Goal: Task Accomplishment & Management: Use online tool/utility

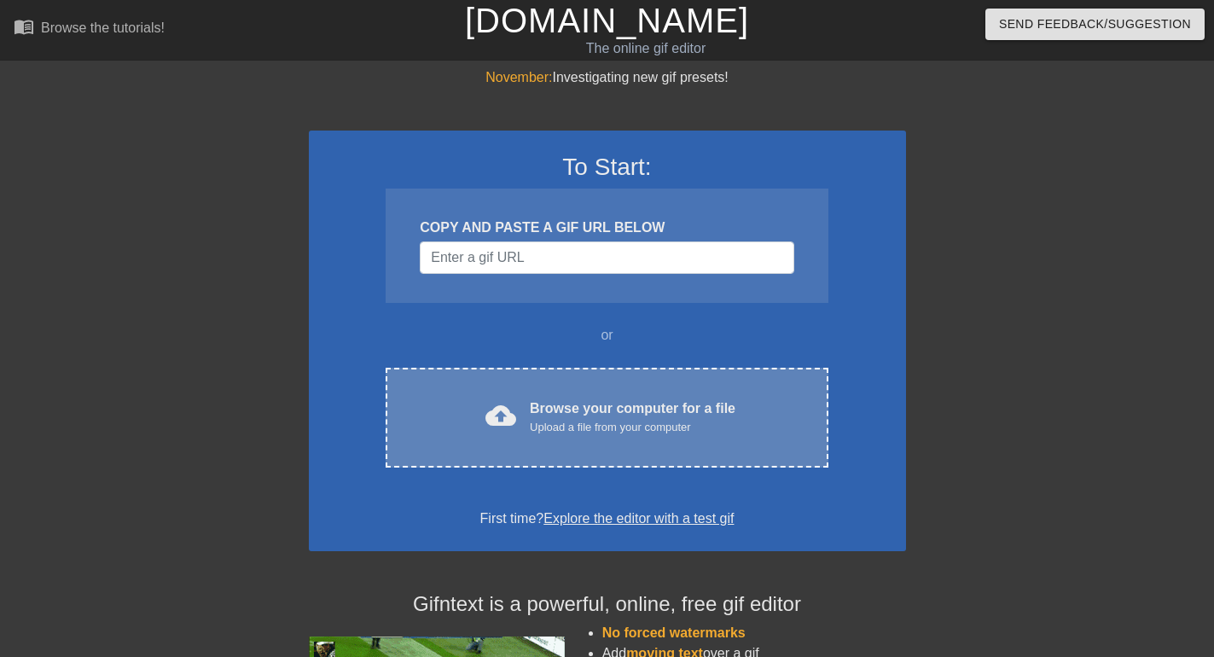
click at [609, 435] on div "Upload a file from your computer" at bounding box center [633, 427] width 206 height 17
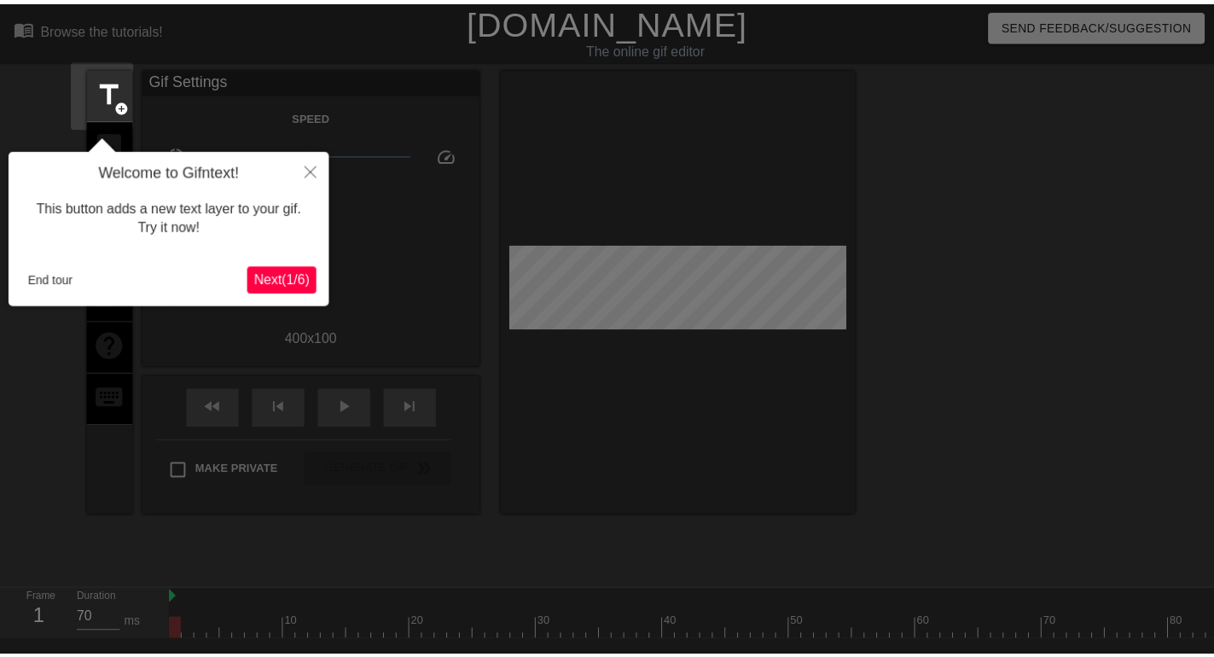
scroll to position [42, 0]
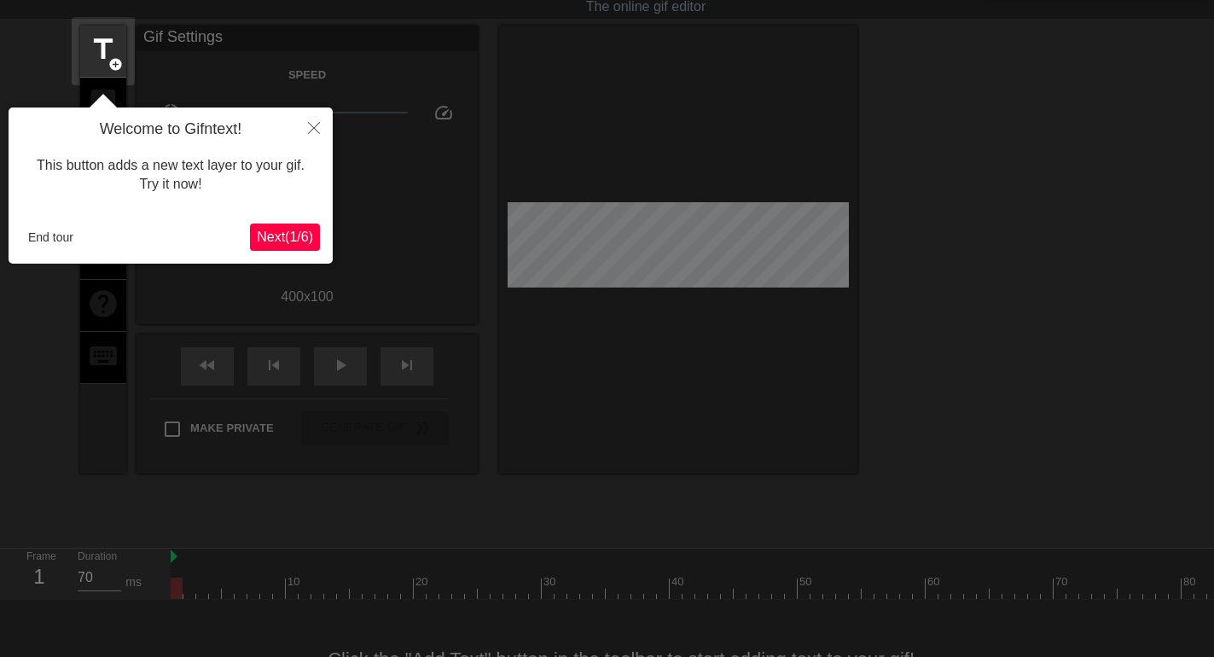
click at [273, 238] on span "Next ( 1 / 6 )" at bounding box center [285, 236] width 56 height 15
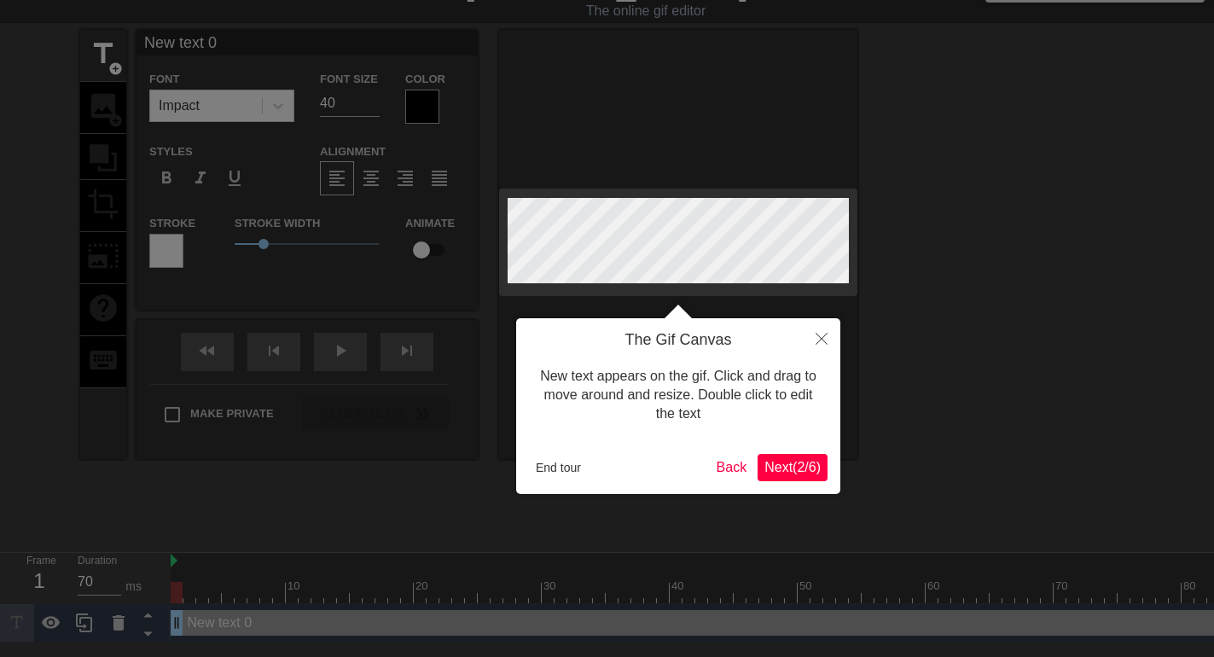
scroll to position [0, 0]
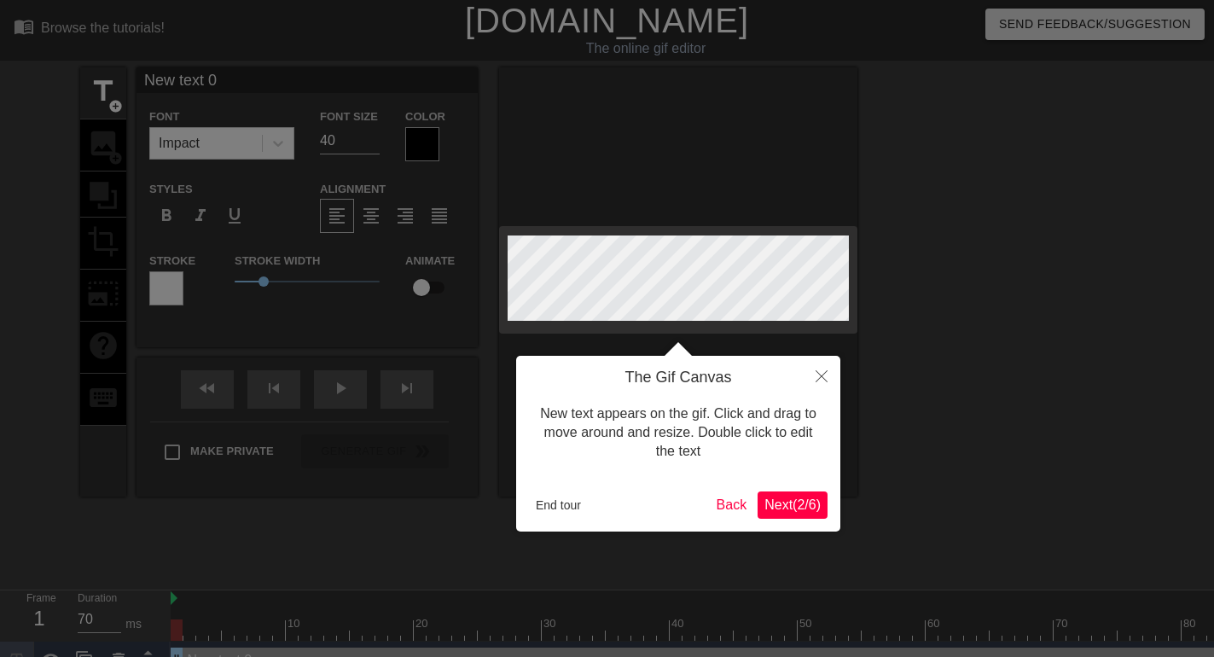
click at [787, 503] on span "Next ( 2 / 6 )" at bounding box center [792, 504] width 56 height 15
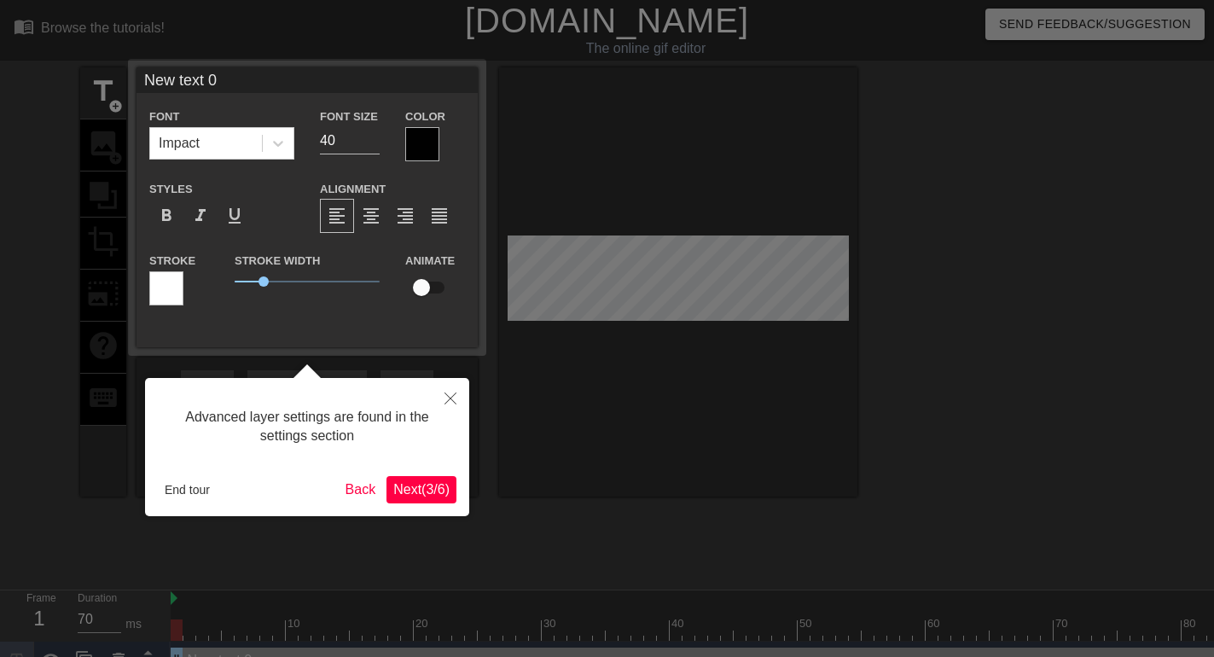
scroll to position [38, 0]
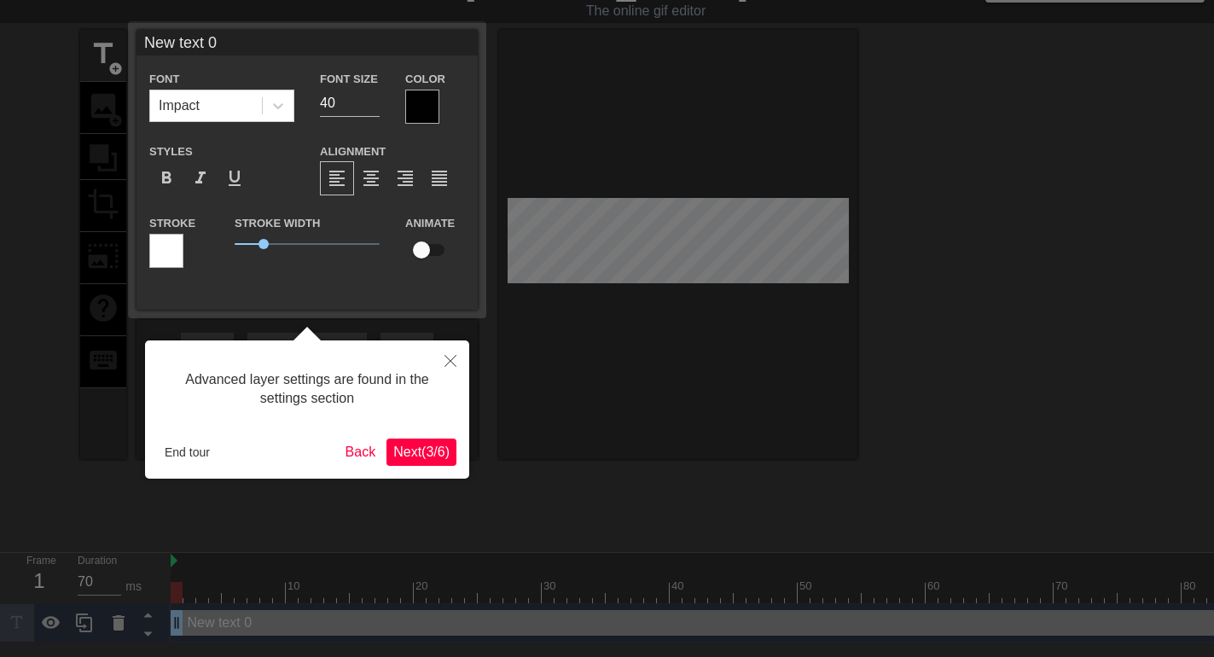
click at [414, 453] on span "Next ( 3 / 6 )" at bounding box center [421, 451] width 56 height 15
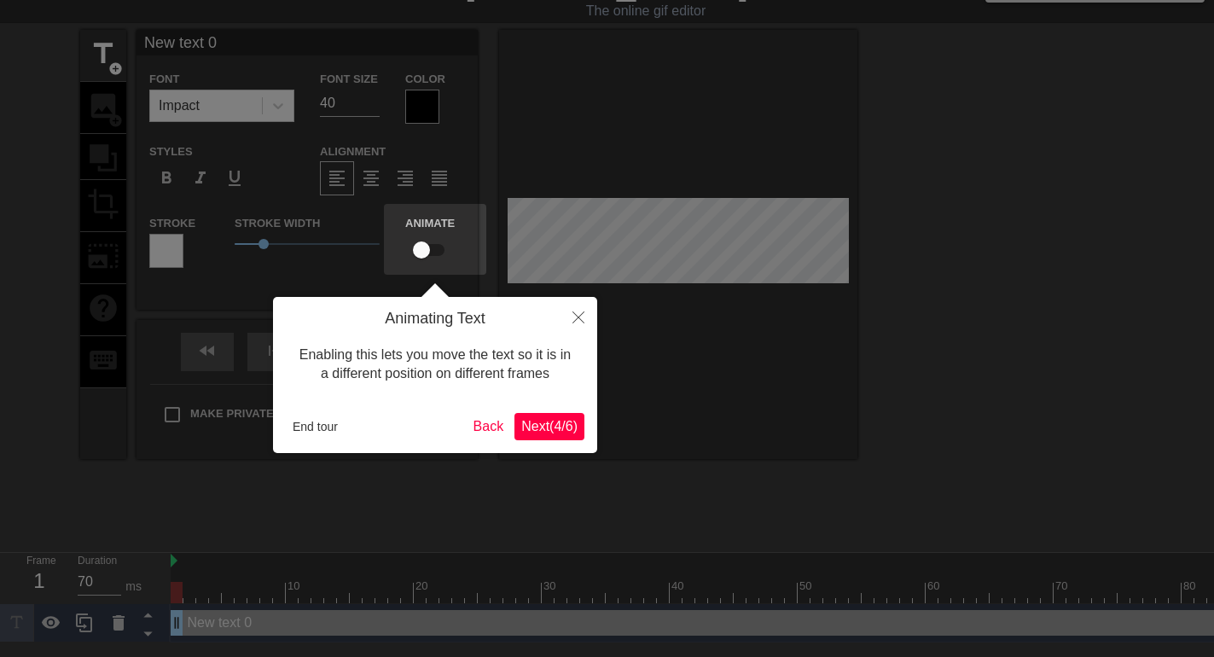
scroll to position [0, 0]
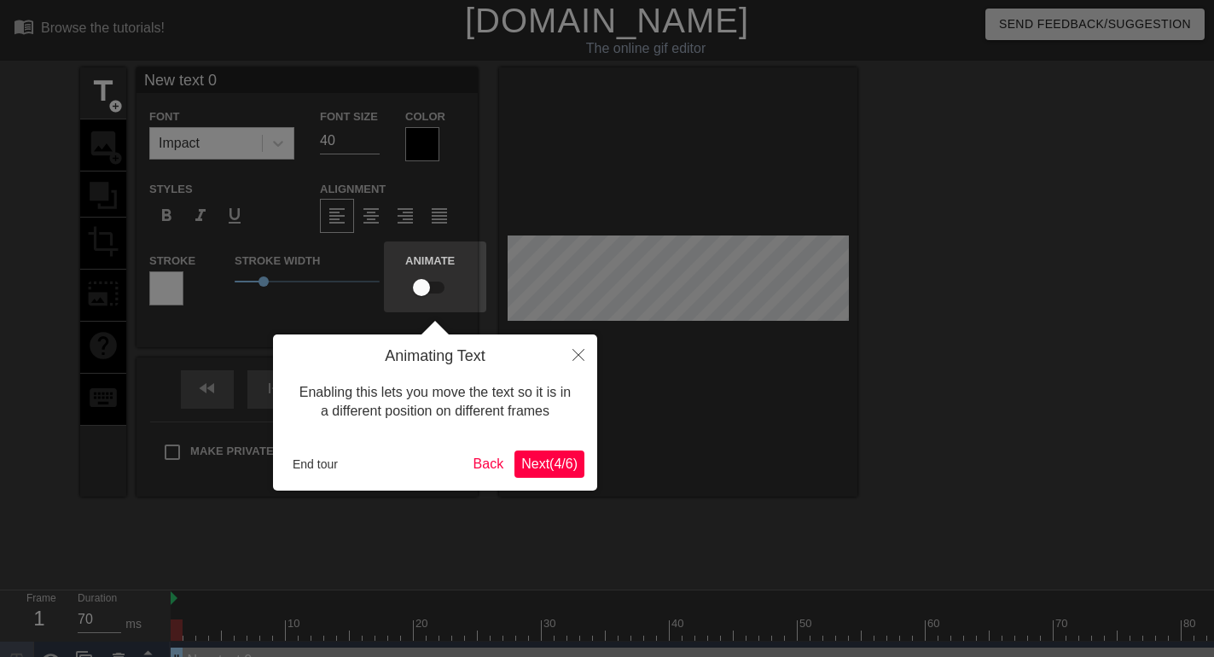
click at [554, 464] on span "Next ( 4 / 6 )" at bounding box center [549, 463] width 56 height 15
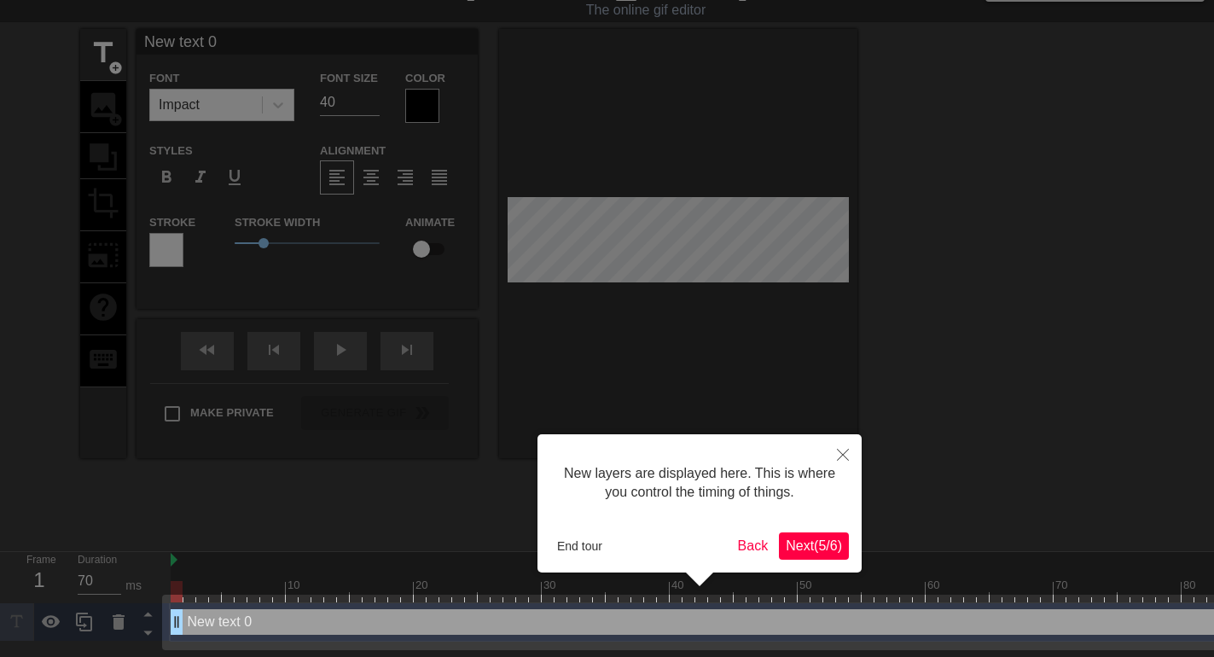
click at [804, 547] on span "Next ( 5 / 6 )" at bounding box center [814, 545] width 56 height 15
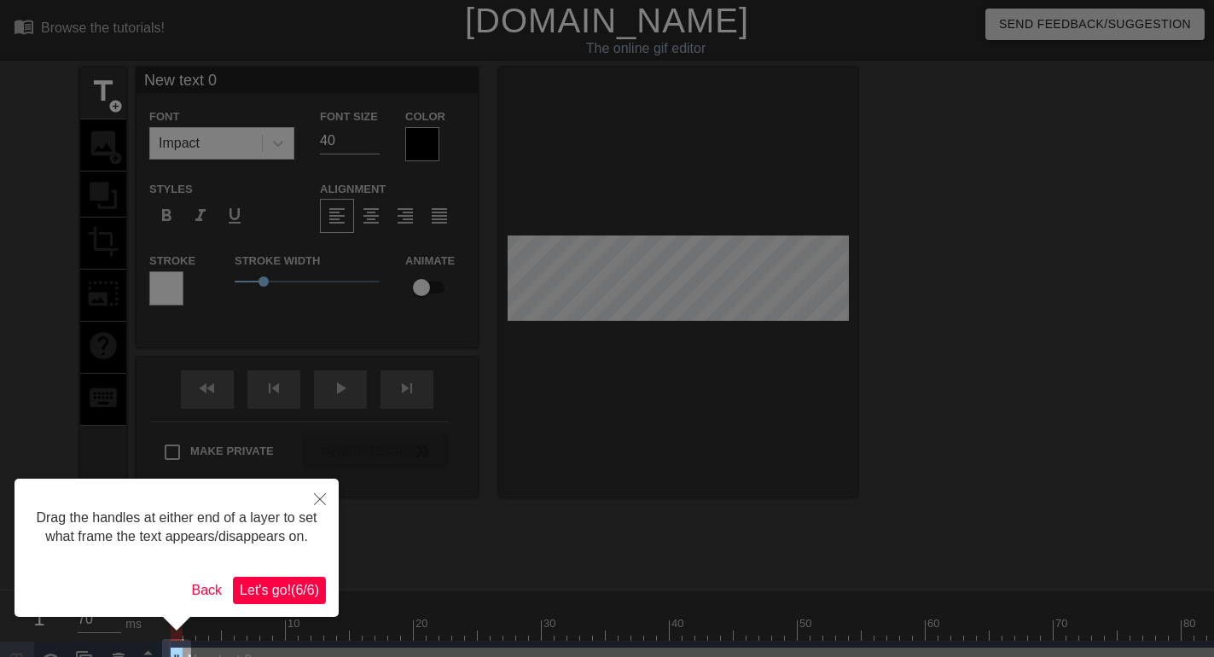
click at [281, 588] on span "Let's go! ( 6 / 6 )" at bounding box center [279, 590] width 79 height 15
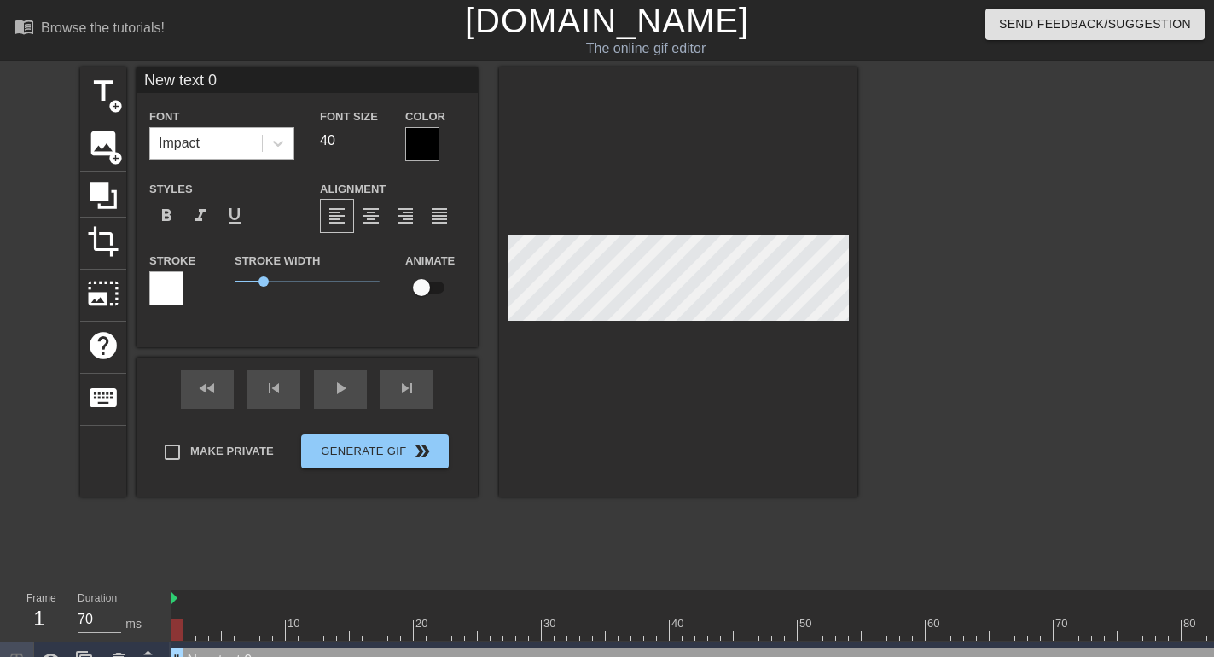
click at [207, 143] on div "Impact" at bounding box center [206, 143] width 112 height 31
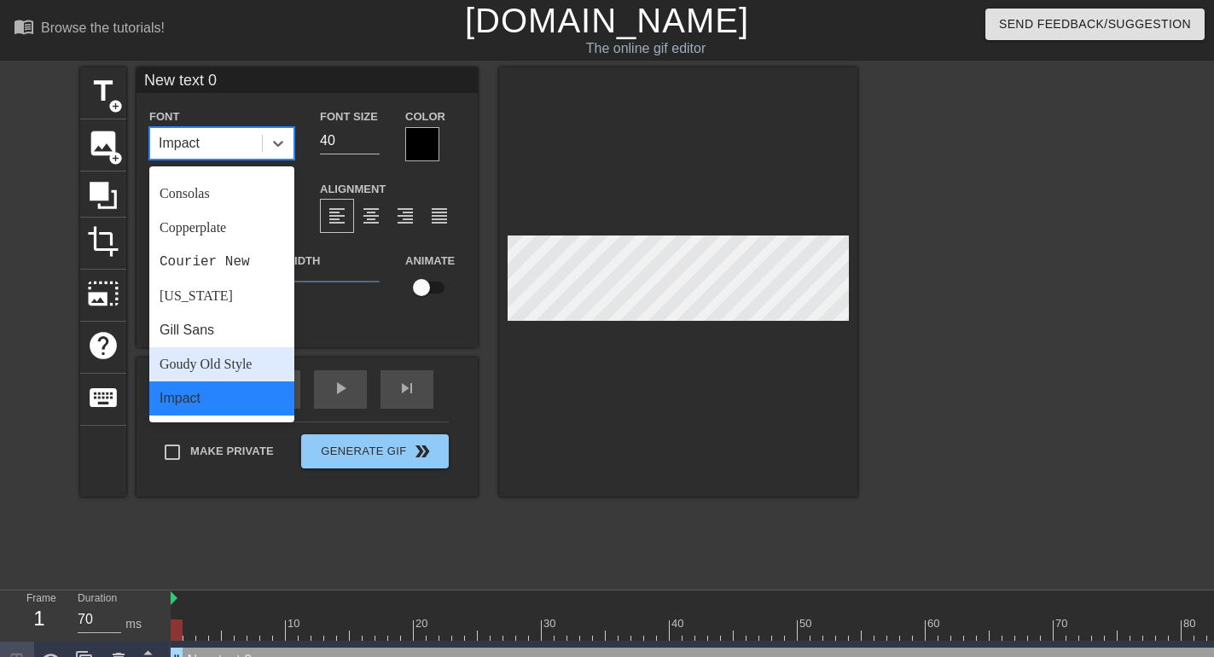
scroll to position [181, 0]
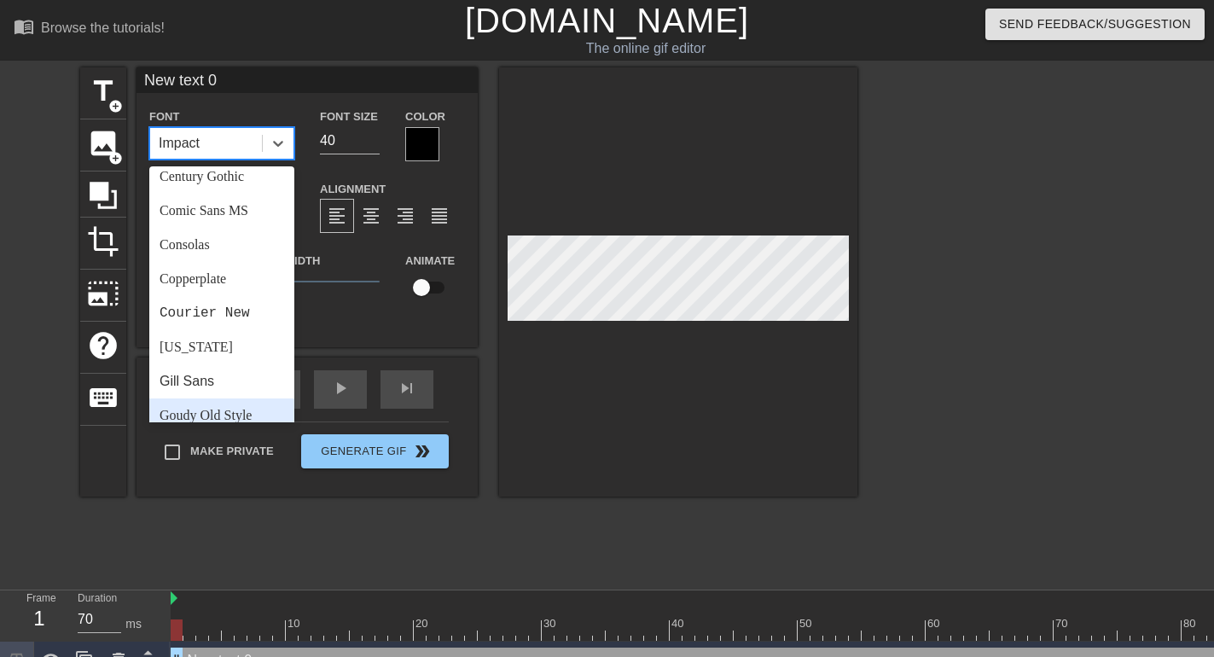
click at [242, 412] on div "Goudy Old Style" at bounding box center [221, 415] width 145 height 34
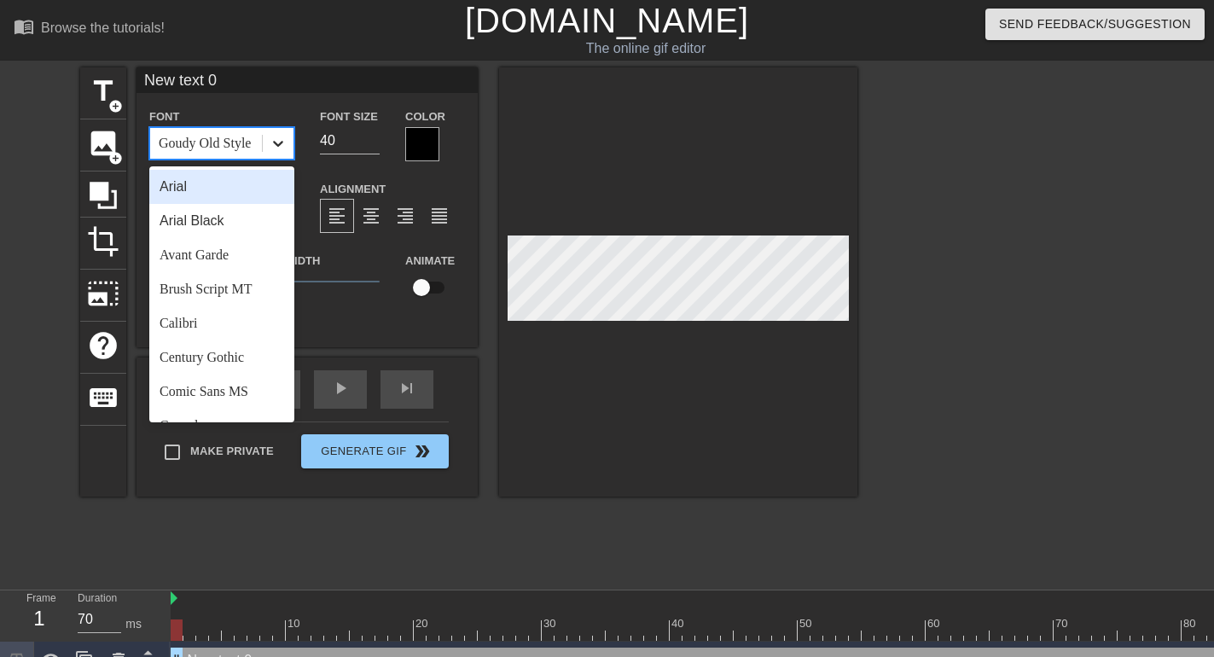
click at [267, 138] on div at bounding box center [278, 143] width 31 height 31
click at [202, 324] on div "Calibri" at bounding box center [221, 323] width 145 height 34
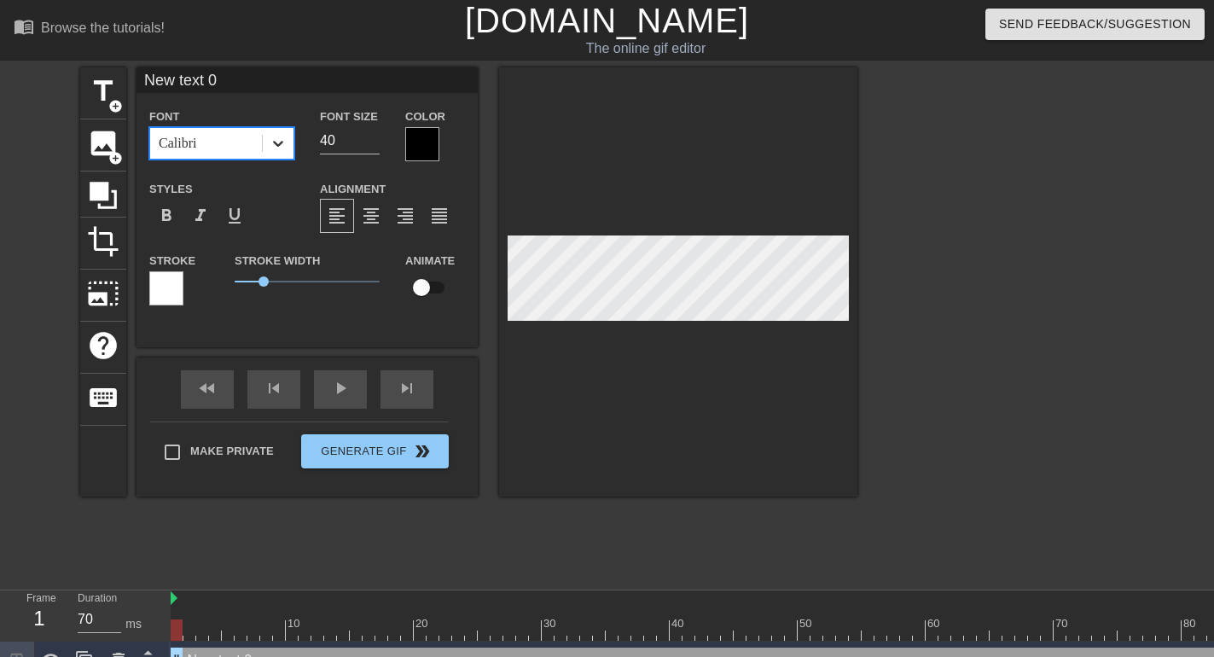
click at [271, 142] on icon at bounding box center [278, 143] width 17 height 17
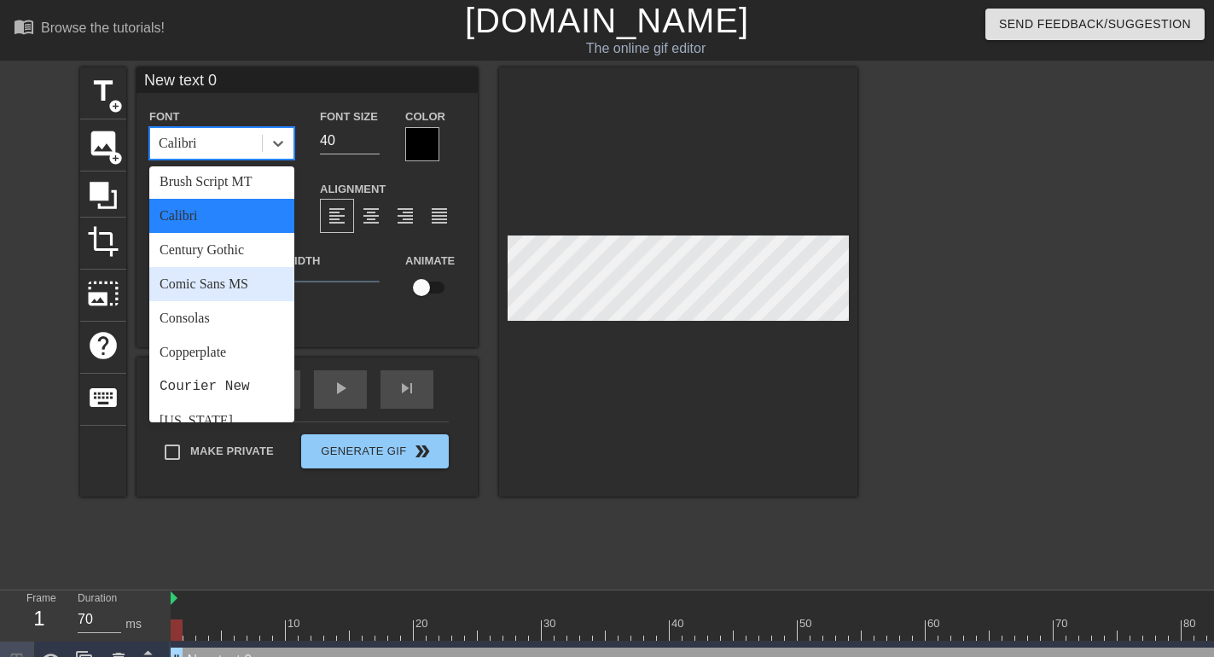
scroll to position [215, 0]
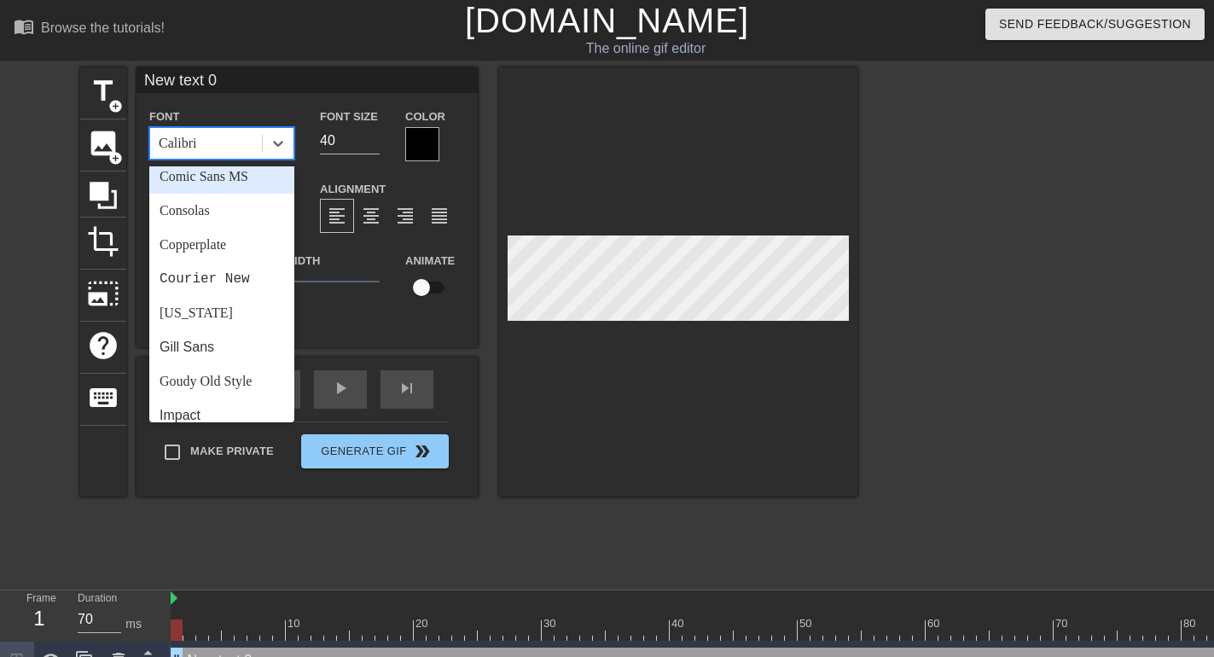
click at [200, 179] on div "Comic Sans MS" at bounding box center [221, 177] width 145 height 34
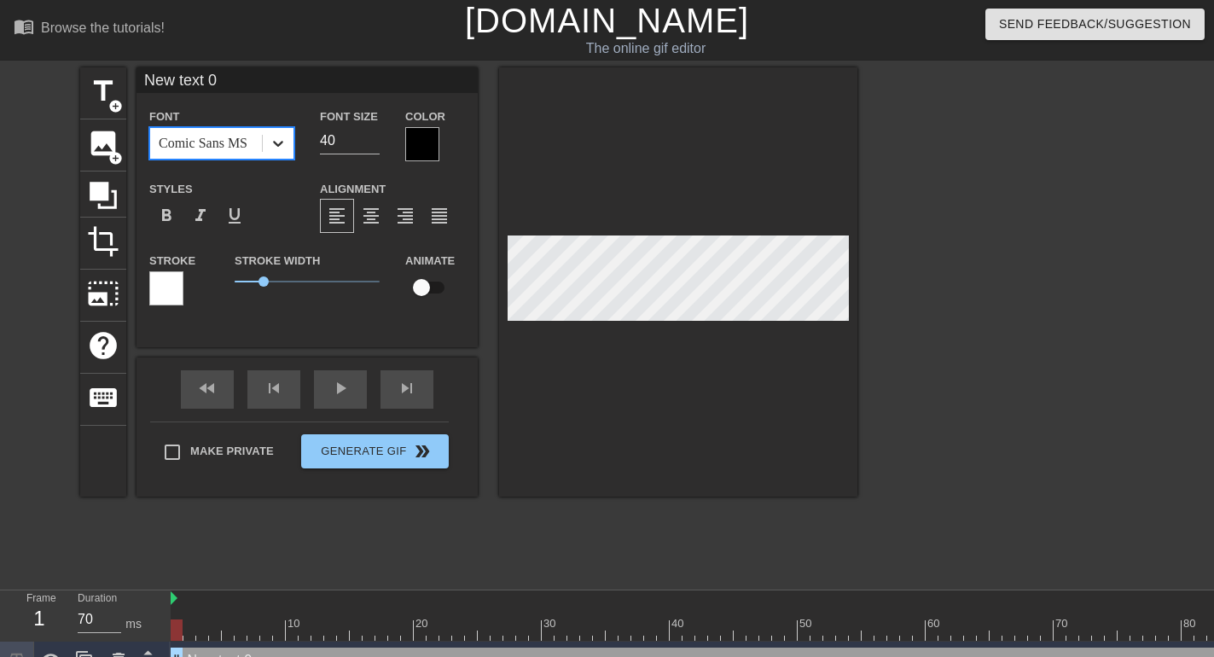
click at [277, 151] on icon at bounding box center [278, 143] width 17 height 17
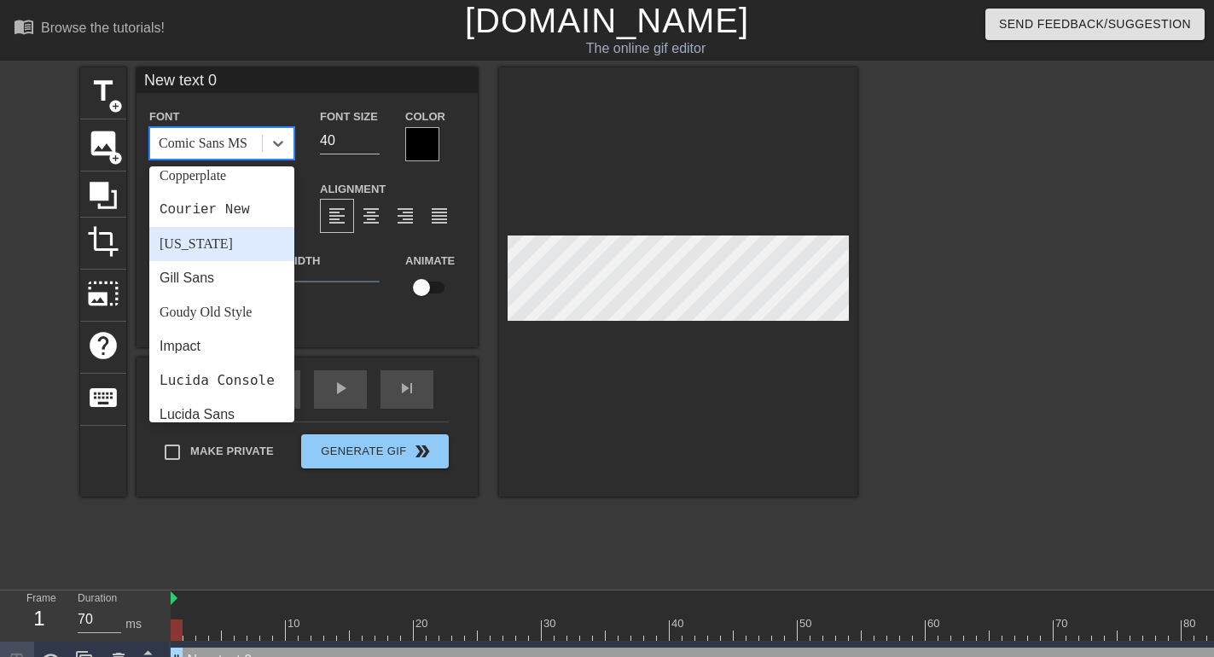
scroll to position [322, 0]
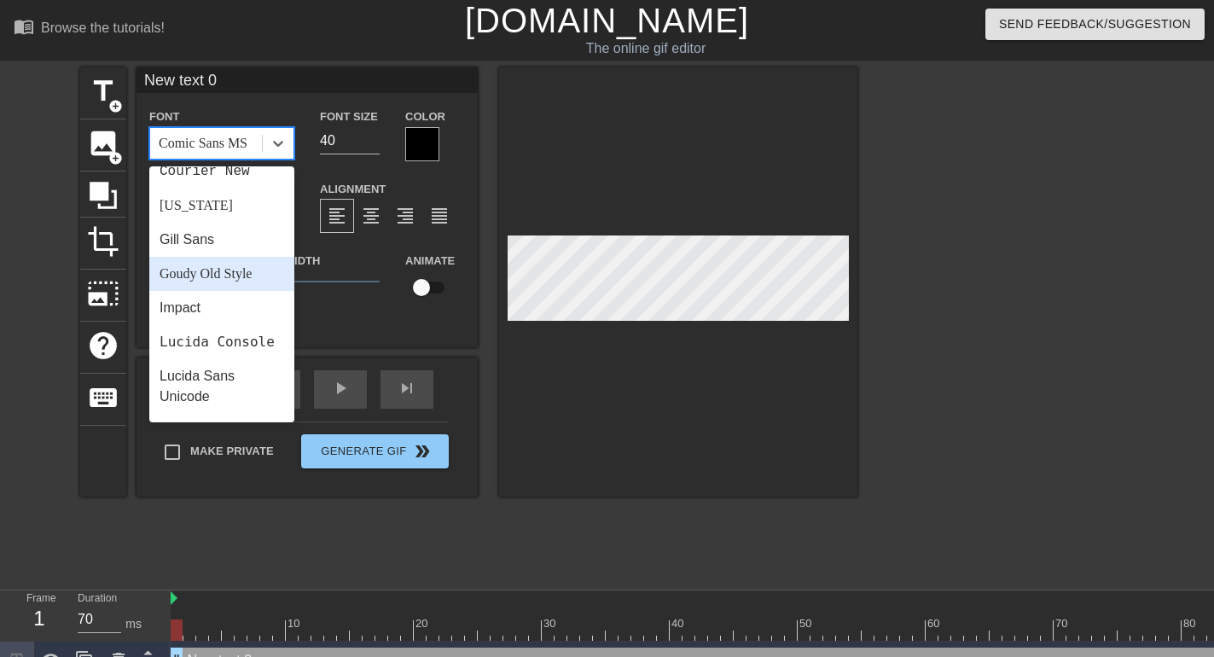
click at [233, 275] on div "Goudy Old Style" at bounding box center [221, 274] width 145 height 34
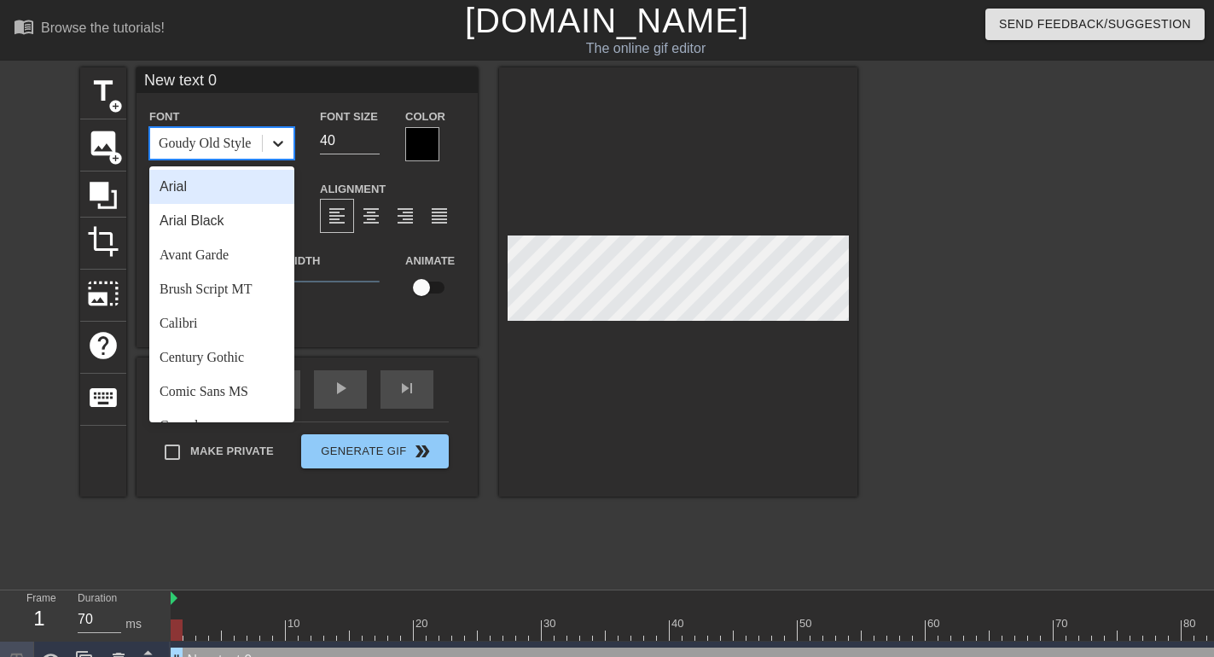
click at [278, 149] on icon at bounding box center [278, 143] width 17 height 17
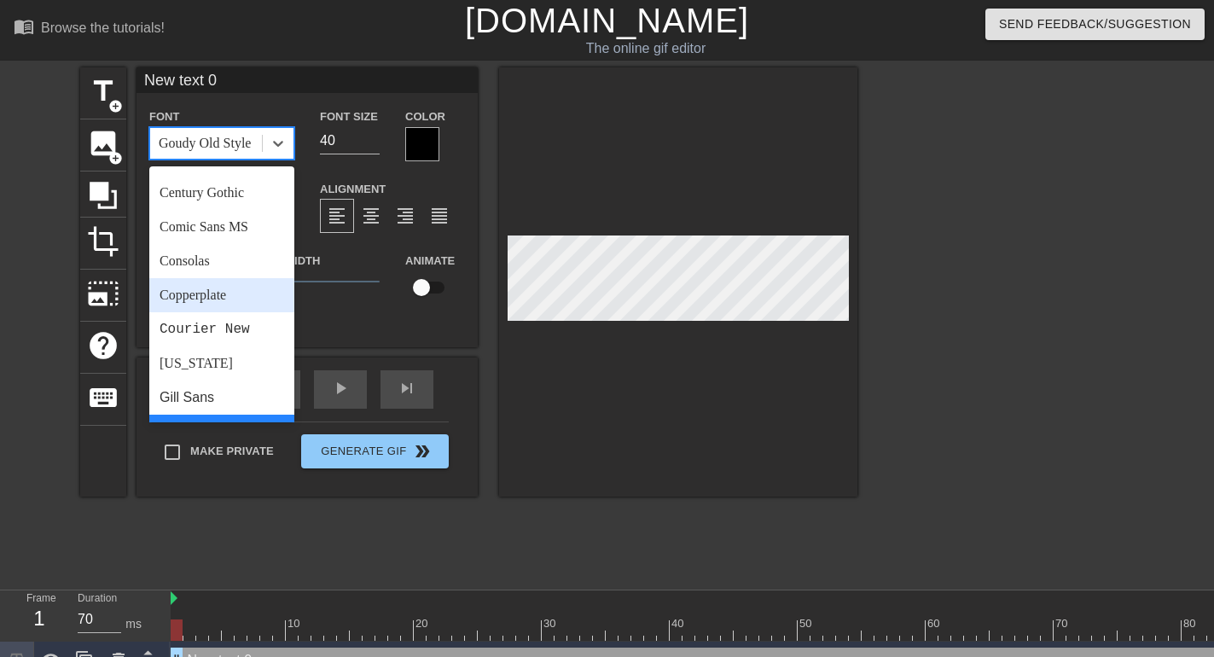
scroll to position [215, 0]
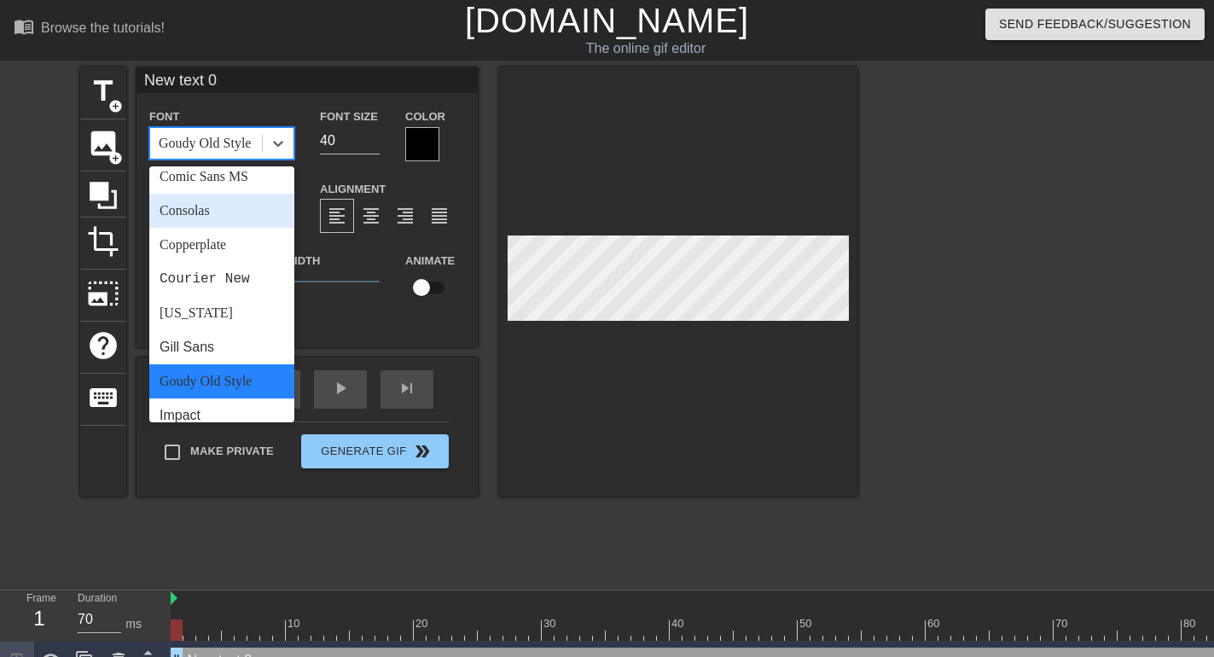
click at [216, 209] on div "Consolas" at bounding box center [221, 211] width 145 height 34
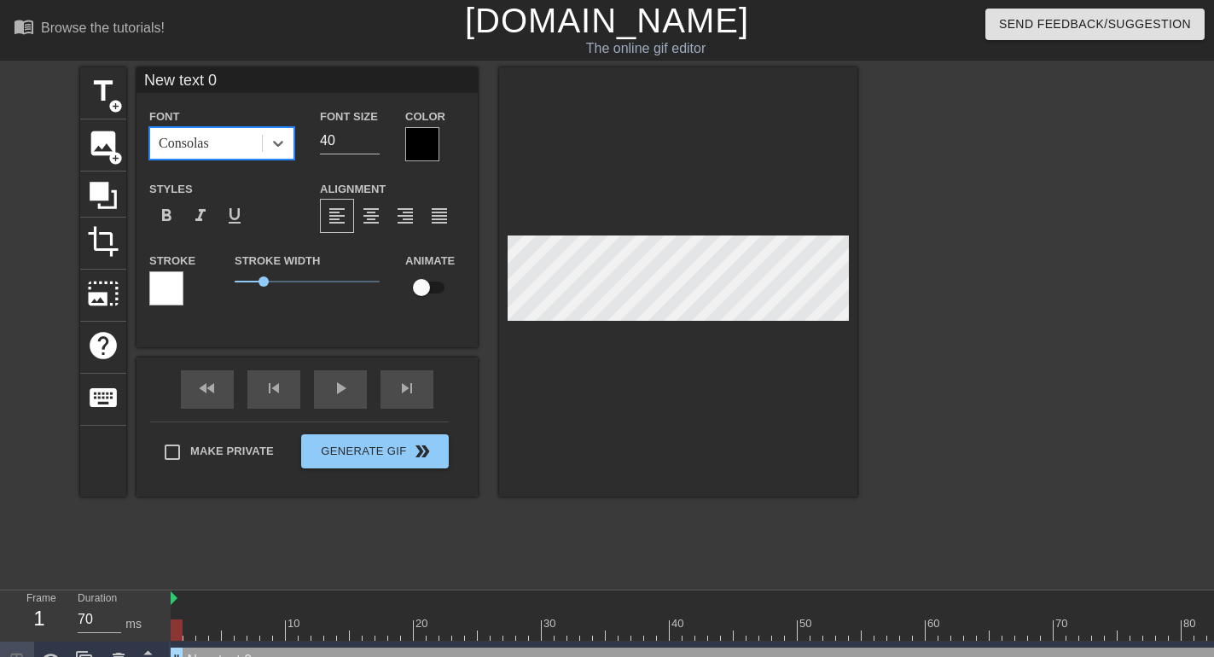
click at [241, 150] on div "Consolas" at bounding box center [206, 143] width 112 height 31
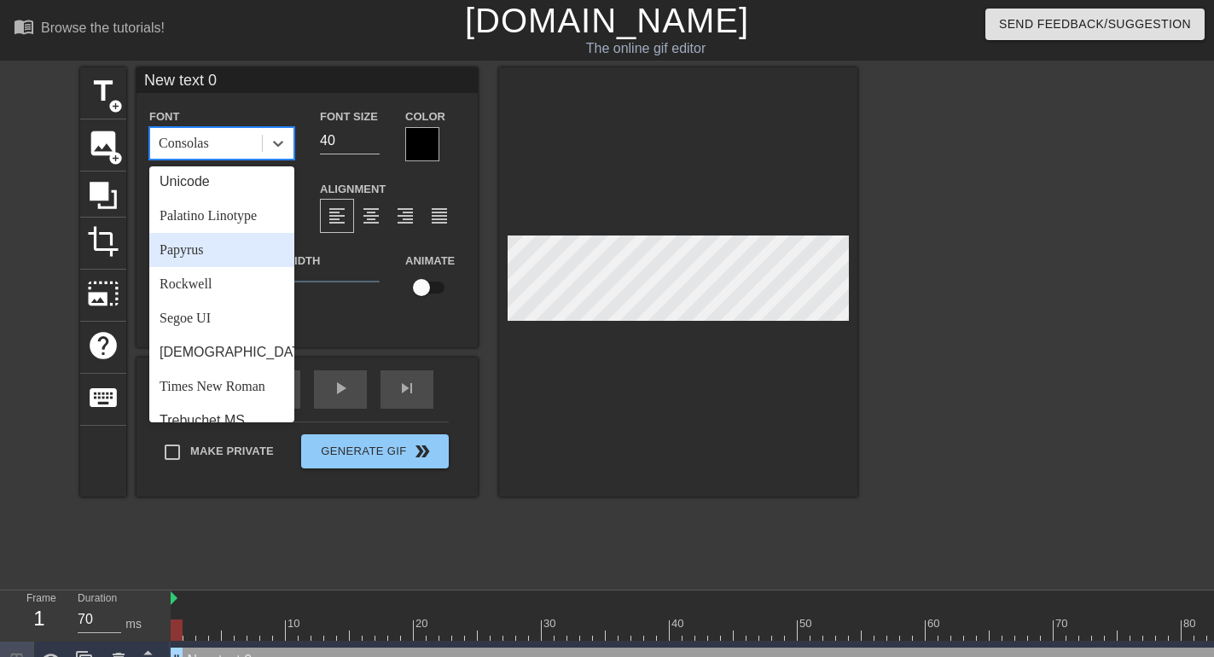
scroll to position [611, 0]
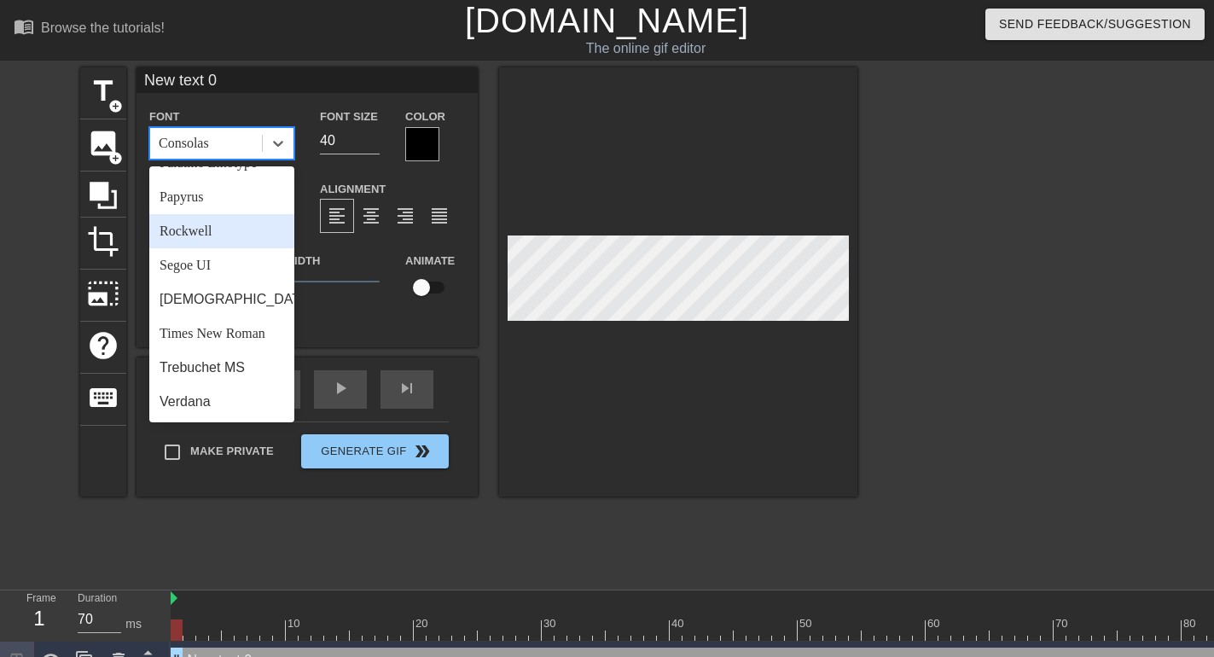
click at [216, 231] on div "Rockwell" at bounding box center [221, 231] width 145 height 34
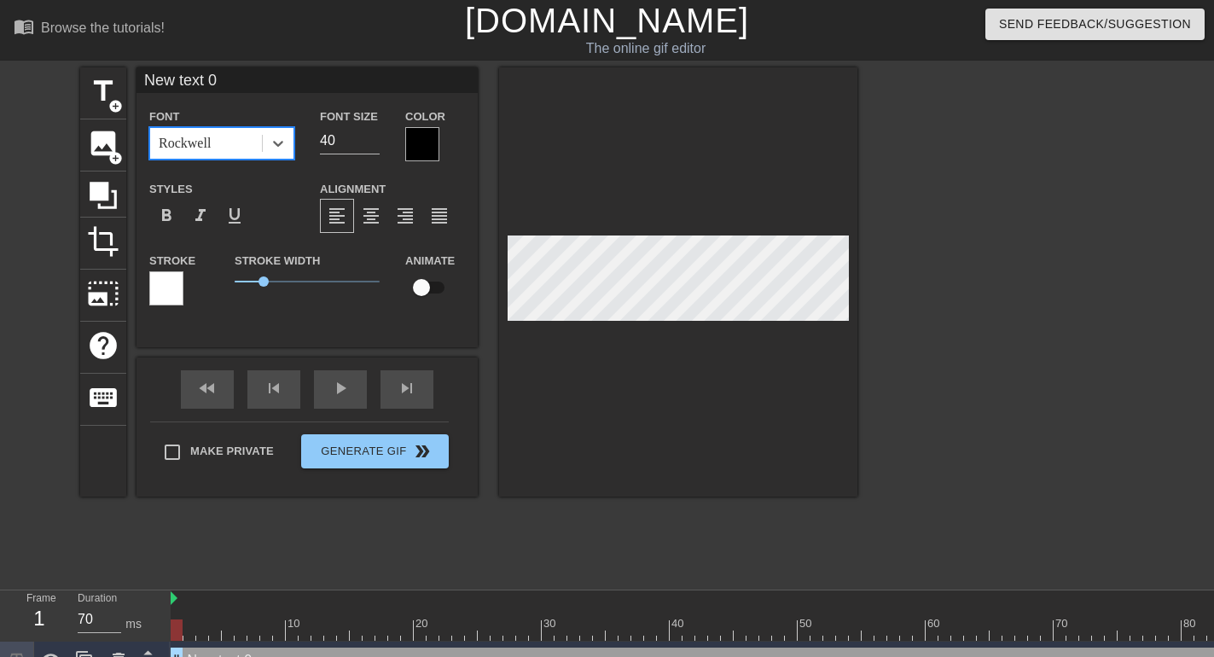
click at [246, 169] on div "Font option Rockwell, selected. 0 results available. Select is focused ,type to…" at bounding box center [307, 213] width 316 height 215
click at [210, 157] on div "Rockwell" at bounding box center [206, 143] width 112 height 31
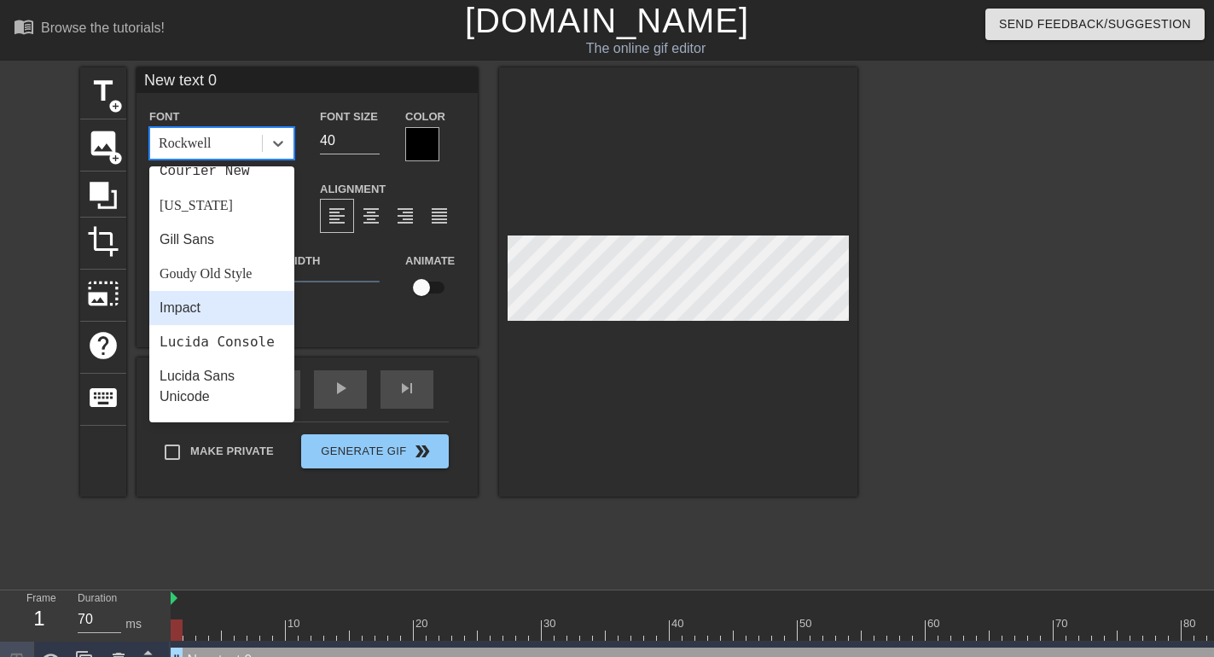
scroll to position [288, 0]
click at [237, 310] on div "Goudy Old Style" at bounding box center [221, 308] width 145 height 34
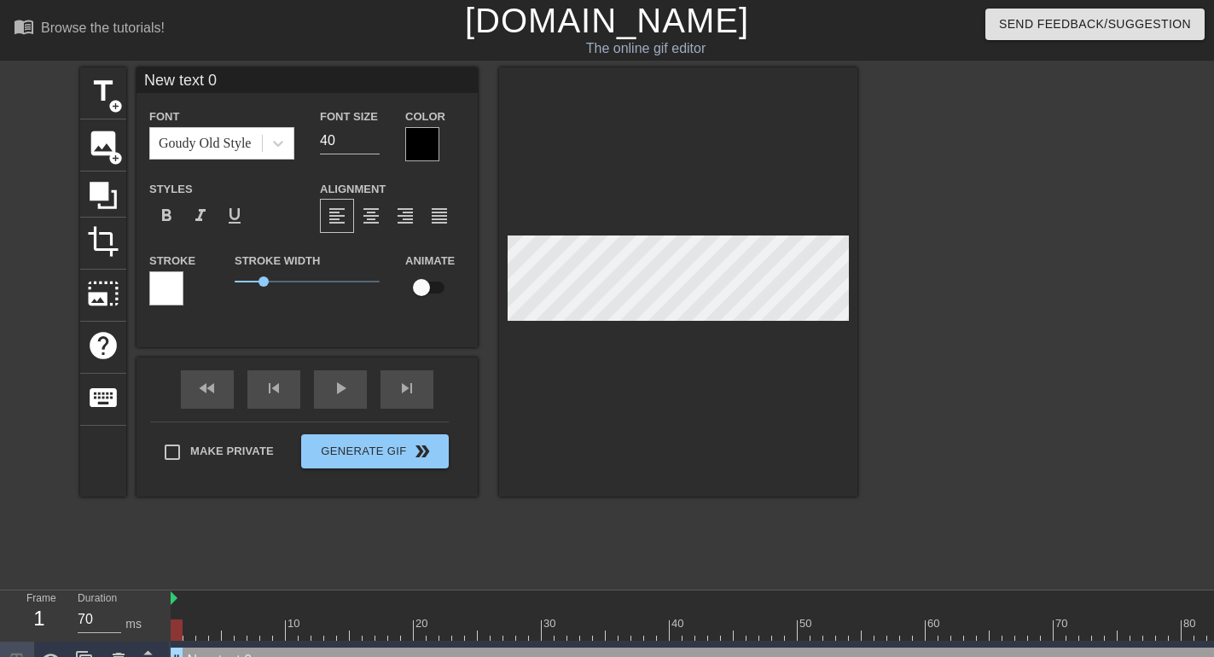
drag, startPoint x: 228, startPoint y: 78, endPoint x: 0, endPoint y: 67, distance: 228.1
click at [136, 67] on input "New text 0" at bounding box center [306, 80] width 341 height 26
type input "Luminous Path"
click at [374, 137] on input "41" at bounding box center [350, 140] width 60 height 27
click at [374, 137] on input "42" at bounding box center [350, 140] width 60 height 27
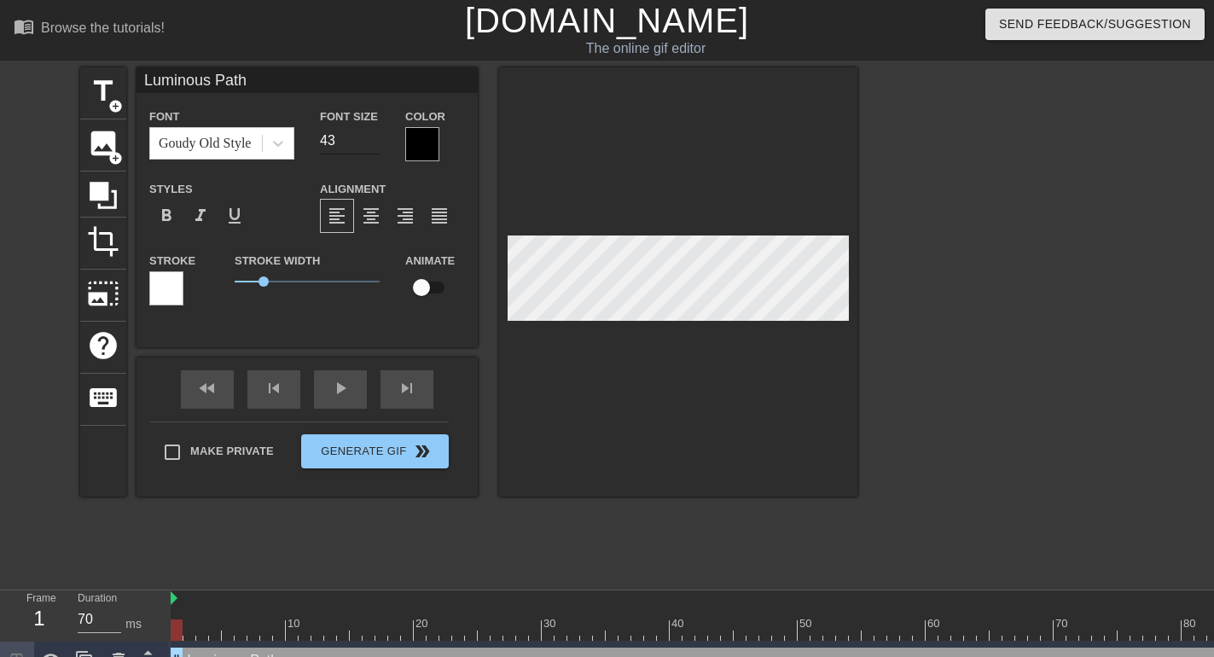
click at [374, 137] on input "43" at bounding box center [350, 140] width 60 height 27
type input "44"
click at [372, 136] on input "44" at bounding box center [350, 140] width 60 height 27
type input "Luminous Path"
click at [425, 150] on div at bounding box center [422, 144] width 34 height 34
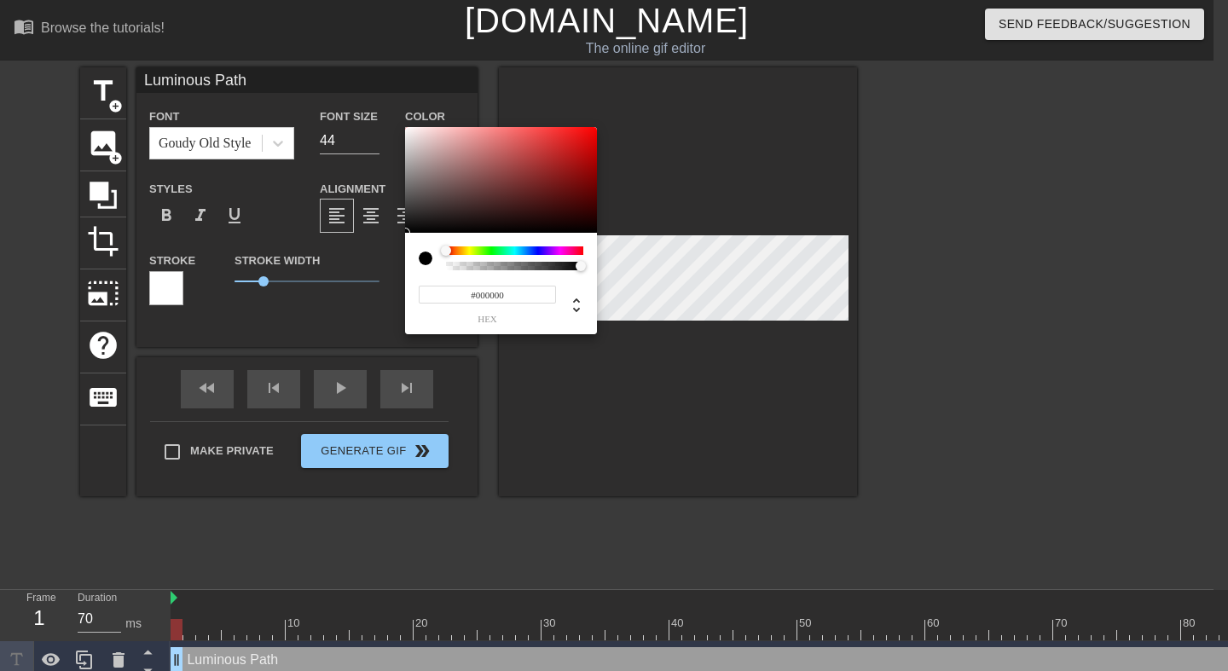
type input "0"
drag, startPoint x: 463, startPoint y: 265, endPoint x: 384, endPoint y: 231, distance: 86.4
click at [405, 231] on div "0 r 0 g 0 b 0 a" at bounding box center [501, 230] width 192 height 207
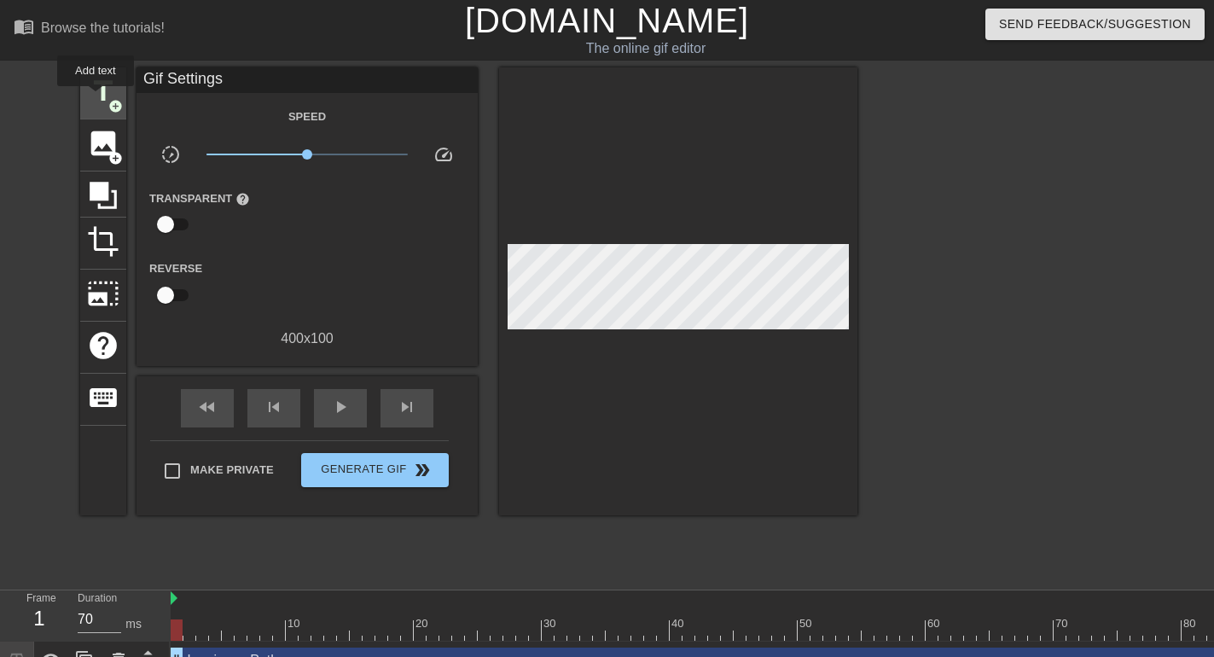
click at [96, 97] on span "title" at bounding box center [103, 91] width 32 height 32
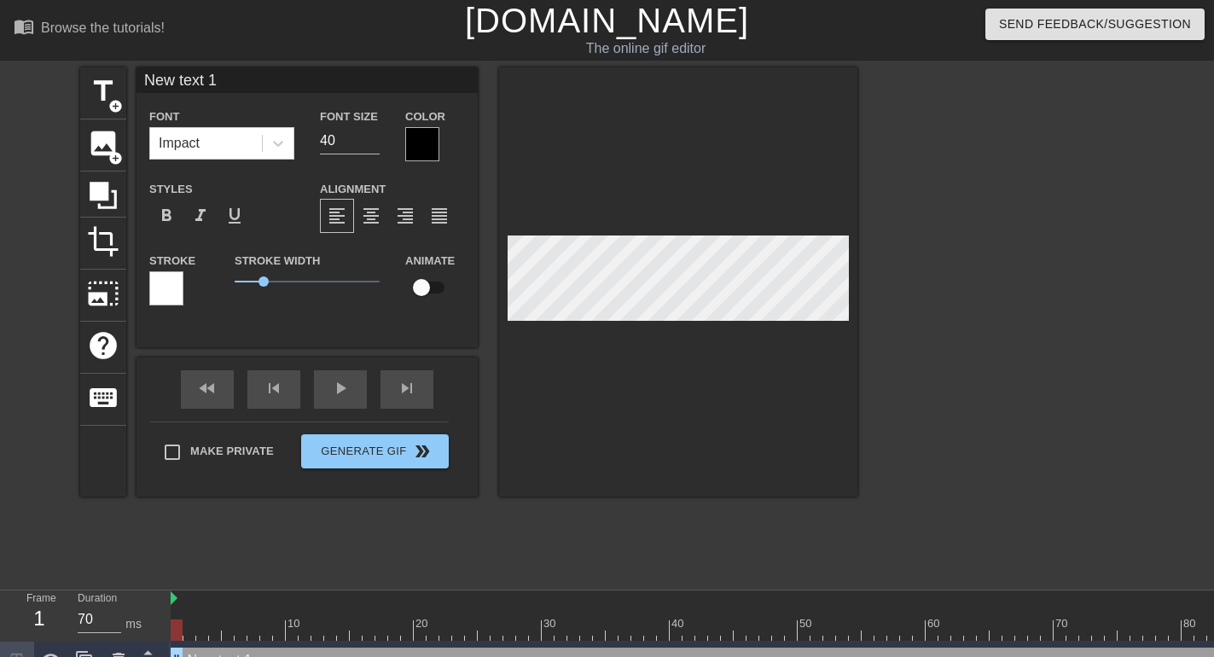
click at [175, 633] on div at bounding box center [177, 629] width 12 height 21
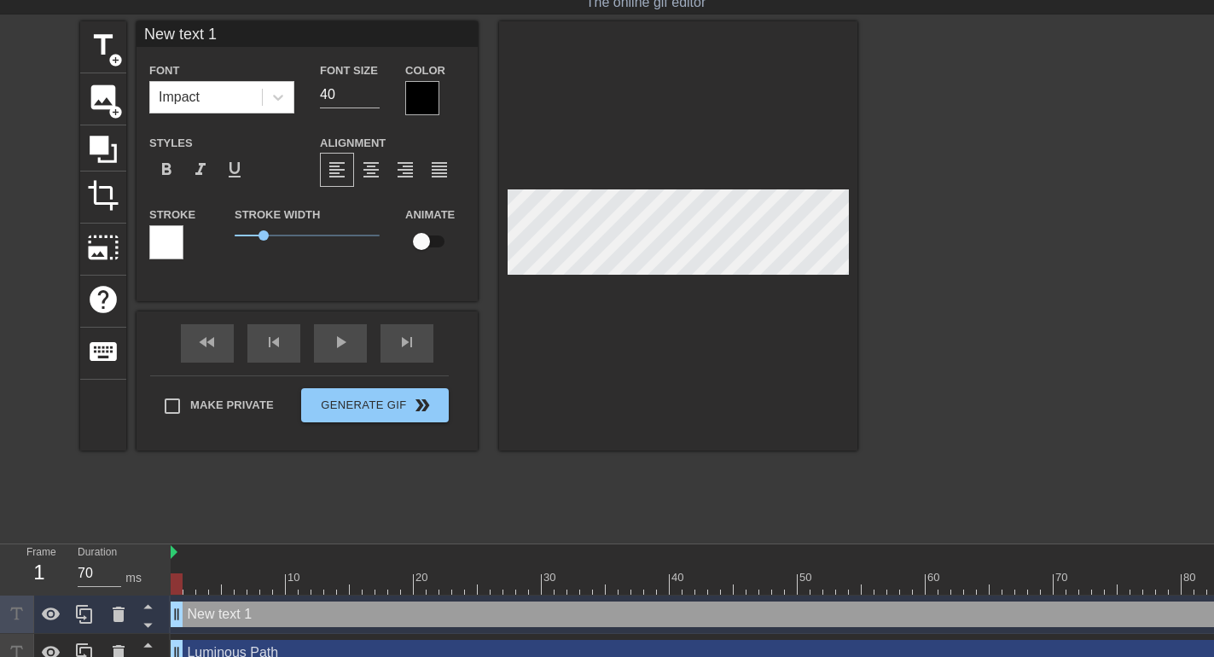
scroll to position [65, 0]
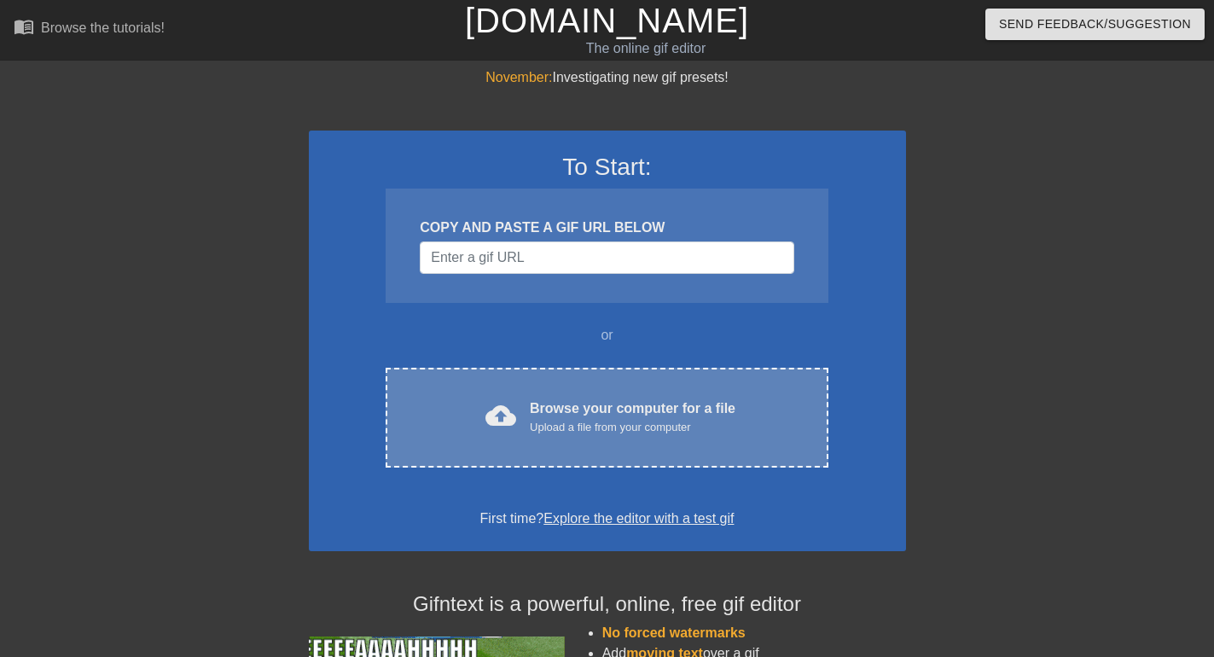
click at [636, 417] on div "Browse your computer for a file Upload a file from your computer" at bounding box center [633, 417] width 206 height 38
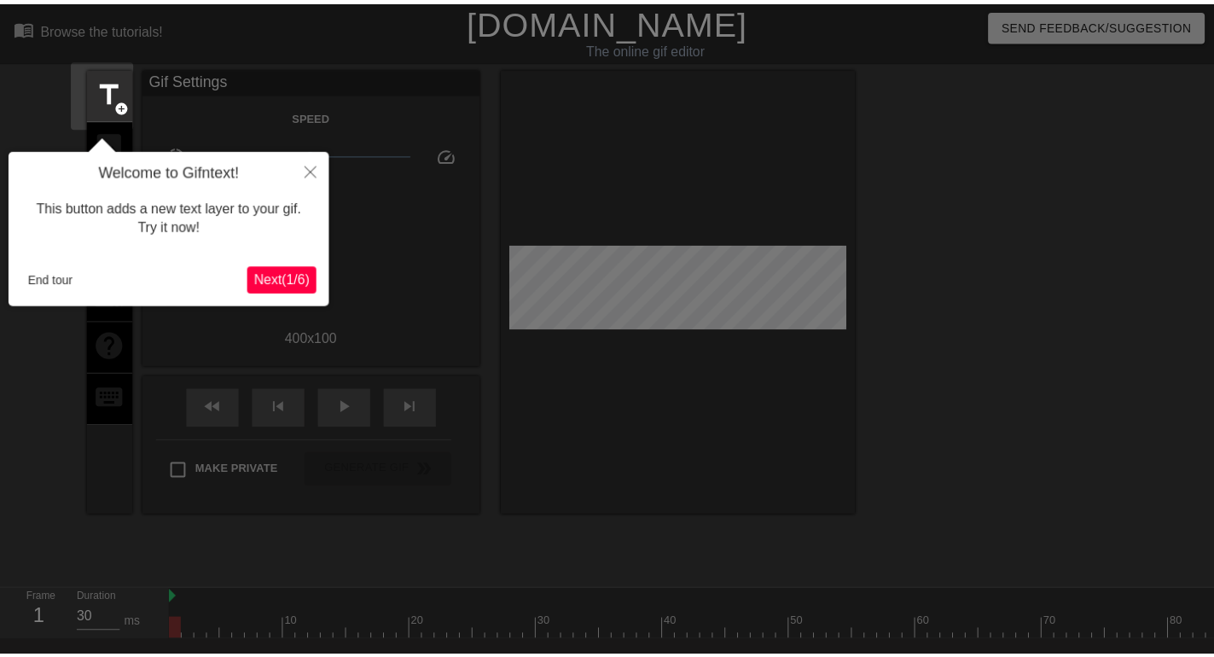
scroll to position [42, 0]
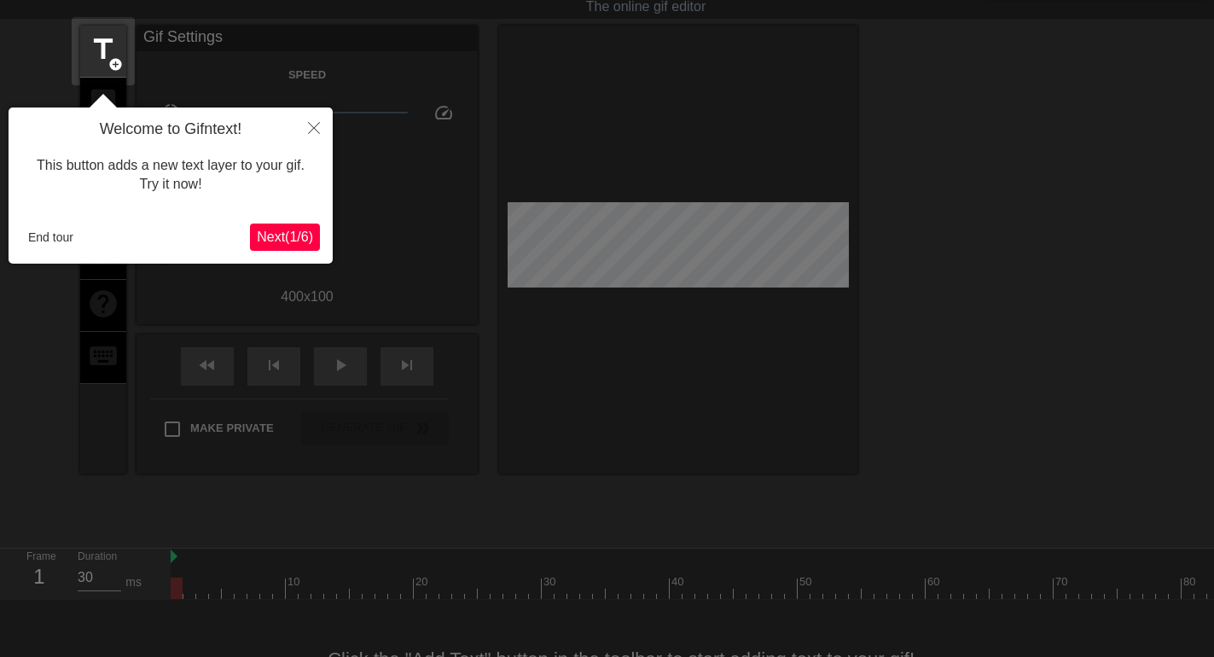
click at [271, 226] on button "Next ( 1 / 6 )" at bounding box center [285, 236] width 70 height 27
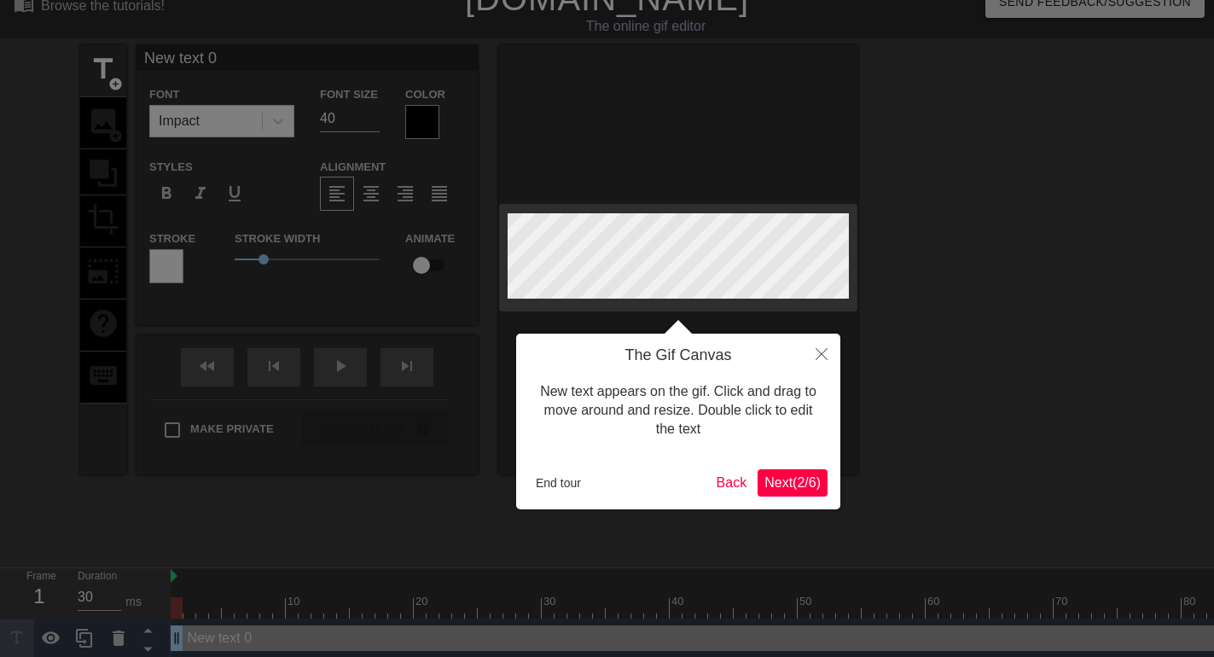
scroll to position [0, 0]
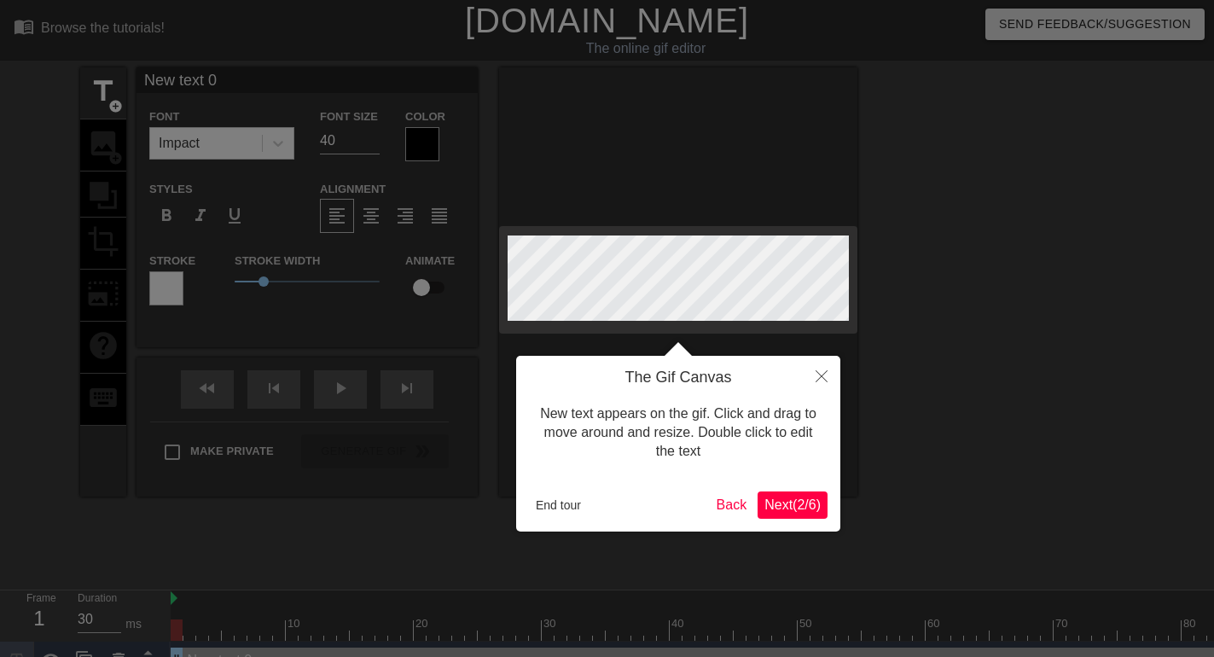
click at [772, 512] on span "Next ( 2 / 6 )" at bounding box center [792, 504] width 56 height 15
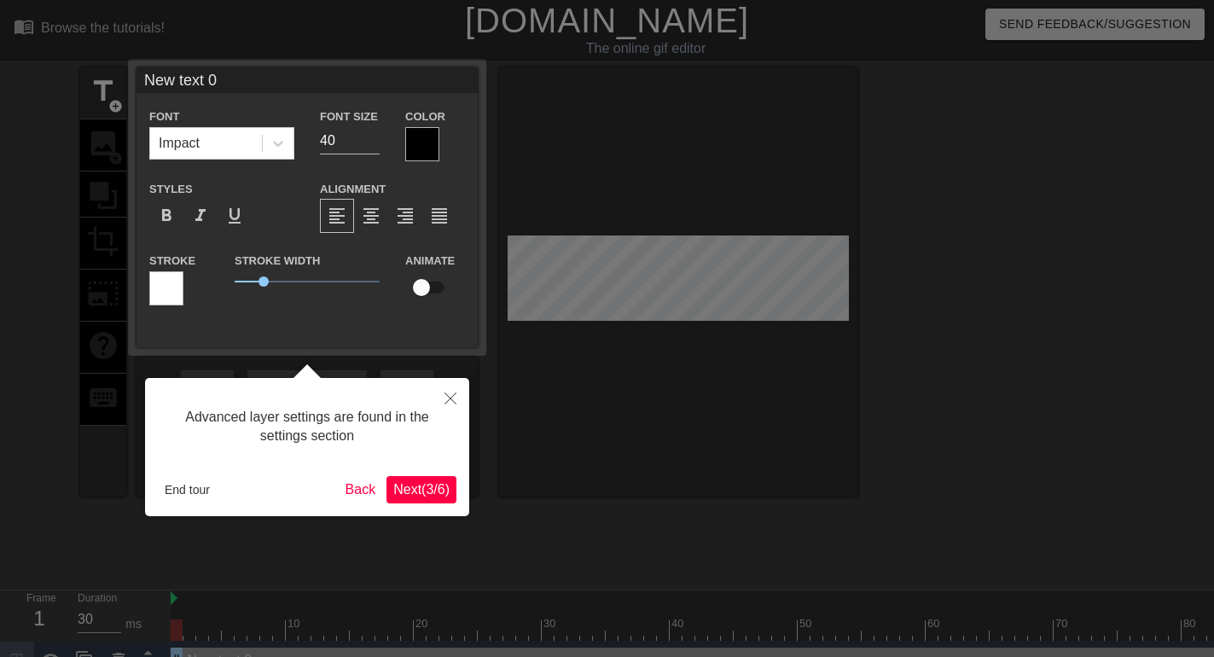
scroll to position [38, 0]
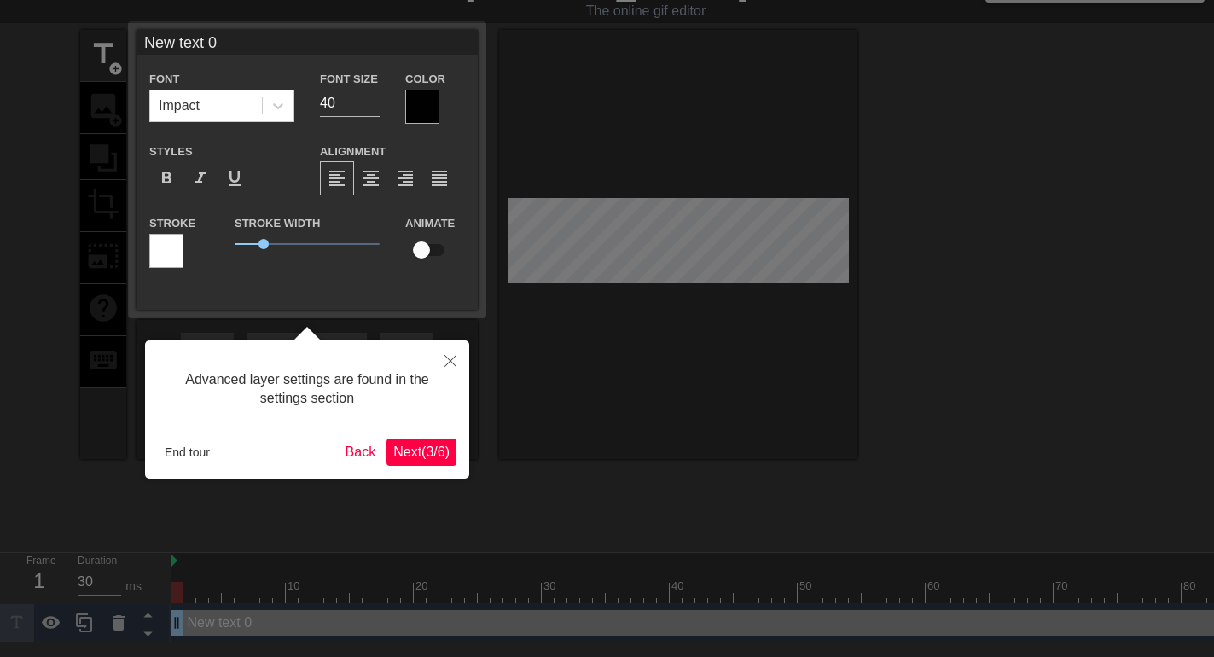
click at [444, 450] on span "Next ( 3 / 6 )" at bounding box center [421, 451] width 56 height 15
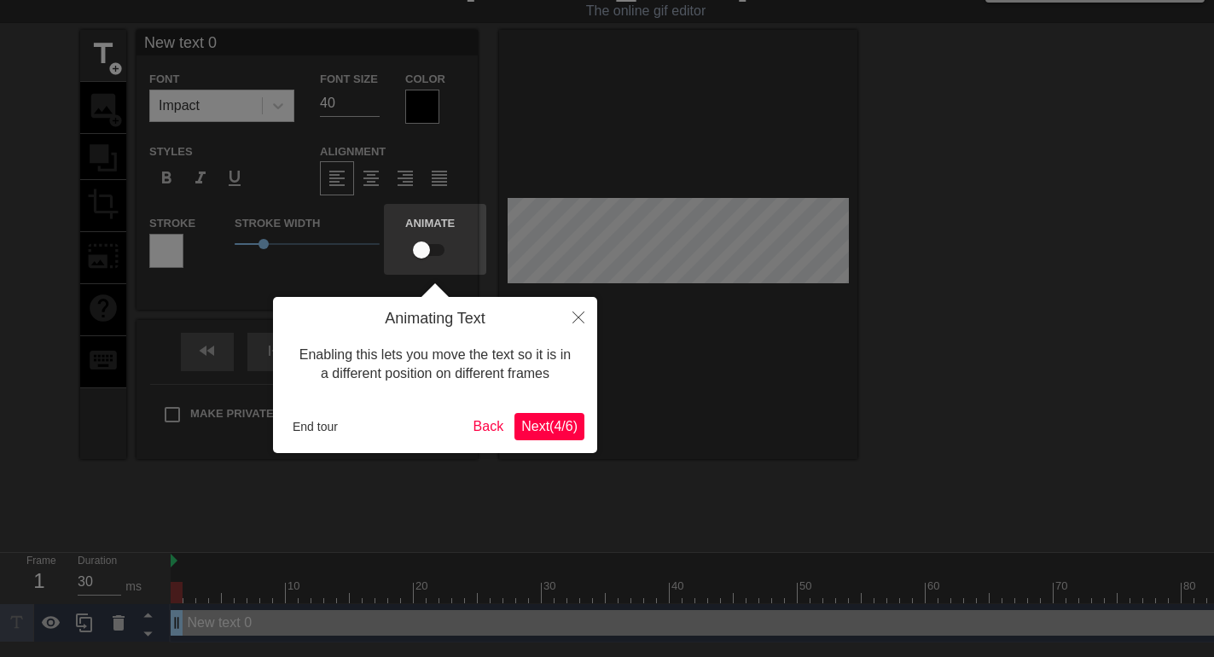
scroll to position [0, 0]
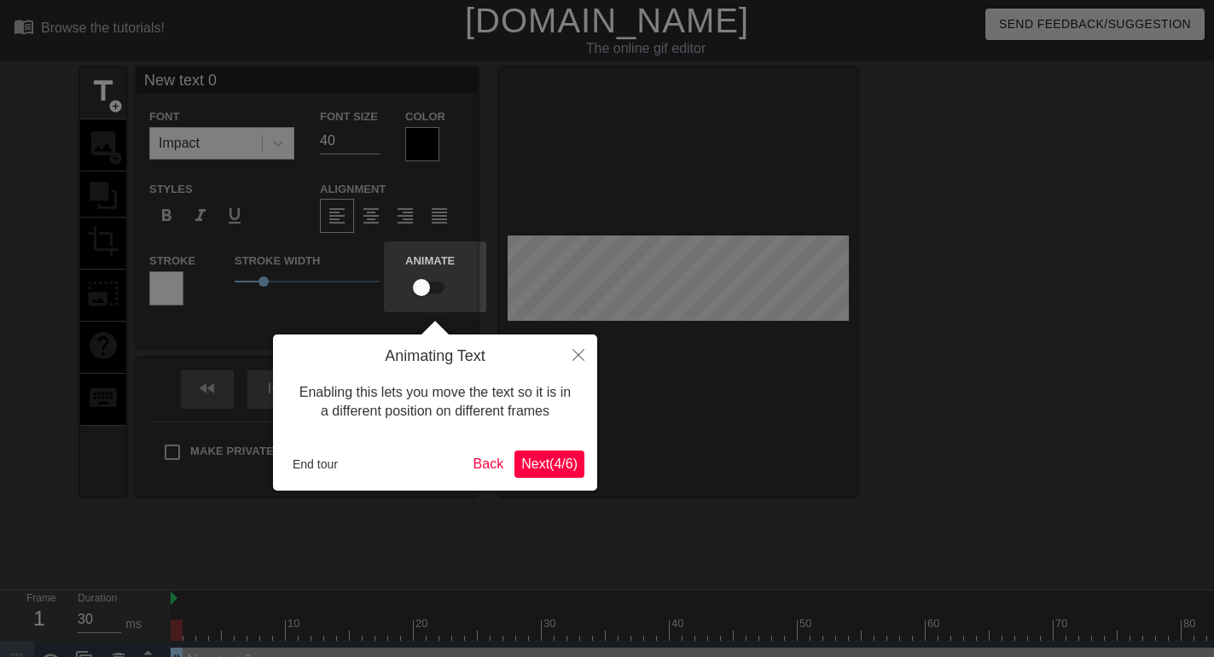
click at [547, 480] on div "Animating Text Enabling this lets you move the text so it is in a different pos…" at bounding box center [435, 412] width 324 height 156
click at [544, 471] on span "Next ( 4 / 6 )" at bounding box center [549, 463] width 56 height 15
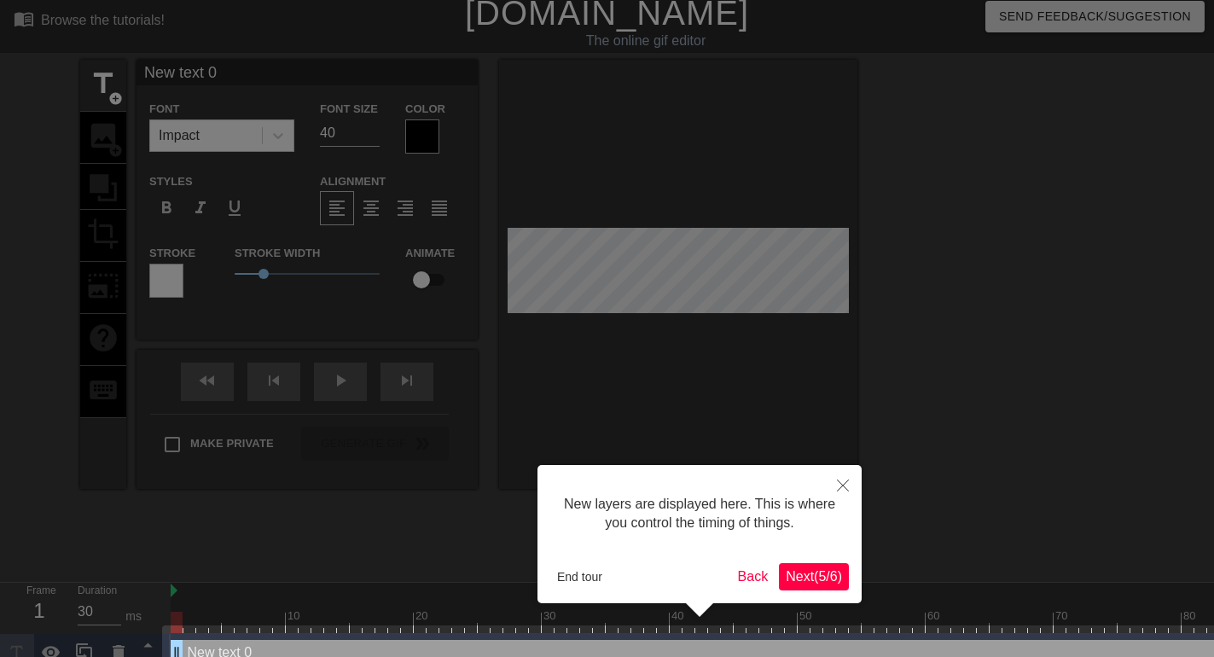
scroll to position [38, 0]
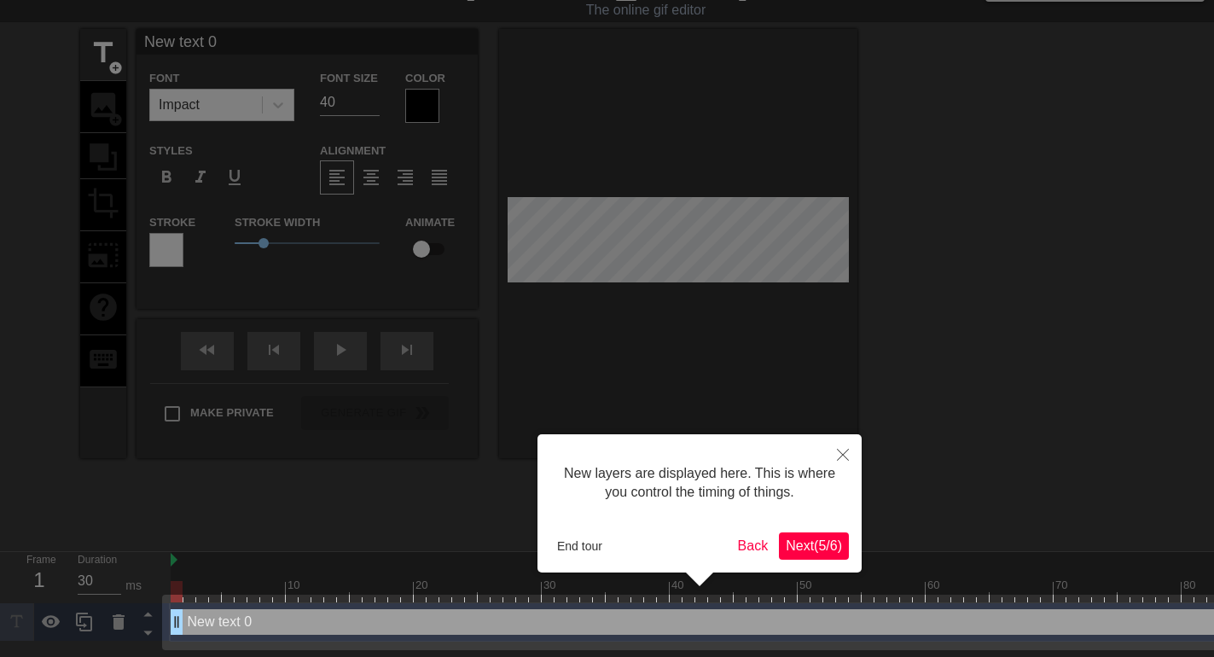
click at [827, 543] on span "Next ( 5 / 6 )" at bounding box center [814, 545] width 56 height 15
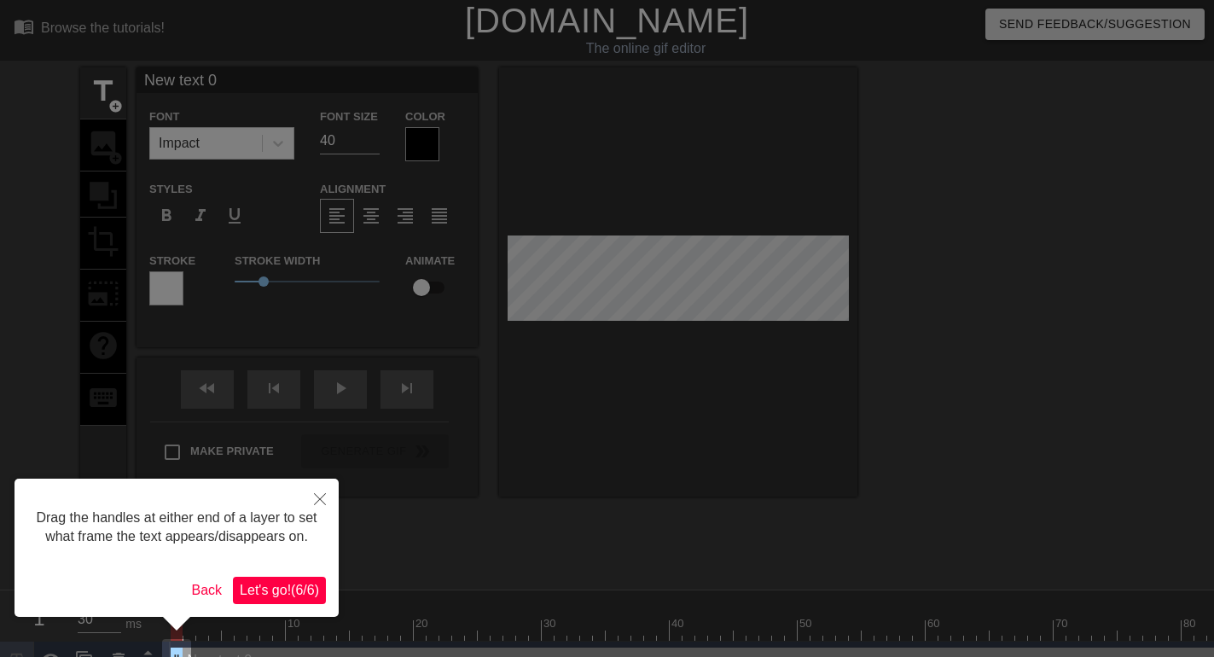
click at [293, 592] on span "Let's go! ( 6 / 6 )" at bounding box center [279, 590] width 79 height 15
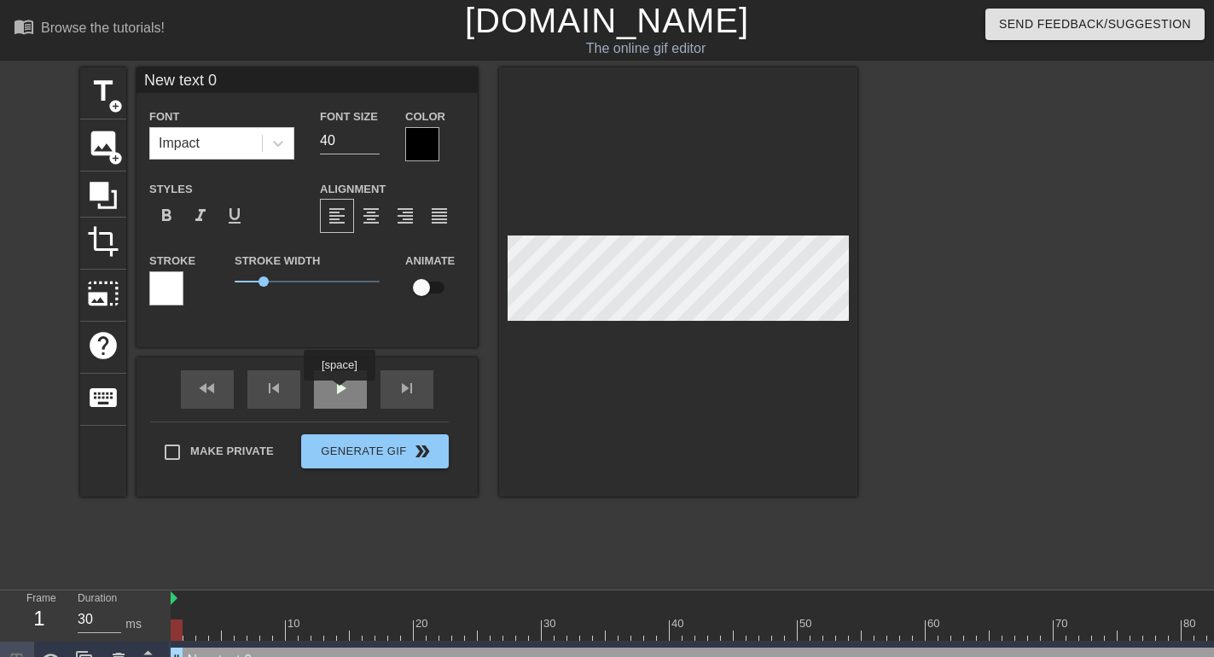
click at [339, 386] on div "fast_rewind skip_previous play_arrow skip_next" at bounding box center [307, 389] width 278 height 64
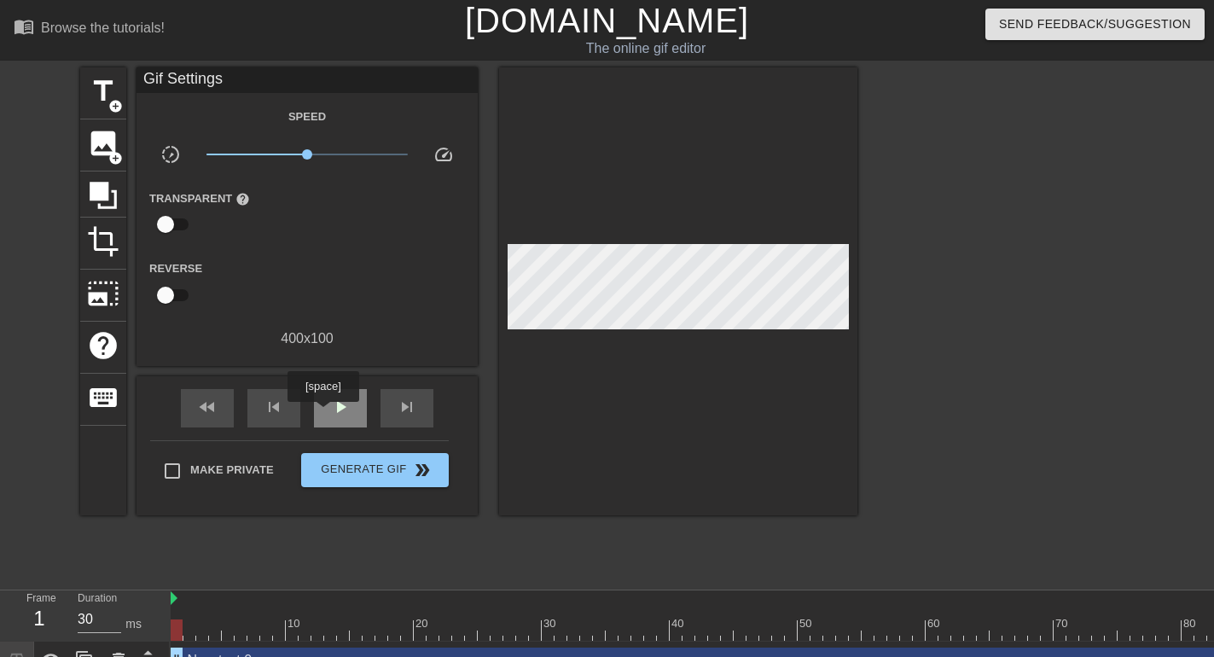
click at [322, 414] on div "play_arrow" at bounding box center [340, 408] width 53 height 38
click at [110, 188] on icon at bounding box center [103, 195] width 32 height 32
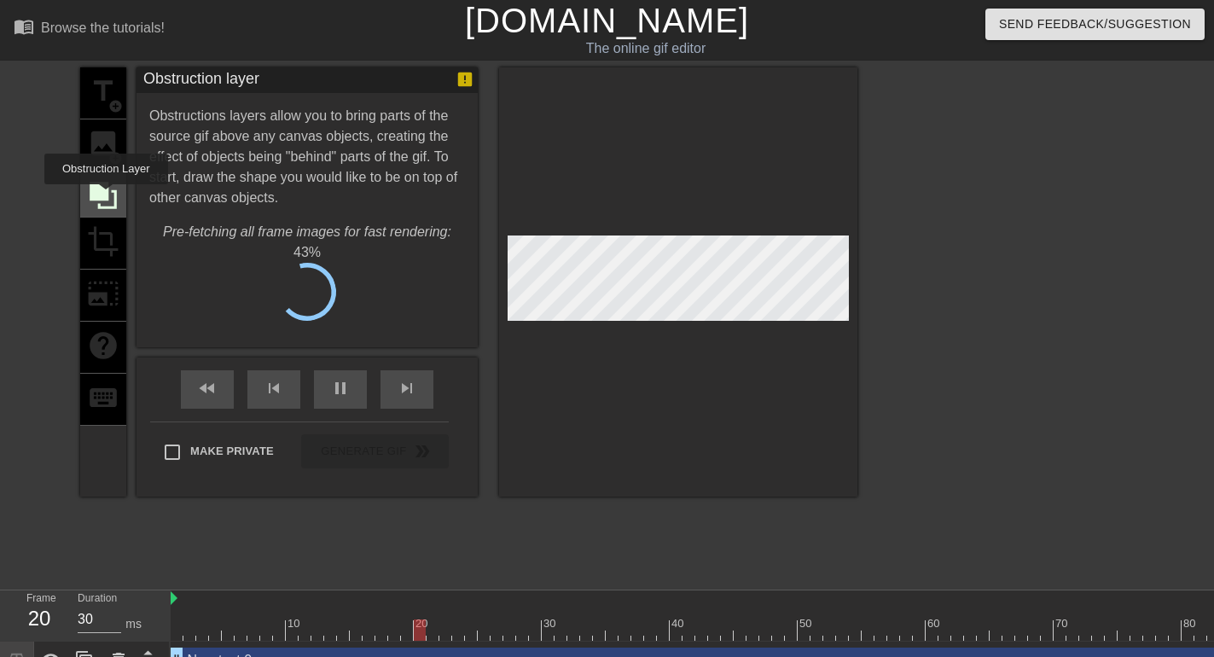
click at [106, 196] on icon at bounding box center [103, 195] width 27 height 27
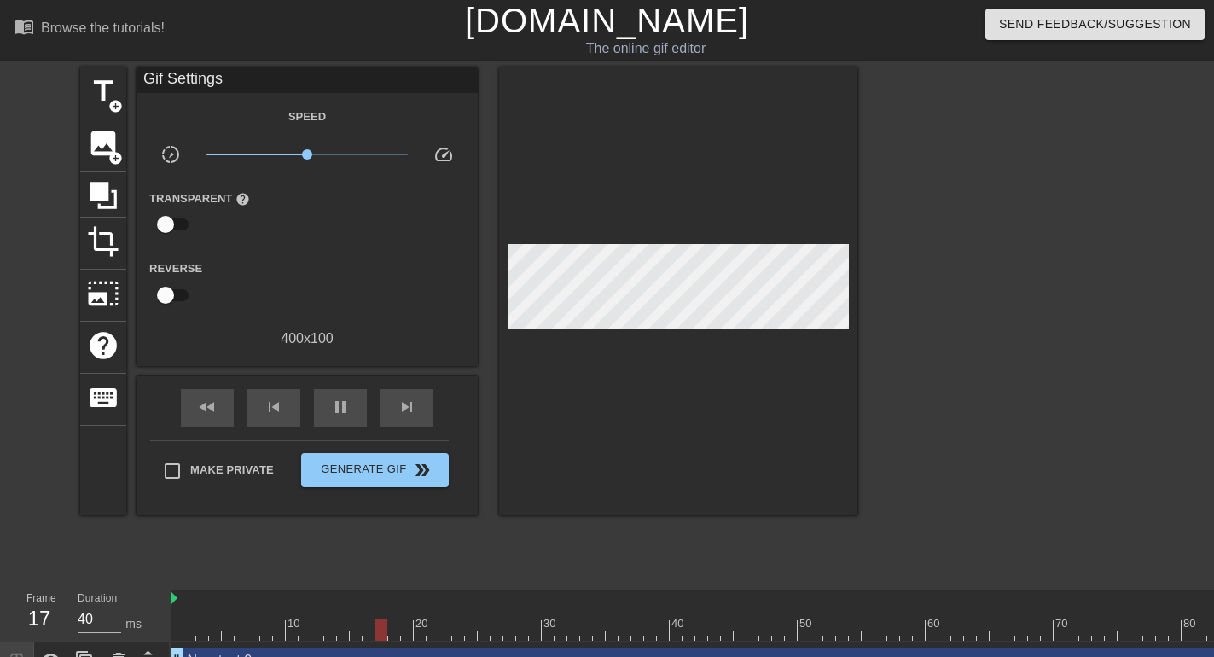
scroll to position [26, 0]
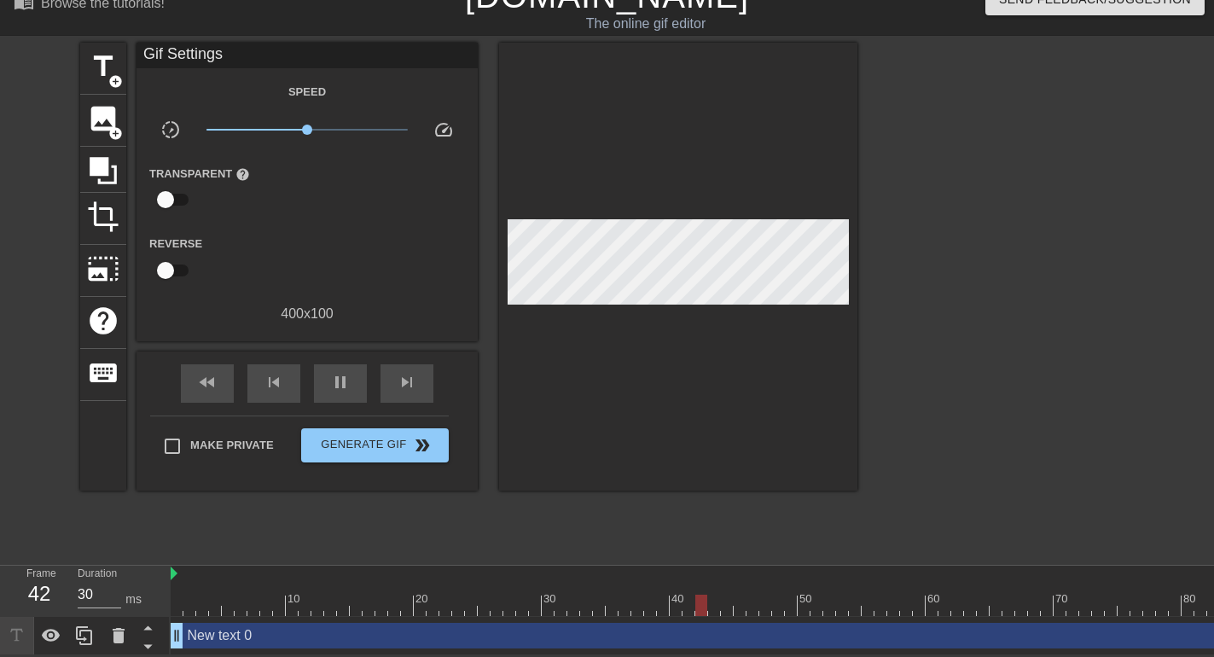
click at [189, 633] on div "New text 0 drag_handle drag_handle" at bounding box center [1156, 636] width 1970 height 26
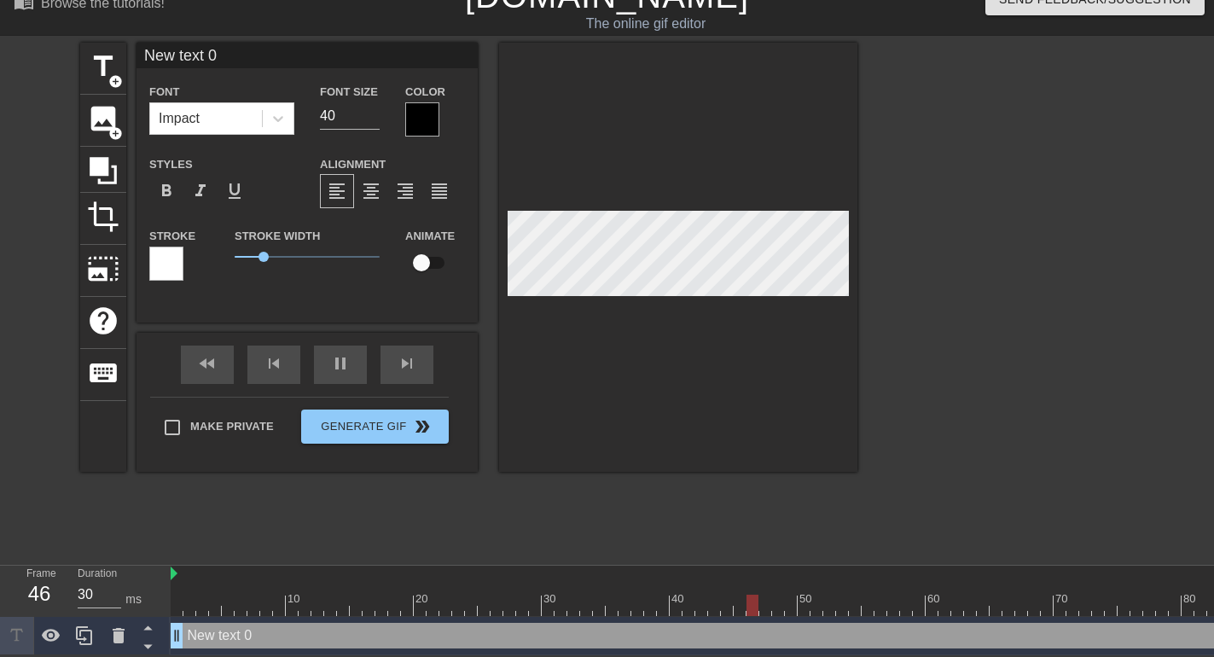
click at [189, 633] on div "New text 0 drag_handle drag_handle" at bounding box center [1156, 636] width 1970 height 26
drag, startPoint x: 227, startPoint y: 45, endPoint x: 109, endPoint y: 52, distance: 117.9
click at [136, 52] on input "New text 0" at bounding box center [306, 56] width 341 height 26
type input "40"
type input "L"
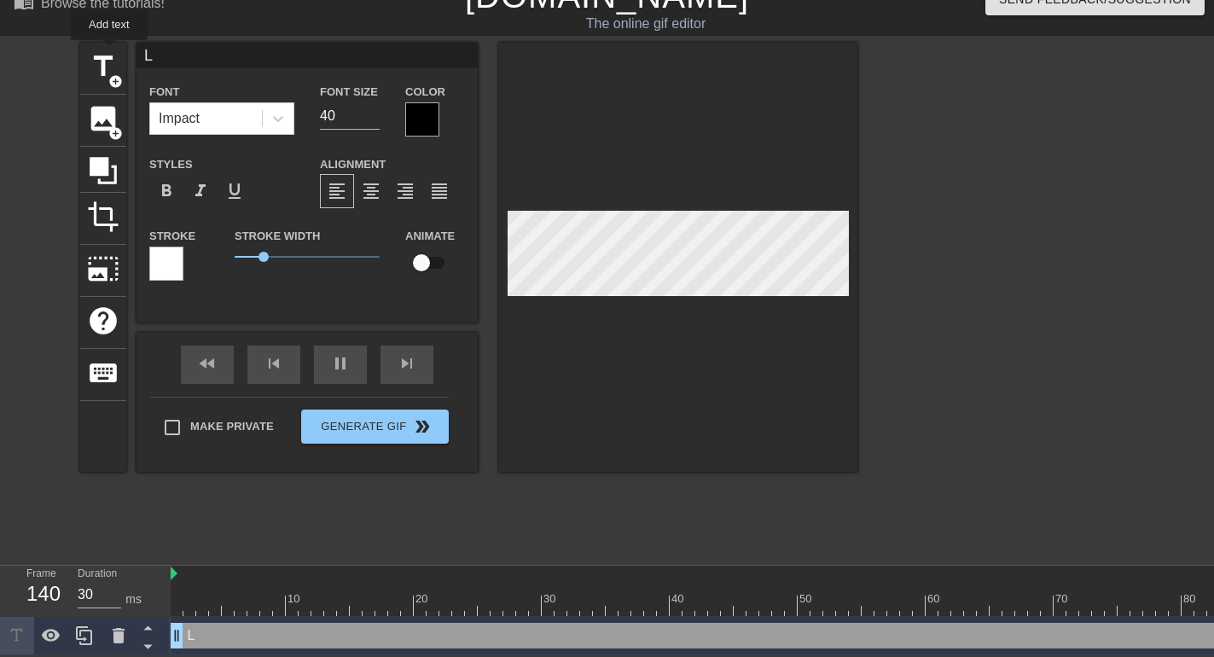
type input "40"
type input "Lu"
type input "40"
type input "[PERSON_NAME]"
type input "30"
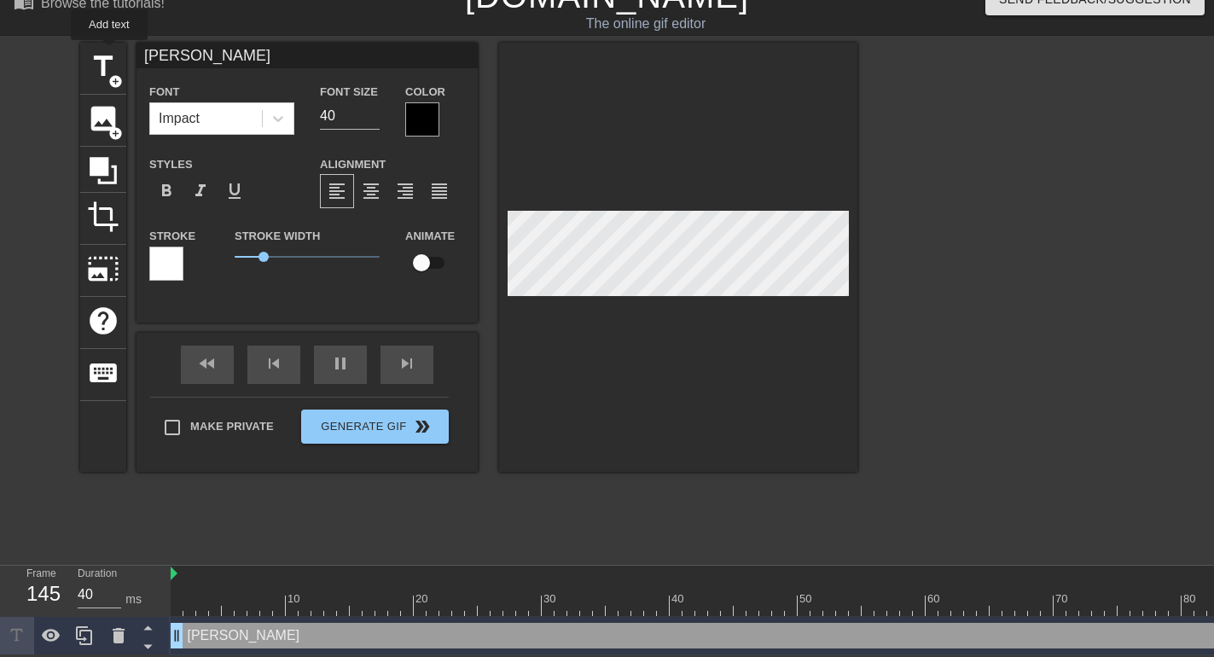
type input "Lumi"
type input "40"
type input "Lumin"
type input "40"
type input "Lumino"
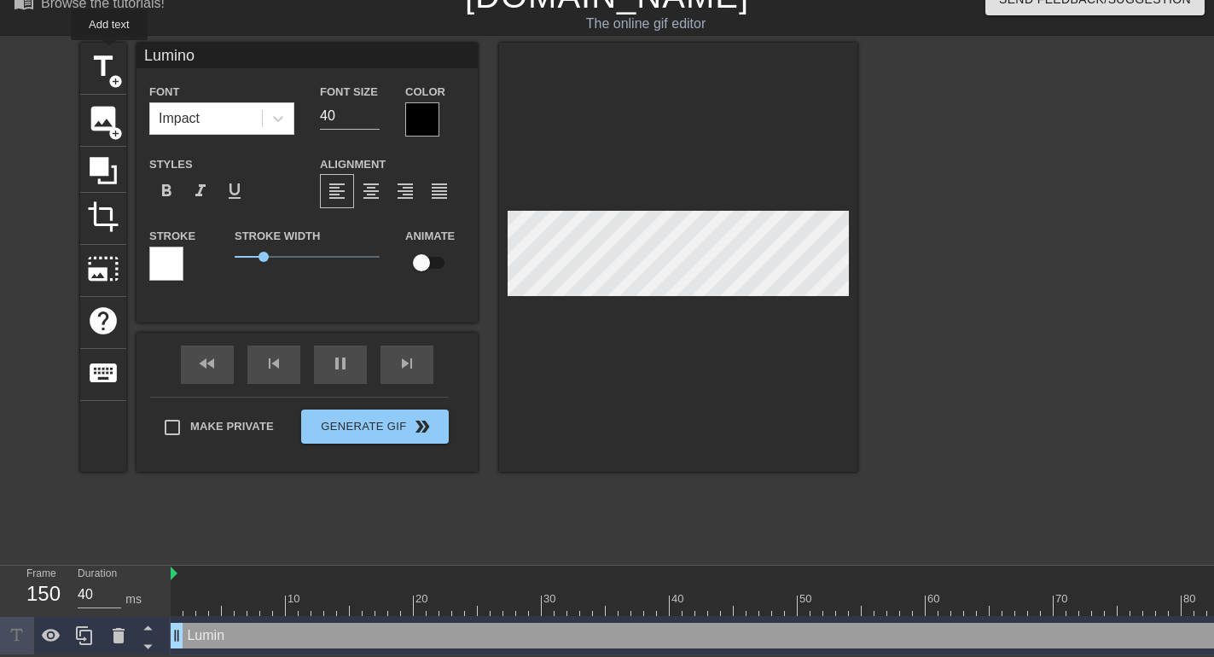
type input "30"
type input "Luminou"
type input "30"
type input "Luminous"
type input "40"
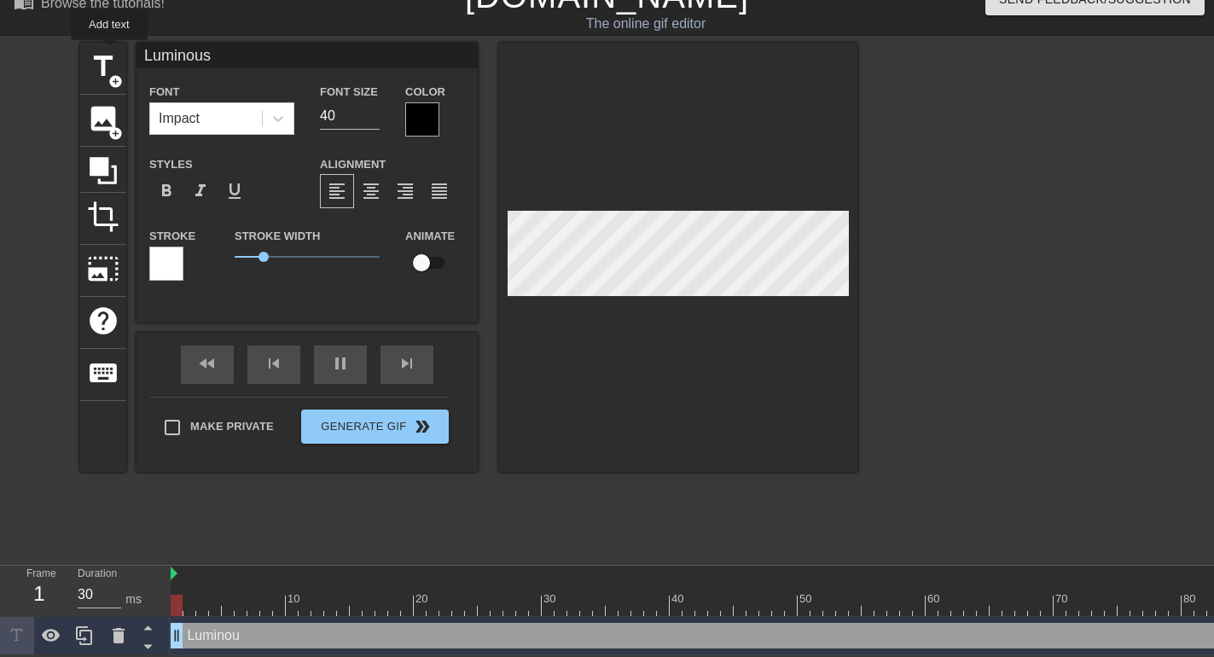
type input "Luminous"
type input "40"
type input "Luminous P"
type input "40"
type input "Luminous Pa"
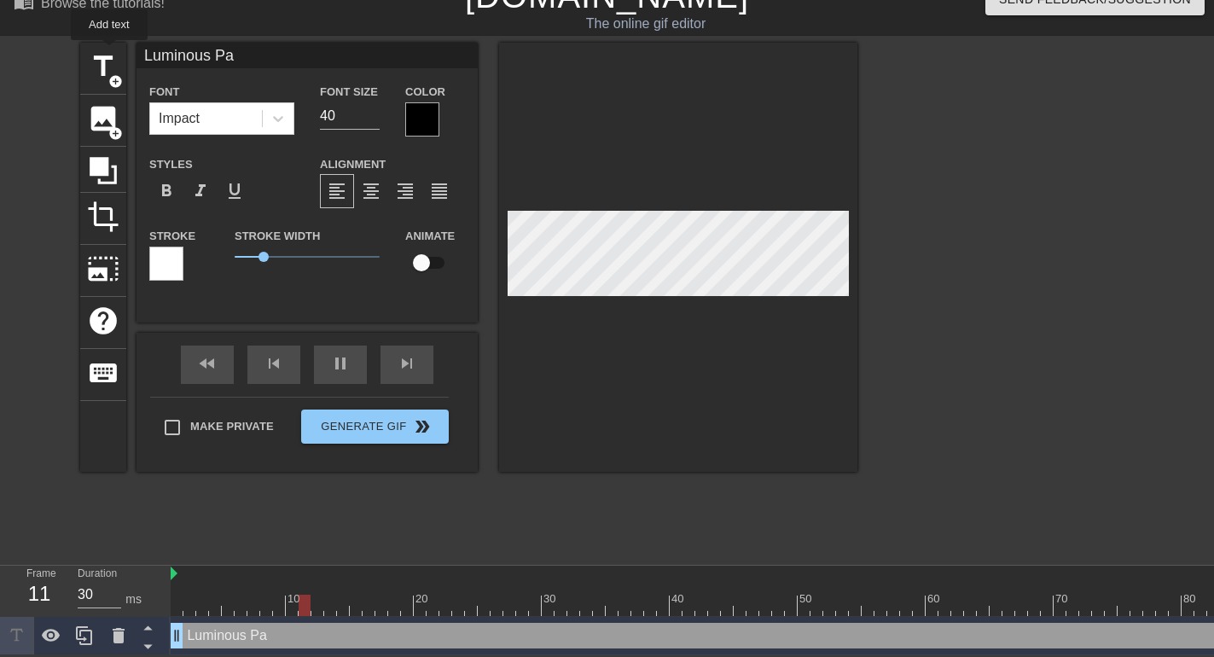
type input "40"
type input "Luminous Pat"
type input "30"
type input "Luminous Path"
click at [146, 55] on input "Luminous Path" at bounding box center [306, 56] width 341 height 26
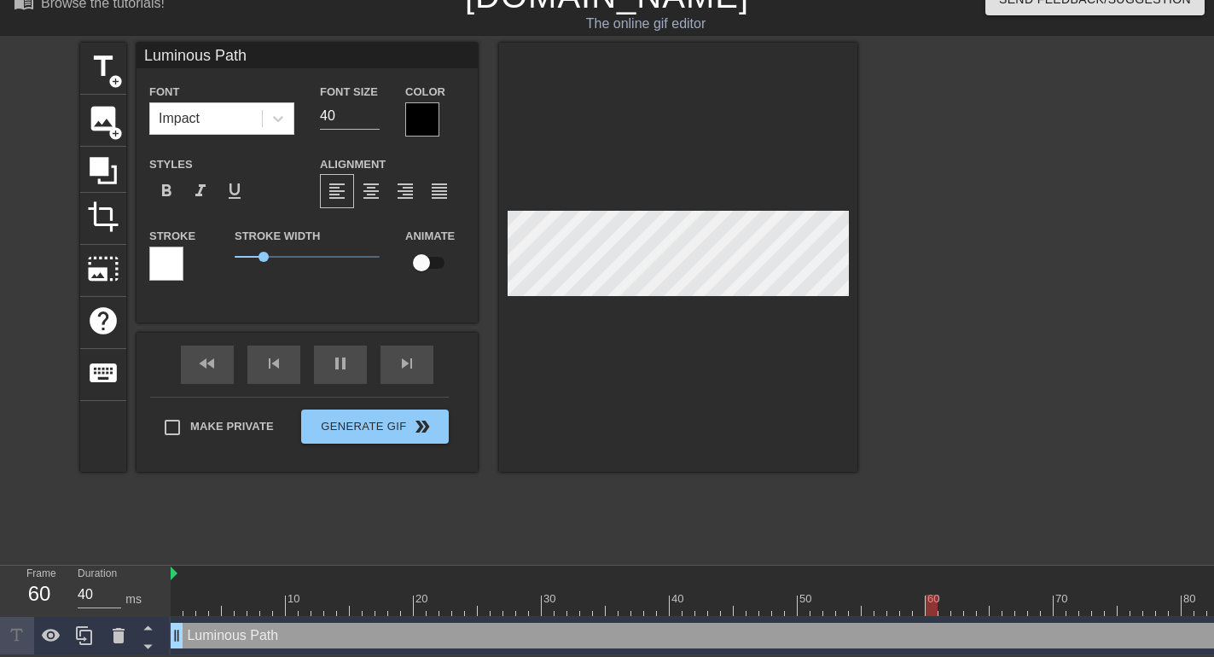
type input "30"
type input "TLuminous Path"
type input "40"
type input "ThLuminous Path"
type input "30"
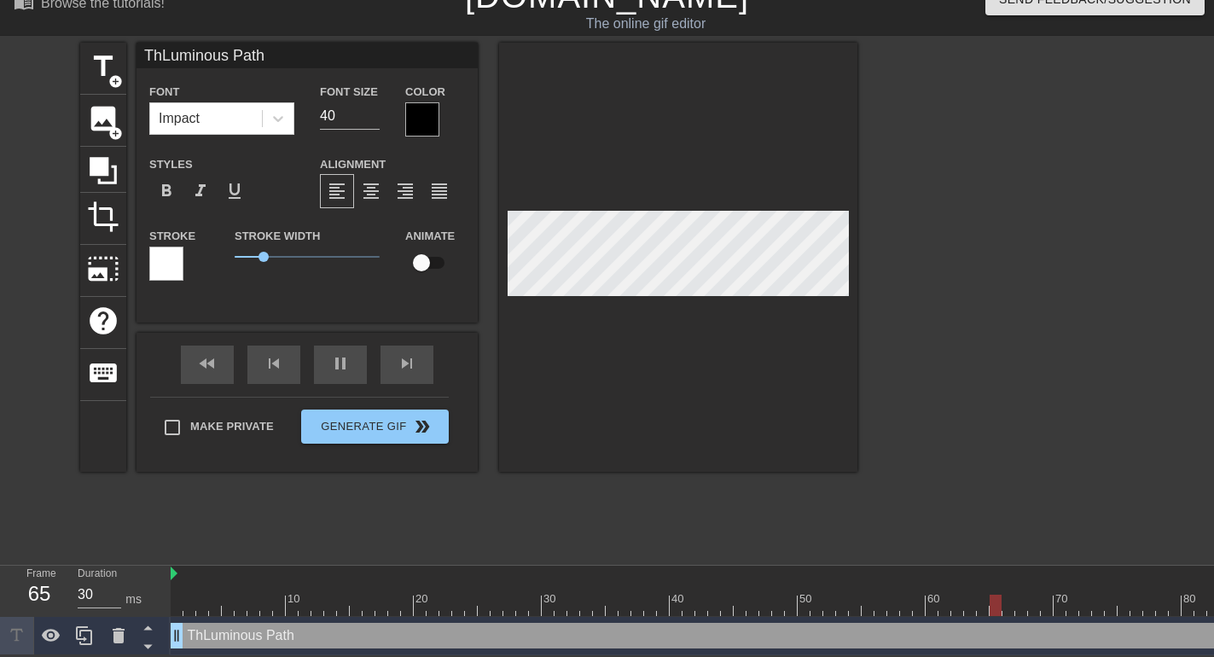
type input "TheLuminous Path"
type input "30"
type input "The Luminous Path"
drag, startPoint x: 172, startPoint y: 56, endPoint x: 138, endPoint y: 57, distance: 34.1
click at [136, 59] on input "The Luminous Path" at bounding box center [306, 56] width 341 height 26
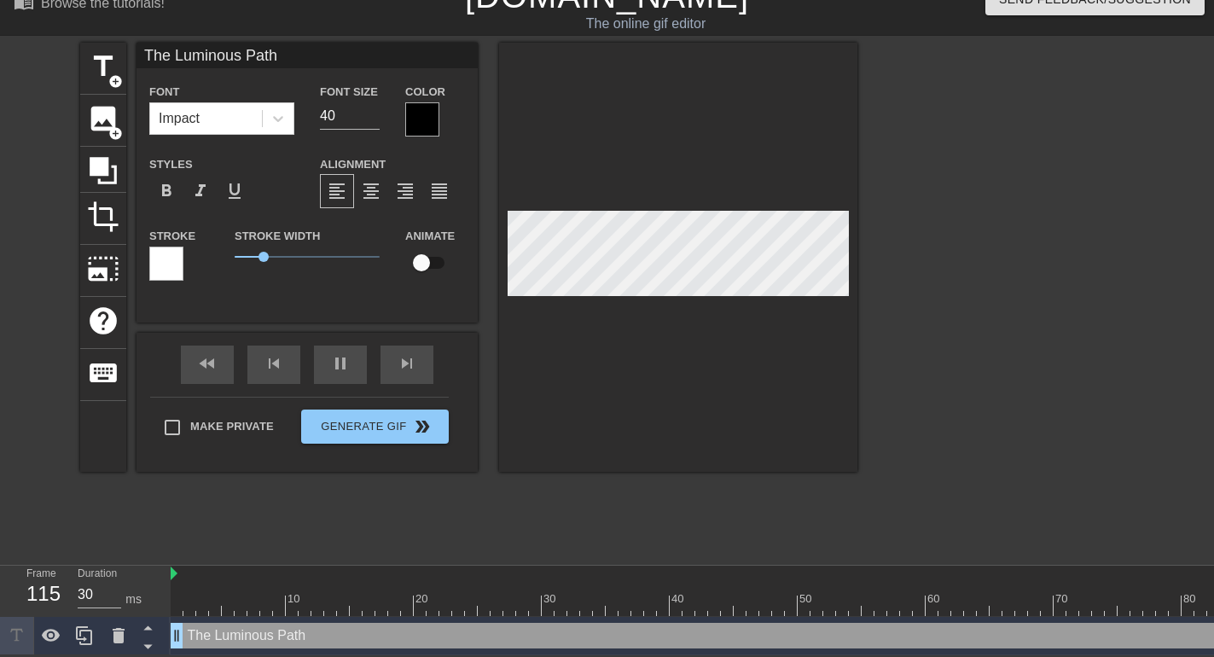
type input "40"
type input "Luminous Path"
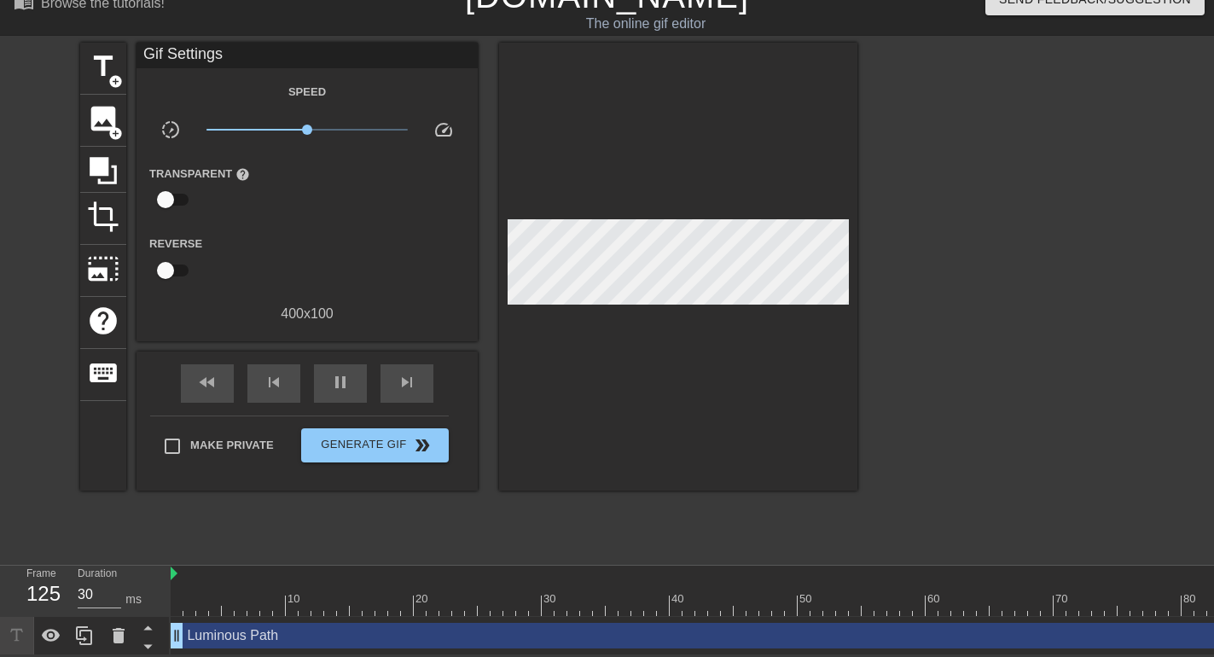
click at [318, 38] on div "menu_book Browse the tutorials! Gifntext.com The online gif editor Send Feedbac…" at bounding box center [607, 315] width 1214 height 680
click at [288, 632] on div "Luminous Path drag_handle drag_handle" at bounding box center [1156, 636] width 1970 height 26
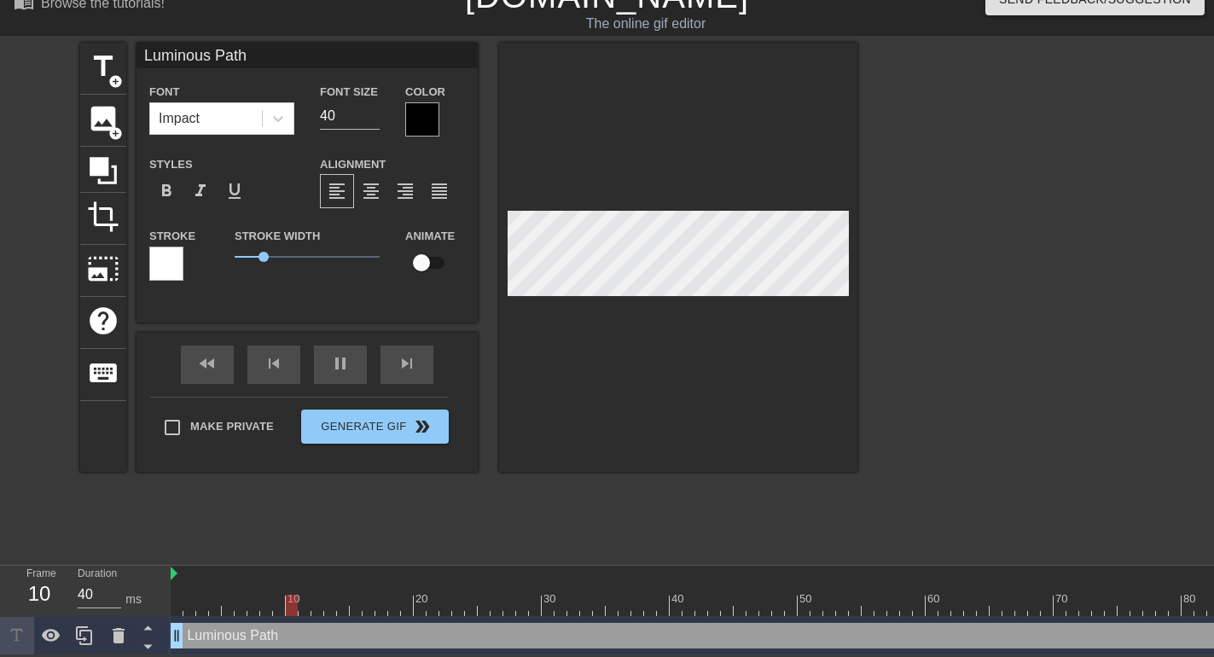
click at [288, 632] on div "Luminous Path drag_handle drag_handle" at bounding box center [1156, 636] width 1970 height 26
click at [282, 119] on icon at bounding box center [278, 118] width 17 height 17
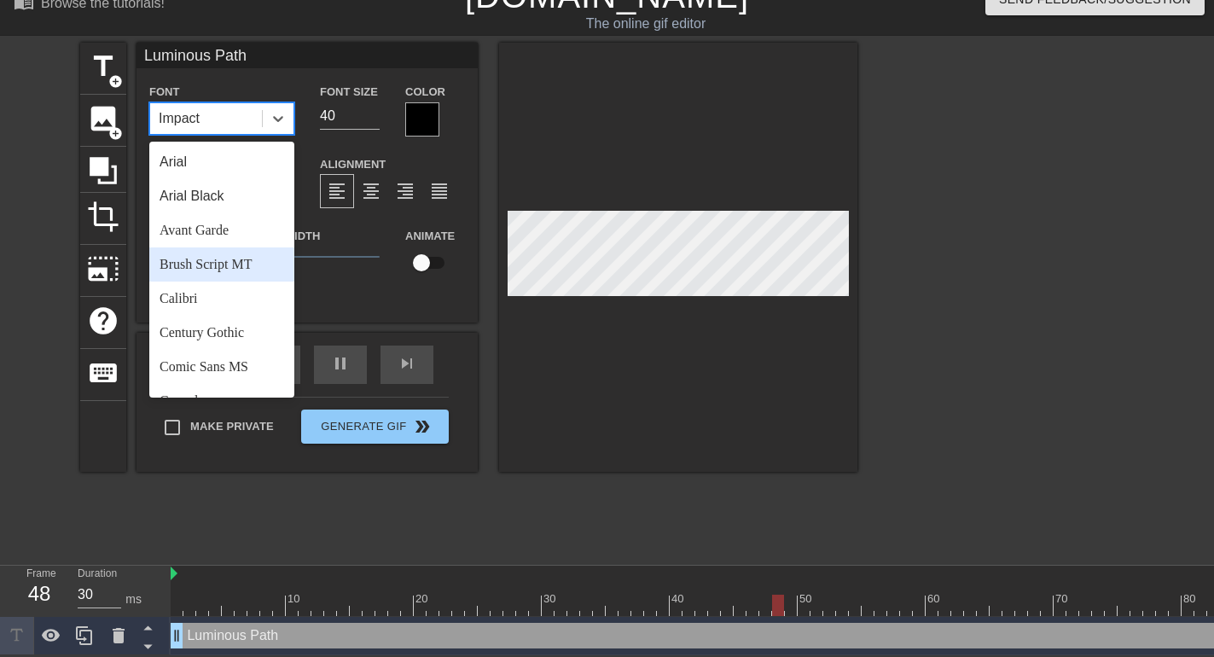
click at [215, 264] on div "Brush Script MT" at bounding box center [221, 264] width 145 height 34
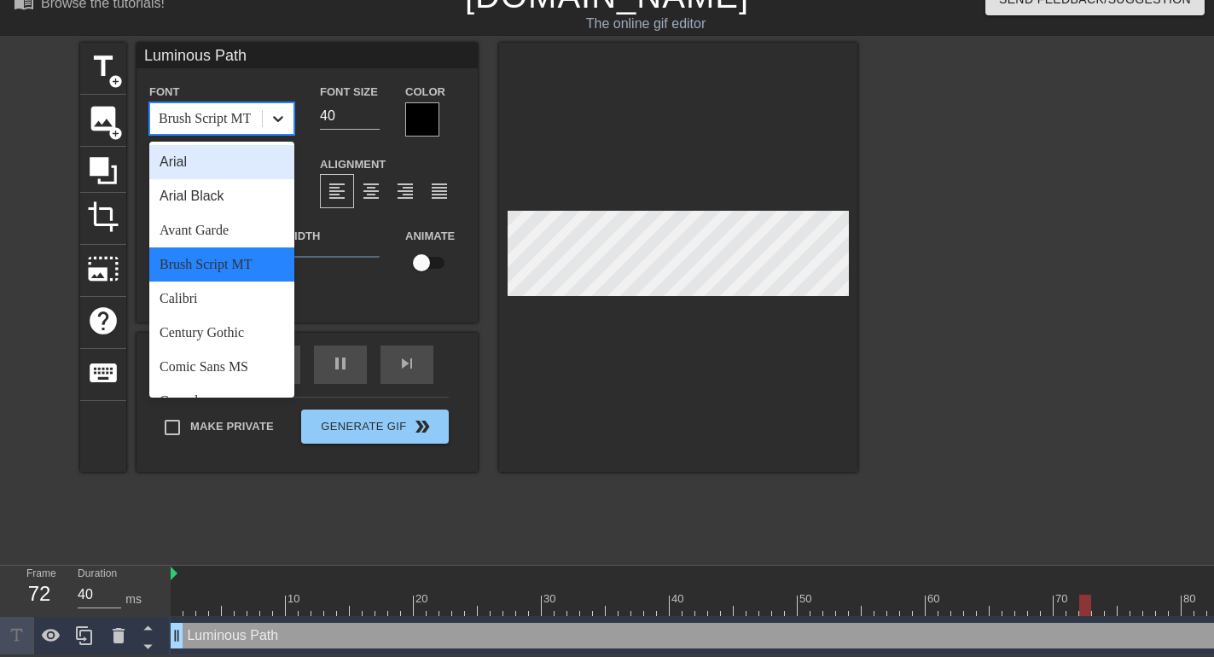
click at [278, 119] on icon at bounding box center [278, 119] width 10 height 6
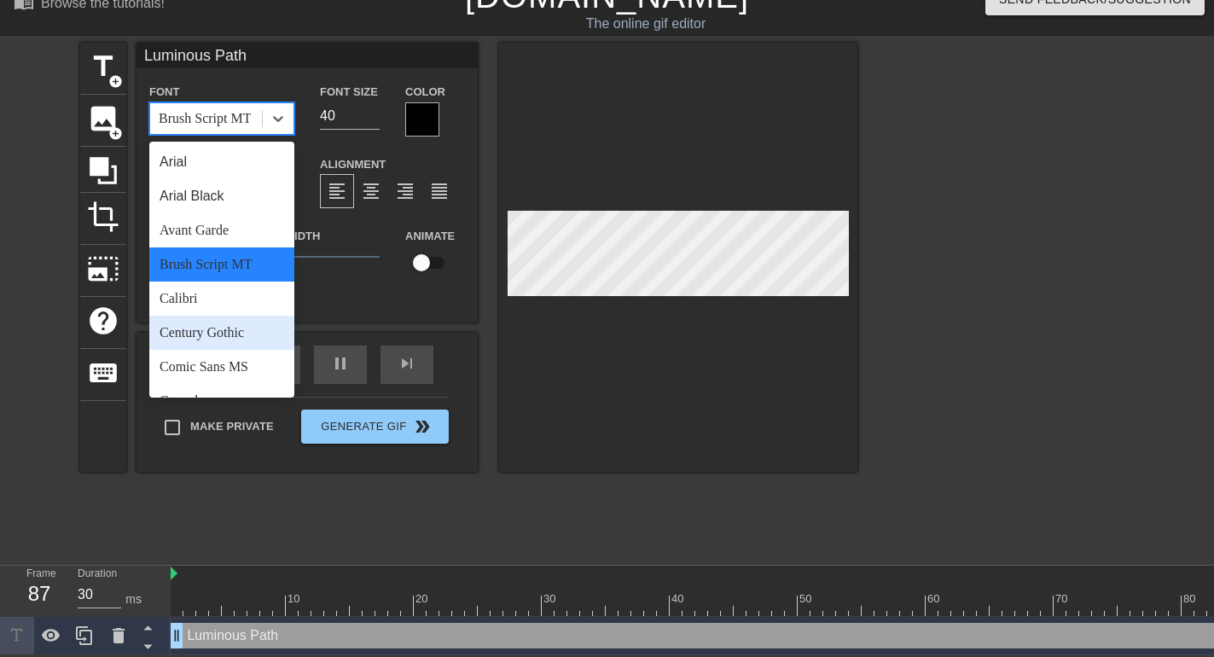
scroll to position [107, 0]
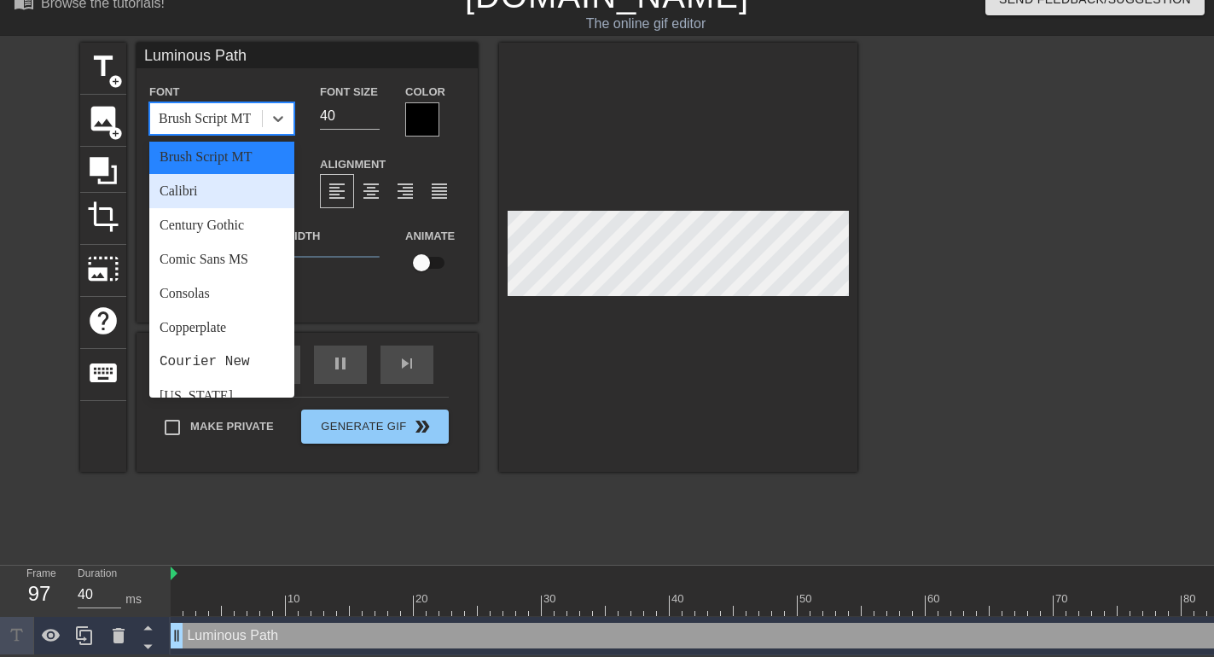
click at [206, 189] on div "Calibri" at bounding box center [221, 191] width 145 height 34
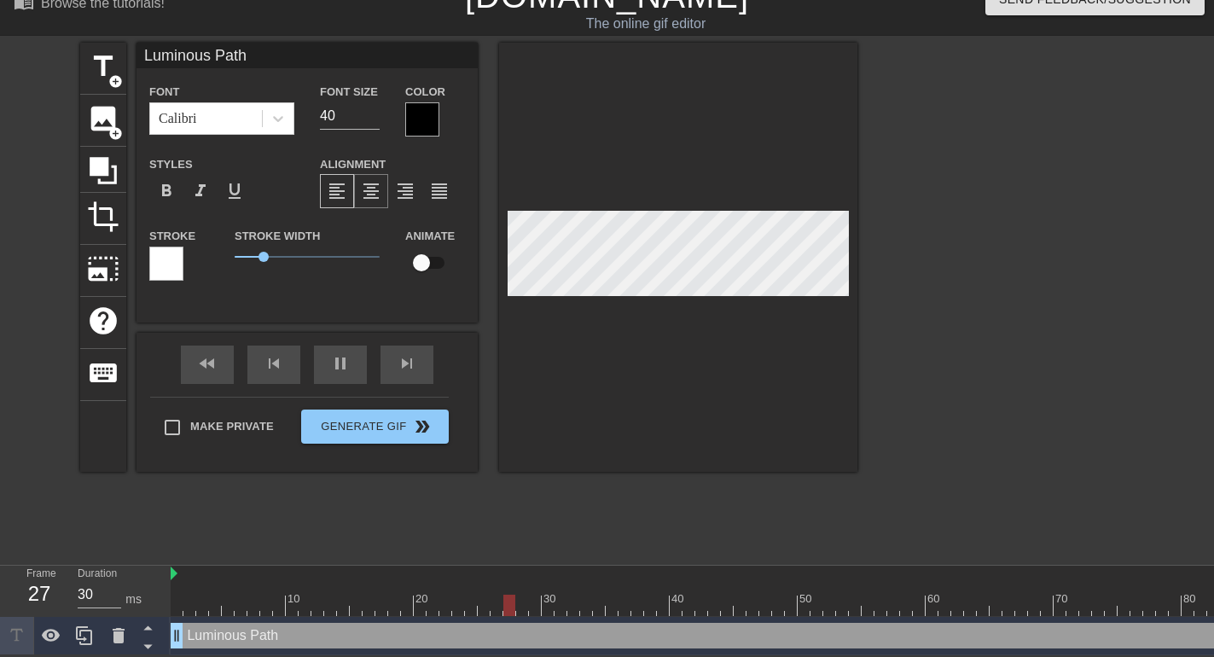
click at [377, 185] on span "format_align_center" at bounding box center [371, 191] width 20 height 20
drag, startPoint x: 263, startPoint y: 255, endPoint x: 351, endPoint y: 252, distance: 87.9
click at [267, 252] on span "0.95" at bounding box center [262, 257] width 10 height 10
drag, startPoint x: 350, startPoint y: 255, endPoint x: 403, endPoint y: 255, distance: 52.9
click at [403, 255] on div "Stroke Stroke Width 3.95 Animate" at bounding box center [306, 260] width 341 height 71
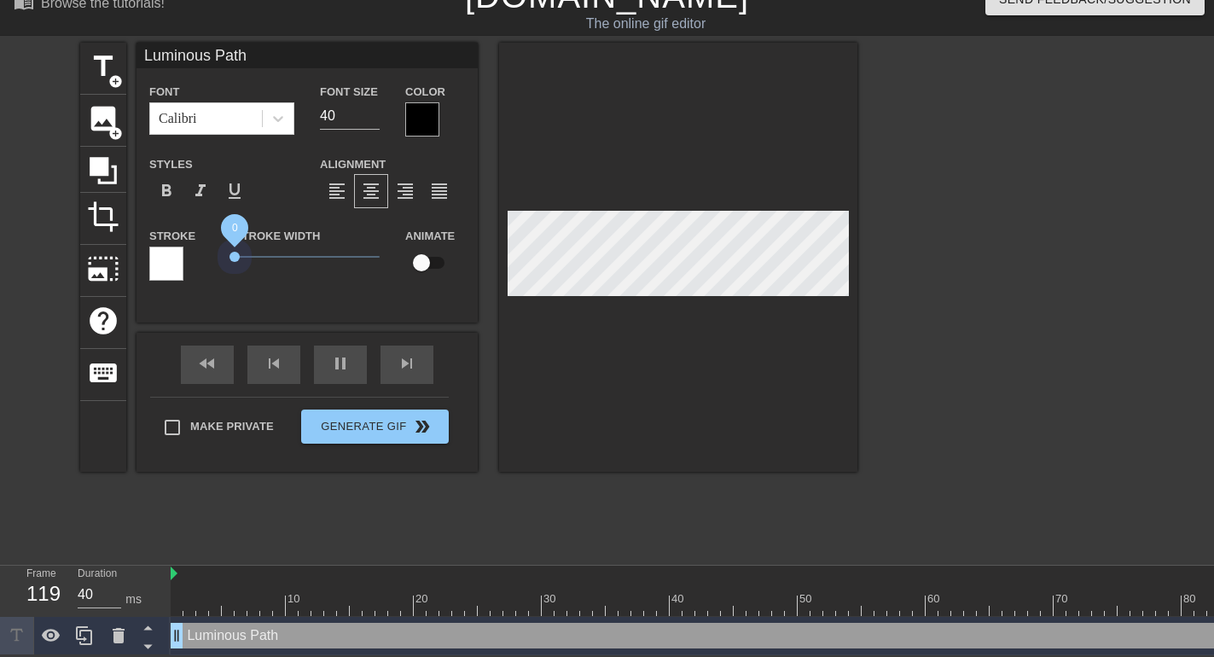
drag, startPoint x: 352, startPoint y: 254, endPoint x: 171, endPoint y: 255, distance: 181.7
click at [171, 255] on div "Stroke Stroke Width 0 Animate" at bounding box center [306, 260] width 341 height 71
drag, startPoint x: 241, startPoint y: 253, endPoint x: 273, endPoint y: 254, distance: 31.6
click at [273, 254] on span "1.3" at bounding box center [307, 257] width 145 height 20
drag, startPoint x: 272, startPoint y: 258, endPoint x: 273, endPoint y: 269, distance: 10.3
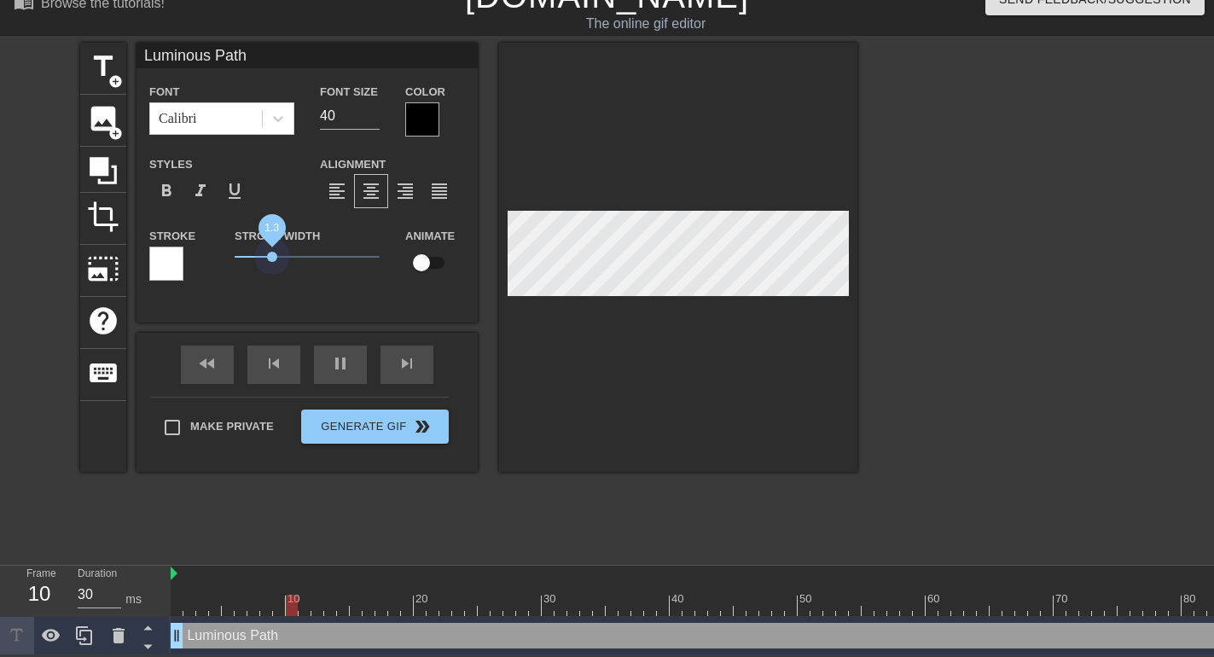
click at [273, 269] on div "Stroke Width 1.3" at bounding box center [307, 260] width 171 height 71
click at [266, 253] on span "1.1" at bounding box center [266, 257] width 10 height 10
click at [265, 253] on span "1.05" at bounding box center [265, 257] width 10 height 10
click at [258, 247] on span "0.8" at bounding box center [307, 257] width 145 height 20
click at [177, 260] on div at bounding box center [166, 264] width 34 height 34
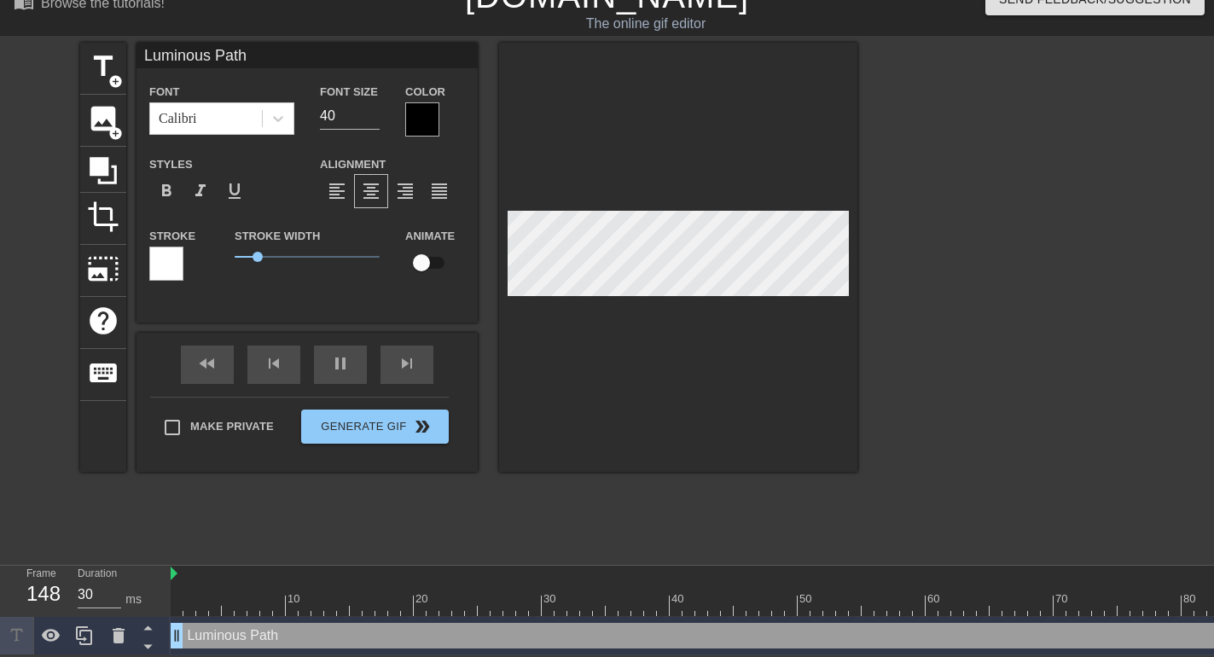
scroll to position [12, 0]
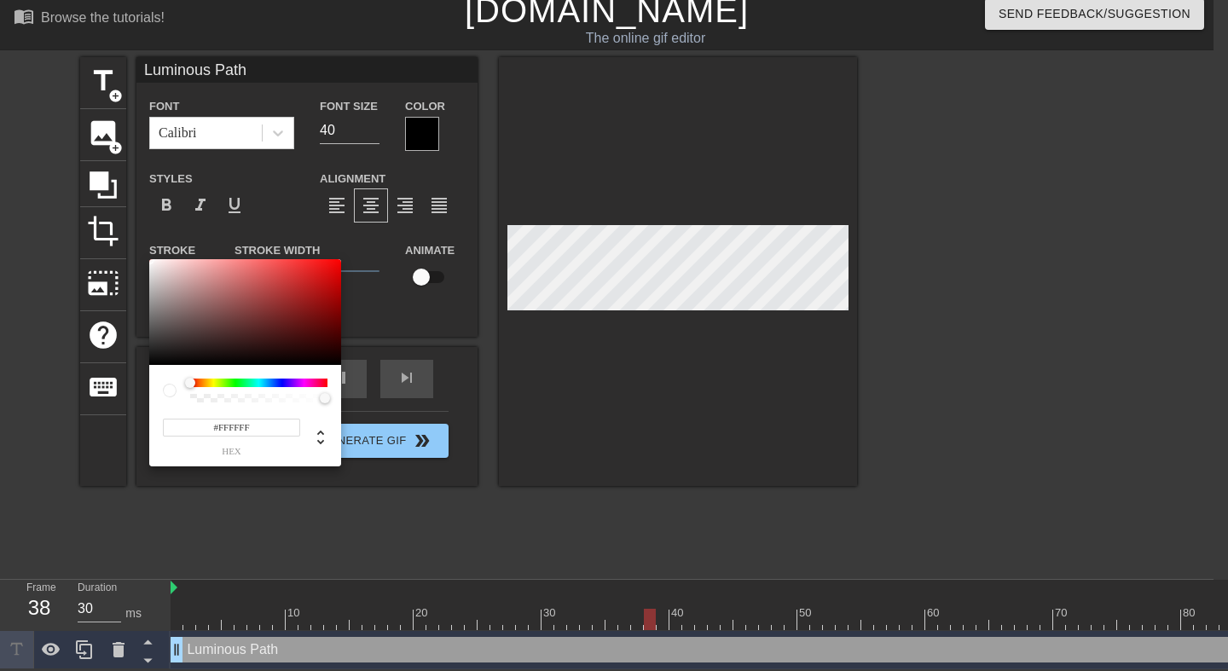
click at [237, 383] on div at bounding box center [258, 383] width 137 height 9
click at [235, 380] on div at bounding box center [258, 383] width 137 height 9
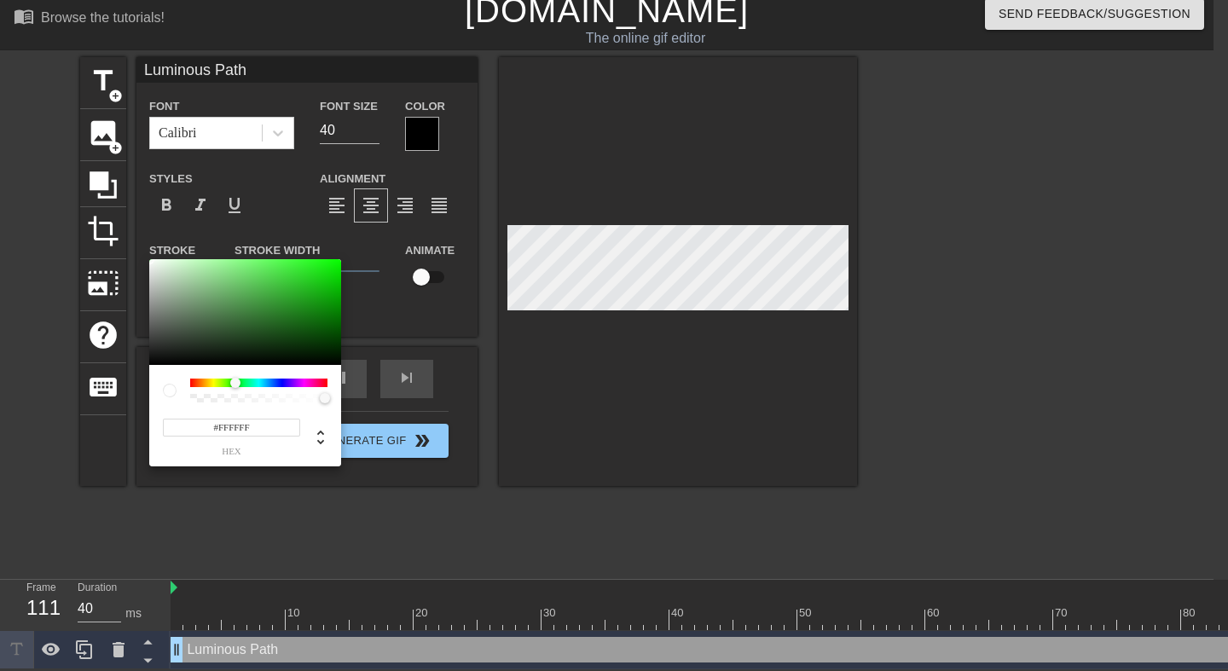
drag, startPoint x: 192, startPoint y: 384, endPoint x: 235, endPoint y: 390, distance: 43.9
click at [235, 390] on div at bounding box center [258, 391] width 137 height 24
type input "40"
type input "#318E2F"
type input "30"
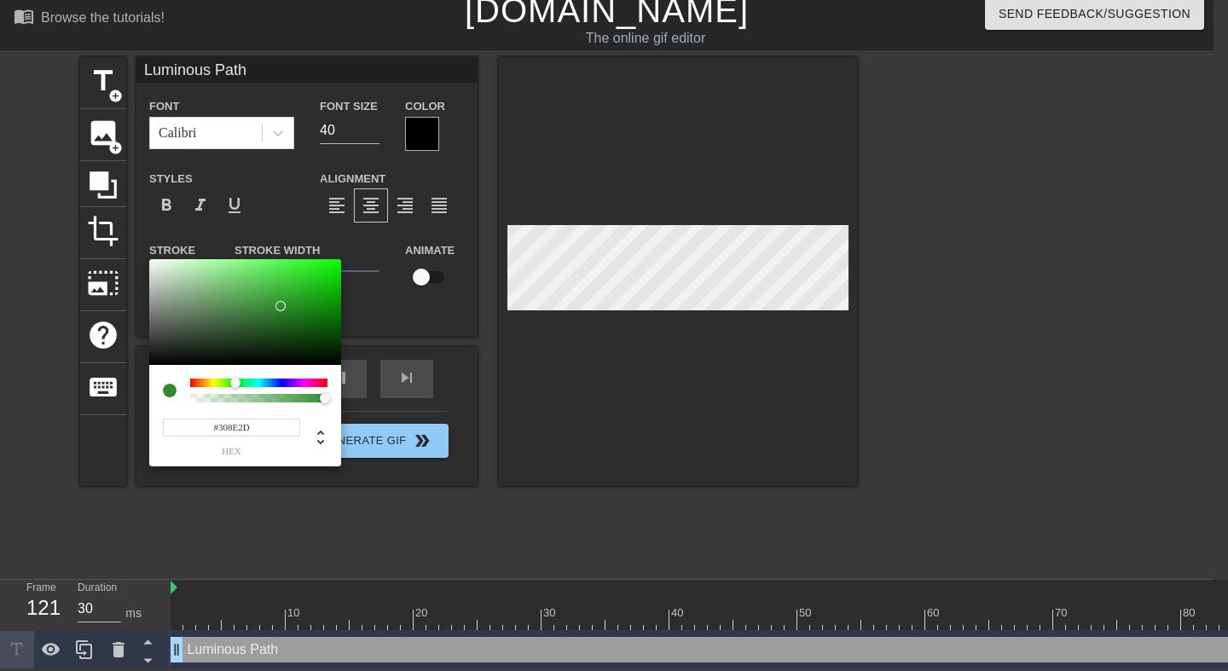
type input "#0B9006"
type input "40"
type input "#059000"
type input "30"
type input "#058E00"
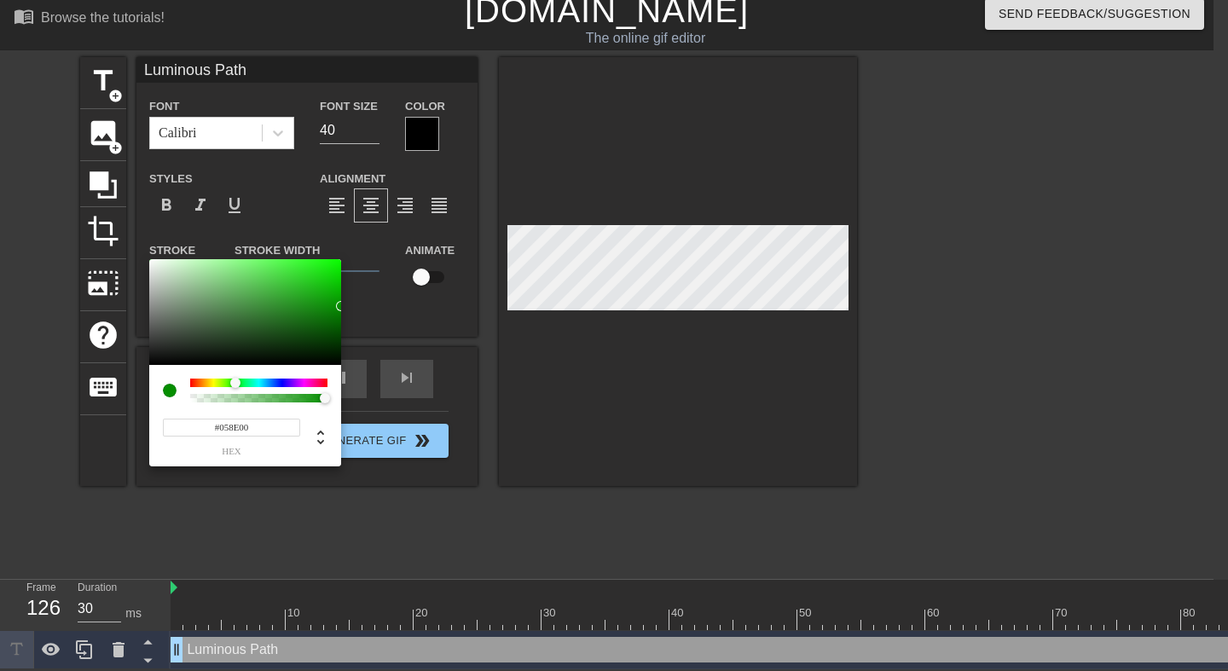
drag, startPoint x: 278, startPoint y: 306, endPoint x: 380, endPoint y: 306, distance: 102.4
click at [341, 306] on div at bounding box center [245, 312] width 192 height 106
type input "30"
type input "#18AD12"
type input "40"
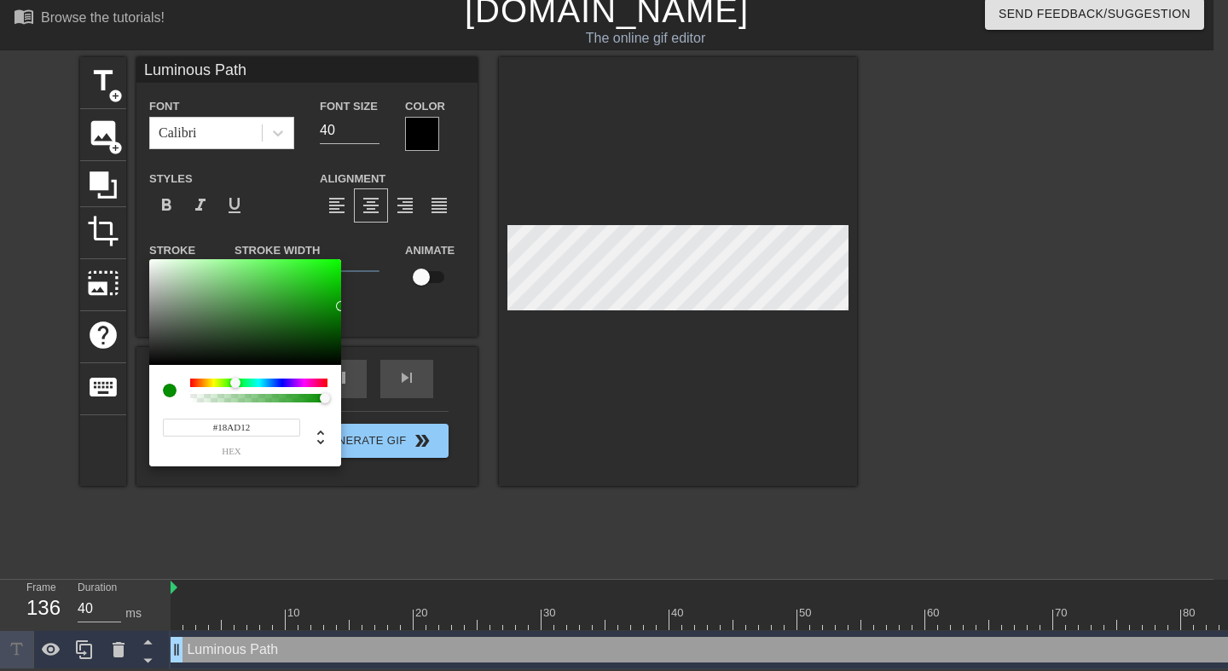
type input "#17D010"
type input "30"
type input "#09FF01"
type input "30"
type input "#0EFF06"
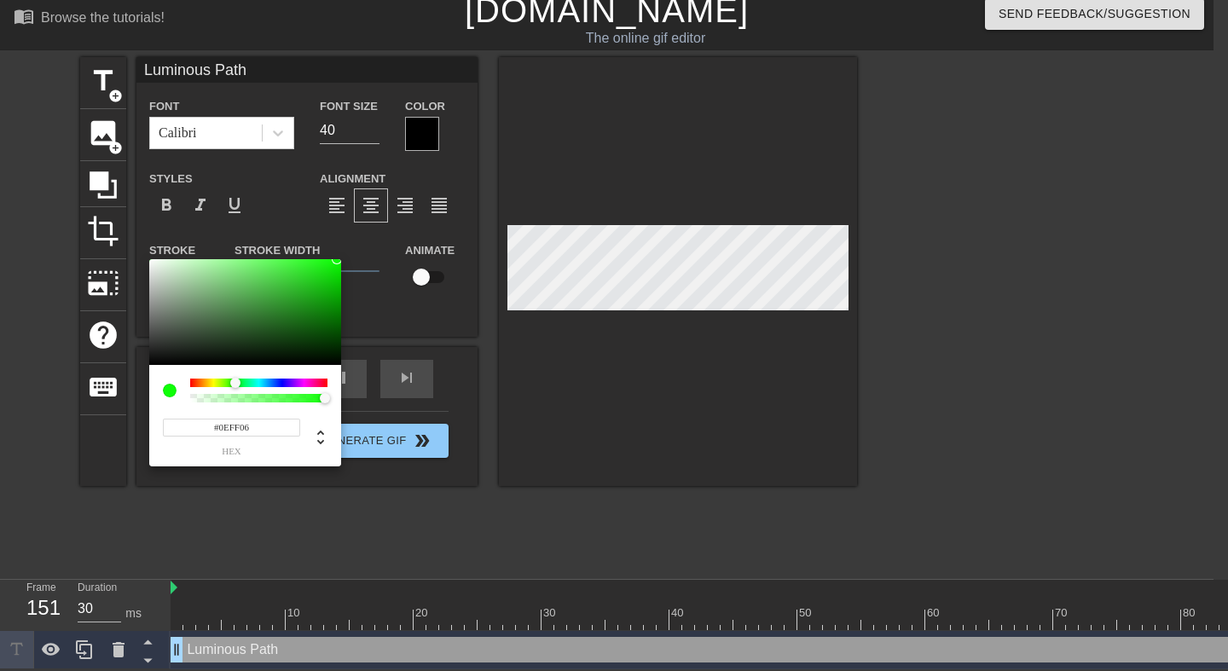
type input "40"
type input "#3BFF34"
type input "30"
type input "#48FF41"
drag, startPoint x: 321, startPoint y: 299, endPoint x: 293, endPoint y: 227, distance: 77.8
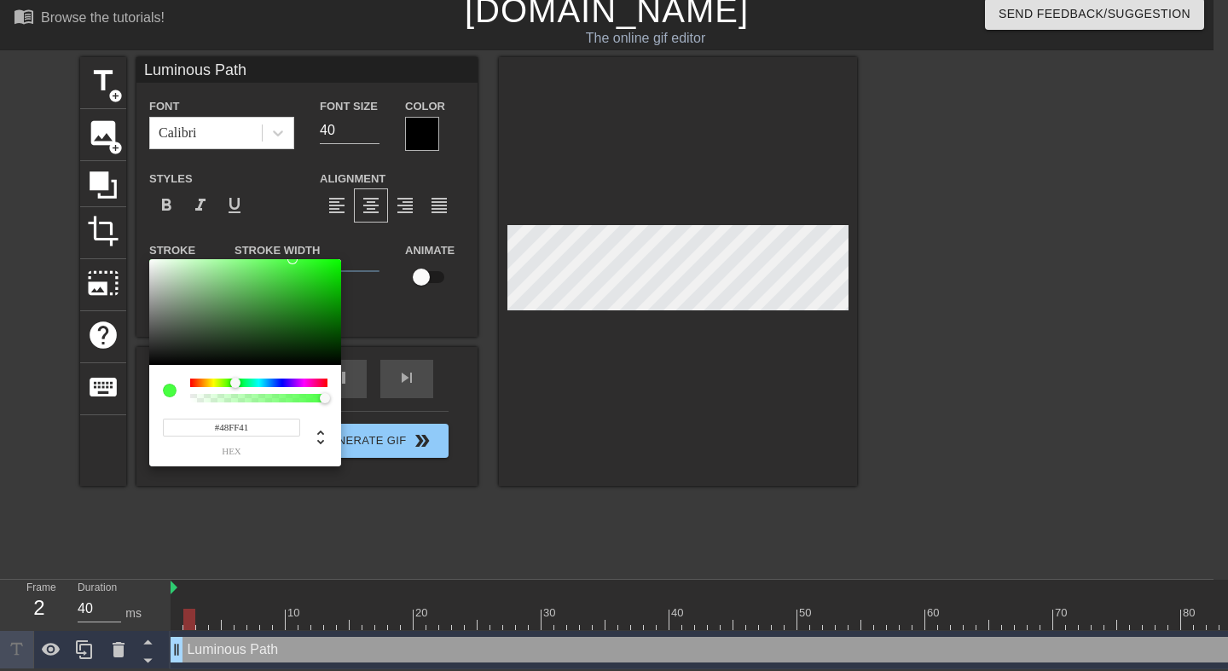
click at [293, 259] on div at bounding box center [245, 312] width 192 height 106
click at [171, 391] on div at bounding box center [170, 391] width 14 height 14
type input "40"
type input "72"
type input "30"
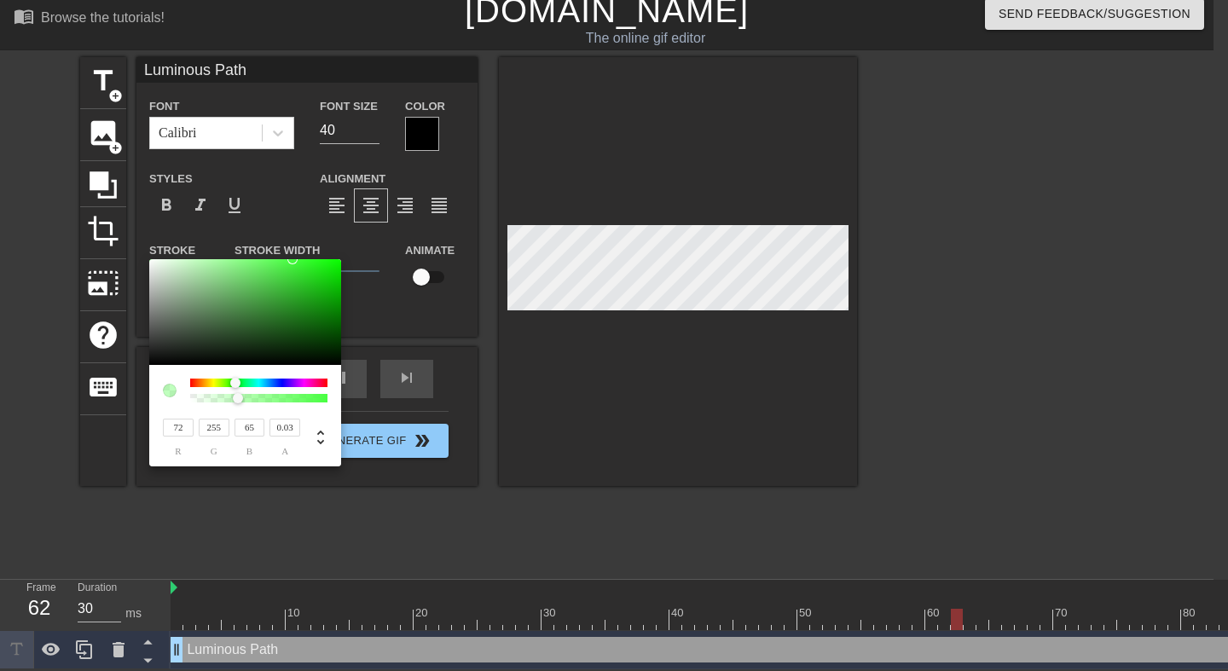
type input "0"
drag, startPoint x: 238, startPoint y: 400, endPoint x: 115, endPoint y: 392, distance: 123.1
click at [149, 393] on div "72 r 255 g 65 b 0 a" at bounding box center [245, 362] width 192 height 207
type input "40"
type input "45"
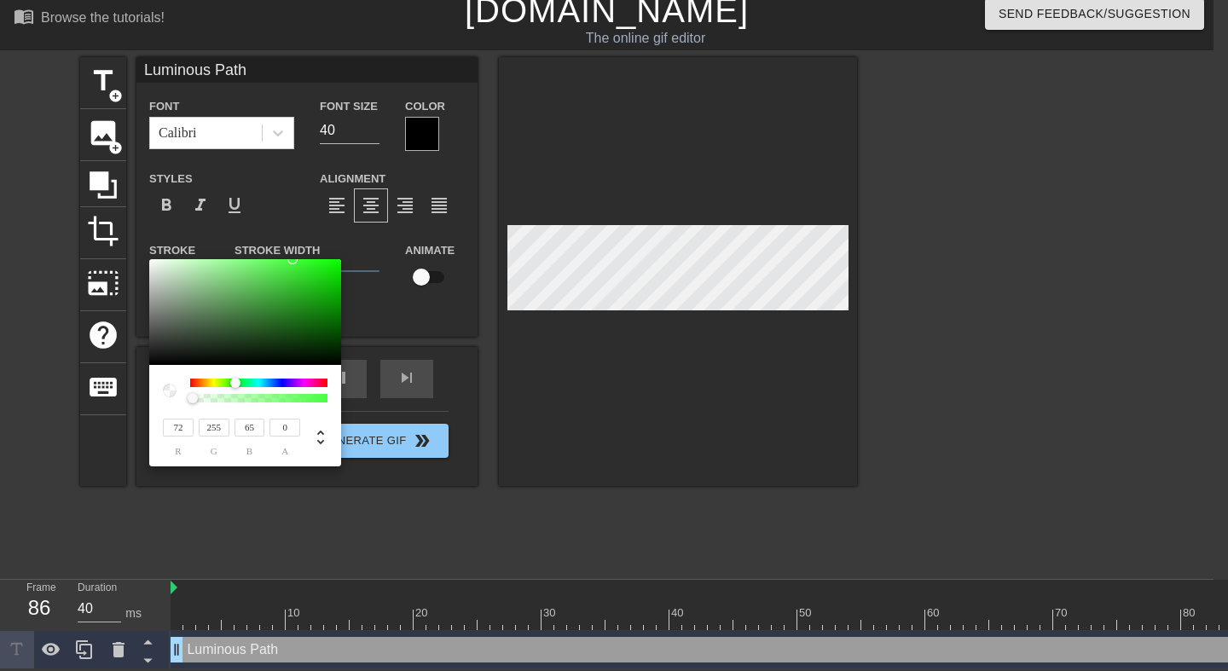
type input "66"
type input "44"
type input "30"
type input "20"
type input "23"
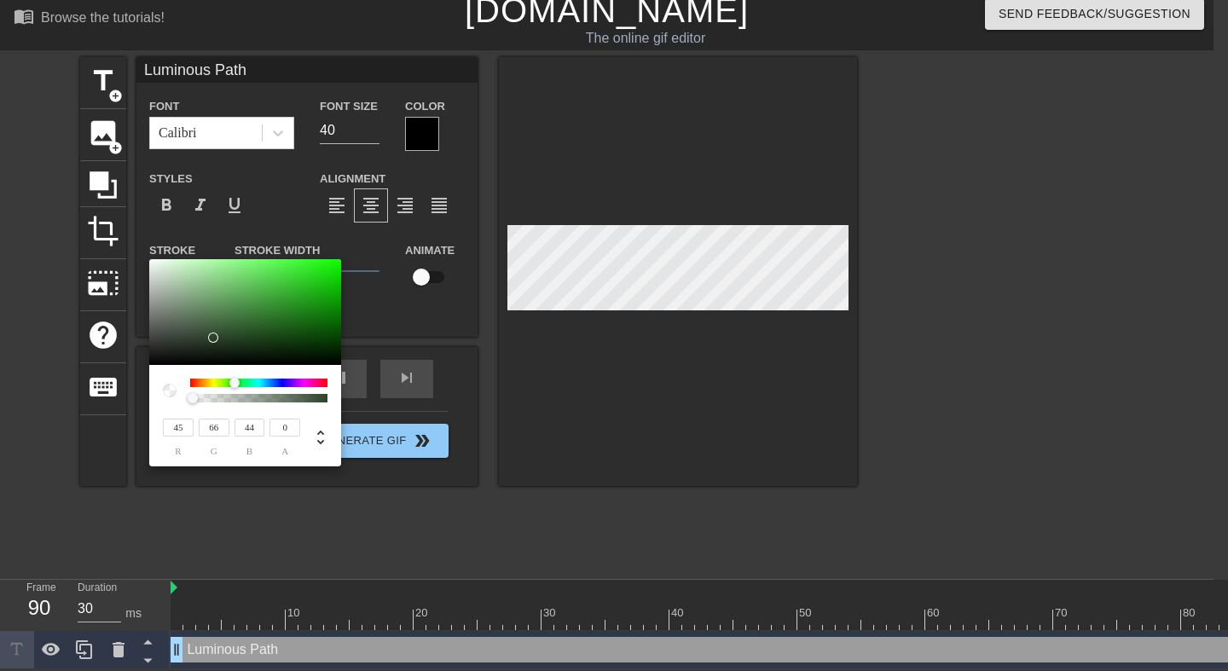
type input "20"
type input "30"
type input "15"
type input "16"
type input "15"
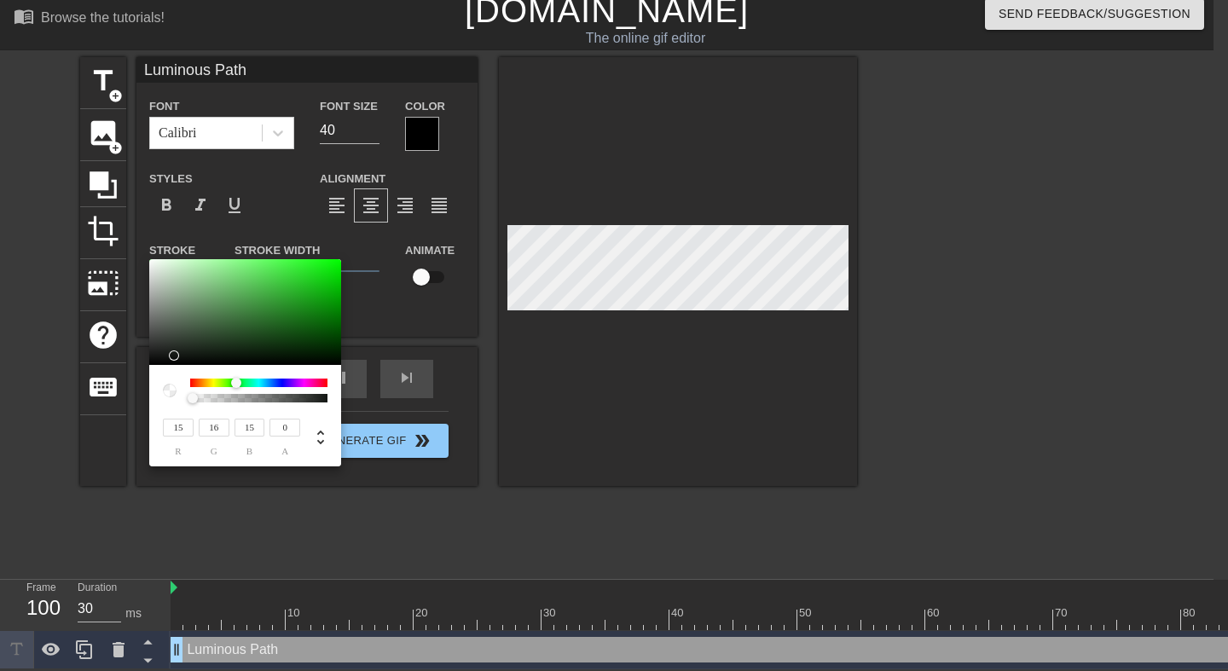
type input "40"
type input "255"
type input "115"
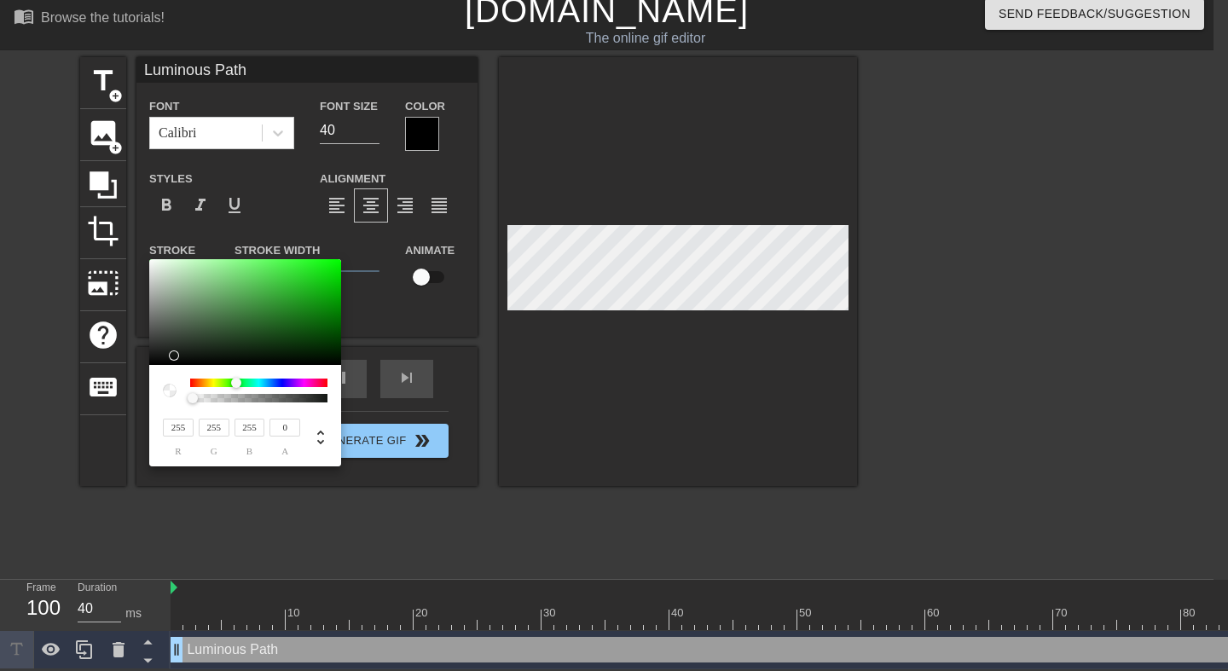
type input "115"
type input "30"
type input "55"
type input "66"
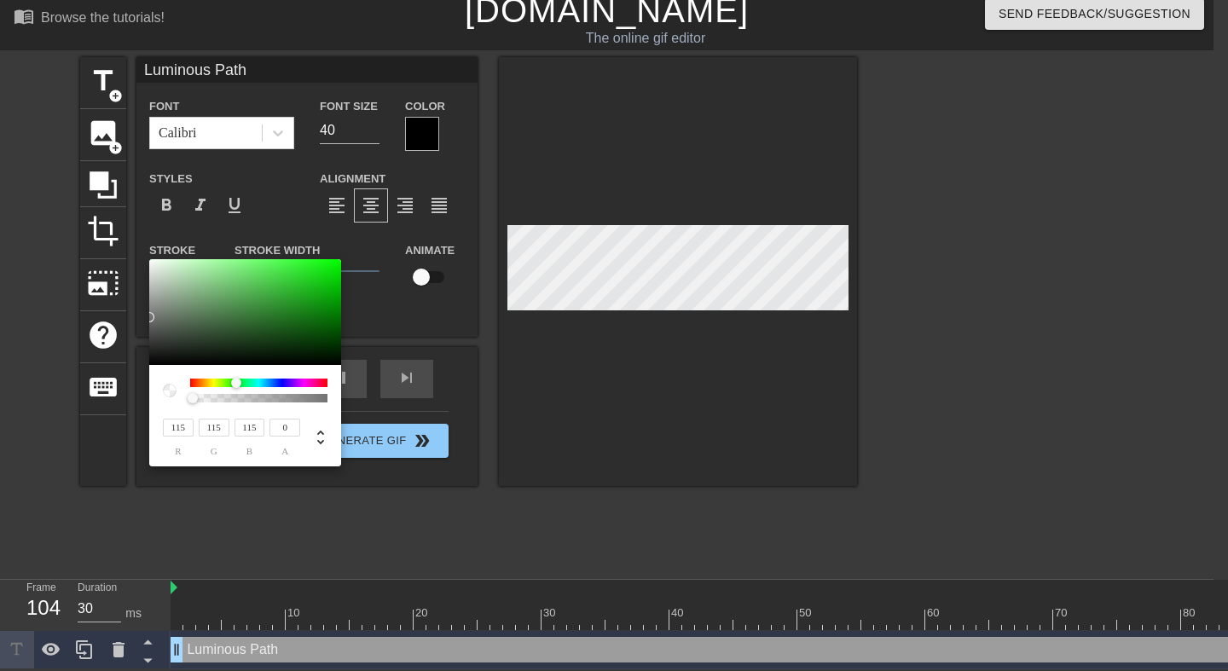
type input "55"
type input "67"
type input "82"
type input "67"
type input "40"
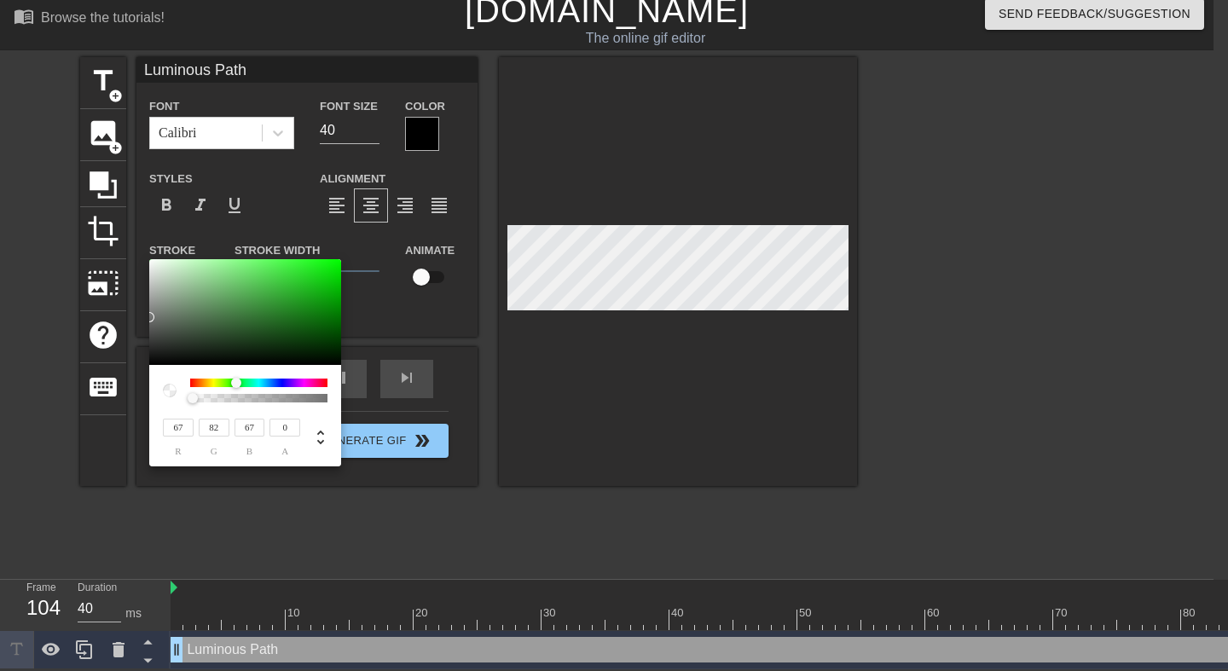
type input "87"
type input "107"
type input "87"
type input "30"
type input "139"
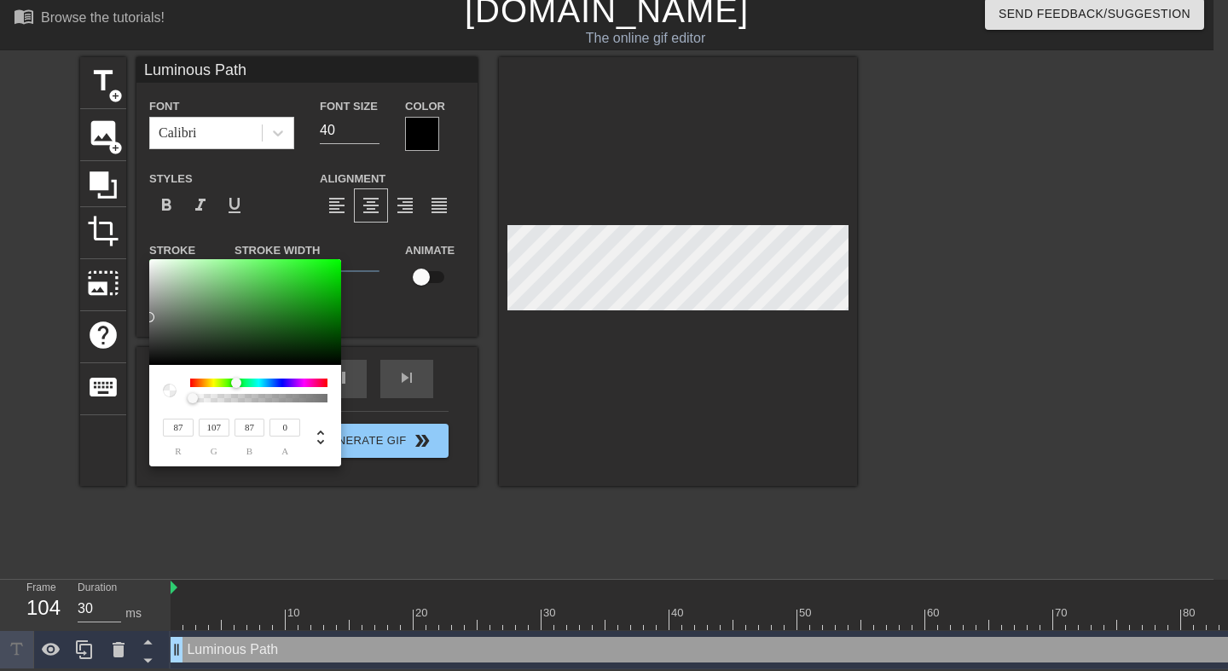
type input "165"
type input "139"
type input "40"
type input "164"
type input "181"
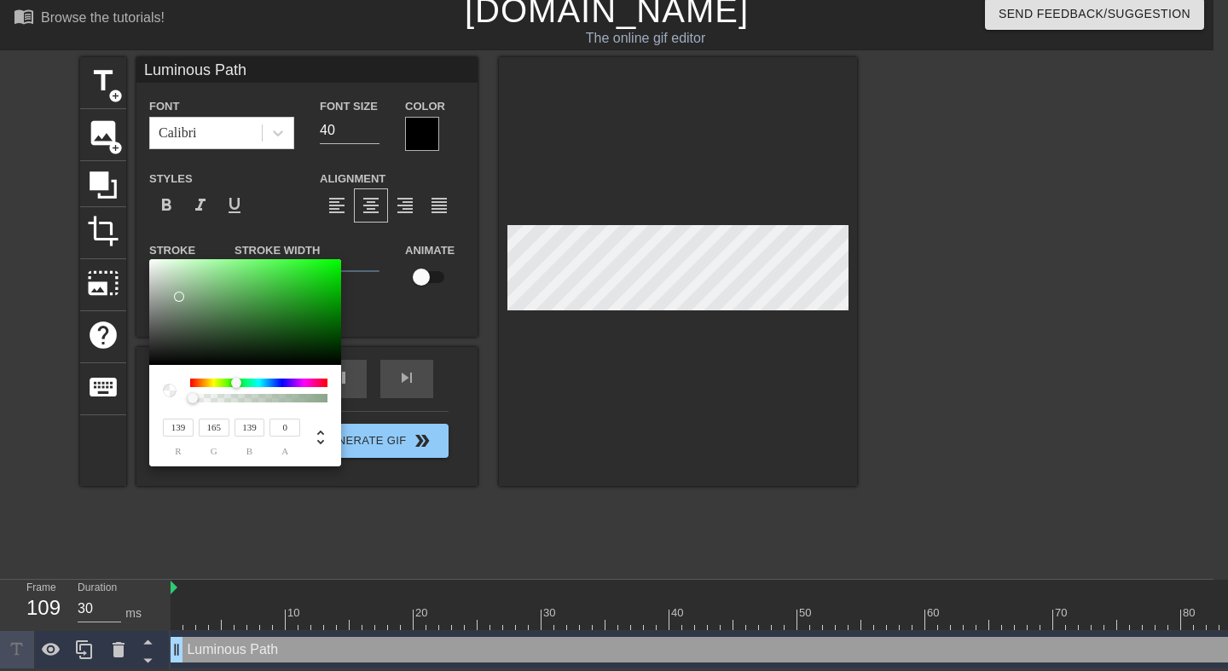
type input "164"
type input "175"
type input "192"
type input "175"
type input "30"
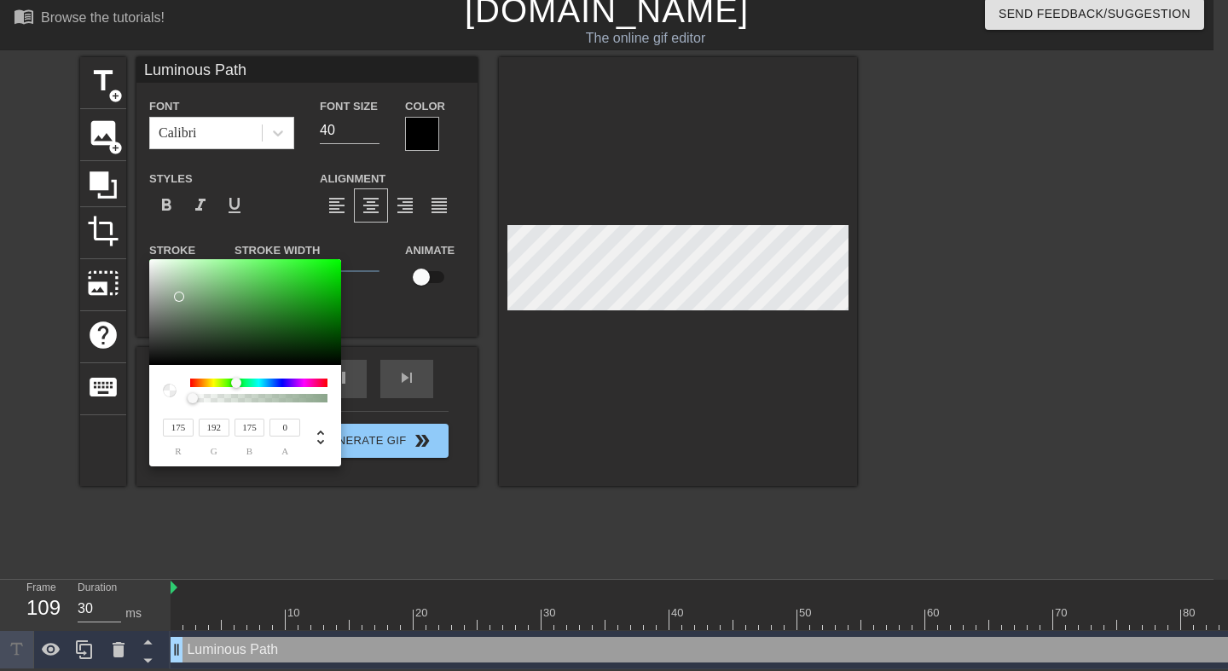
type input "185"
type input "202"
type input "185"
type input "30"
type input "255"
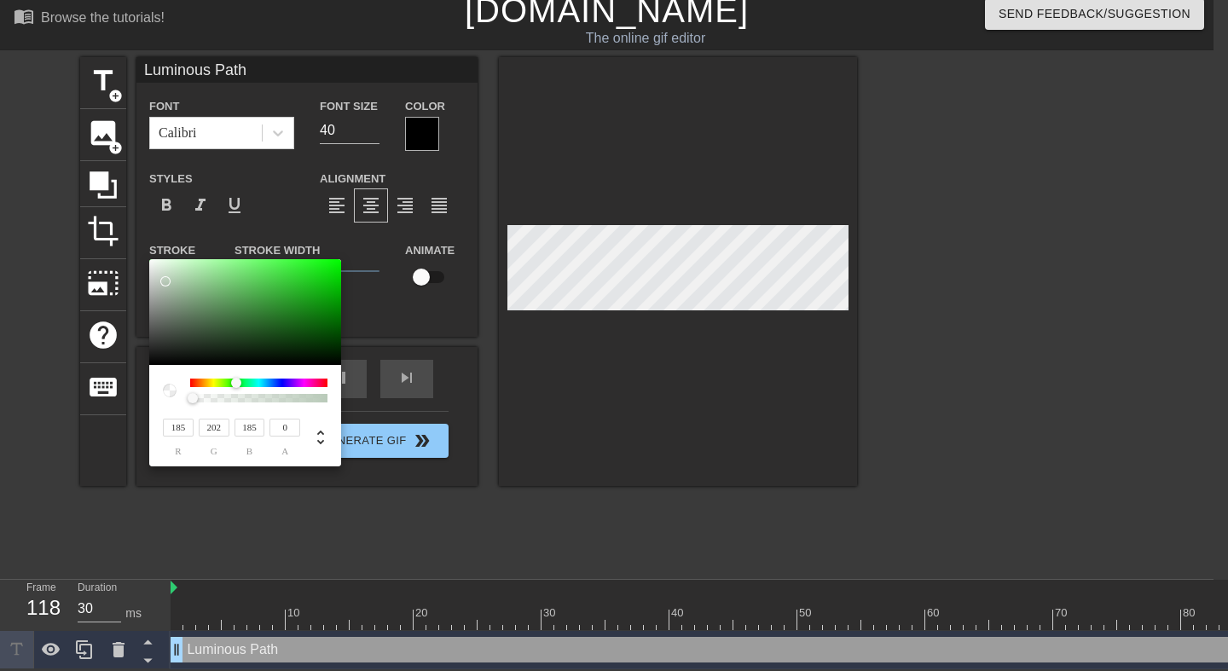
type input "255"
type input "40"
type input "252"
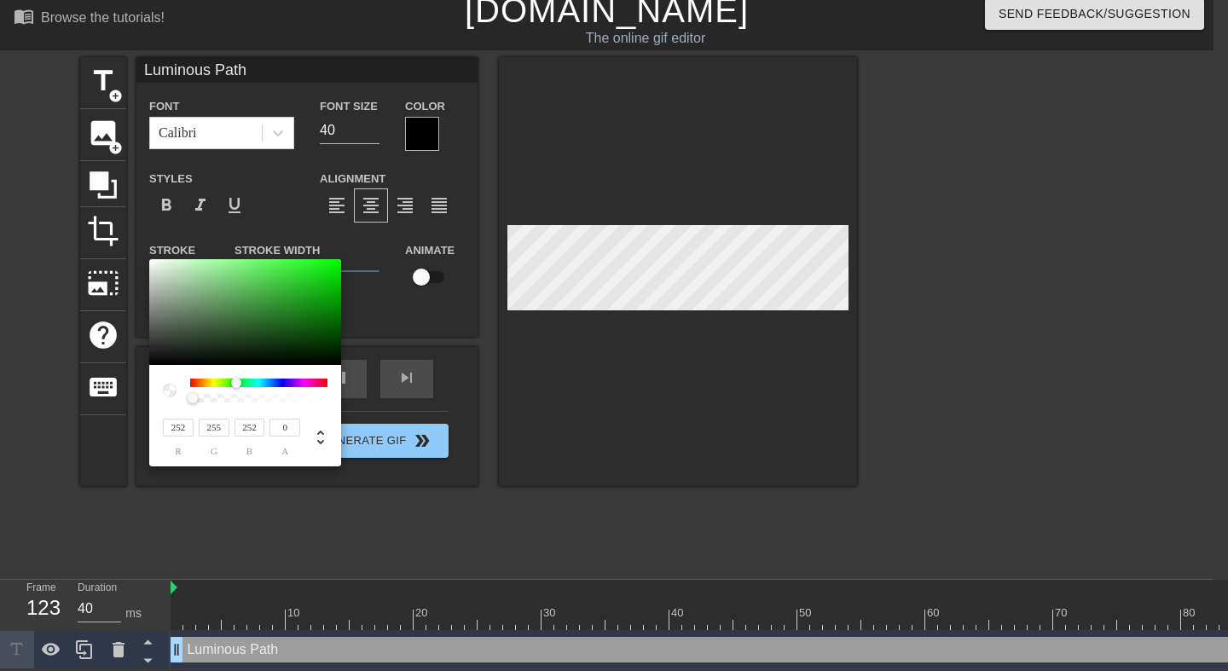
type input "30"
type input "242"
type input "253"
type input "242"
type input "30"
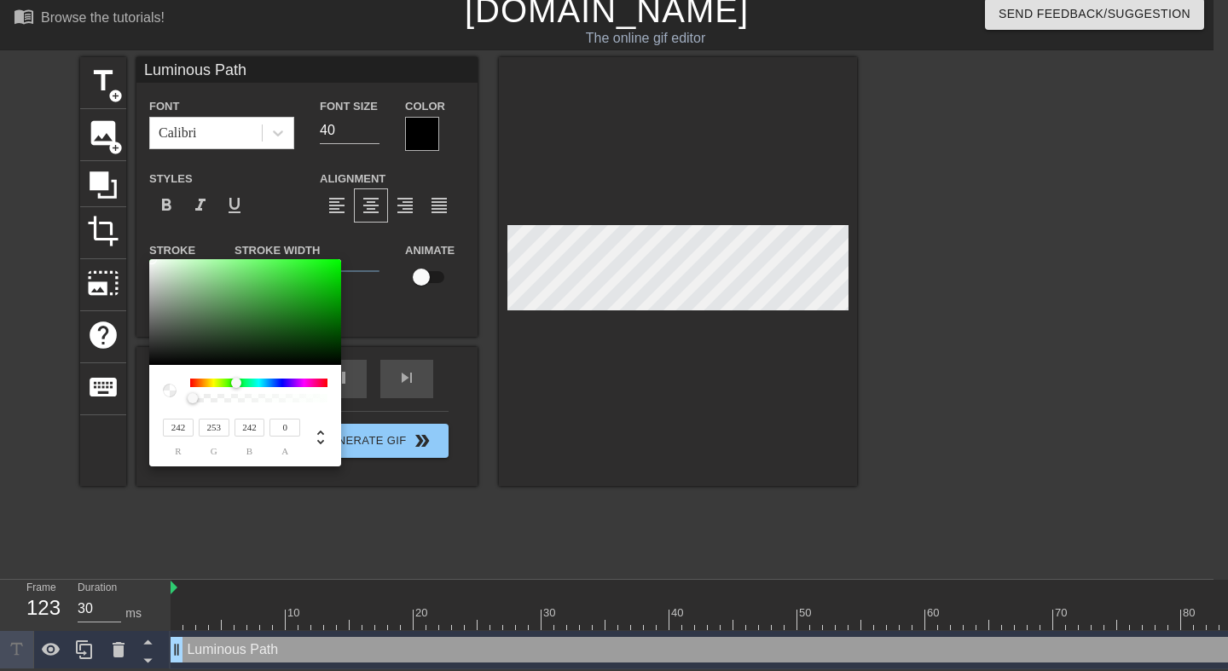
type input "244"
type input "40"
type input "250"
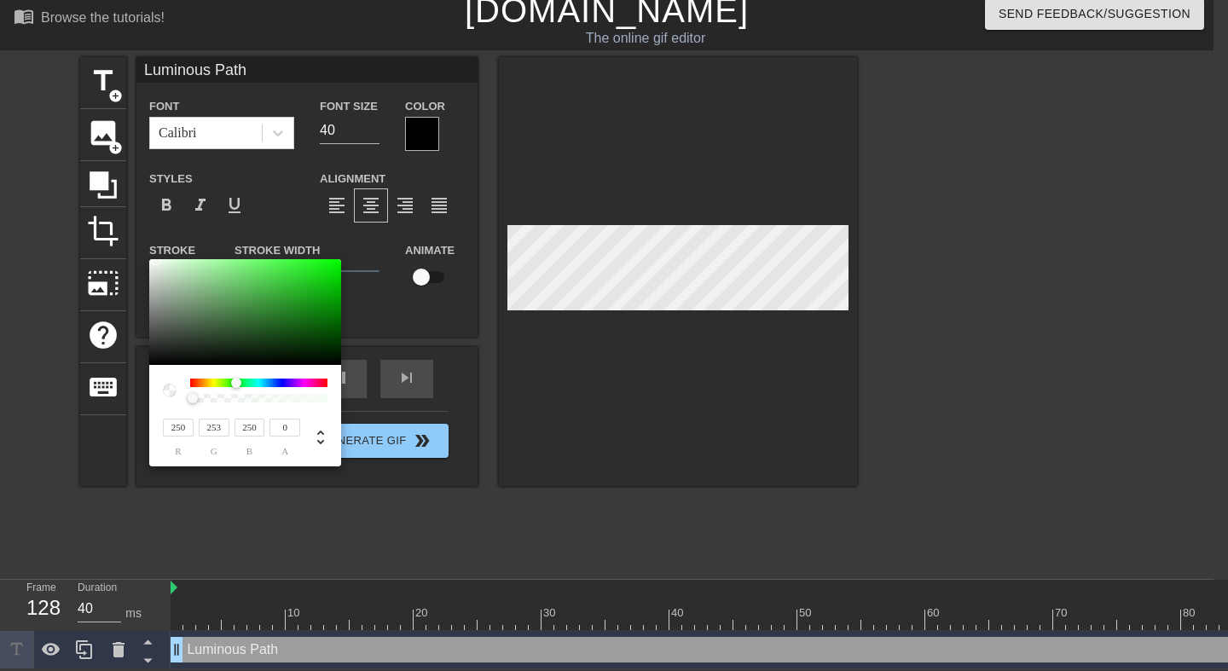
type input "30"
type input "28"
type input "135"
type input "243"
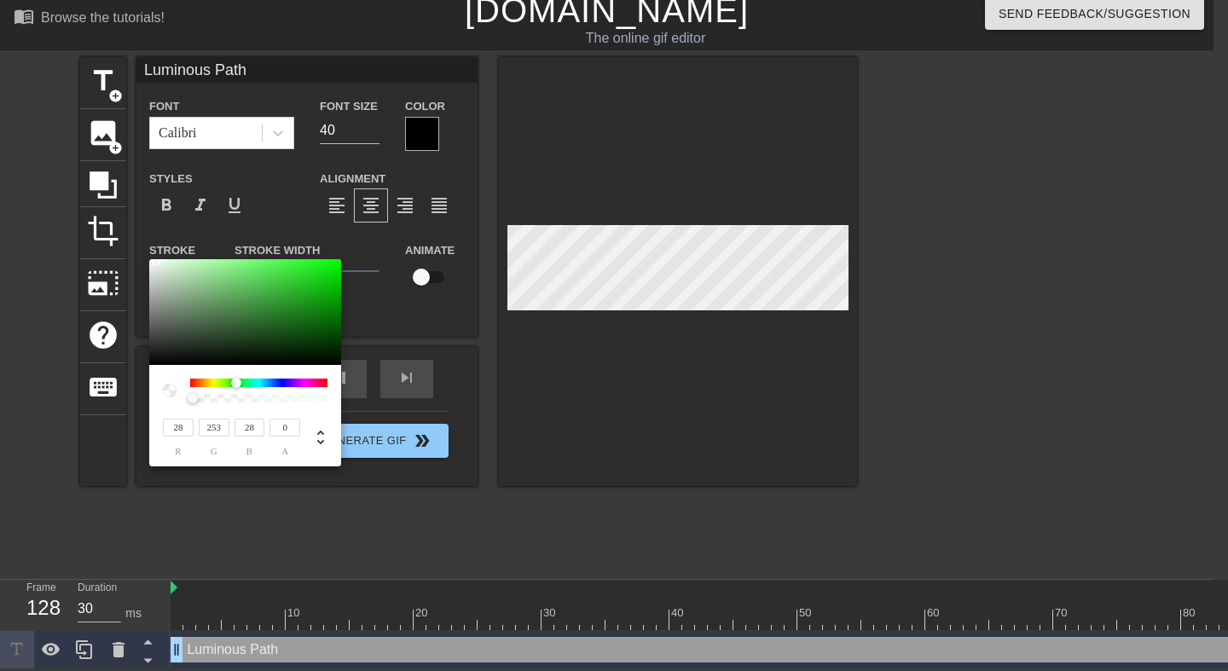
type input "135"
type input "228"
type input "231"
type input "228"
type input "30"
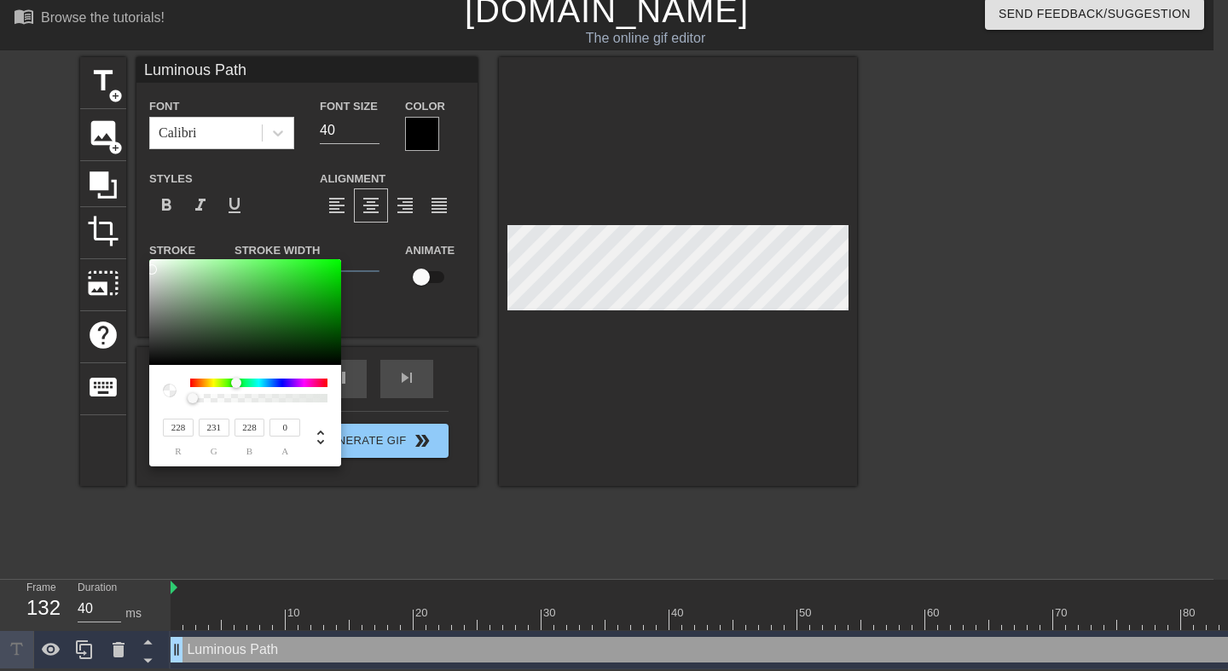
type input "238"
type input "241"
type input "238"
type input "28"
type input "255"
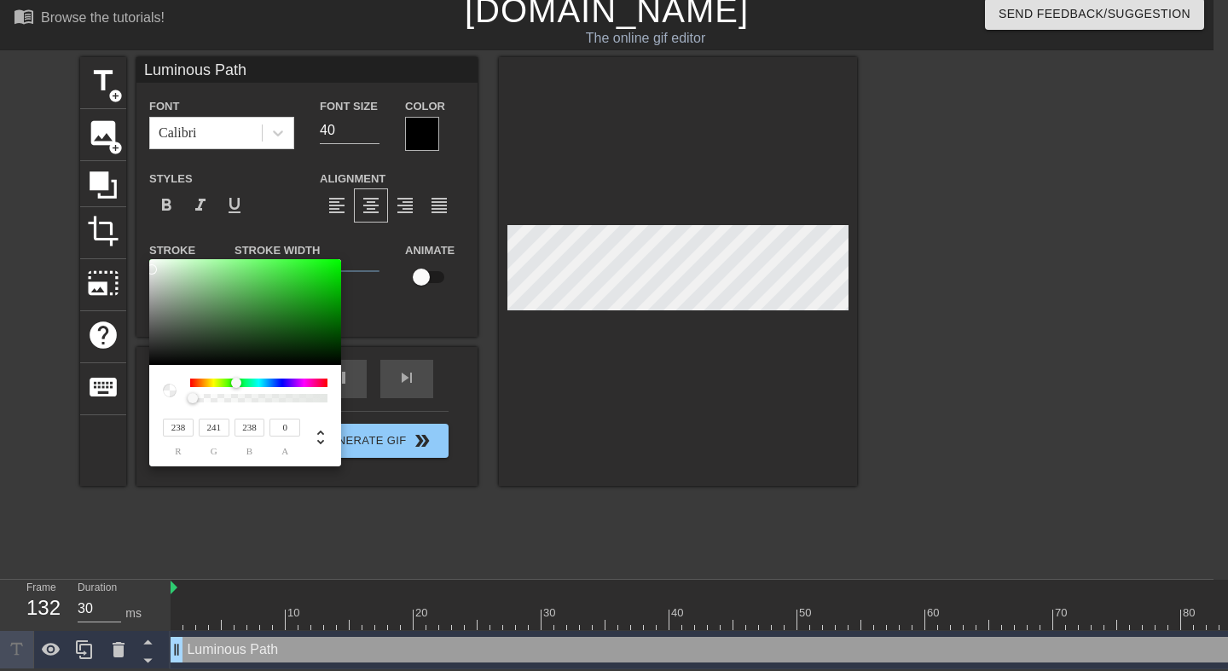
type input "28"
type input "30"
type input "255"
type input "40"
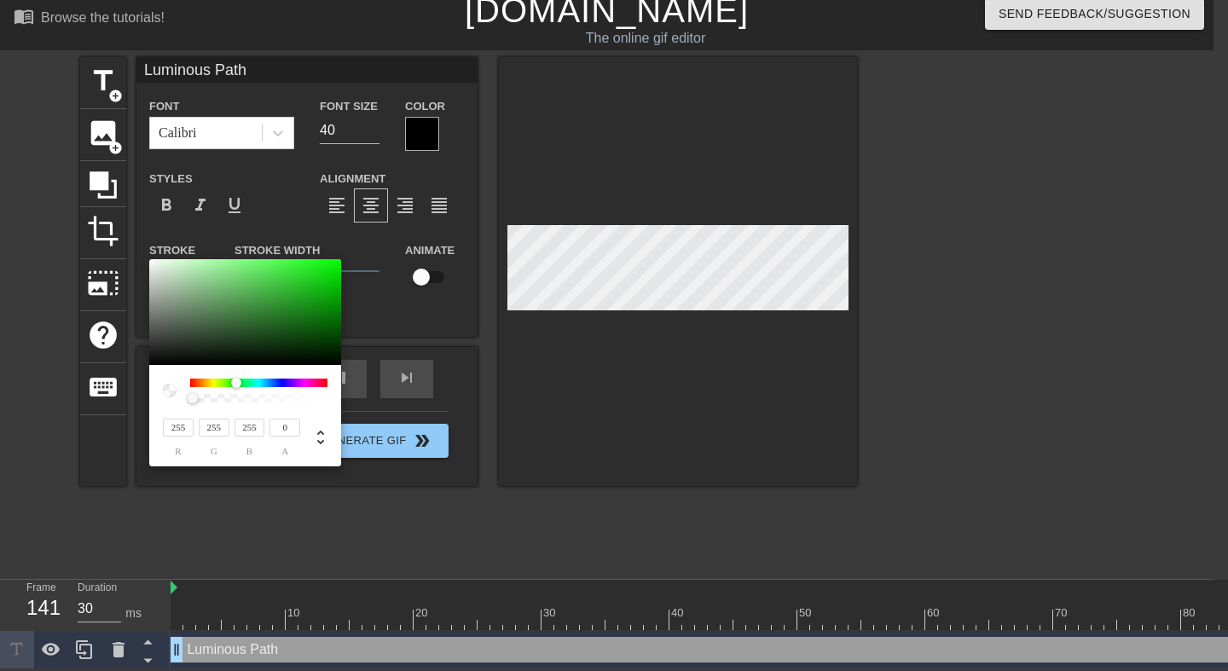
type input "165"
type input "188"
type input "165"
type input "119"
type input "142"
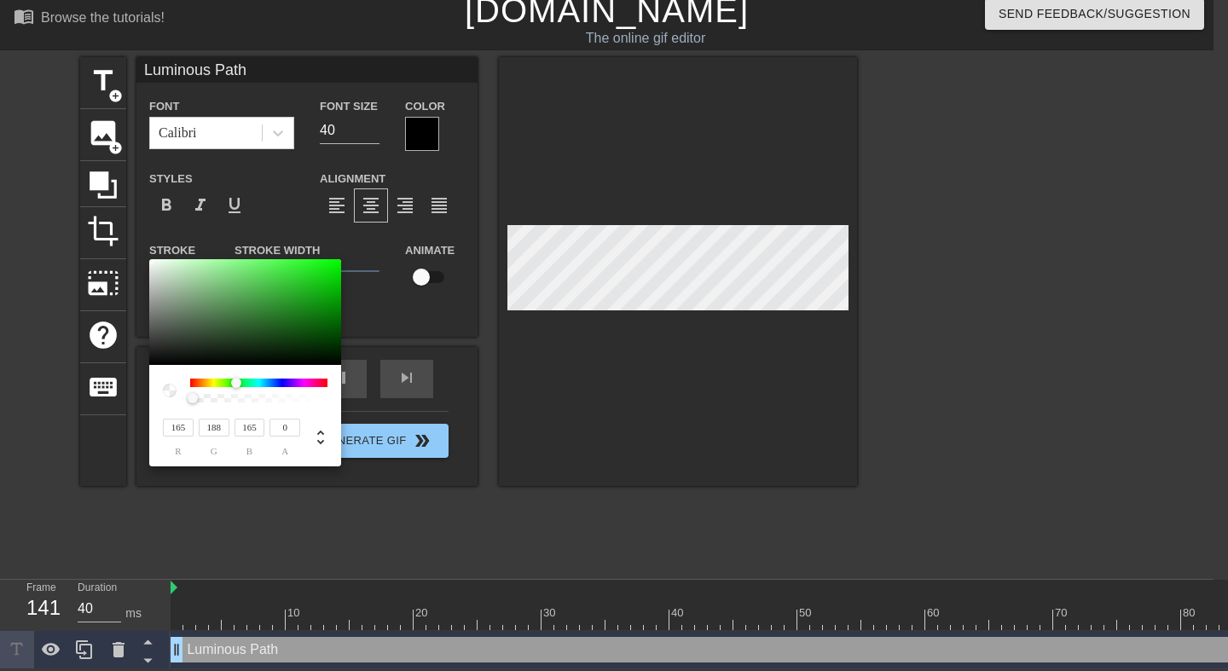
type input "119"
type input "30"
type input "70"
type input "89"
type input "70"
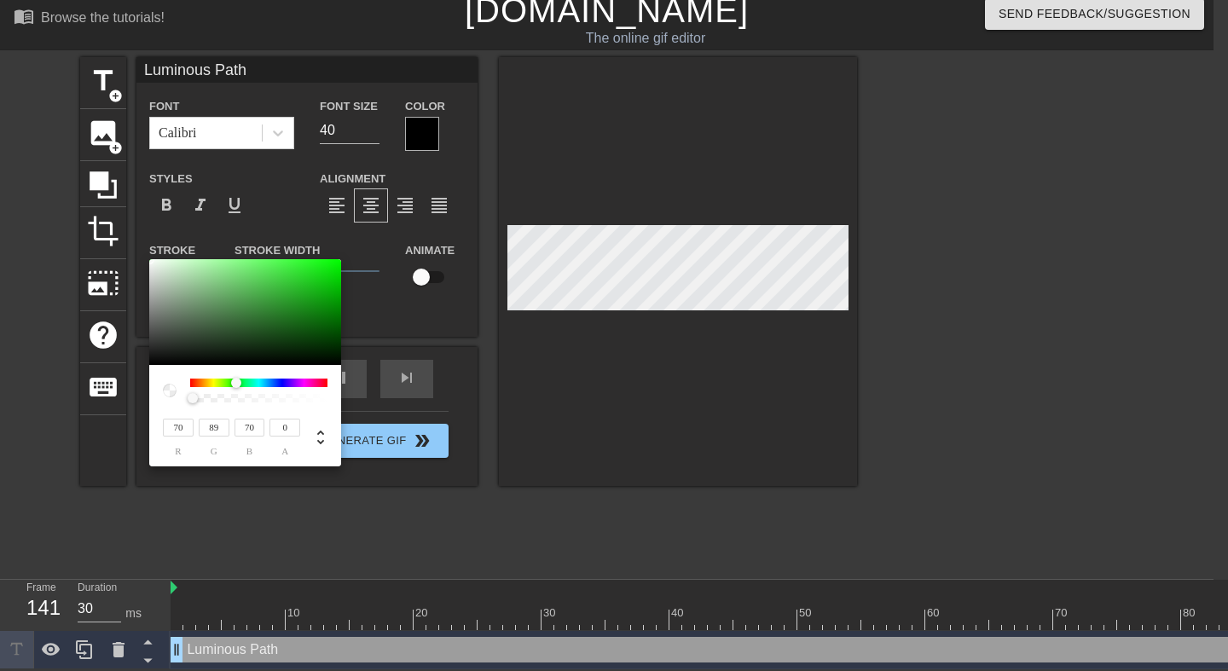
type input "18"
type input "25"
type input "18"
type input "40"
type input "0"
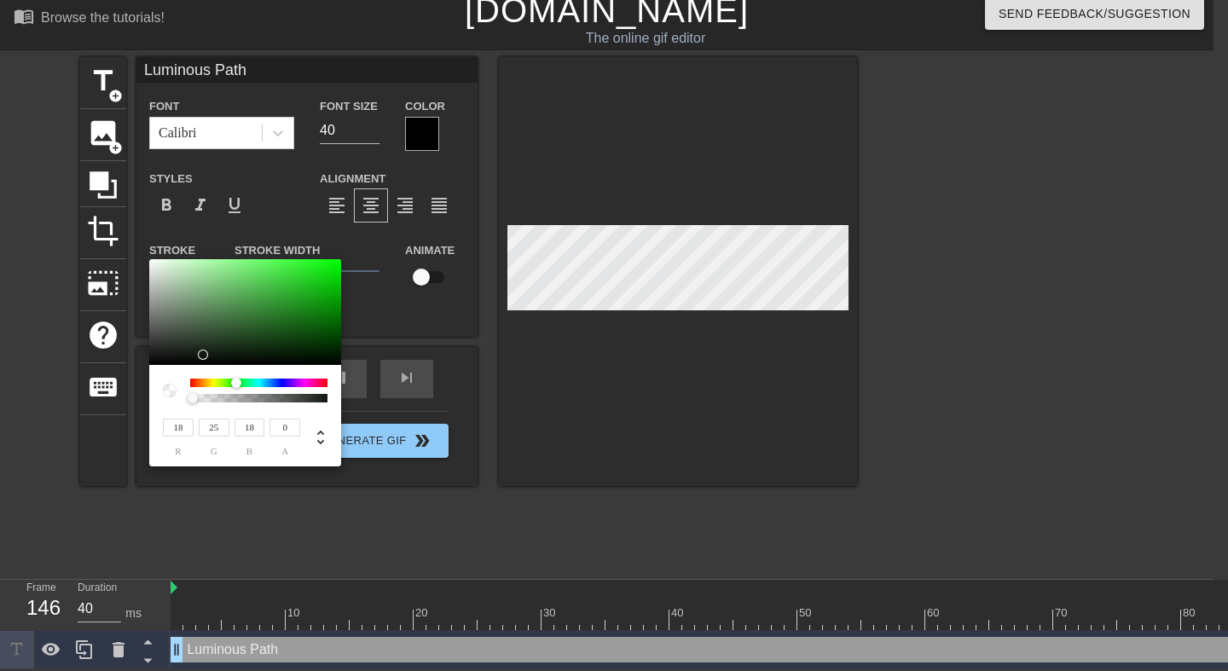
type input "0"
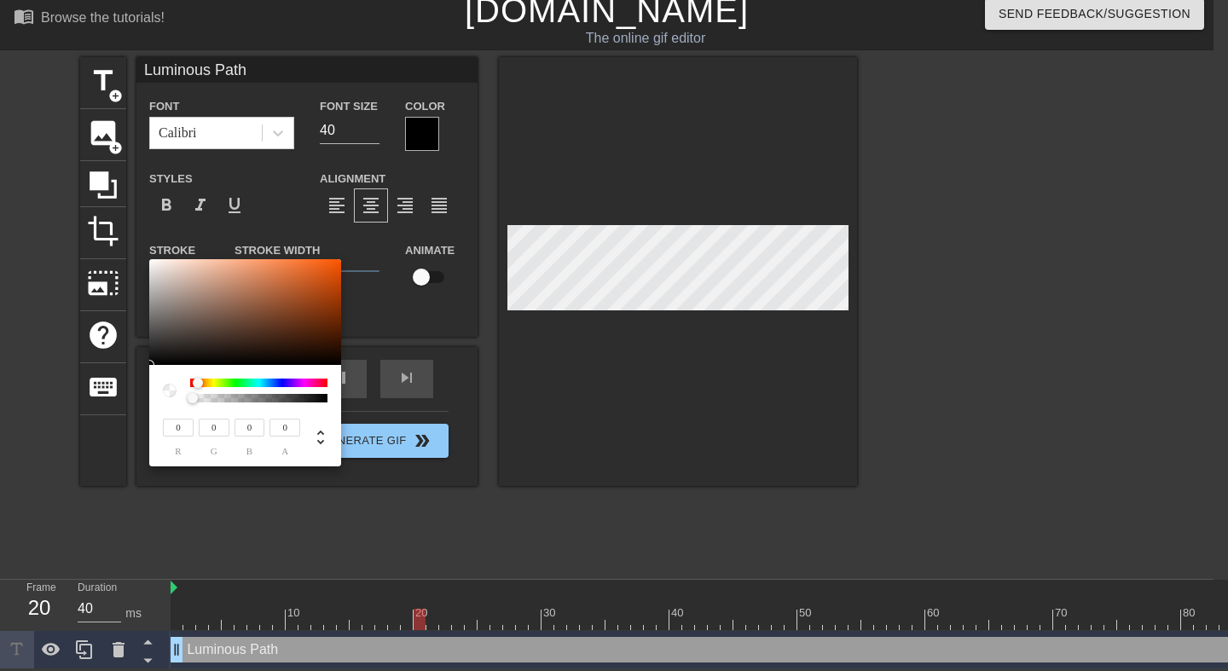
type input "30"
type input "0.01"
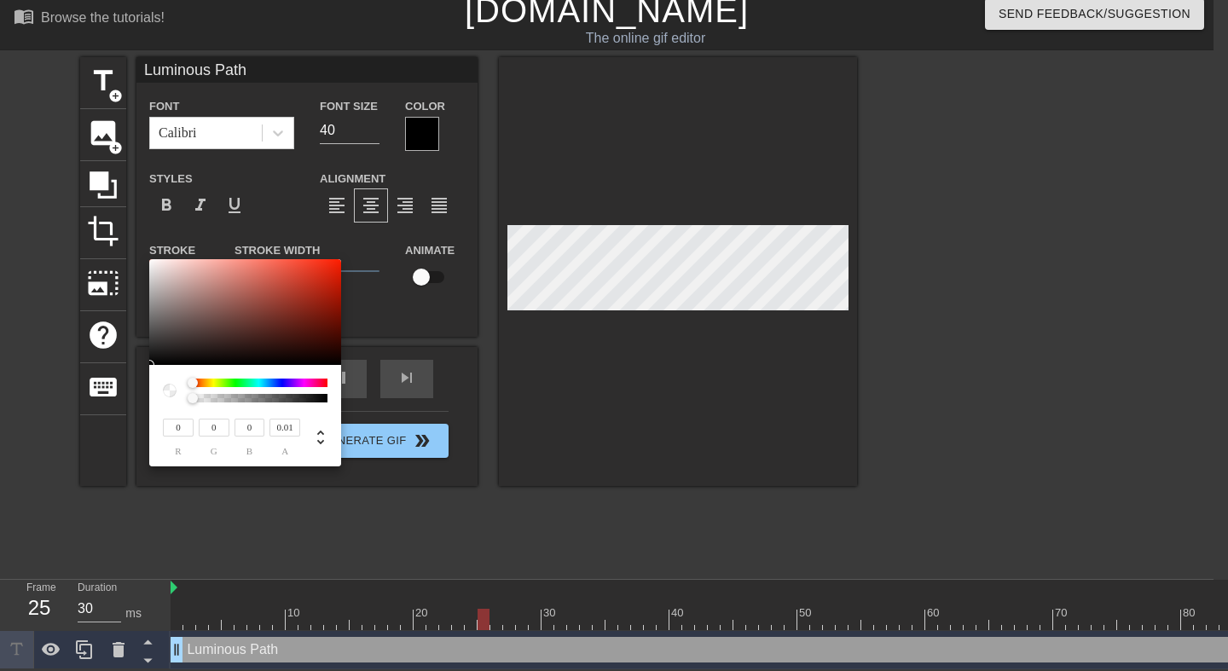
type input "40"
type input "0"
drag, startPoint x: 189, startPoint y: 398, endPoint x: 176, endPoint y: 397, distance: 12.8
click at [176, 397] on div at bounding box center [245, 391] width 165 height 24
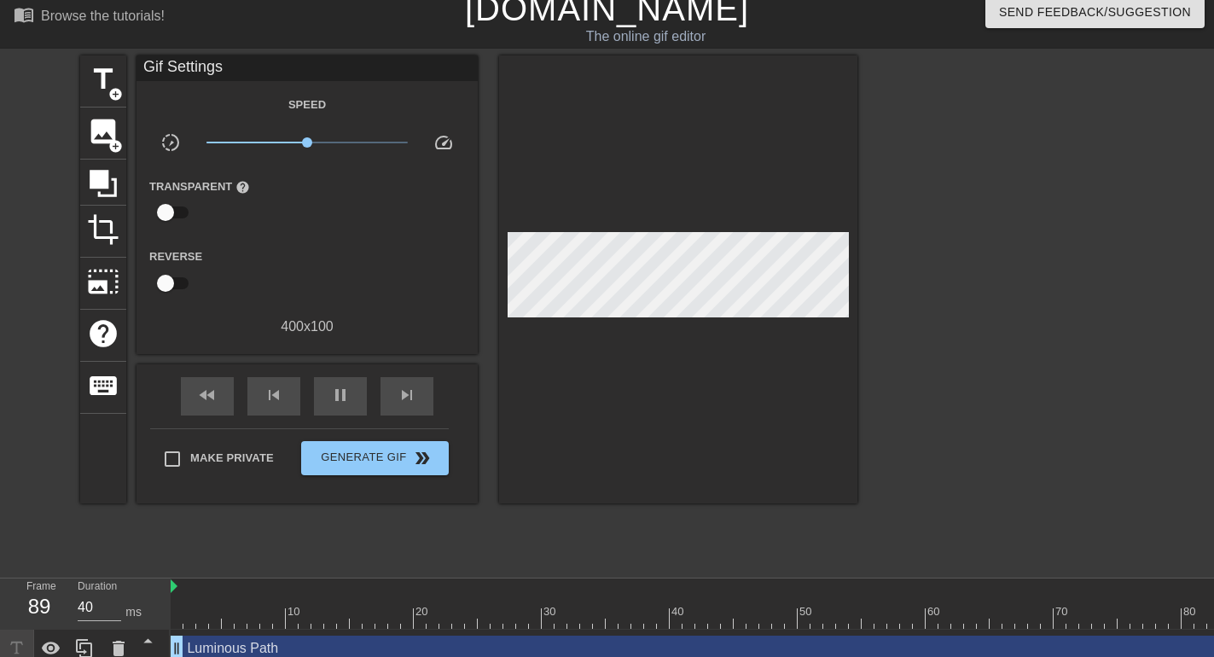
type input "30"
click at [166, 209] on input "checkbox" at bounding box center [165, 212] width 97 height 32
checkbox input "true"
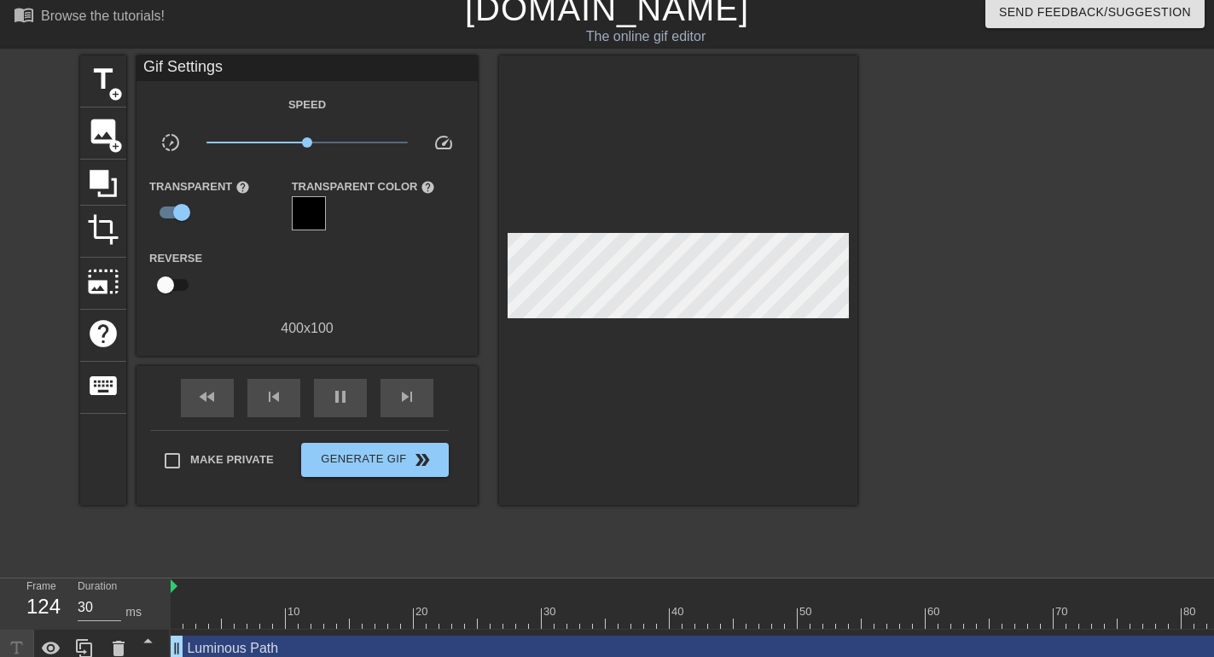
click at [306, 203] on div at bounding box center [309, 213] width 34 height 34
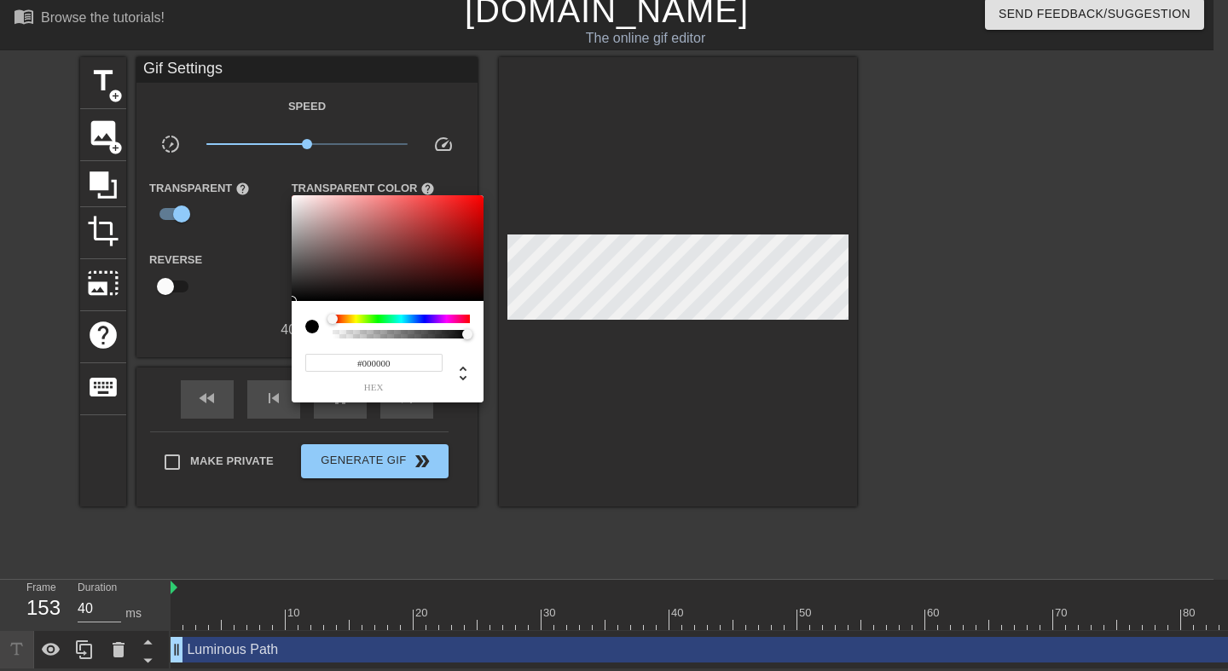
type input "30"
type input "0"
click at [335, 337] on div at bounding box center [401, 334] width 132 height 9
click at [184, 293] on div at bounding box center [614, 335] width 1228 height 671
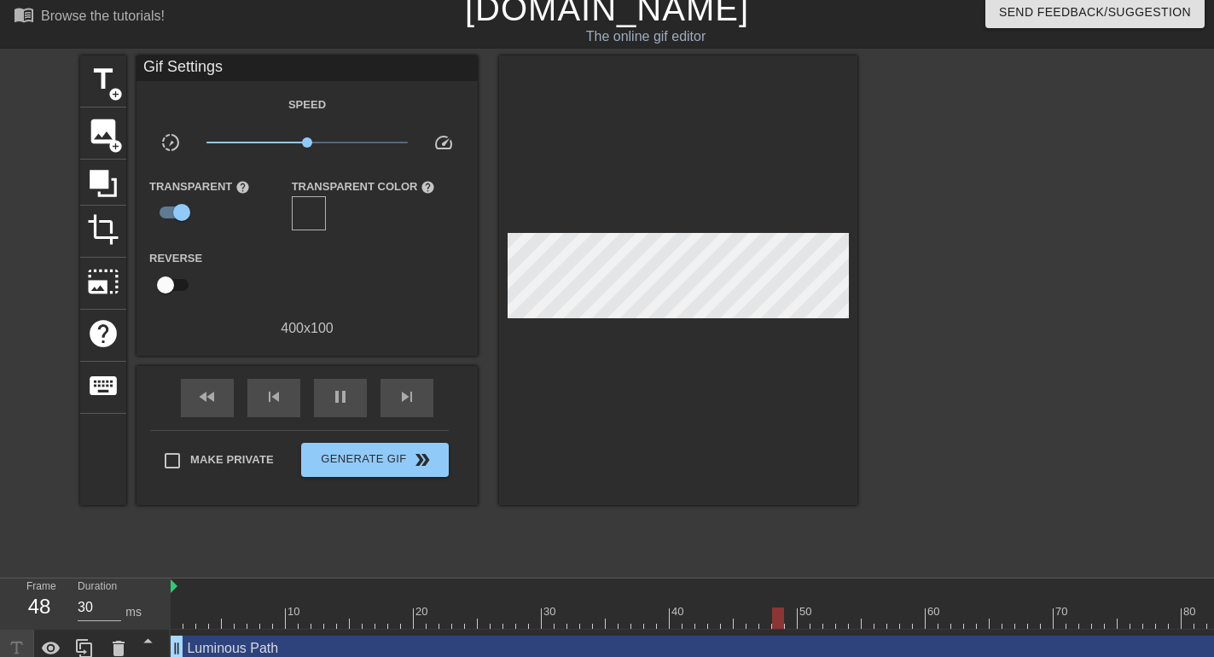
type input "40"
click at [170, 281] on input "checkbox" at bounding box center [165, 285] width 97 height 32
checkbox input "true"
type input "40"
drag, startPoint x: 174, startPoint y: 282, endPoint x: 177, endPoint y: 223, distance: 59.8
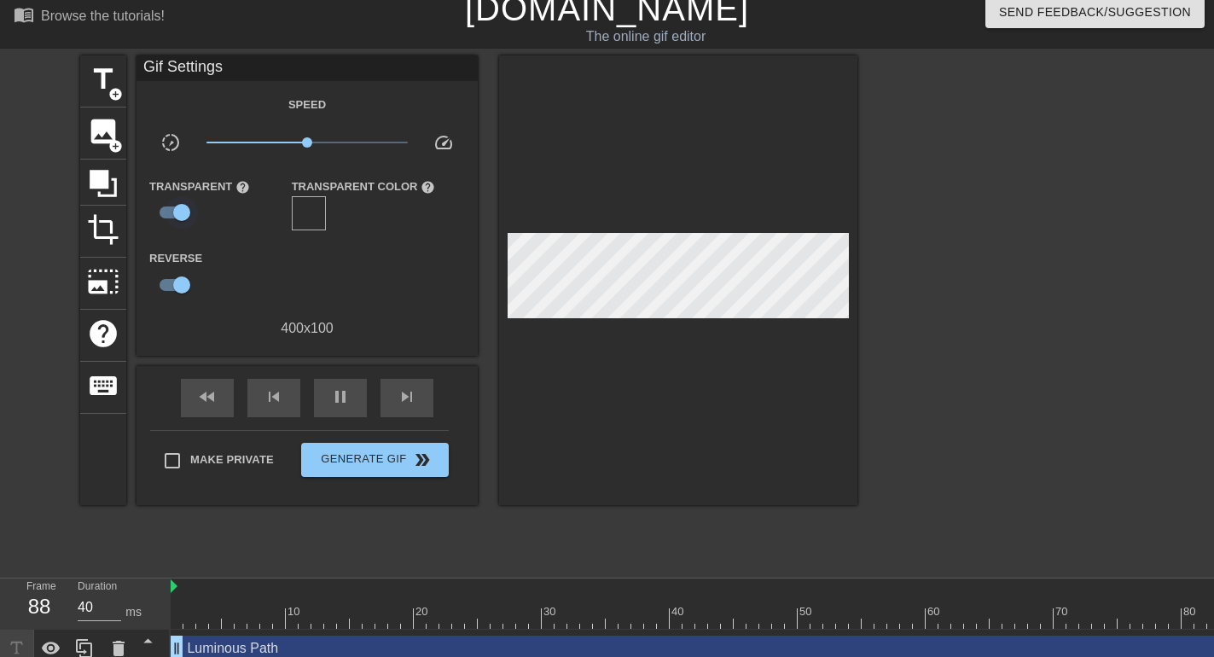
click at [173, 282] on input "checkbox" at bounding box center [181, 285] width 97 height 32
checkbox input "false"
type input "30"
click at [177, 213] on input "checkbox" at bounding box center [181, 212] width 97 height 32
checkbox input "false"
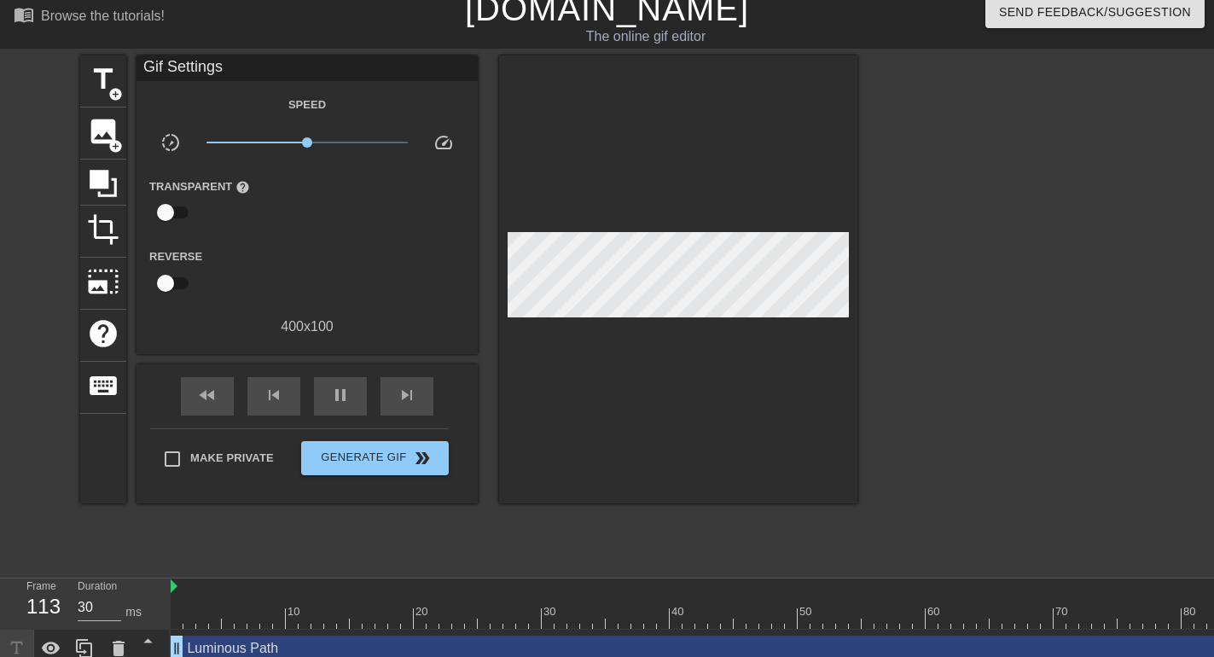
click at [263, 651] on div "Luminous Path drag_handle drag_handle" at bounding box center [1156, 648] width 1970 height 26
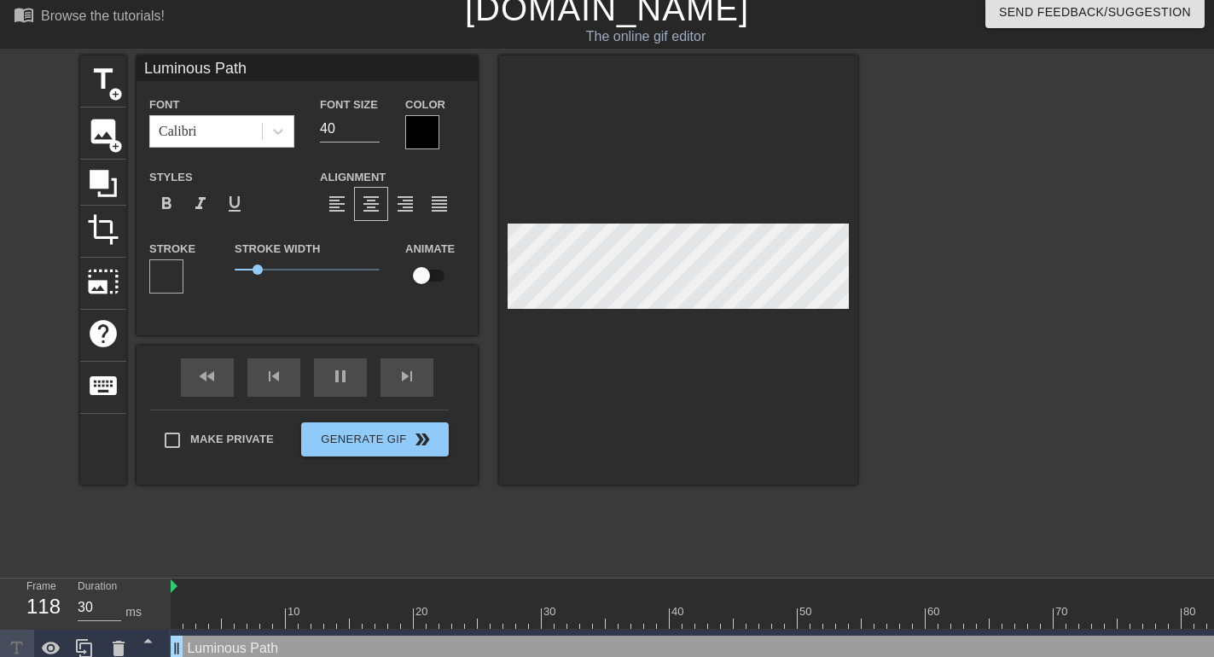
click at [263, 651] on div "Luminous Path drag_handle drag_handle" at bounding box center [1156, 648] width 1970 height 26
type input "30"
click at [431, 274] on input "checkbox" at bounding box center [421, 275] width 97 height 32
checkbox input "true"
click at [171, 276] on div at bounding box center [166, 276] width 34 height 34
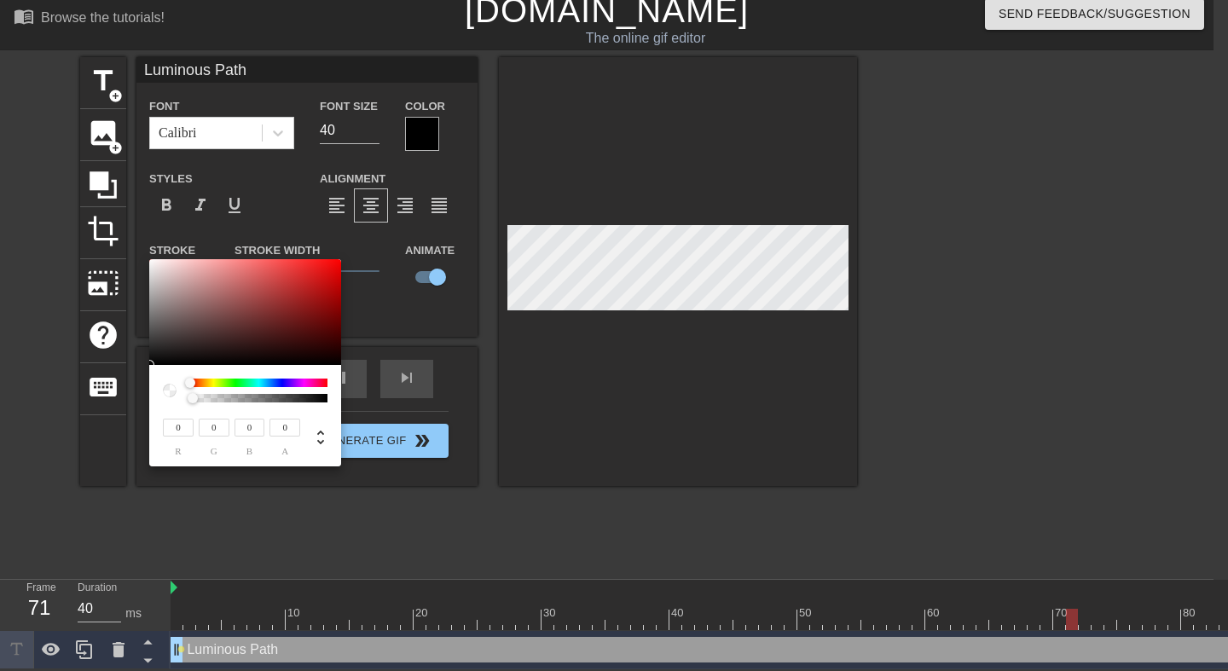
type input "30"
type input "208"
type input "150"
click at [203, 279] on div at bounding box center [245, 312] width 192 height 106
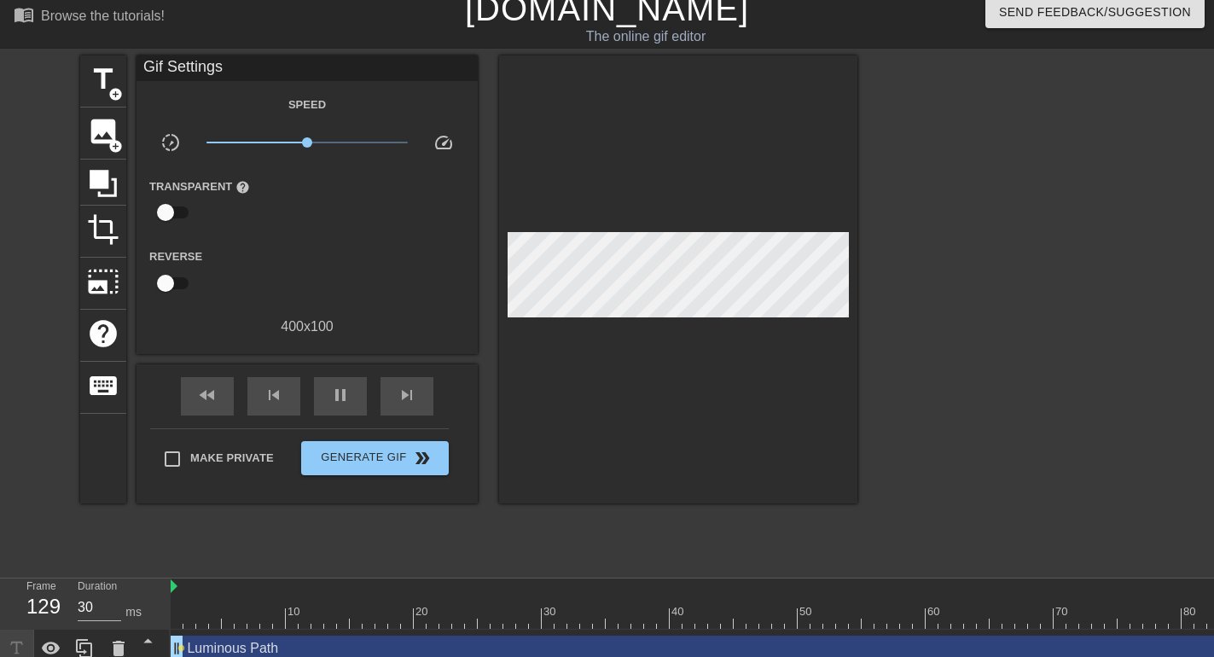
click at [349, 648] on div "Luminous Path drag_handle drag_handle" at bounding box center [1156, 648] width 1970 height 26
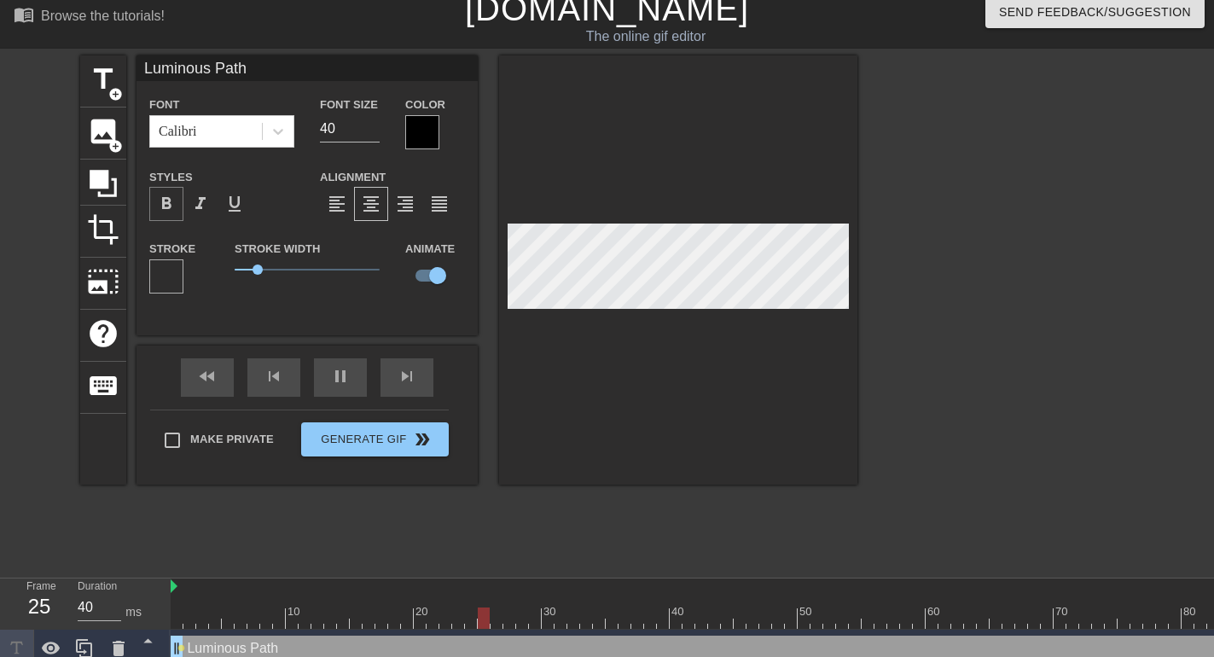
type input "30"
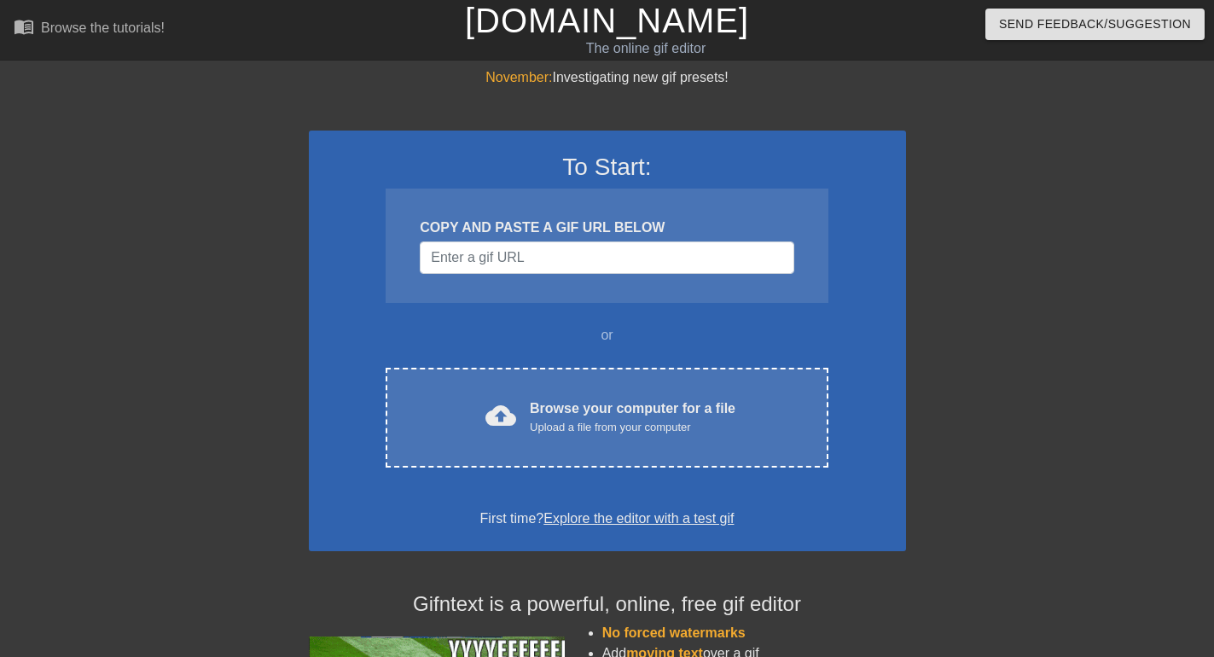
click at [614, 396] on div "cloud_upload Browse your computer for a file Upload a file from your computer C…" at bounding box center [607, 418] width 442 height 100
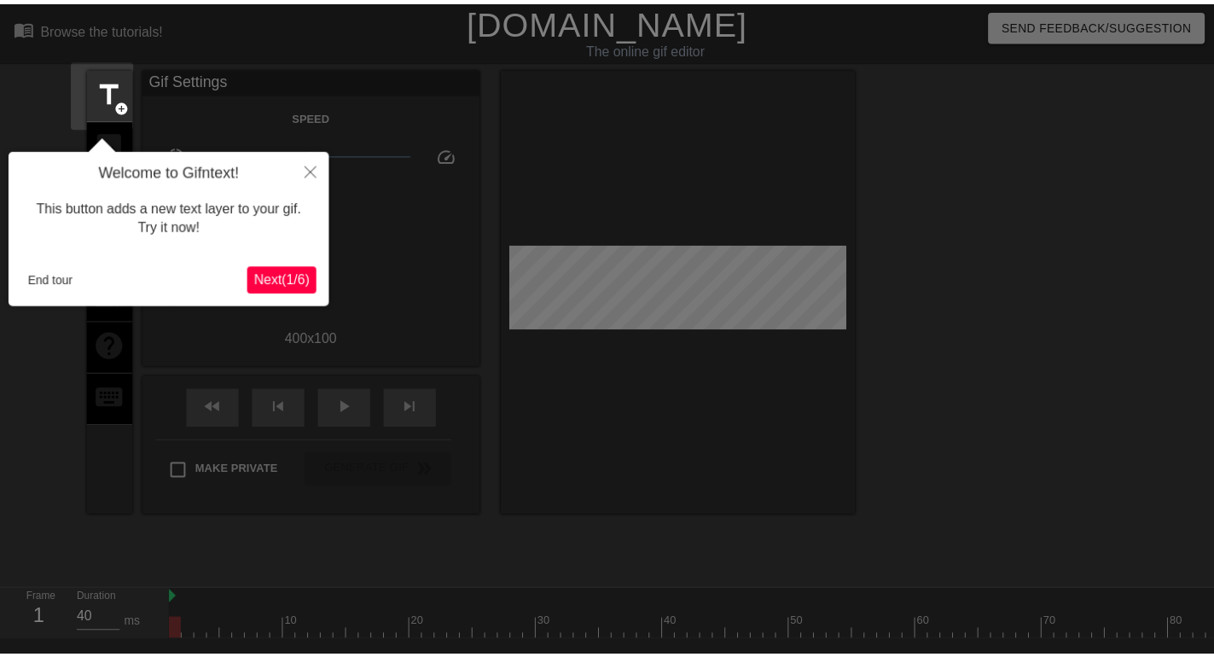
scroll to position [42, 0]
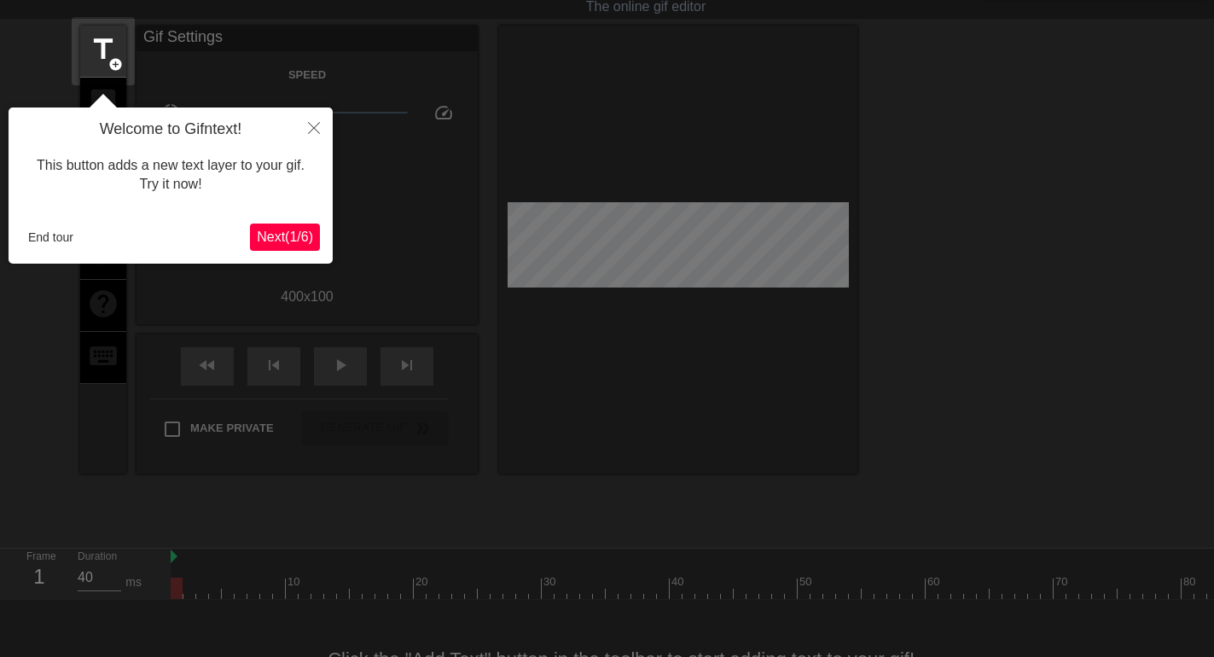
click at [291, 240] on span "Next ( 1 / 6 )" at bounding box center [285, 236] width 56 height 15
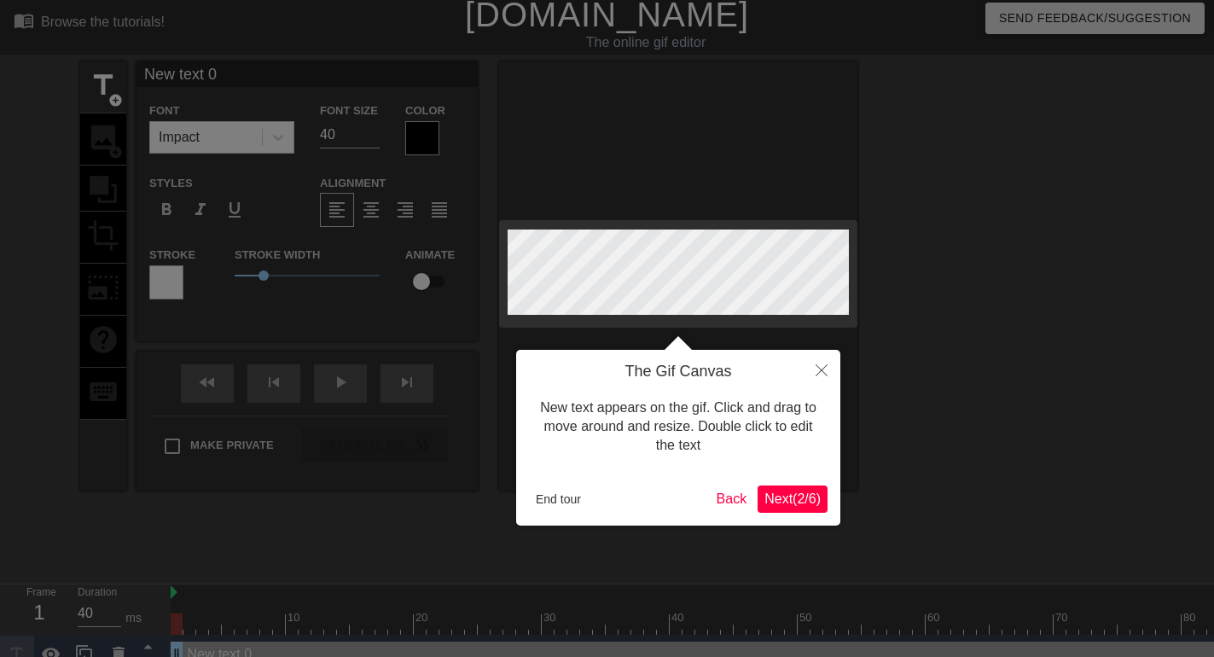
scroll to position [0, 0]
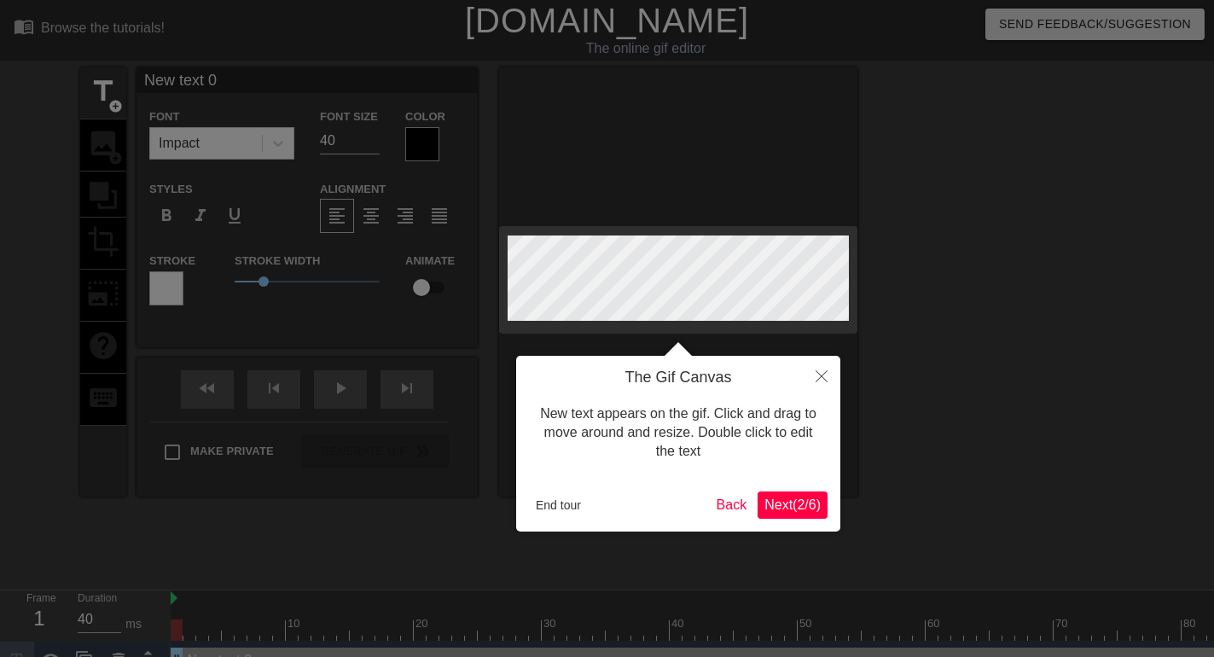
click at [291, 240] on div at bounding box center [607, 347] width 1214 height 694
click at [549, 498] on button "End tour" at bounding box center [558, 505] width 59 height 26
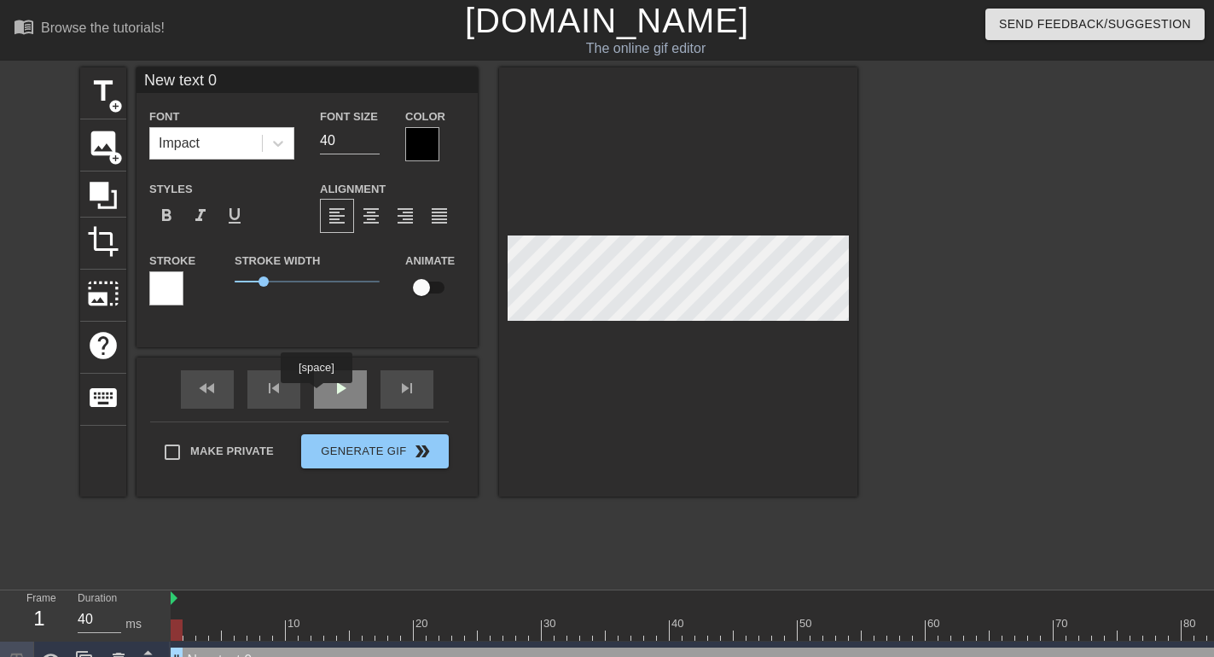
click at [323, 392] on div "play_arrow" at bounding box center [340, 389] width 53 height 38
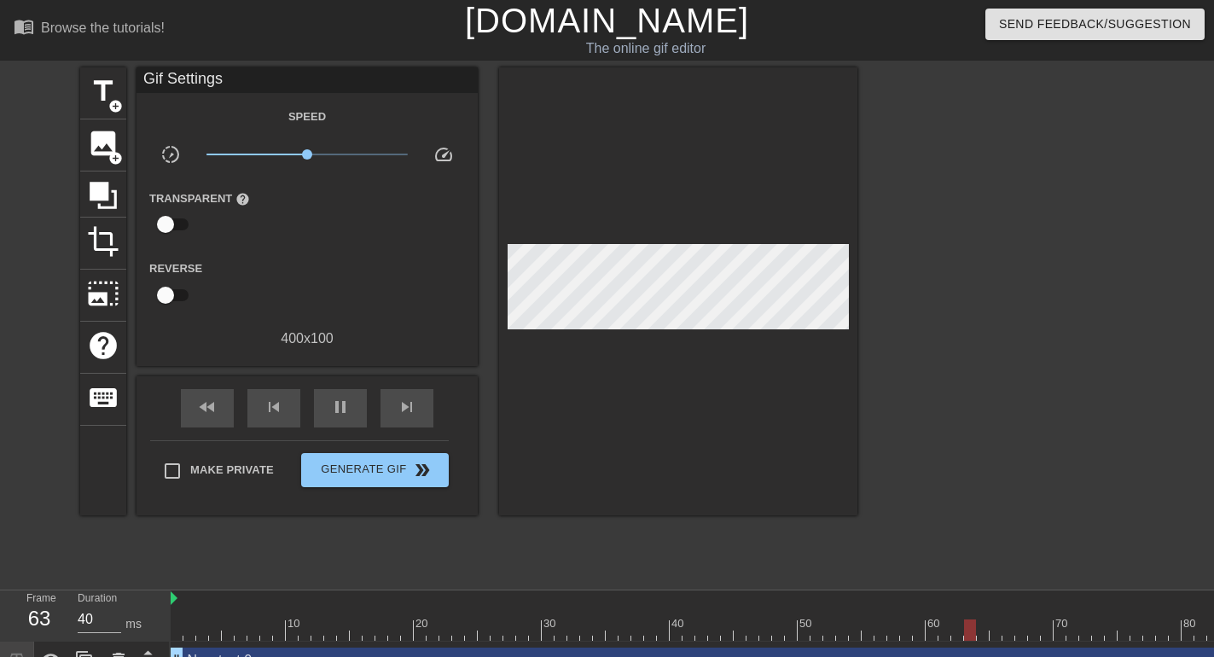
click at [288, 653] on div "New text 0 drag_handle drag_handle" at bounding box center [868, 660] width 1395 height 26
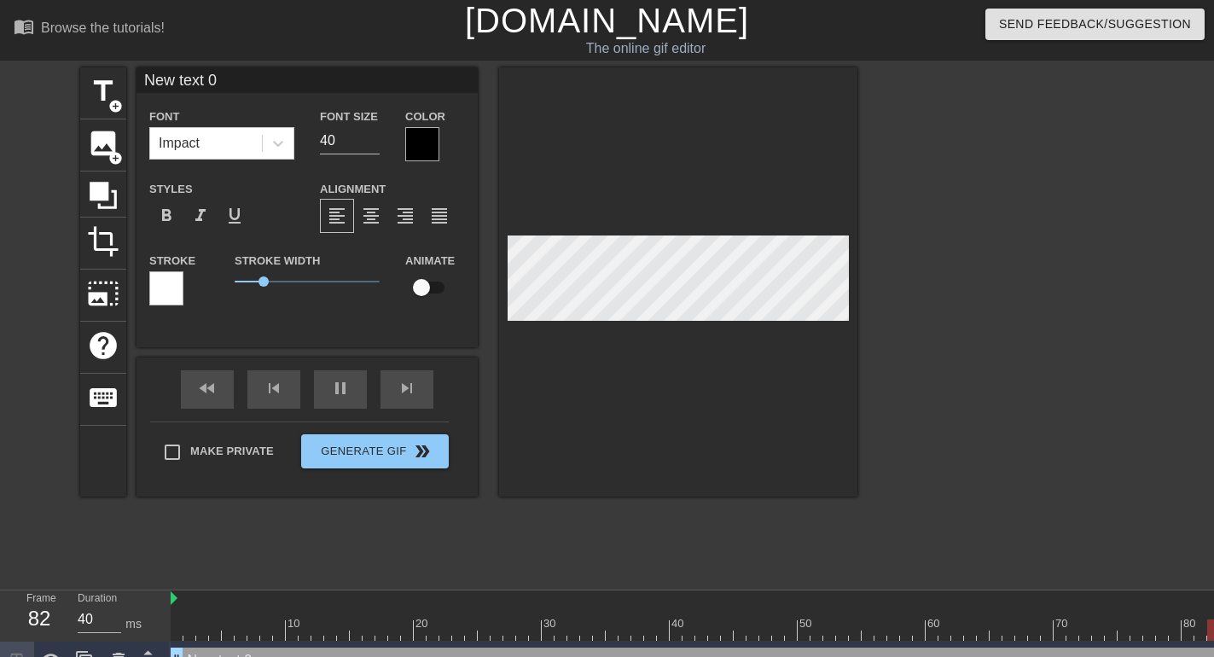
drag, startPoint x: 242, startPoint y: 84, endPoint x: 118, endPoint y: 82, distance: 124.5
click at [136, 82] on input "New text 0" at bounding box center [306, 80] width 341 height 26
type input "Luminous Path"
click at [373, 145] on input "39" at bounding box center [350, 140] width 60 height 27
click at [373, 145] on input "38" at bounding box center [350, 140] width 60 height 27
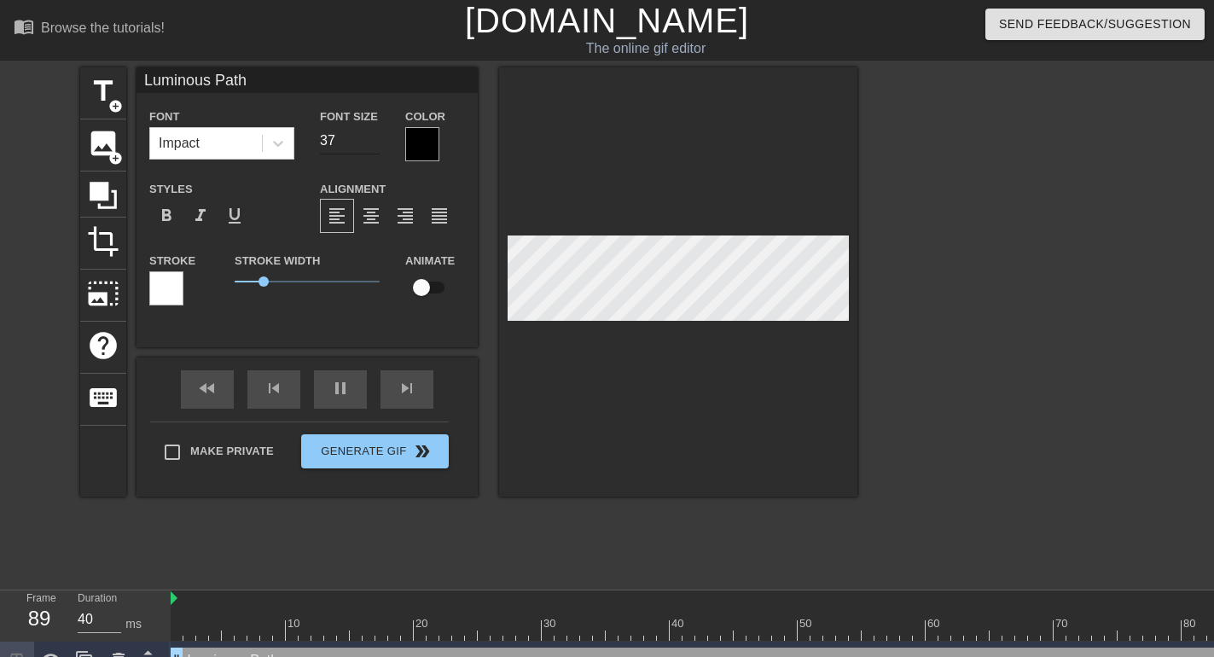
type input "37"
click at [372, 145] on input "37" at bounding box center [350, 140] width 60 height 27
type input "Luminous Path"
click at [276, 142] on icon at bounding box center [278, 143] width 17 height 17
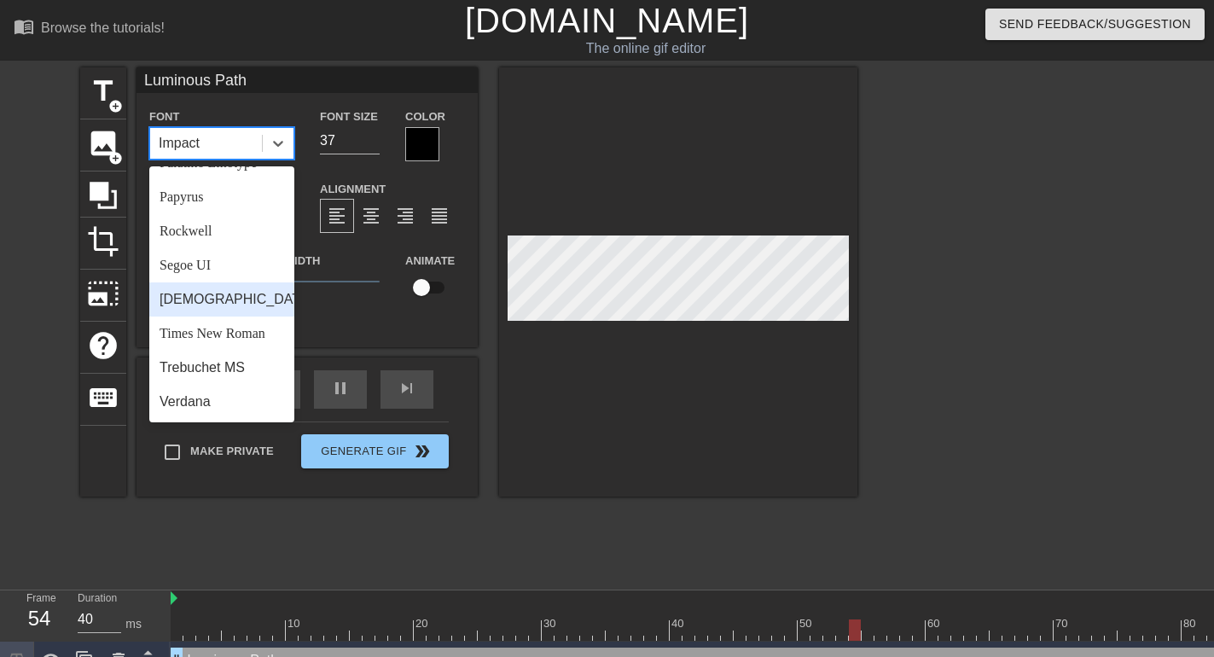
scroll to position [503, 0]
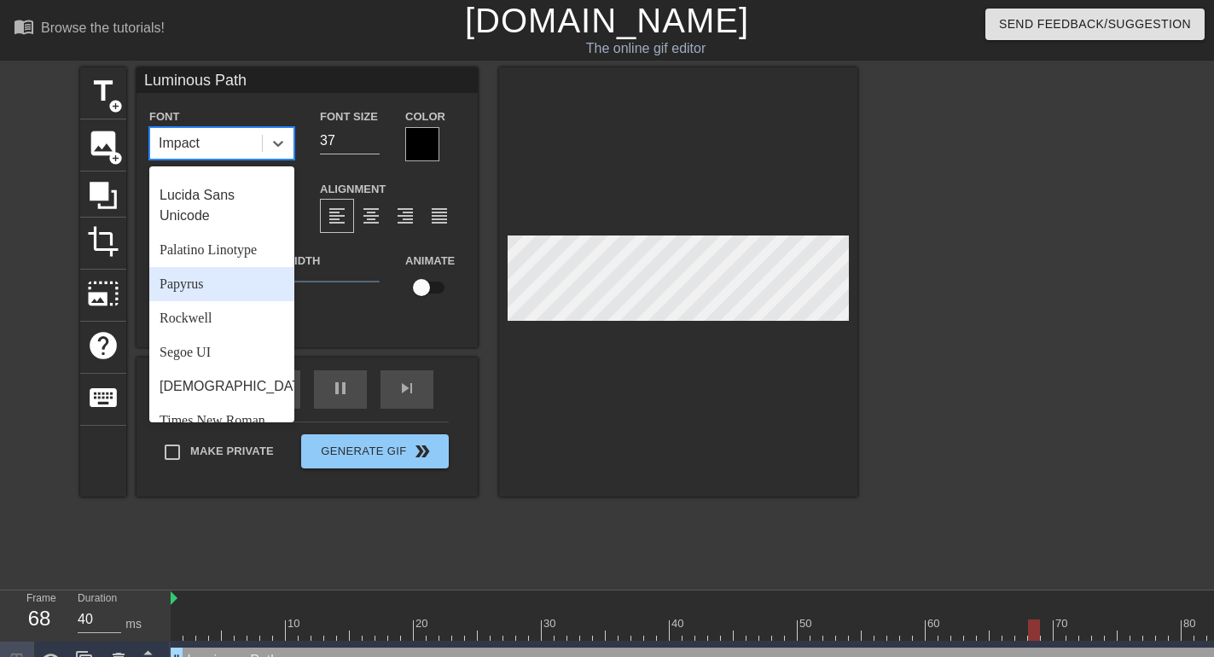
click at [198, 301] on div "Papyrus" at bounding box center [221, 284] width 145 height 34
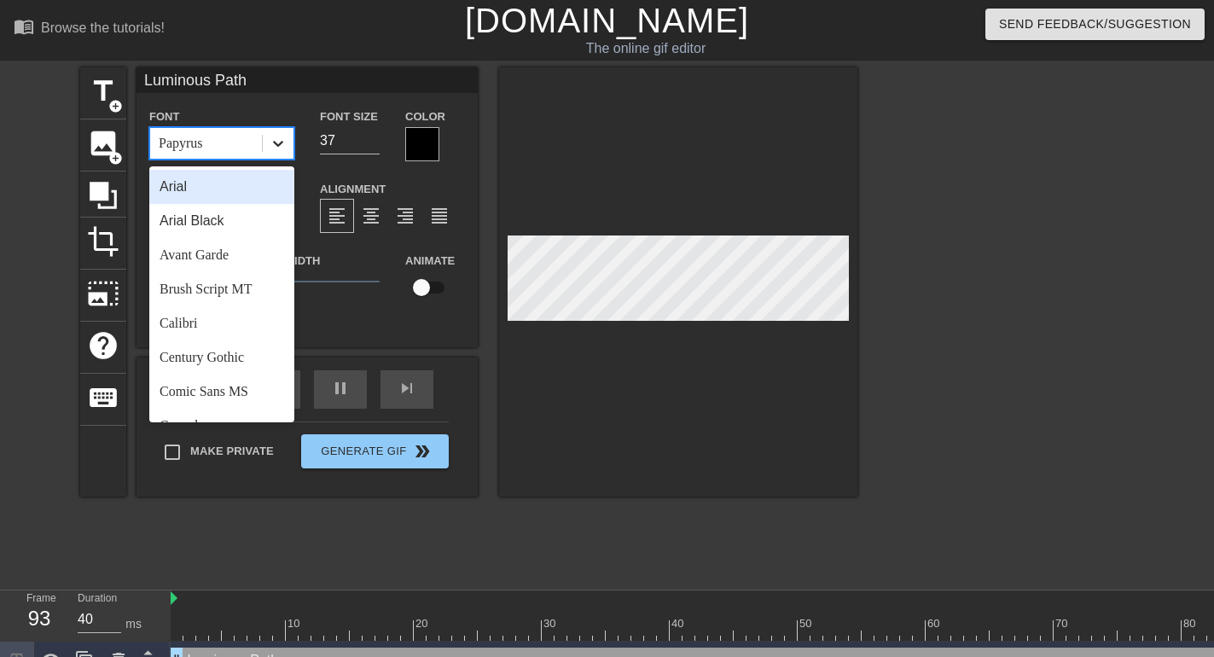
click at [288, 144] on div at bounding box center [278, 143] width 31 height 31
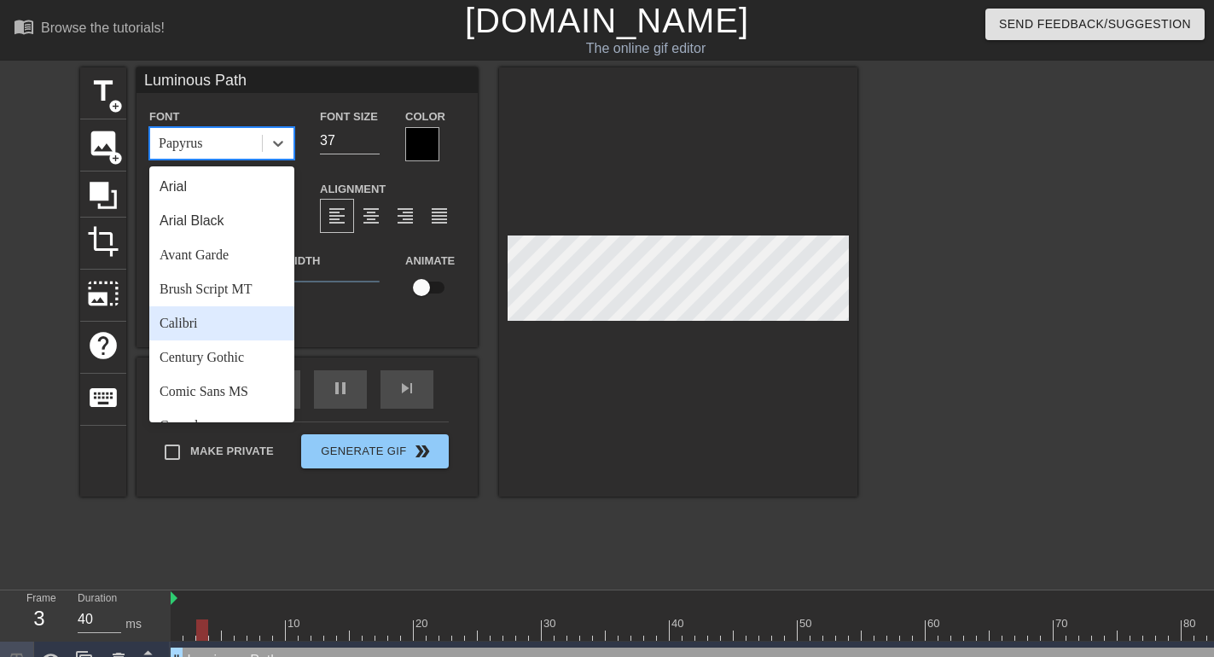
scroll to position [107, 0]
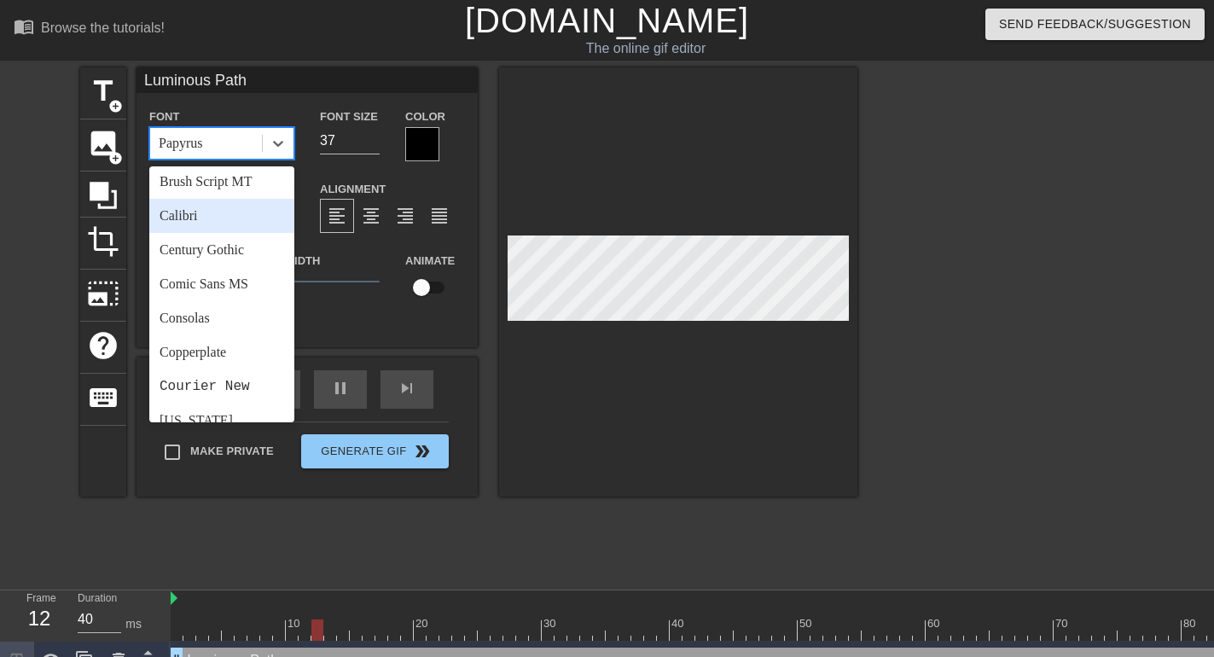
click at [218, 218] on div "Calibri" at bounding box center [221, 216] width 145 height 34
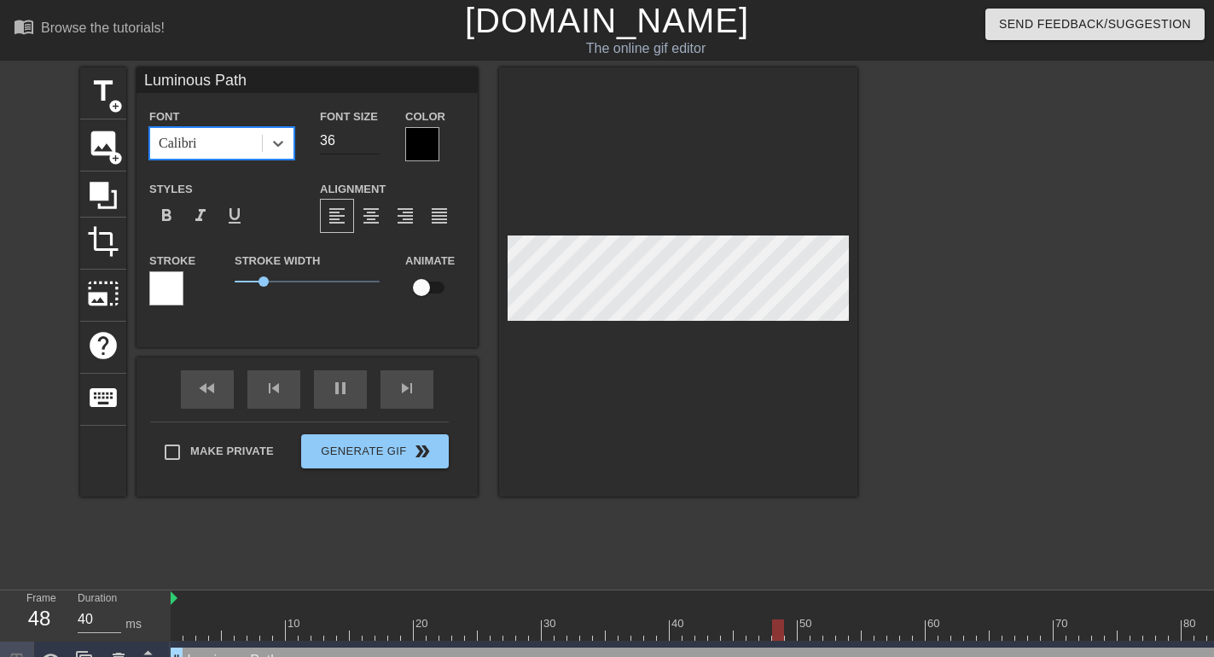
click at [370, 142] on input "36" at bounding box center [350, 140] width 60 height 27
type input "35"
click at [370, 142] on input "35" at bounding box center [350, 140] width 60 height 27
click at [258, 281] on span "0.8" at bounding box center [257, 281] width 10 height 10
click at [256, 281] on span "0.75" at bounding box center [257, 281] width 10 height 10
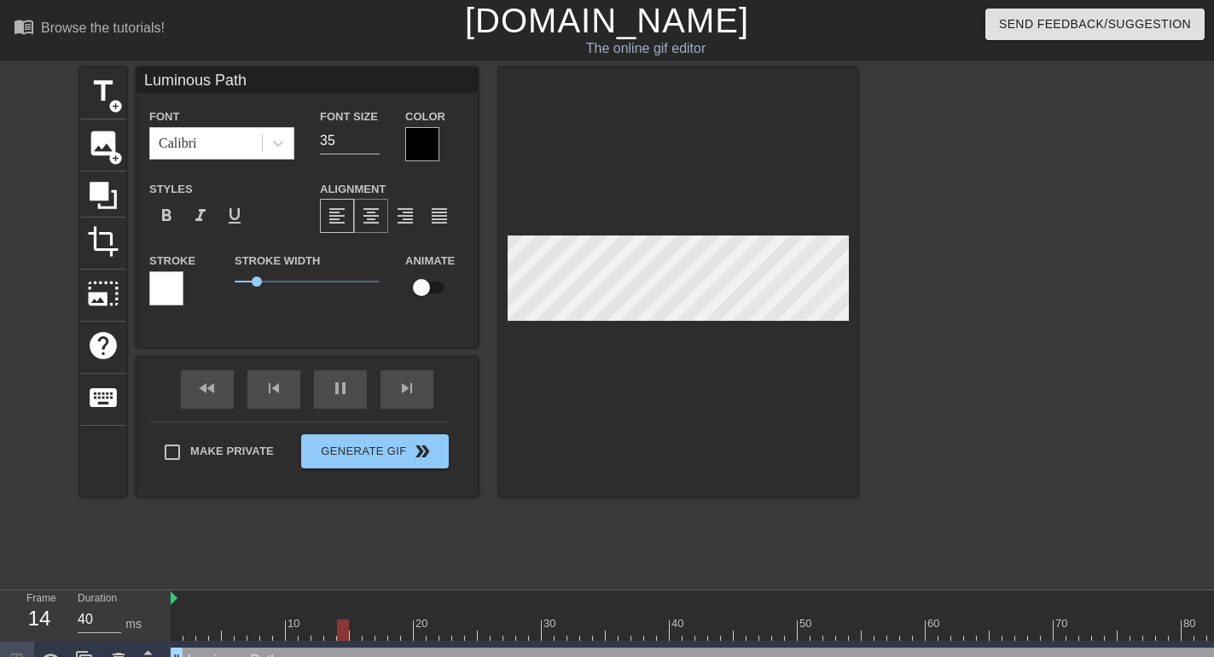
click at [369, 222] on span "format_align_center" at bounding box center [371, 216] width 20 height 20
click at [426, 153] on div at bounding box center [422, 144] width 34 height 34
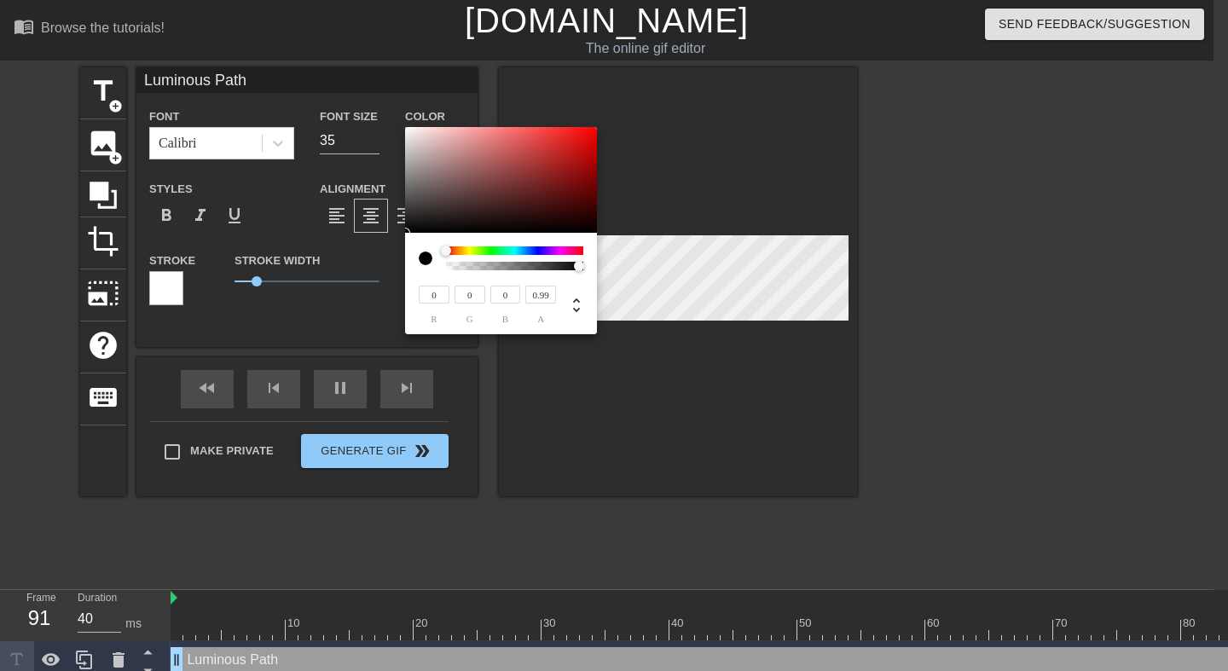
type input "0"
drag, startPoint x: 580, startPoint y: 267, endPoint x: 386, endPoint y: 264, distance: 193.7
click at [405, 264] on div "0 r 0 g 0 b 0 a" at bounding box center [501, 230] width 192 height 207
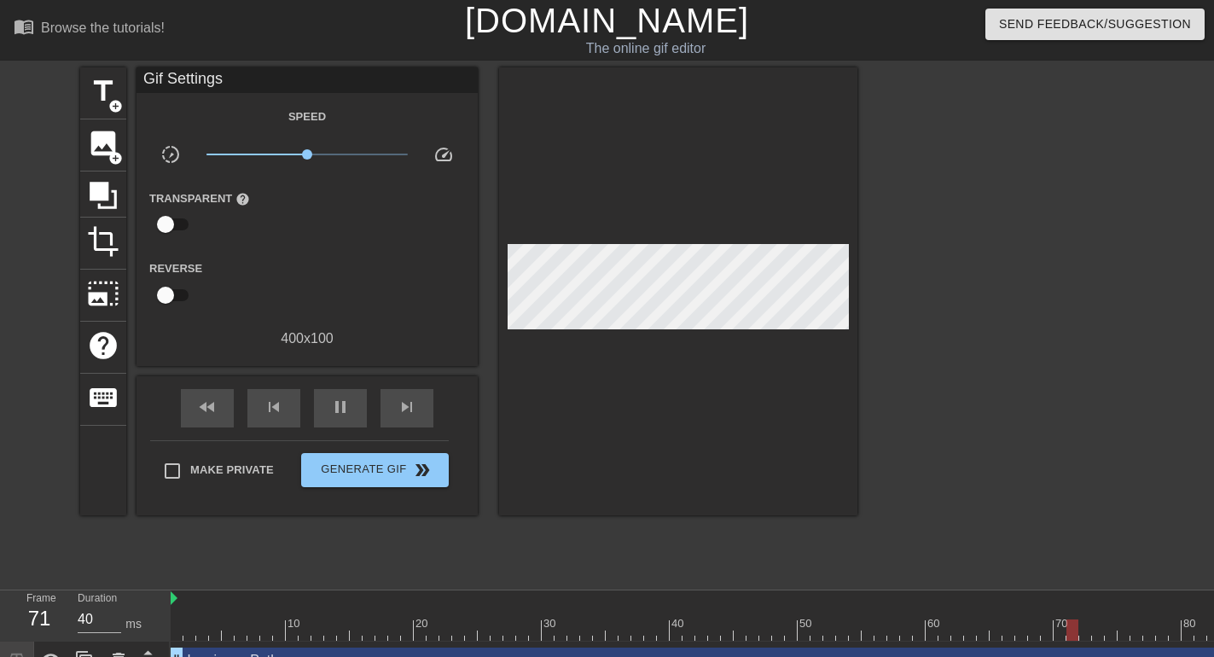
click at [319, 652] on div "Luminous Path drag_handle drag_handle" at bounding box center [868, 660] width 1395 height 26
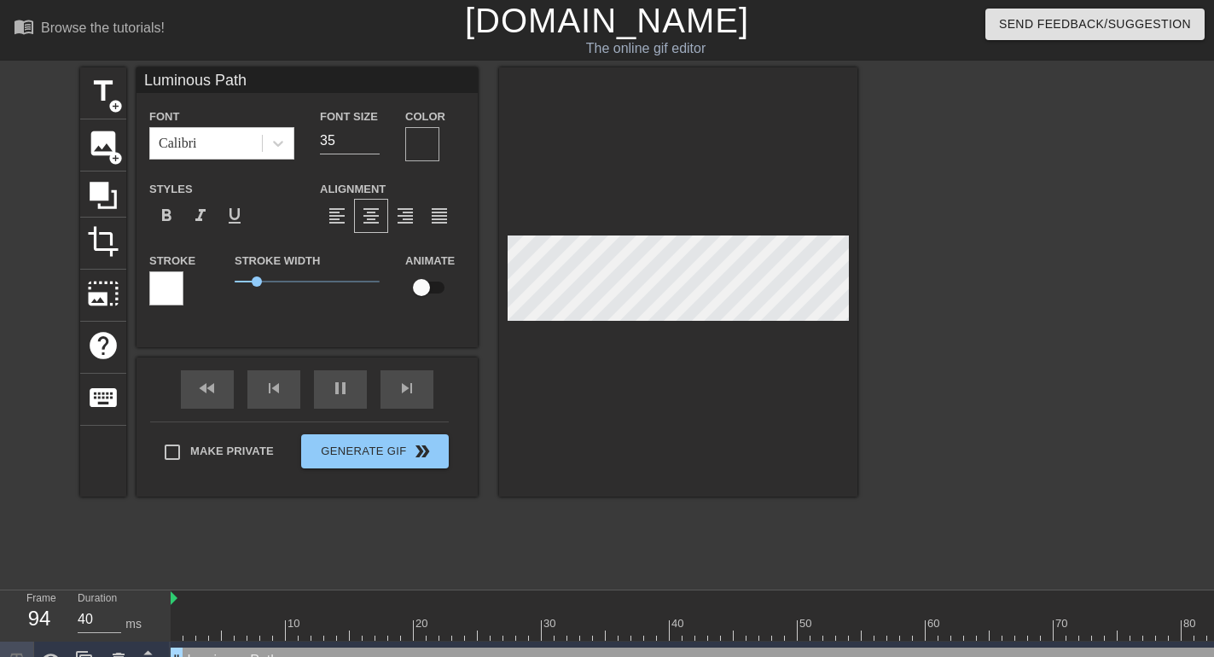
click at [419, 144] on div at bounding box center [422, 144] width 34 height 34
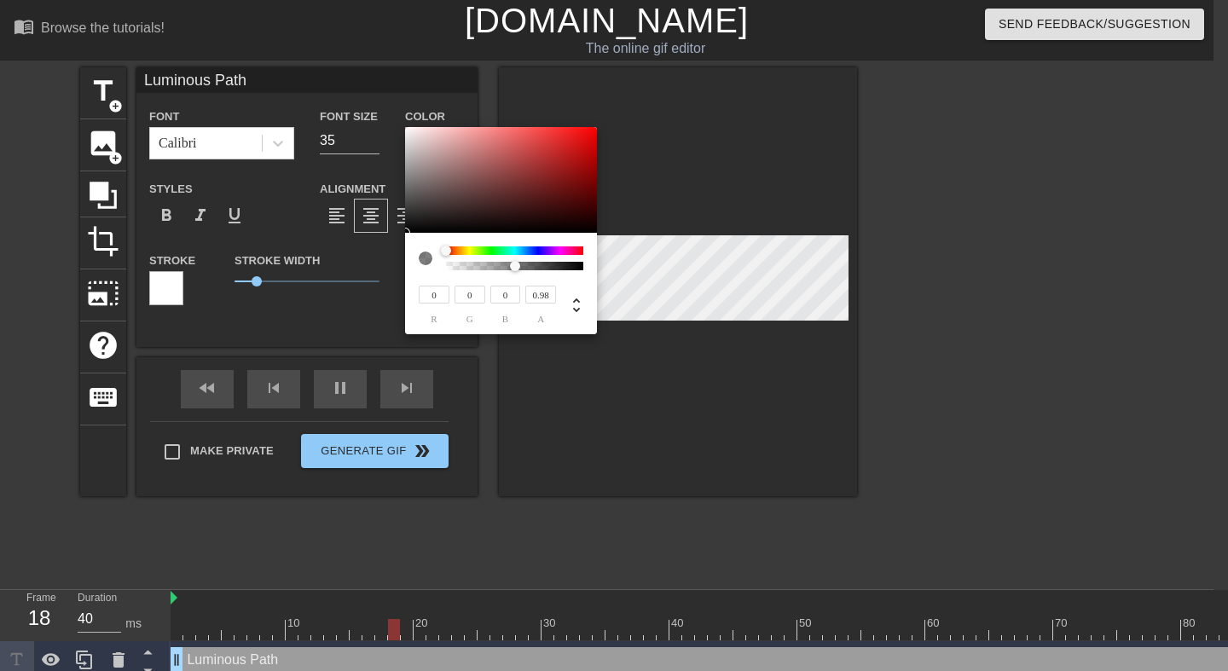
type input "1"
drag, startPoint x: 452, startPoint y: 265, endPoint x: 602, endPoint y: 264, distance: 150.1
click at [597, 264] on div "0 r 0 g 0 b 1 a" at bounding box center [501, 230] width 192 height 207
type input "112"
type input "102"
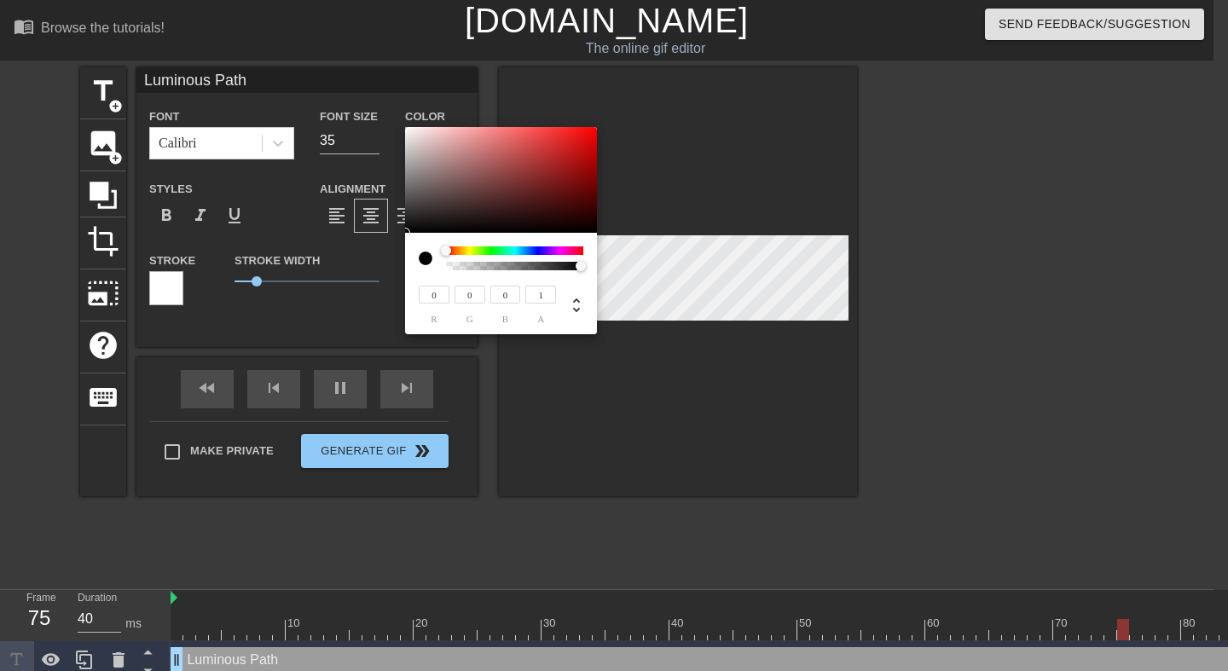
type input "102"
type input "121"
type input "110"
type input "201"
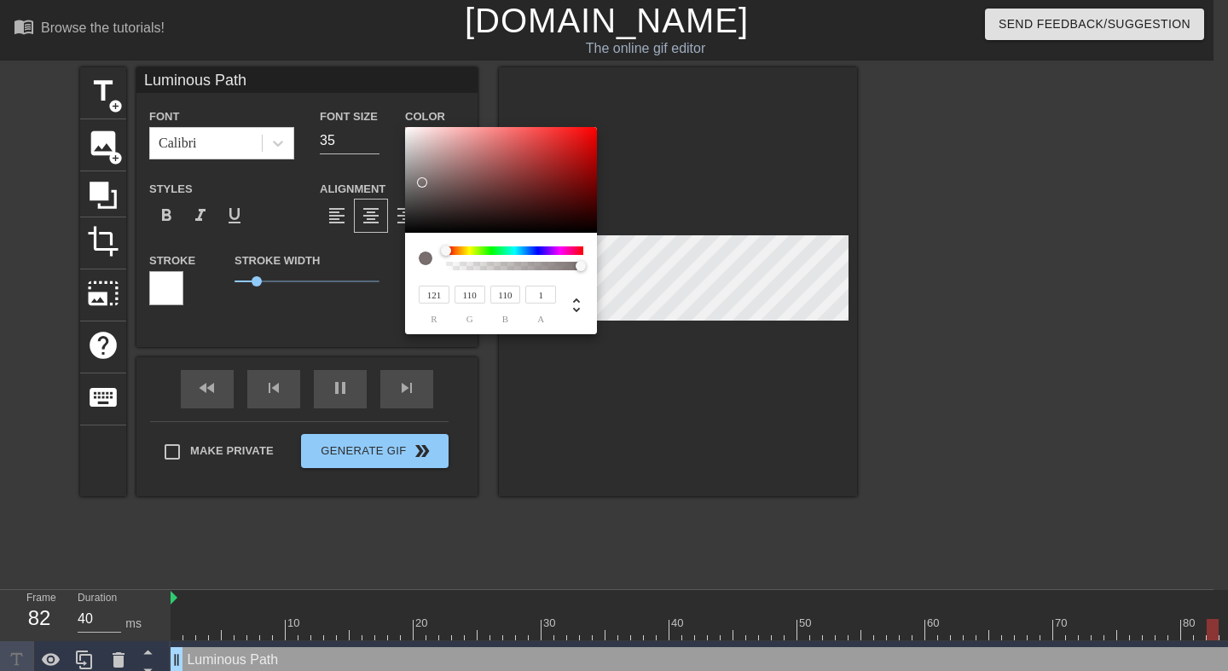
type input "194"
type input "199"
type input "192"
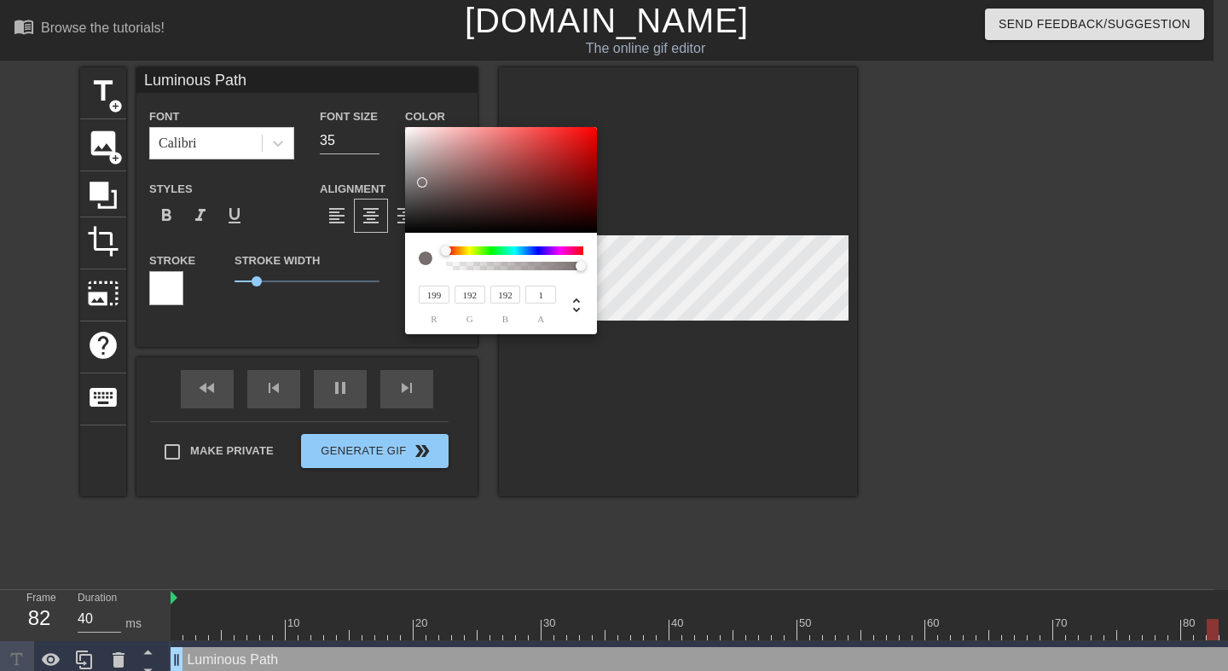
type input "189"
type input "180"
type input "174"
type input "166"
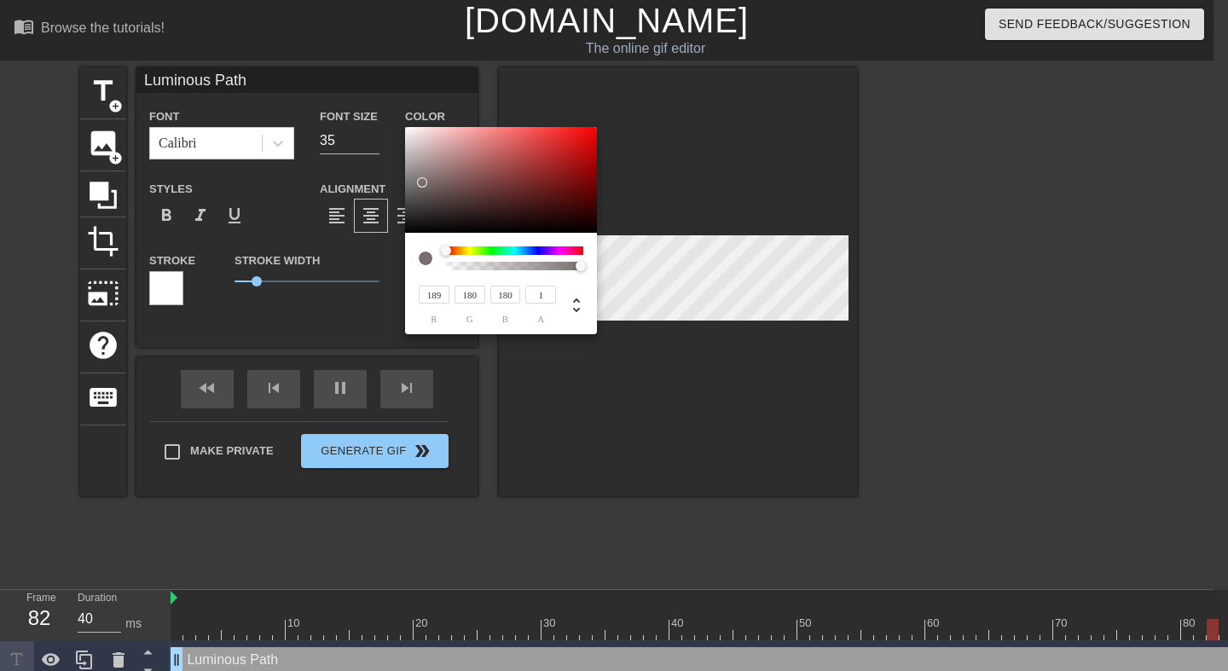
type input "166"
type input "176"
type input "168"
type input "189"
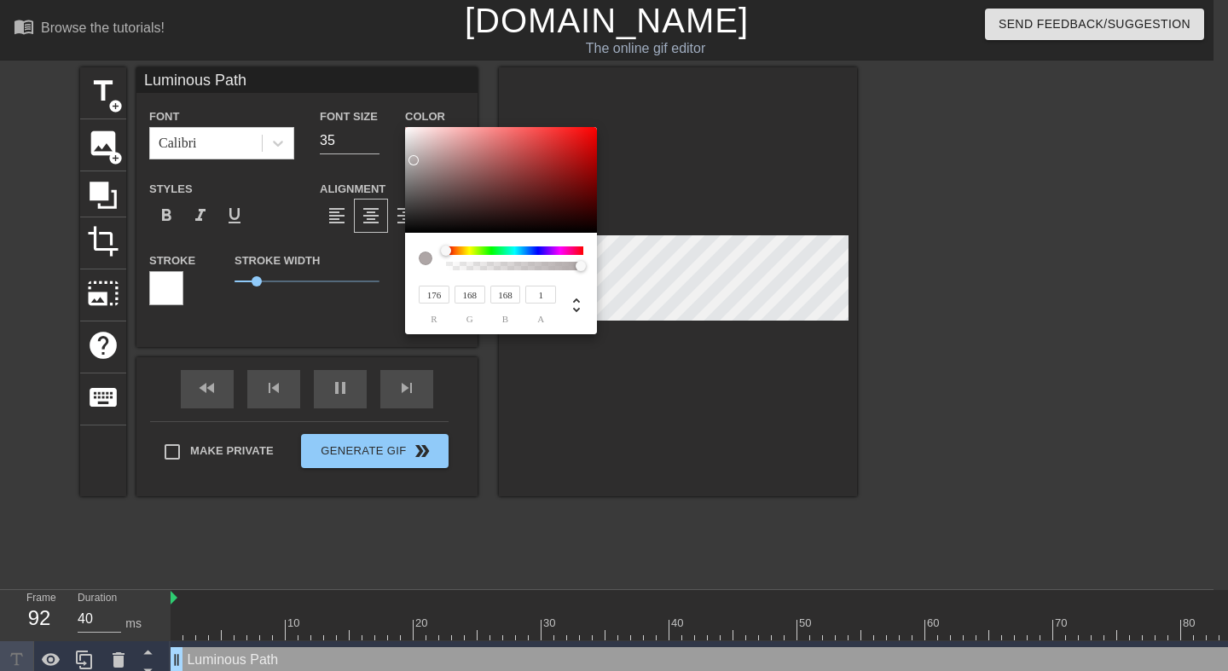
type input "180"
type input "203"
type input "194"
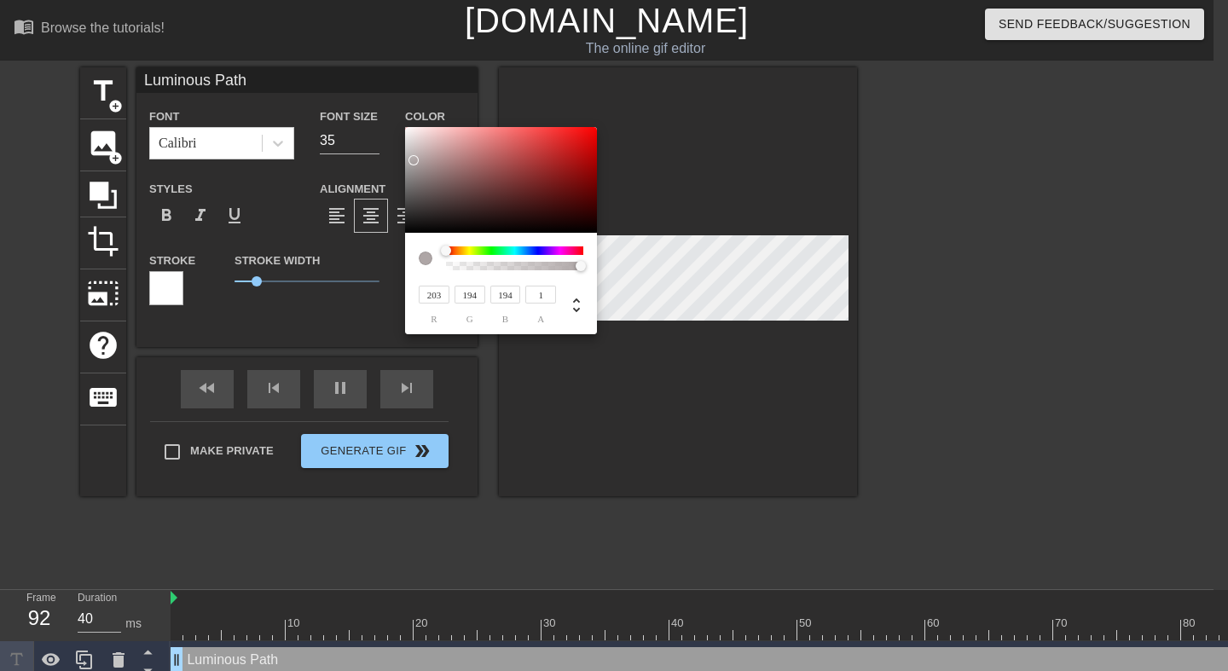
type input "211"
type input "202"
type input "232"
type input "223"
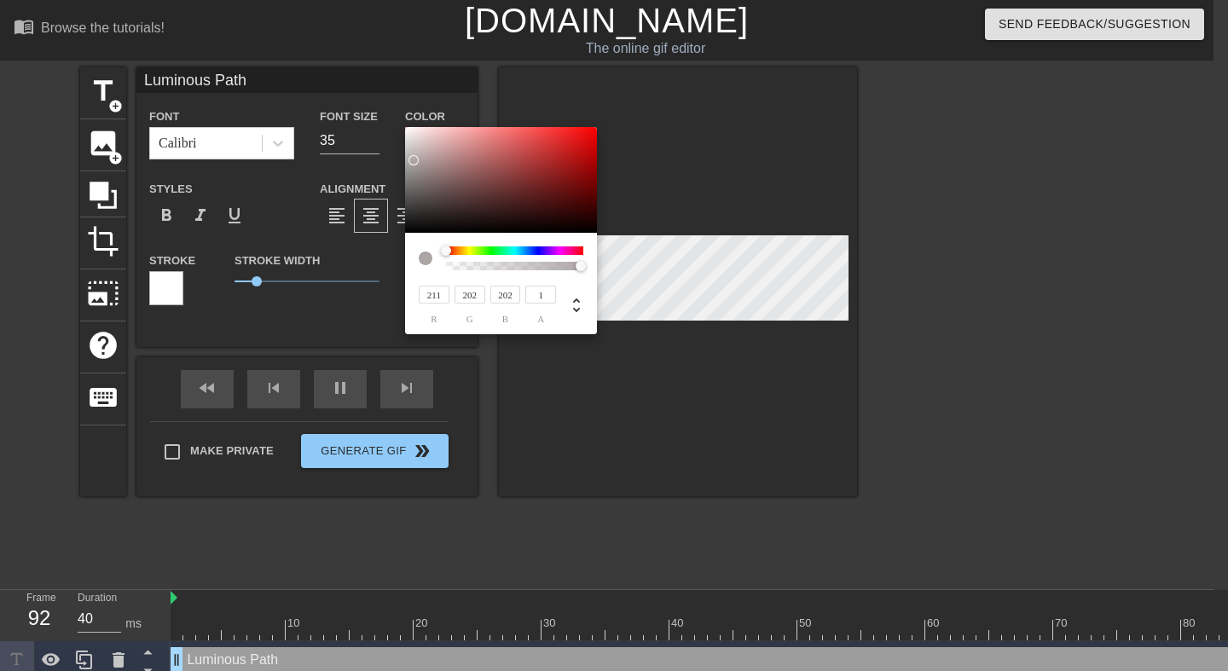
type input "223"
type input "244"
type input "237"
type input "254"
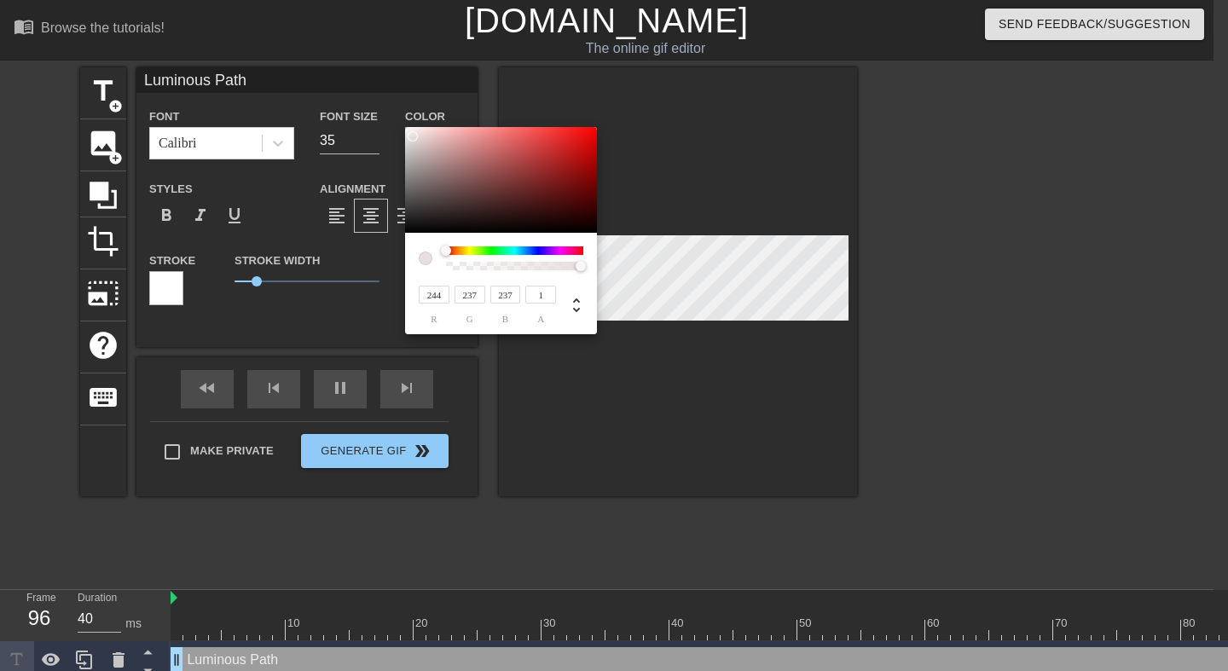
type input "250"
type input "255"
type input "252"
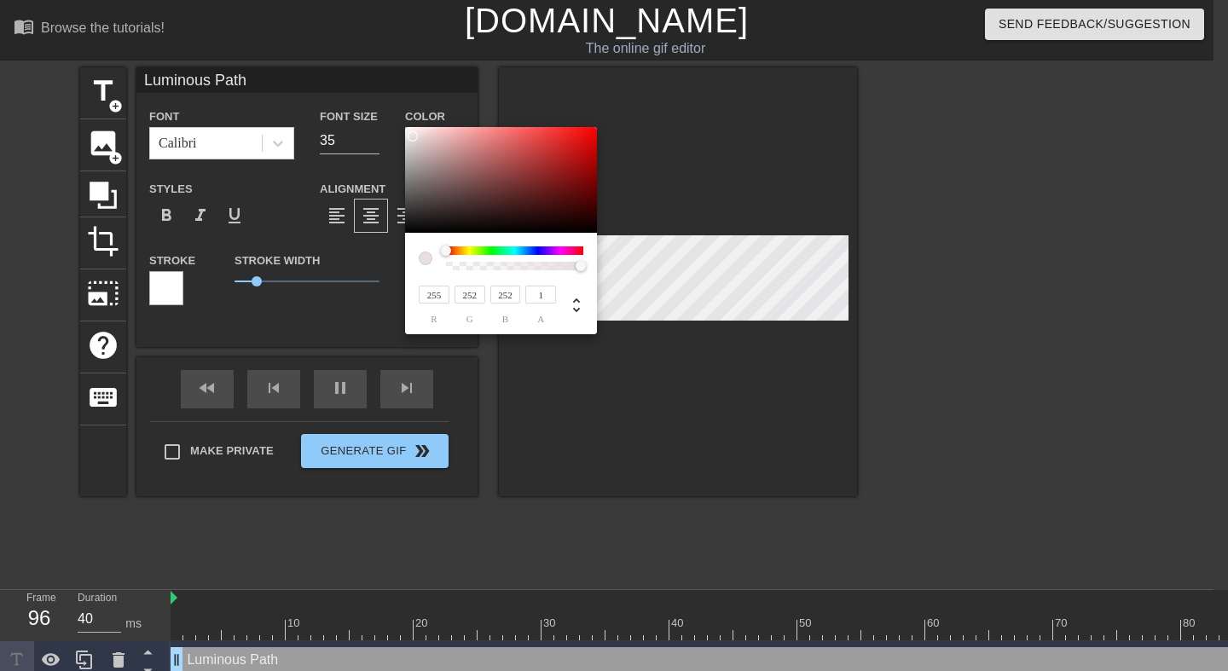
type input "142"
type input "255"
type input "252"
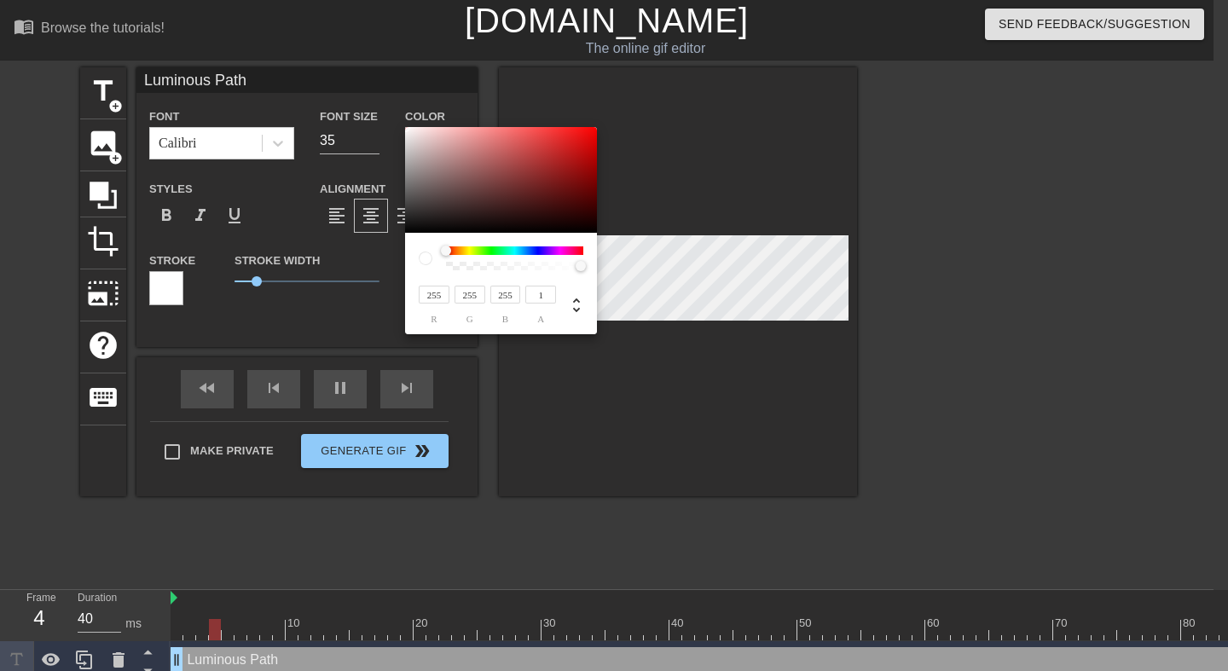
type input "252"
type input "242"
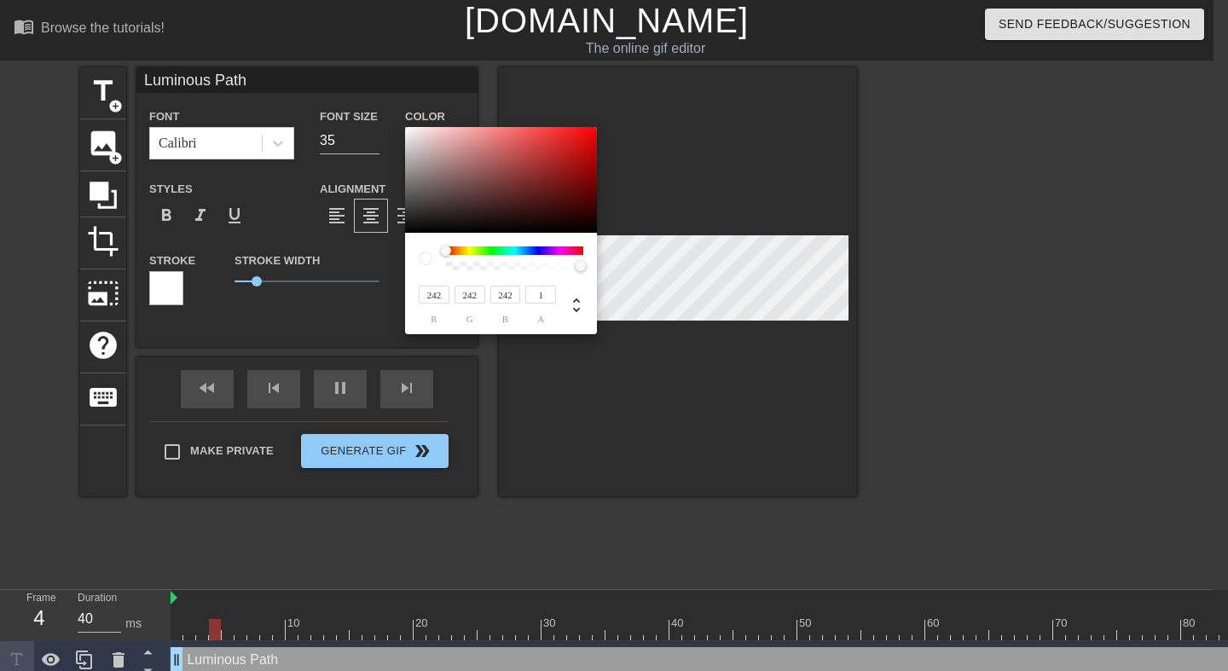
type input "238"
type input "240"
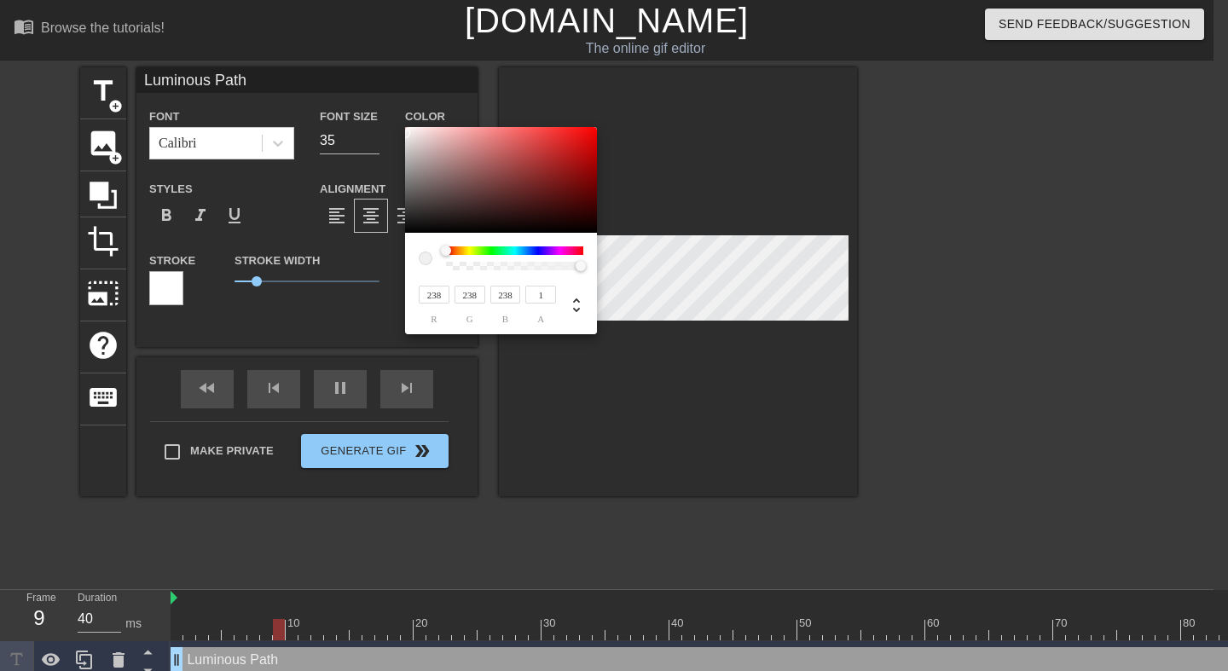
type input "240"
type input "252"
type input "254"
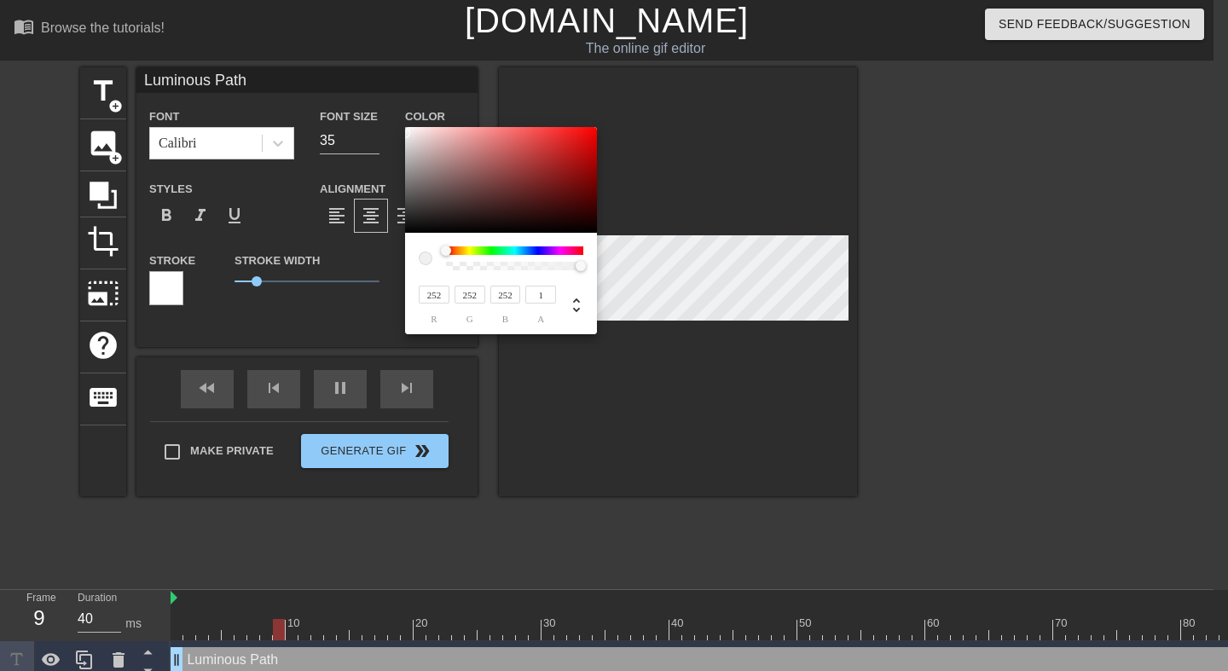
type input "254"
type input "255"
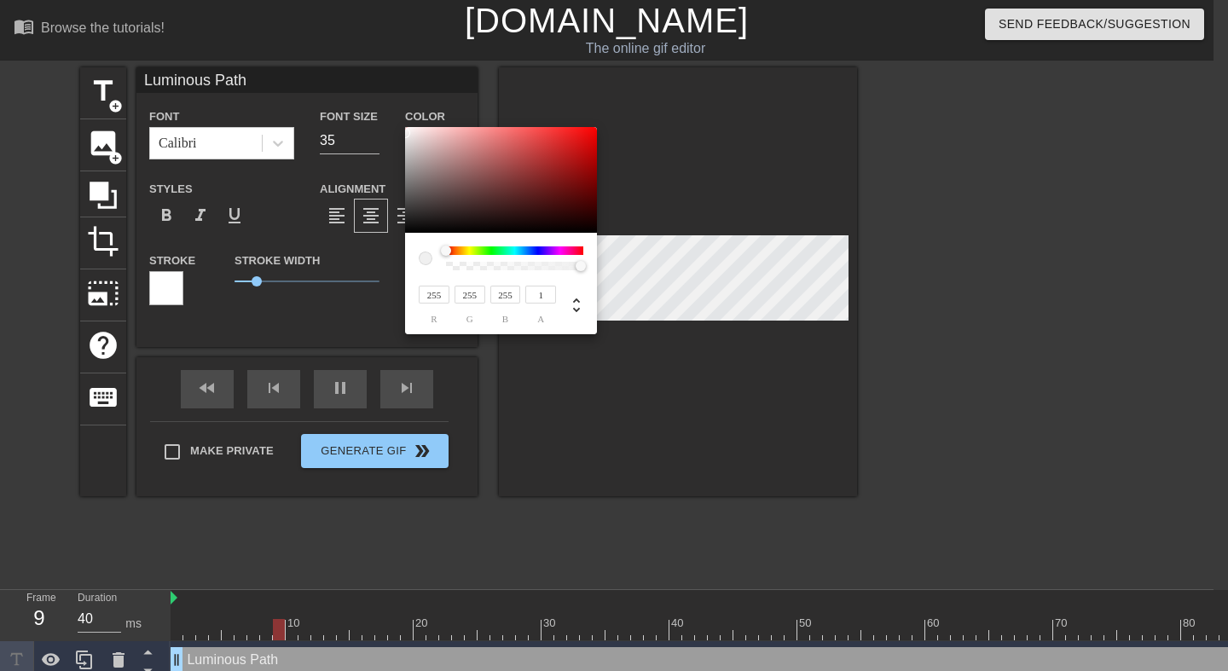
type input "250"
type input "252"
type input "28"
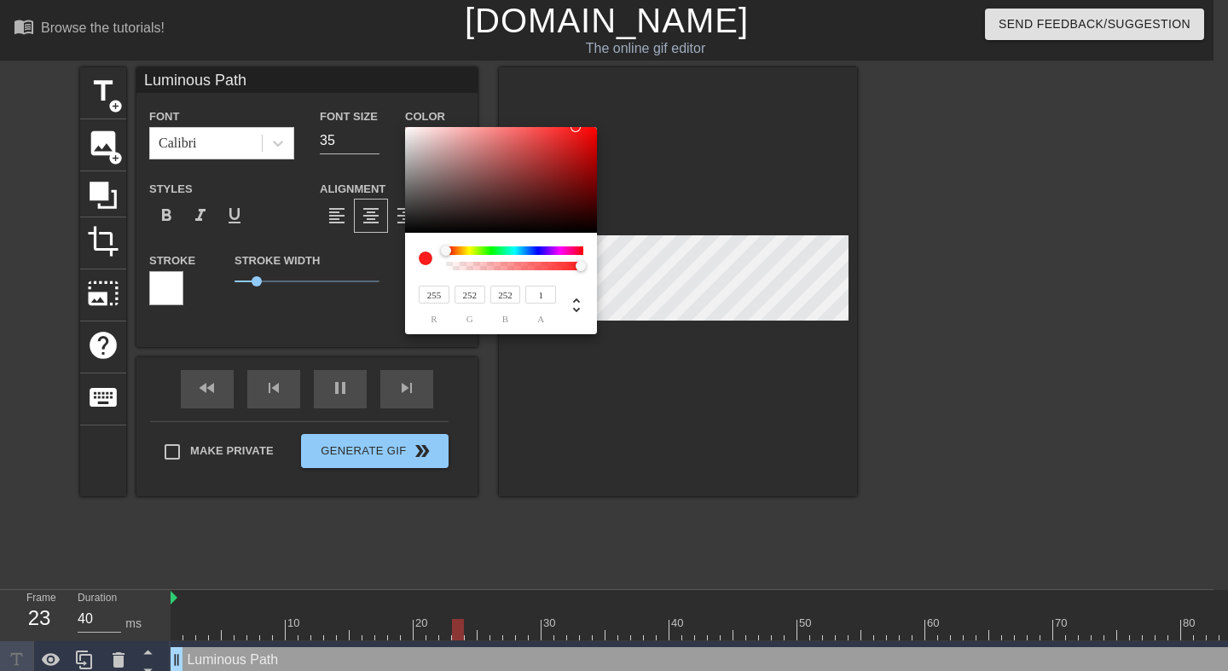
type input "28"
type input "142"
type input "255"
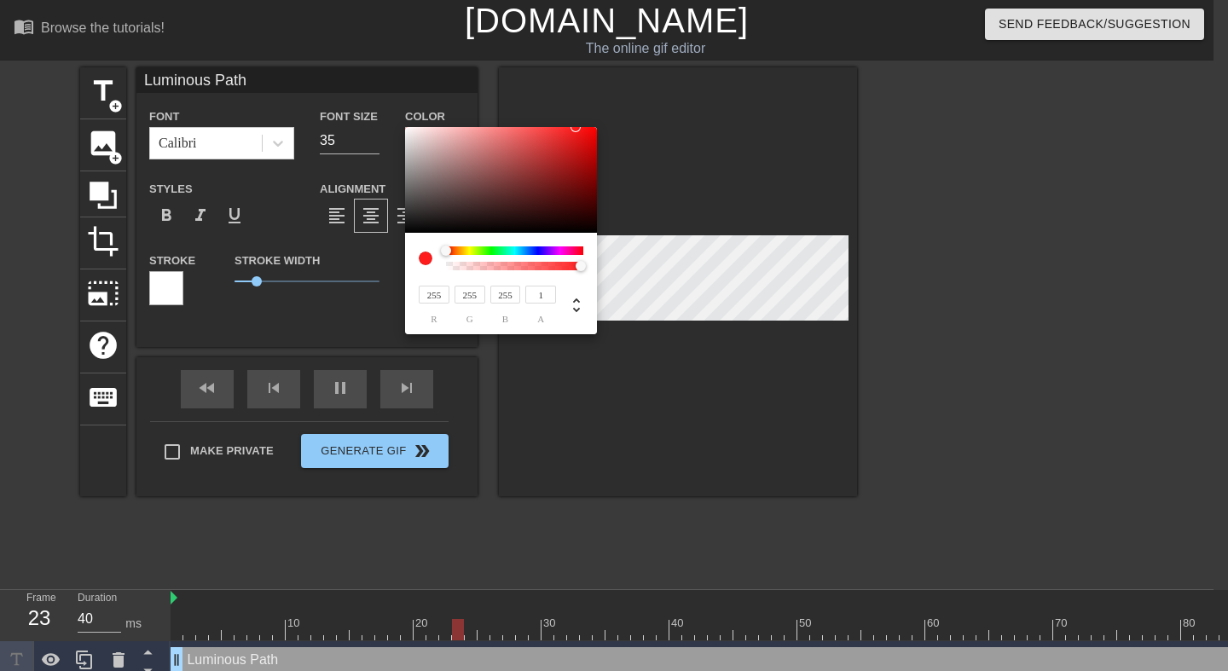
type input "254"
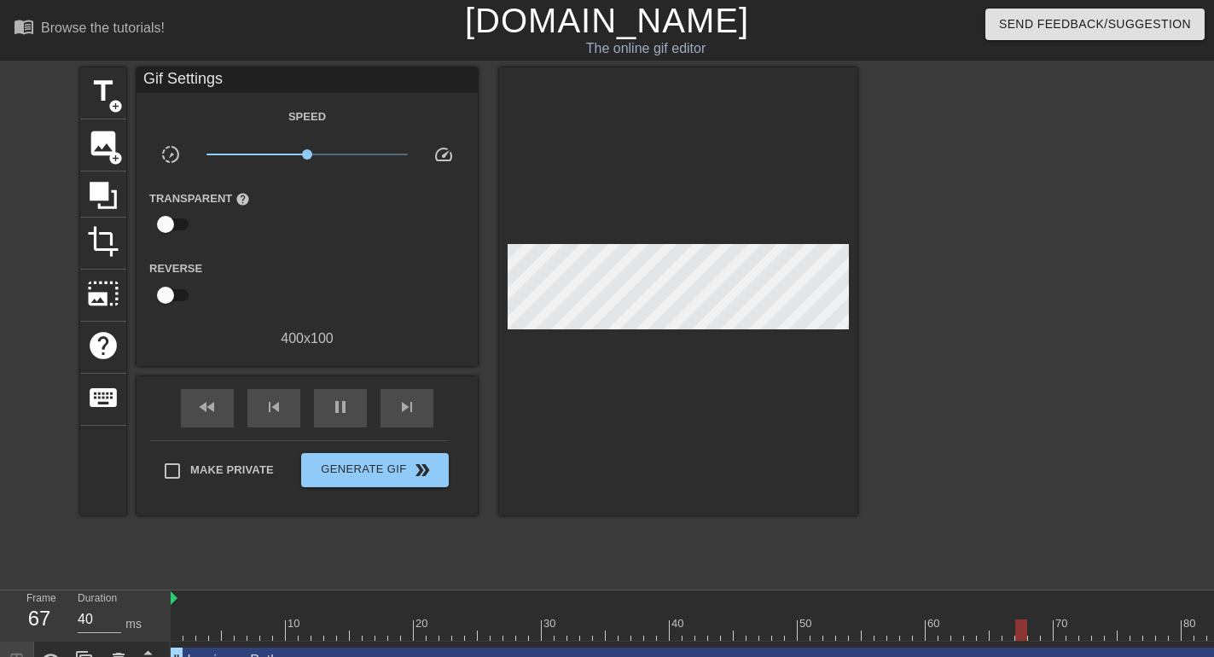
click at [401, 654] on div "Luminous Path drag_handle drag_handle" at bounding box center [868, 660] width 1395 height 26
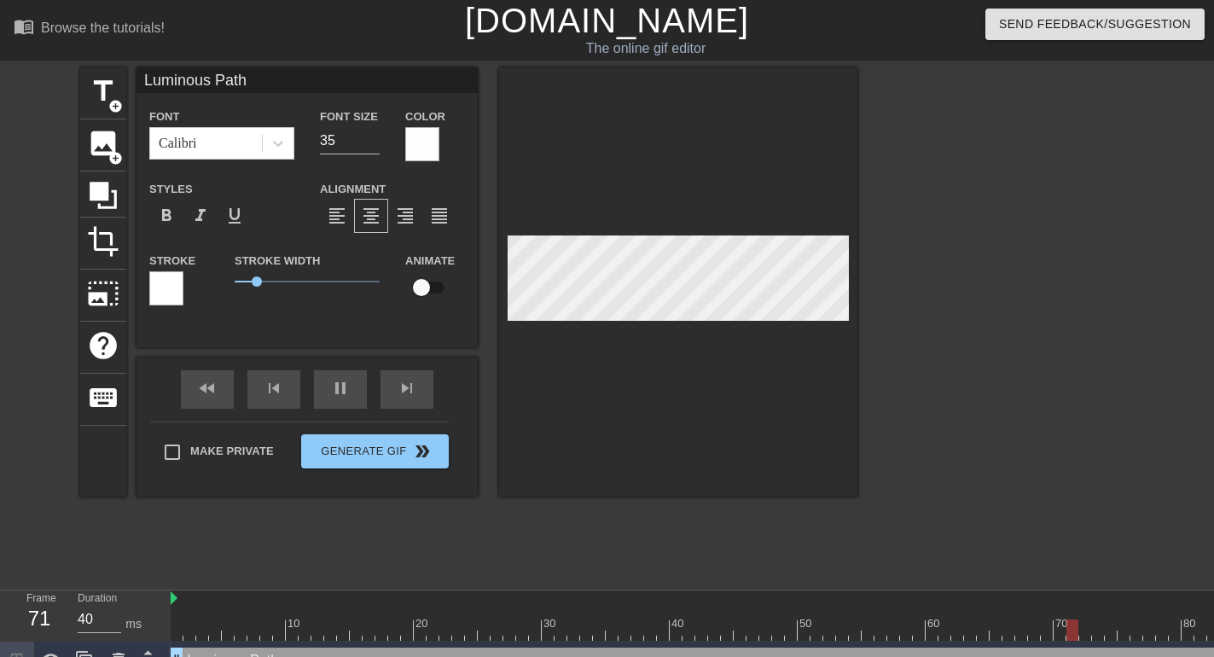
click at [401, 654] on div "Luminous Path drag_handle drag_handle" at bounding box center [868, 660] width 1395 height 26
click at [169, 289] on div at bounding box center [166, 288] width 34 height 34
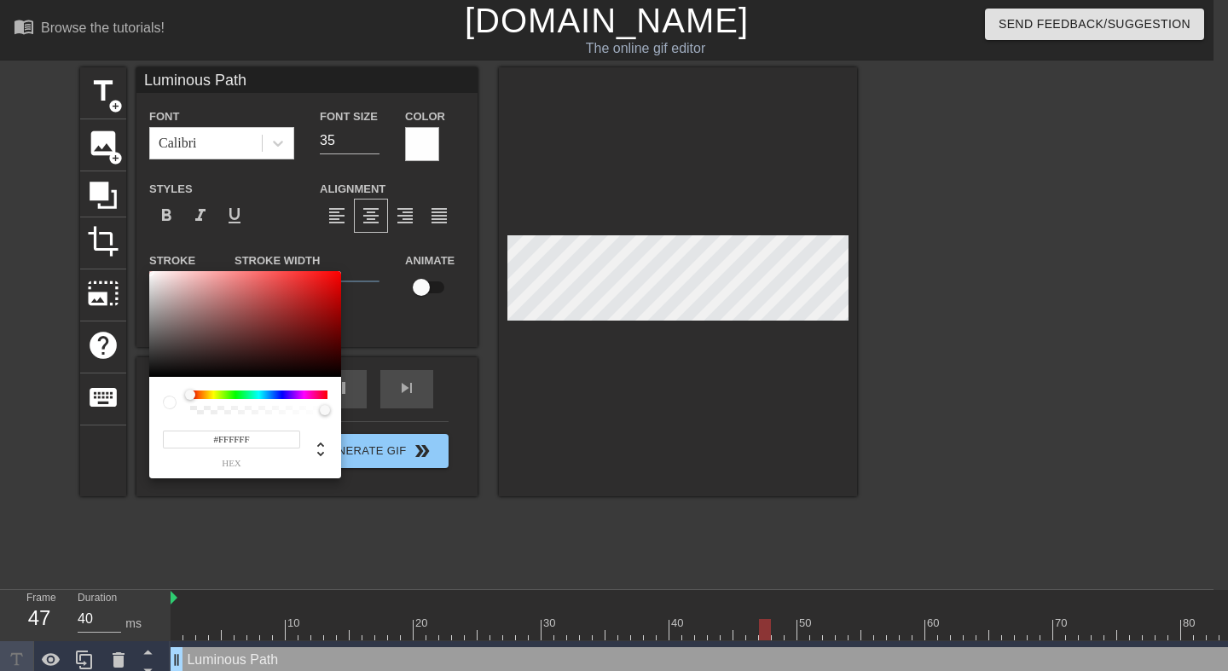
click at [284, 393] on div at bounding box center [258, 395] width 137 height 9
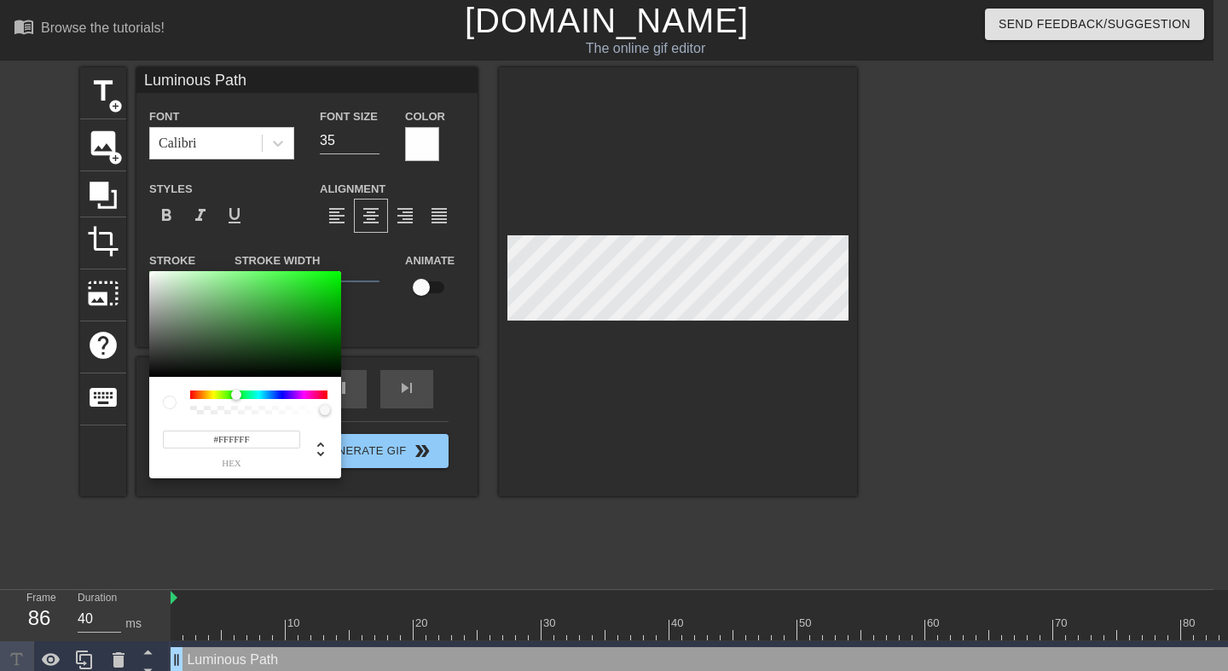
drag, startPoint x: 193, startPoint y: 396, endPoint x: 236, endPoint y: 394, distance: 43.5
click at [236, 394] on div at bounding box center [236, 395] width 10 height 10
drag, startPoint x: 281, startPoint y: 325, endPoint x: 345, endPoint y: 334, distance: 64.5
click at [341, 334] on div at bounding box center [245, 324] width 192 height 106
click at [281, 393] on div at bounding box center [258, 395] width 137 height 9
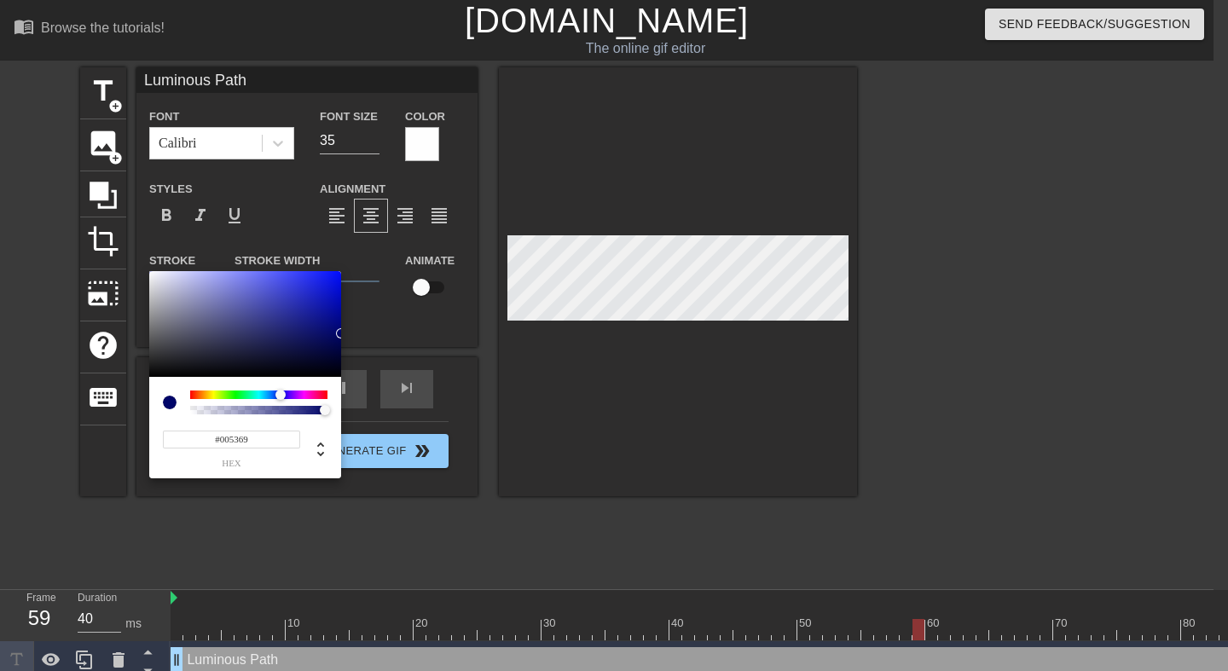
click at [264, 396] on div at bounding box center [258, 395] width 137 height 9
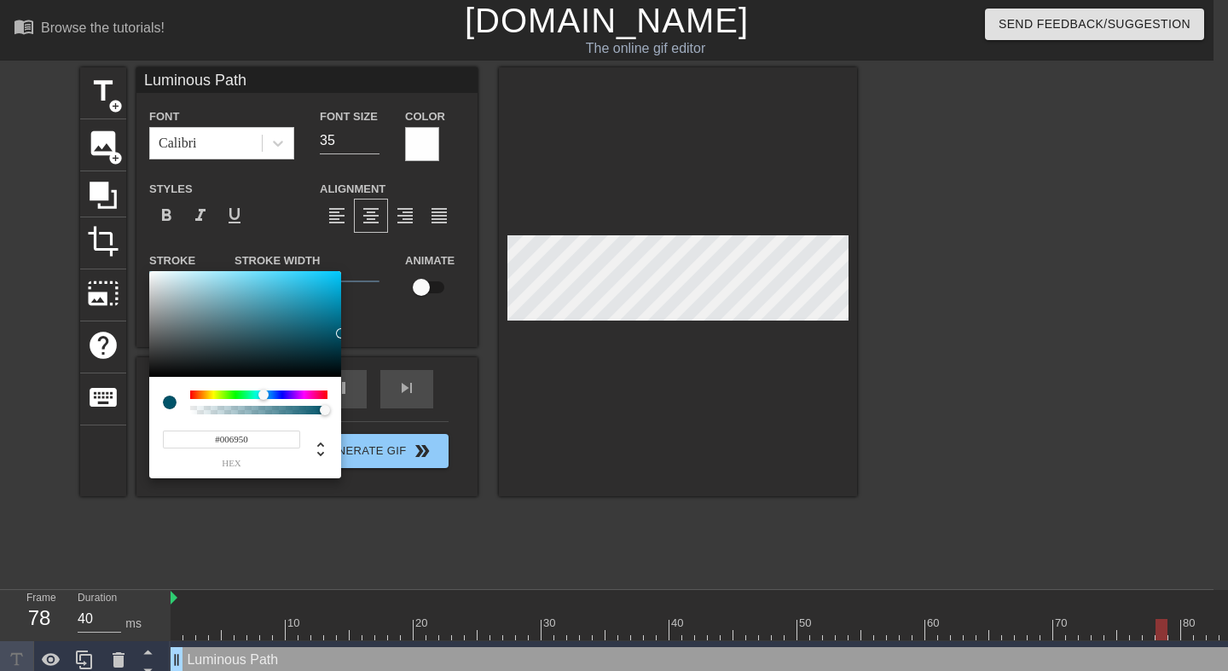
click at [253, 395] on div at bounding box center [258, 395] width 137 height 9
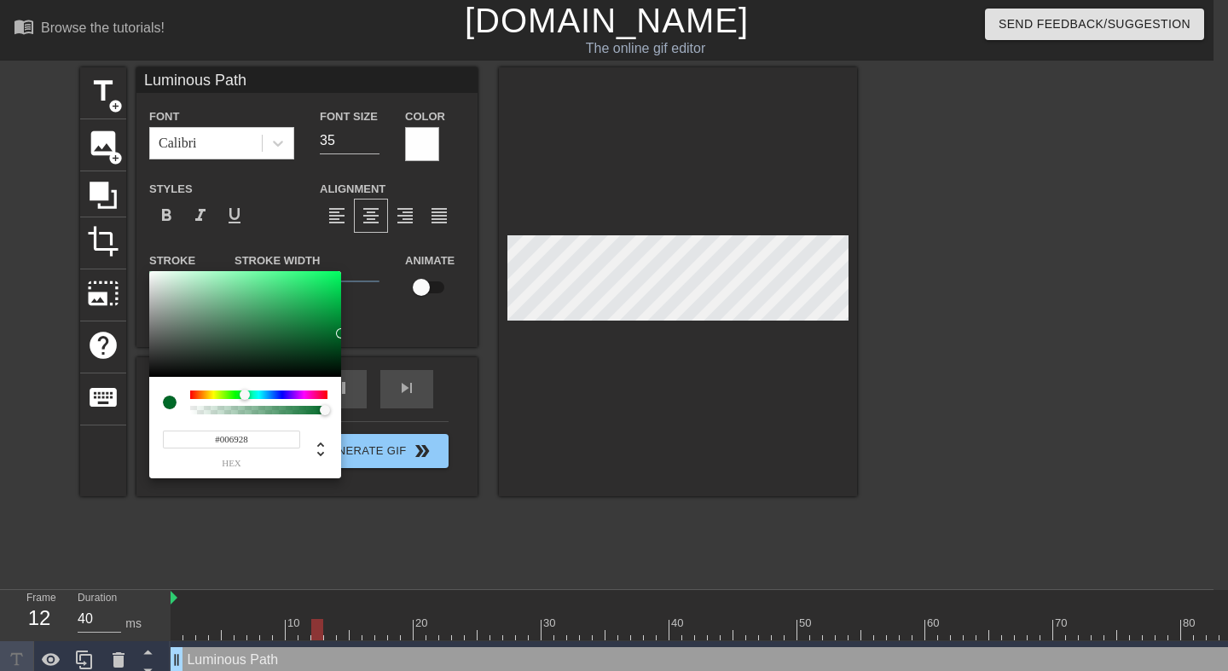
click at [245, 397] on div at bounding box center [258, 395] width 137 height 9
type input "#006940"
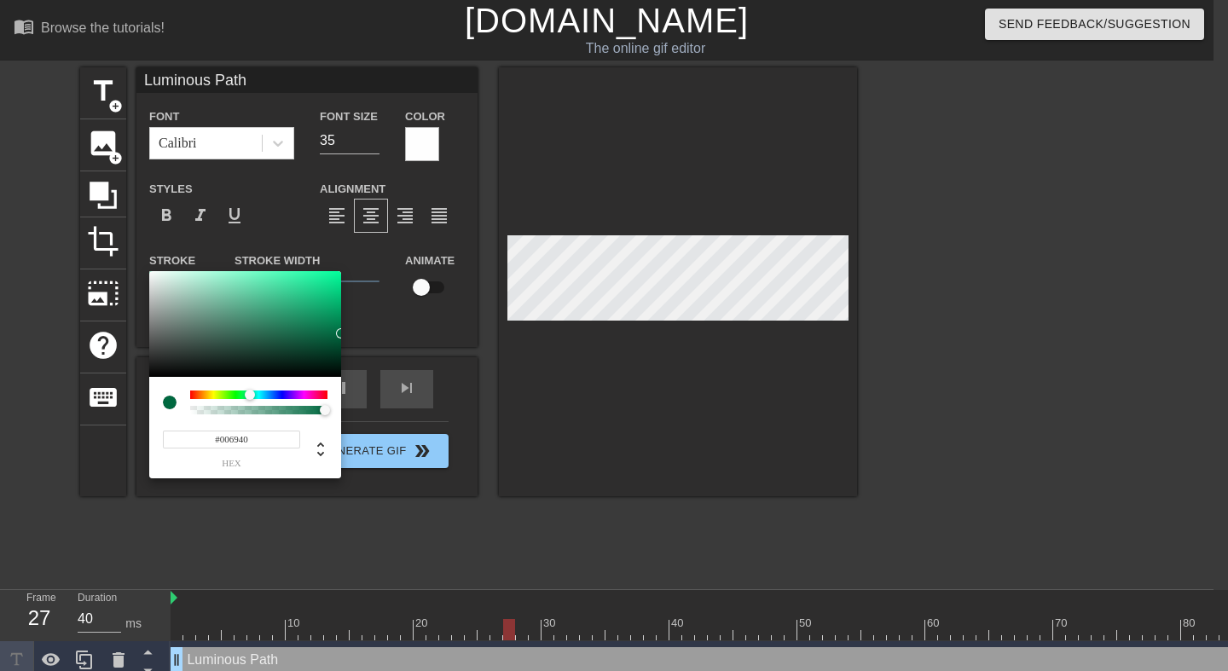
click at [250, 393] on div at bounding box center [255, 396] width 10 height 10
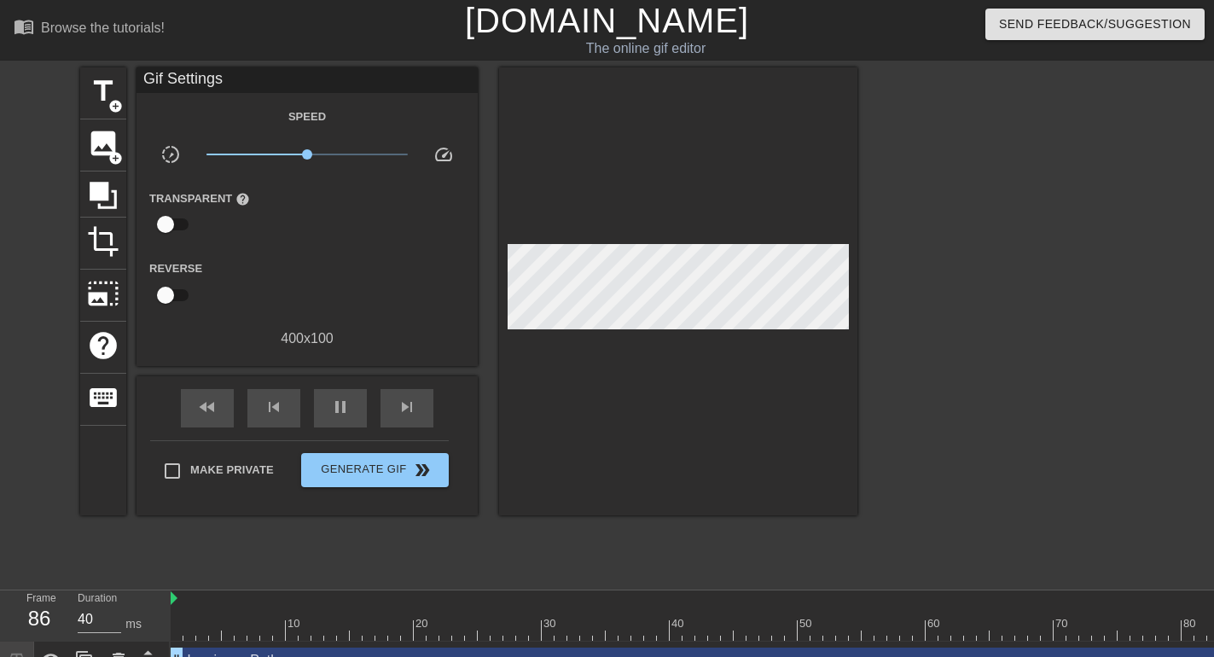
click at [298, 653] on div "Luminous Path drag_handle drag_handle" at bounding box center [868, 660] width 1395 height 26
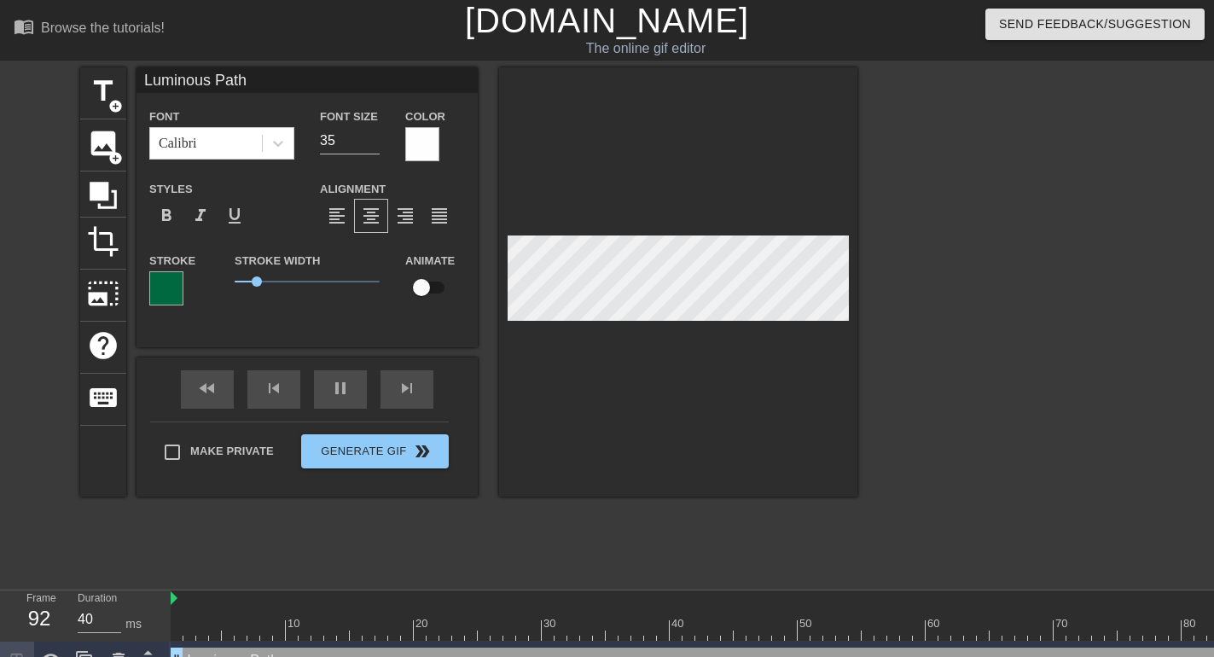
click at [298, 653] on div "Luminous Path drag_handle drag_handle" at bounding box center [868, 660] width 1395 height 26
drag, startPoint x: 257, startPoint y: 278, endPoint x: 264, endPoint y: 284, distance: 9.1
click at [264, 284] on span "1" at bounding box center [263, 281] width 10 height 10
click at [178, 290] on div at bounding box center [166, 288] width 34 height 34
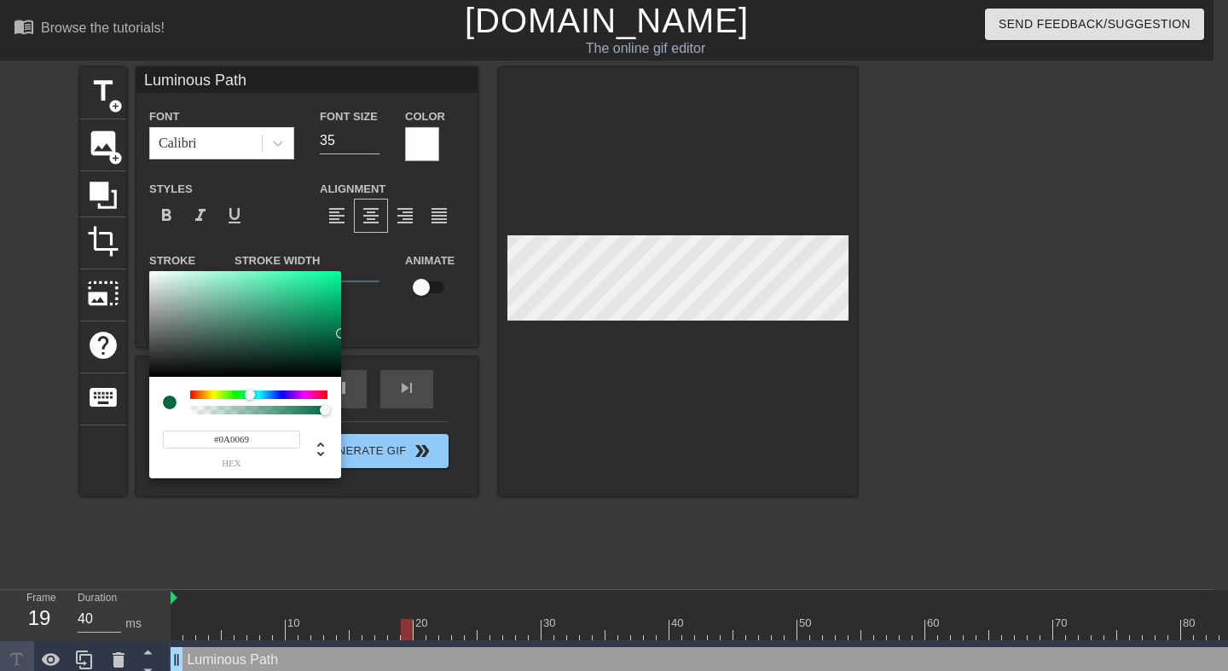
click at [284, 393] on div at bounding box center [258, 395] width 137 height 9
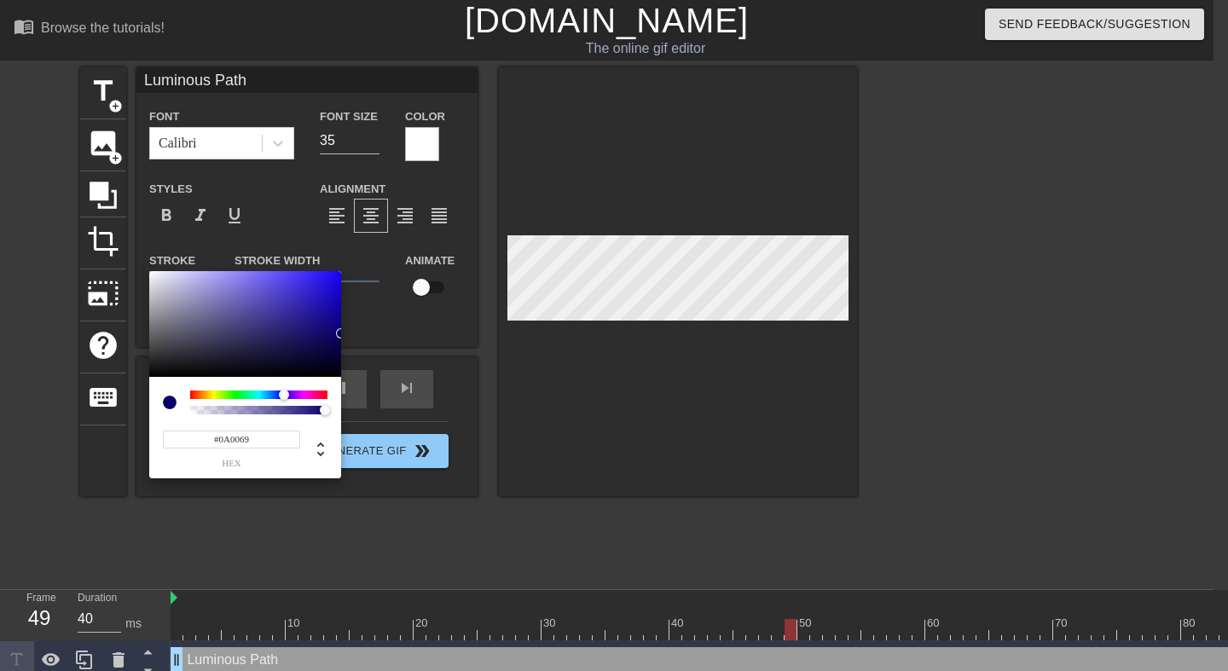
type input "#003069"
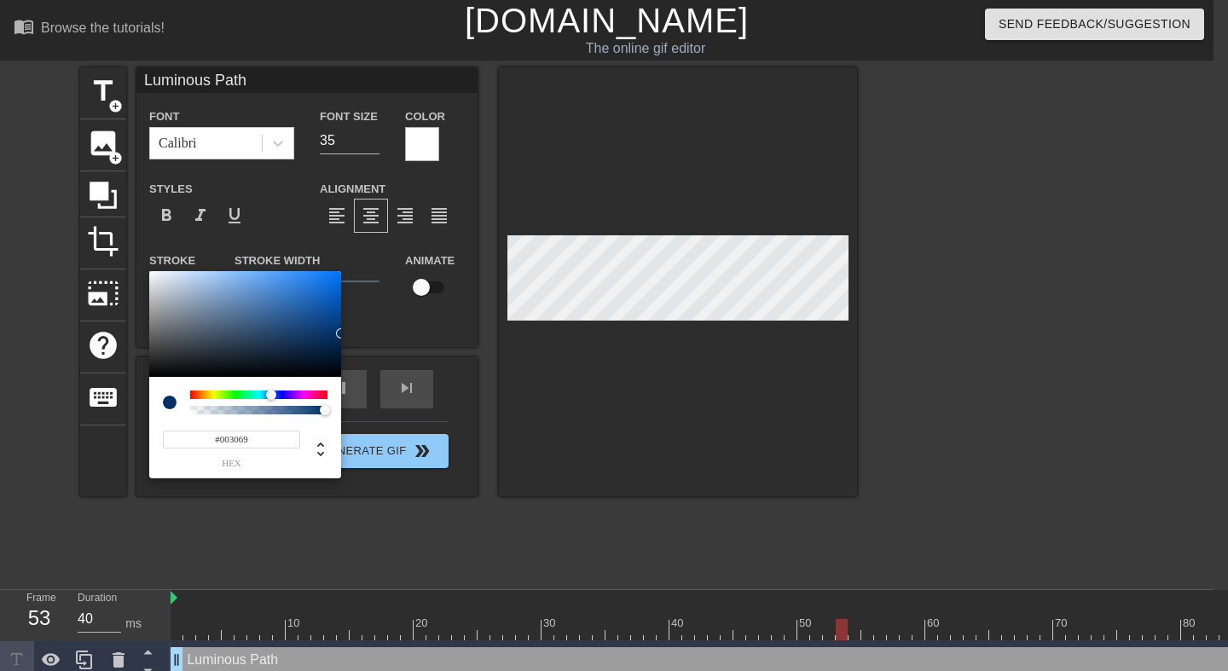
click at [271, 394] on div at bounding box center [258, 395] width 137 height 9
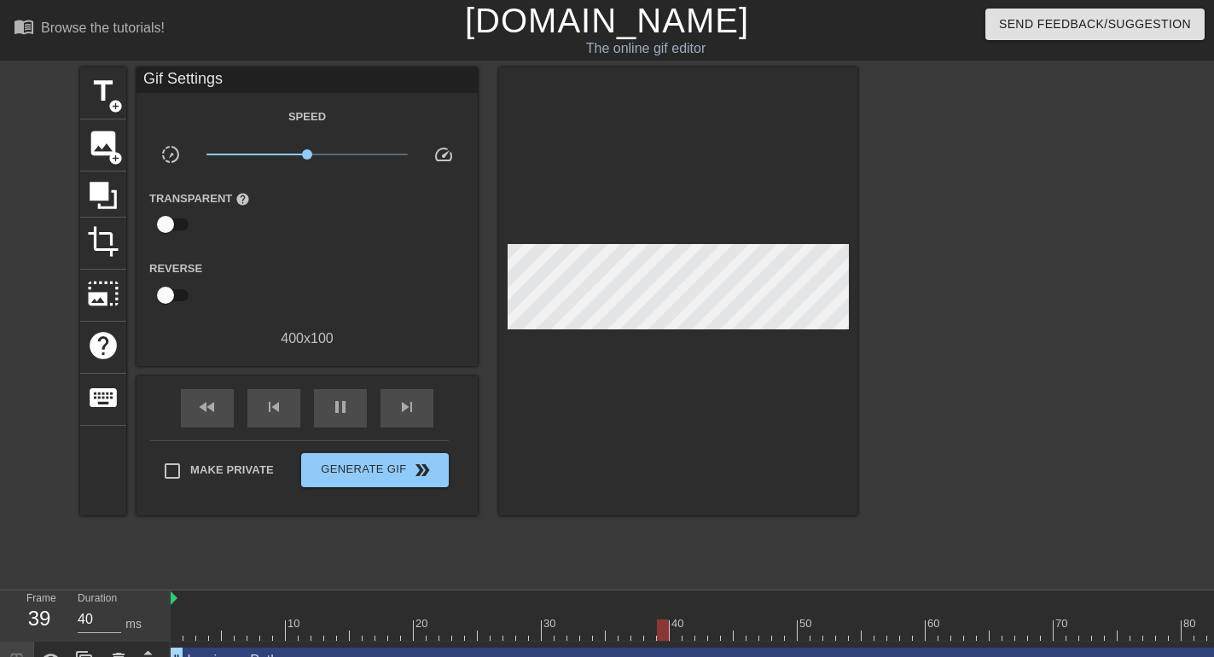
click at [312, 650] on div "Luminous Path drag_handle drag_handle" at bounding box center [868, 660] width 1395 height 26
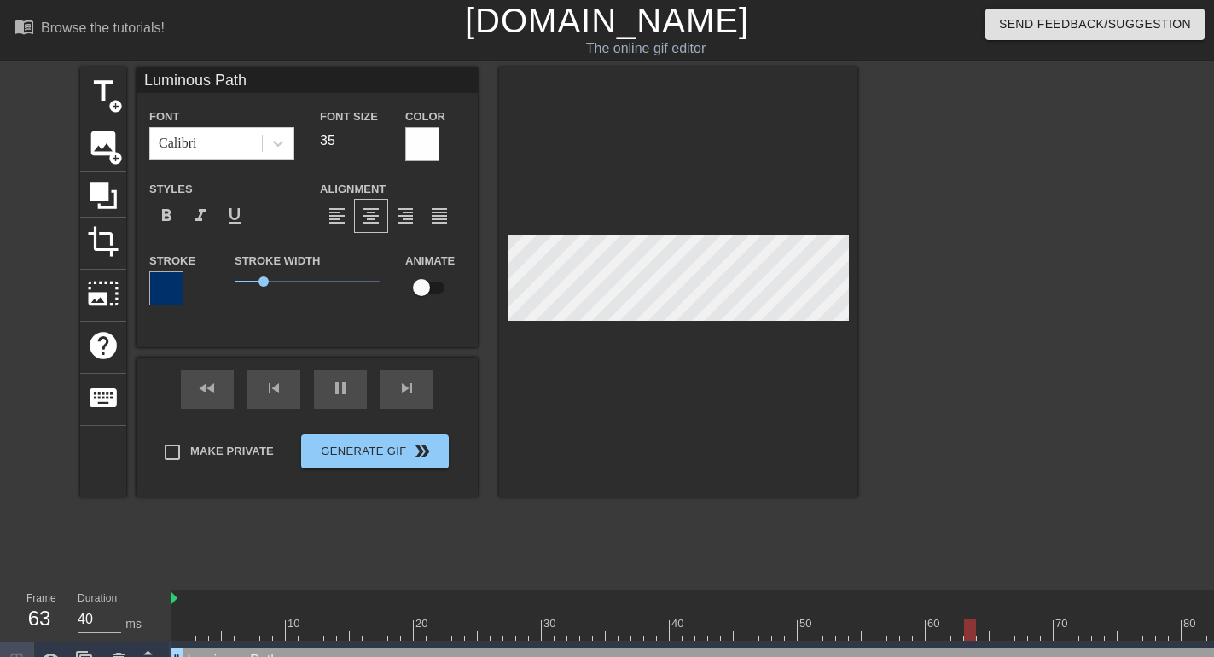
click at [960, 276] on div at bounding box center [1006, 323] width 256 height 512
click at [944, 286] on div at bounding box center [1006, 323] width 256 height 512
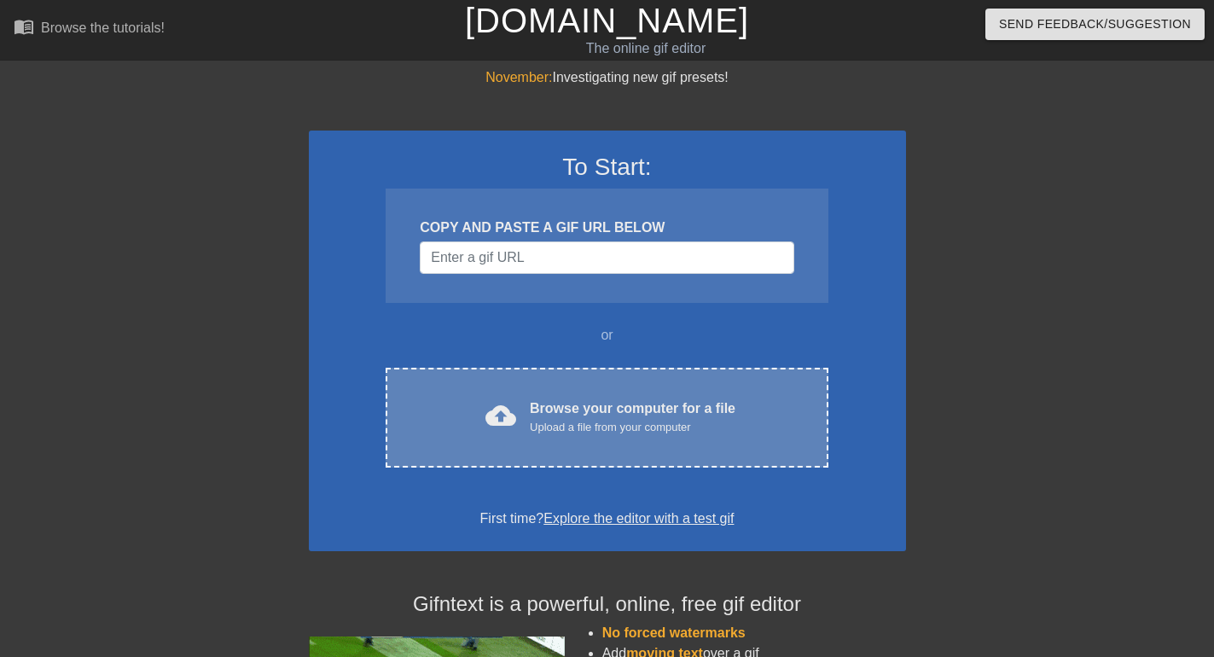
click at [621, 425] on div "Upload a file from your computer" at bounding box center [633, 427] width 206 height 17
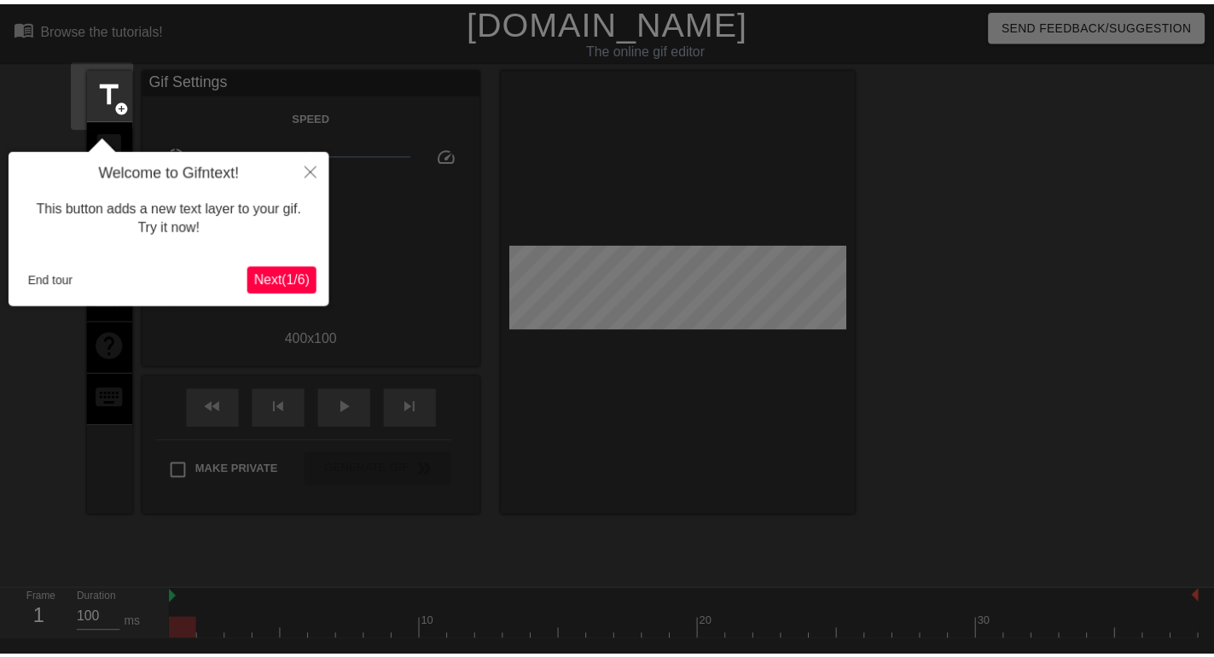
scroll to position [42, 0]
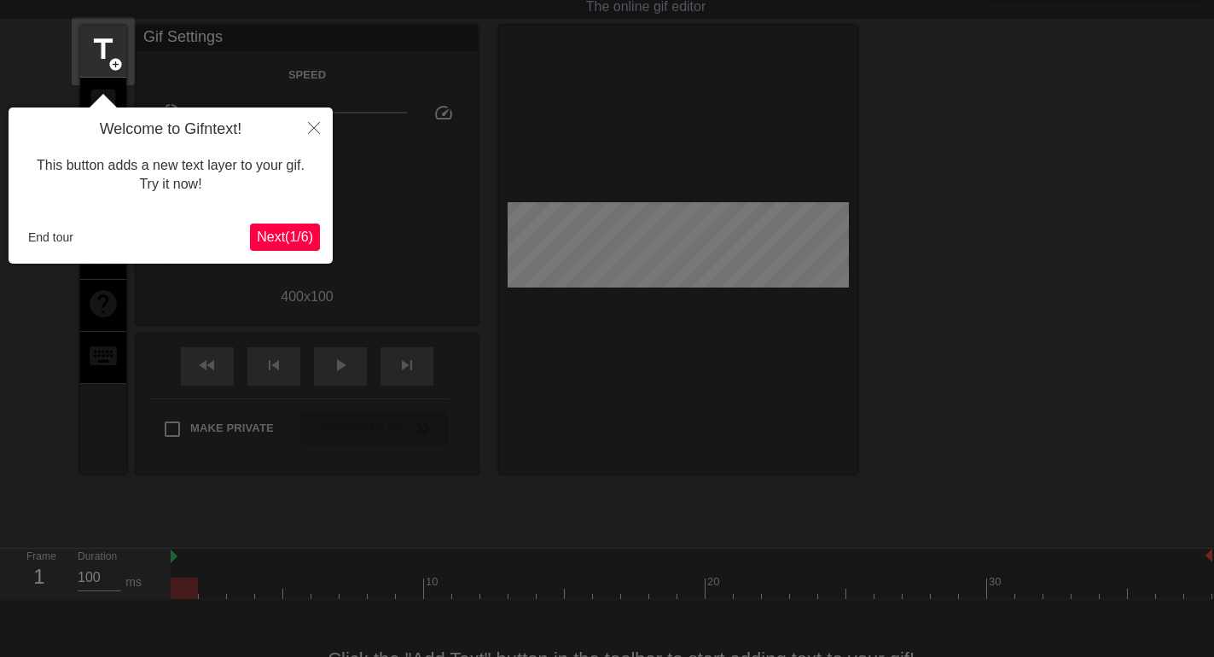
click at [293, 235] on span "Next ( 1 / 6 )" at bounding box center [285, 236] width 56 height 15
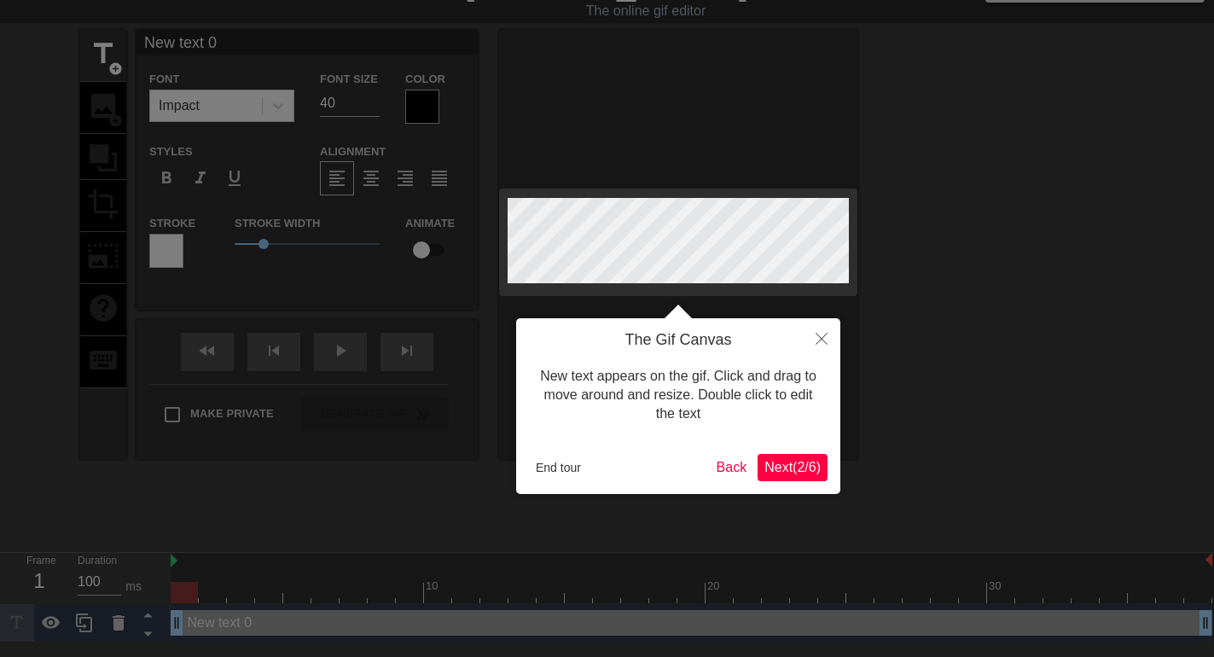
scroll to position [0, 0]
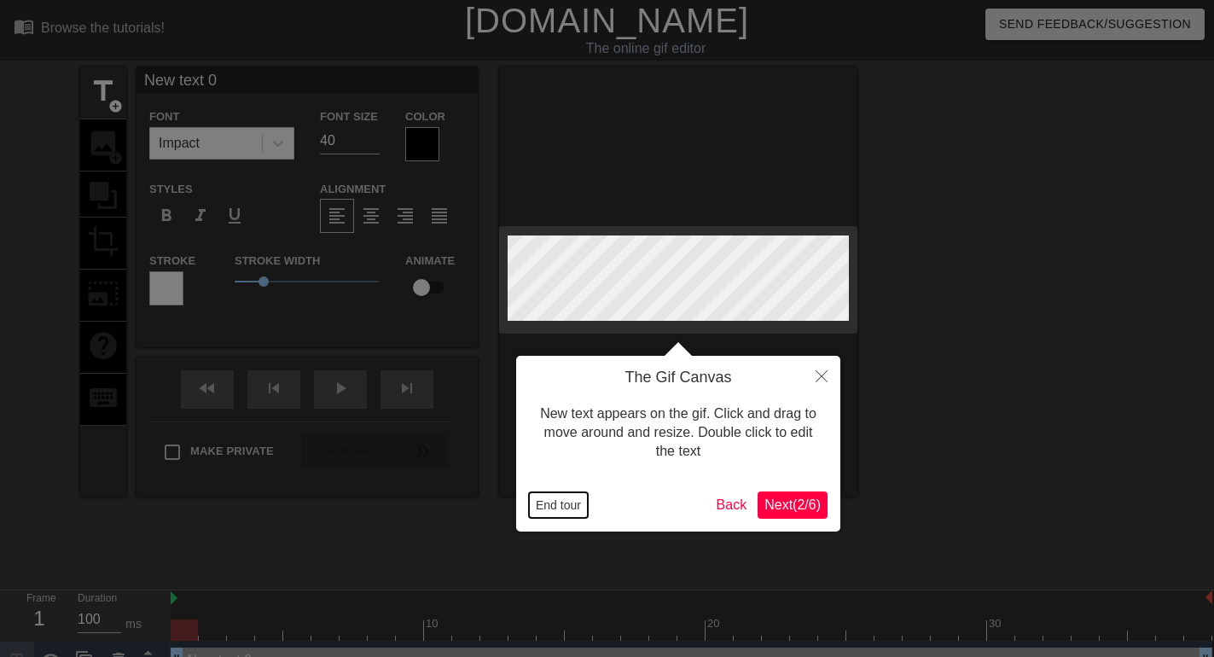
click at [563, 504] on button "End tour" at bounding box center [558, 505] width 59 height 26
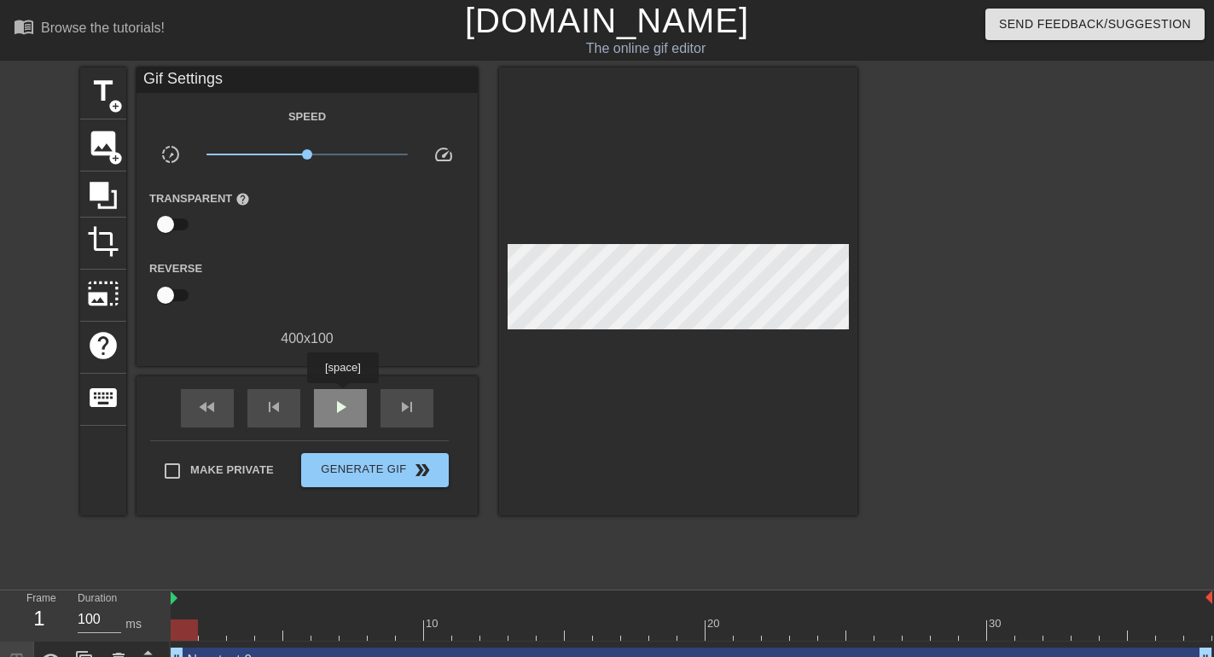
click at [342, 395] on div "play_arrow" at bounding box center [340, 408] width 53 height 38
click at [194, 77] on div "Gif Settings" at bounding box center [306, 80] width 341 height 26
click at [461, 653] on div "New text 0 drag_handle drag_handle" at bounding box center [691, 660] width 1041 height 26
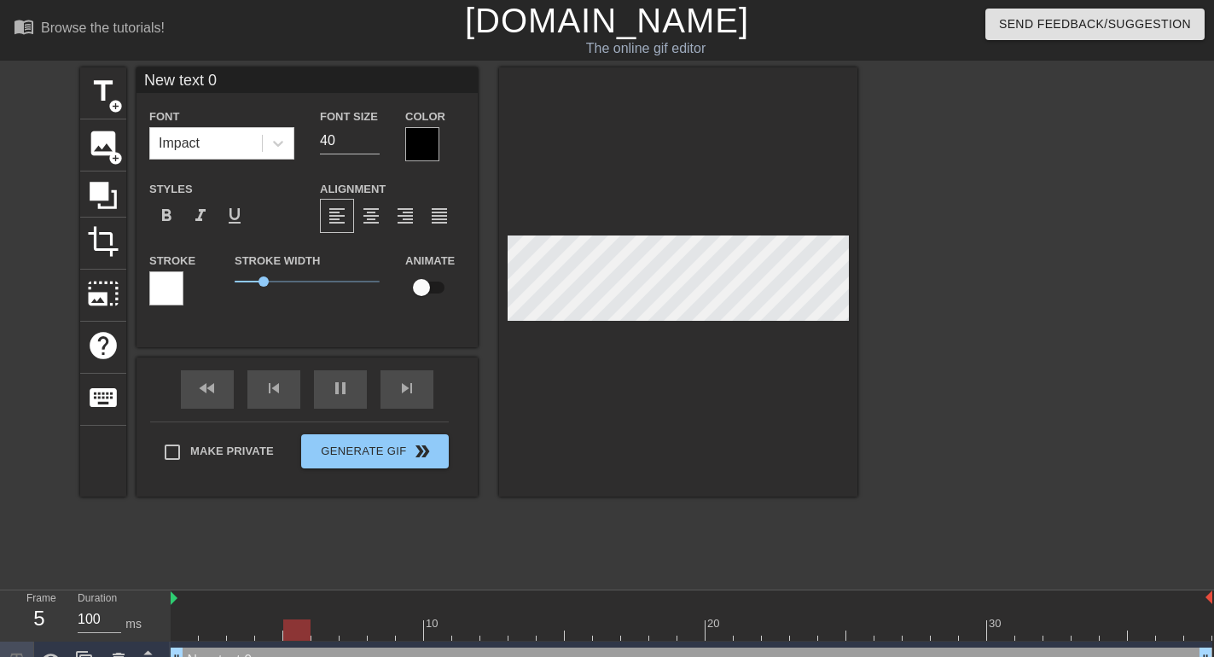
click at [229, 75] on input "New text 0" at bounding box center [306, 80] width 341 height 26
drag, startPoint x: 254, startPoint y: 84, endPoint x: 72, endPoint y: 84, distance: 182.5
click at [136, 84] on input "New text 0" at bounding box center [306, 80] width 341 height 26
type input "The Luminous Path"
click at [280, 140] on icon at bounding box center [278, 143] width 17 height 17
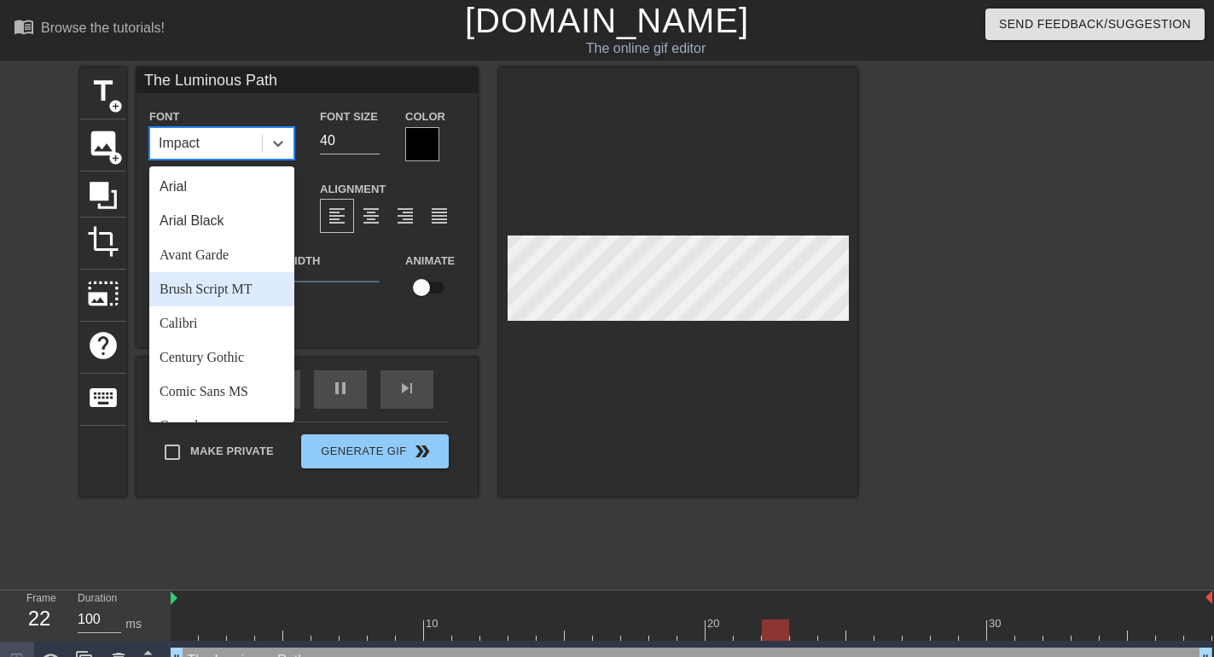
scroll to position [107, 0]
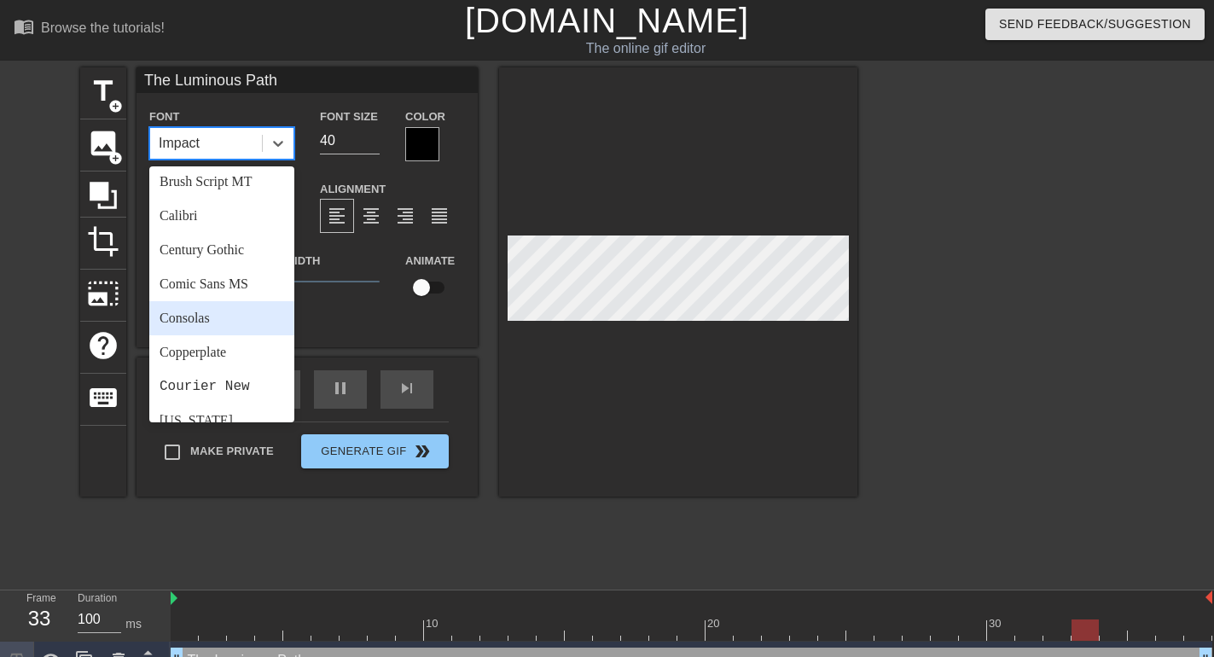
click at [206, 314] on div "Consolas" at bounding box center [221, 318] width 145 height 34
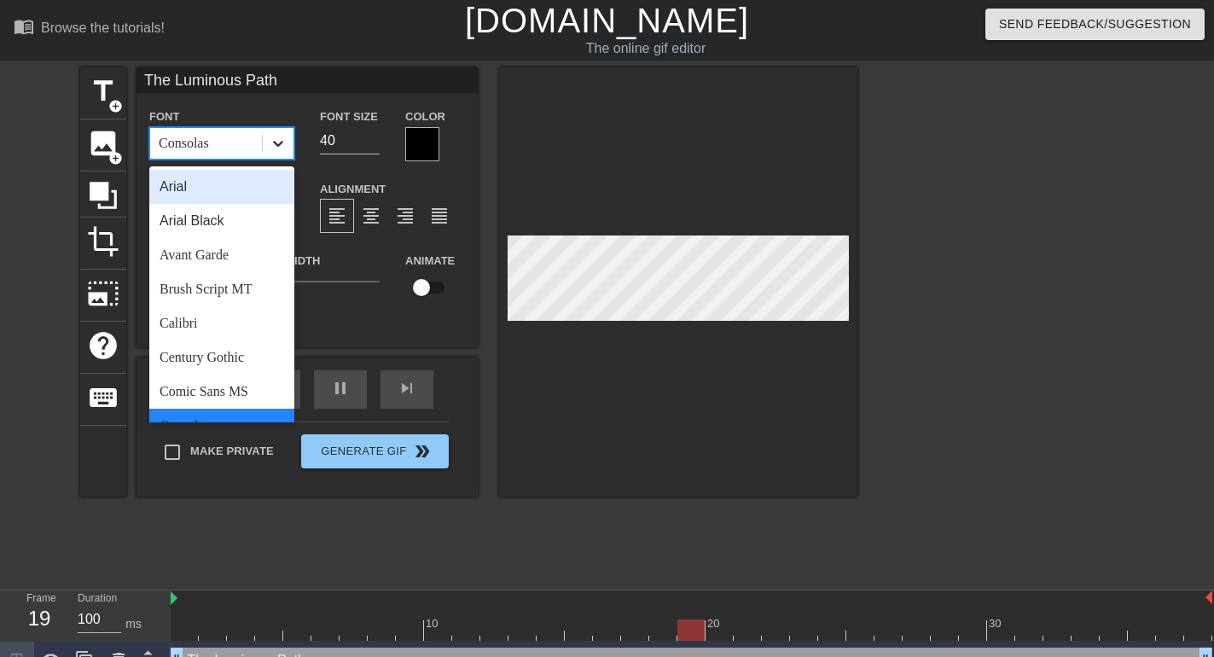
click at [279, 143] on icon at bounding box center [278, 143] width 17 height 17
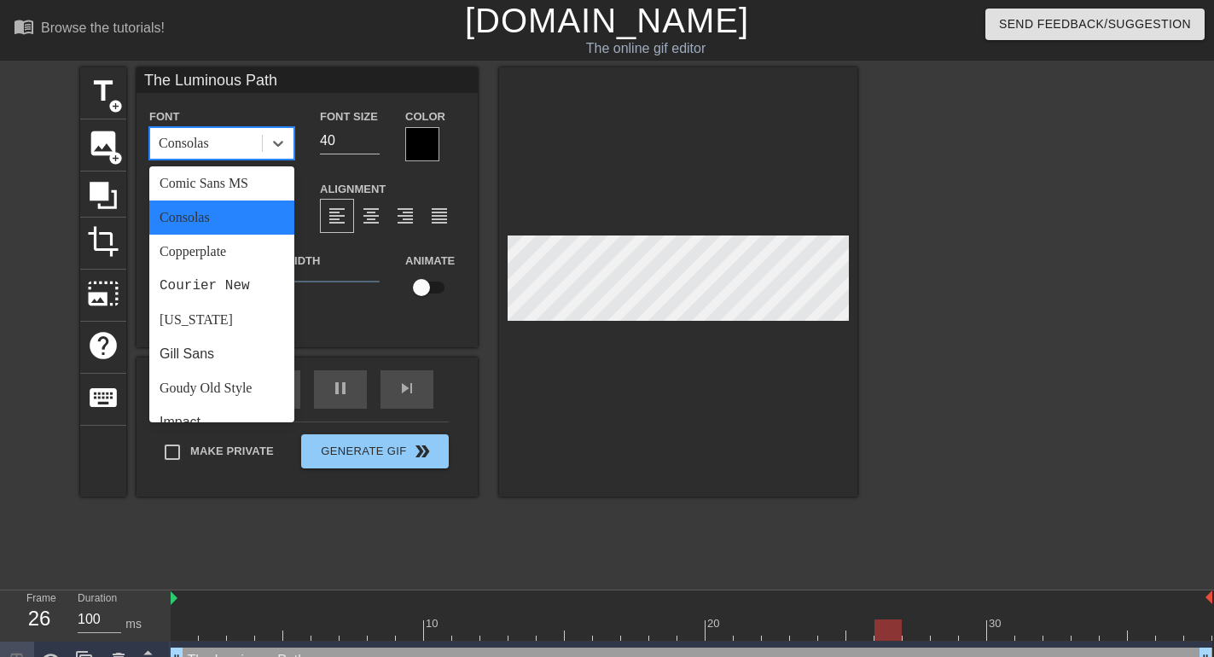
scroll to position [215, 0]
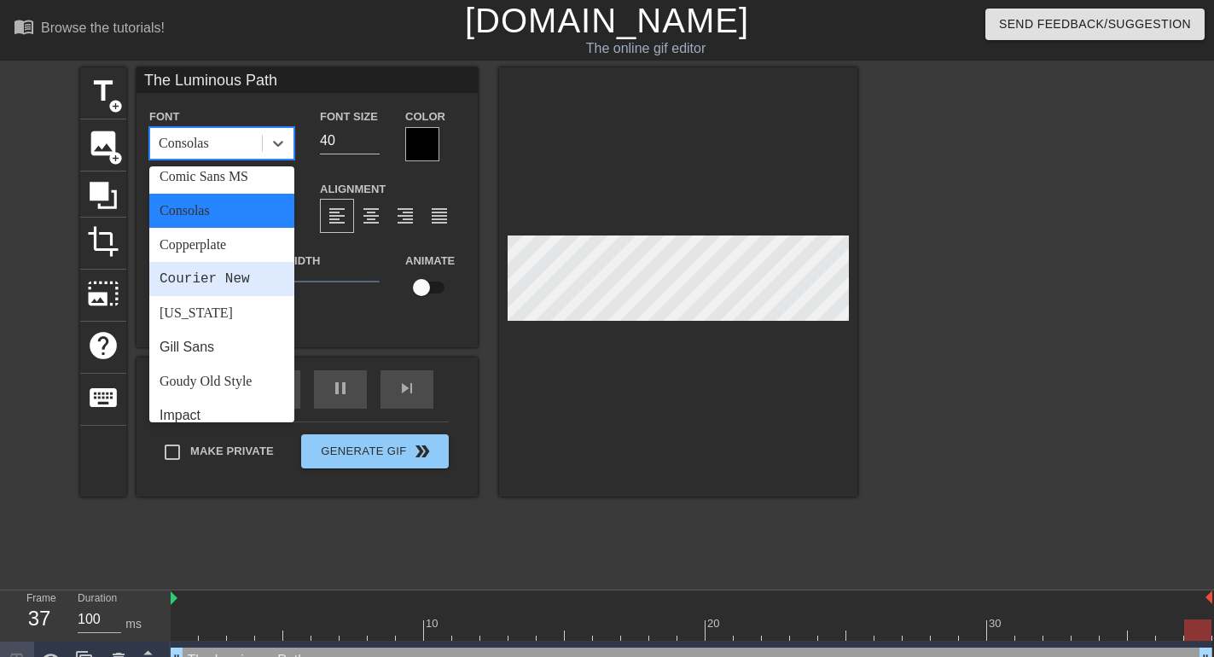
click at [221, 282] on div "Courier New" at bounding box center [221, 279] width 145 height 34
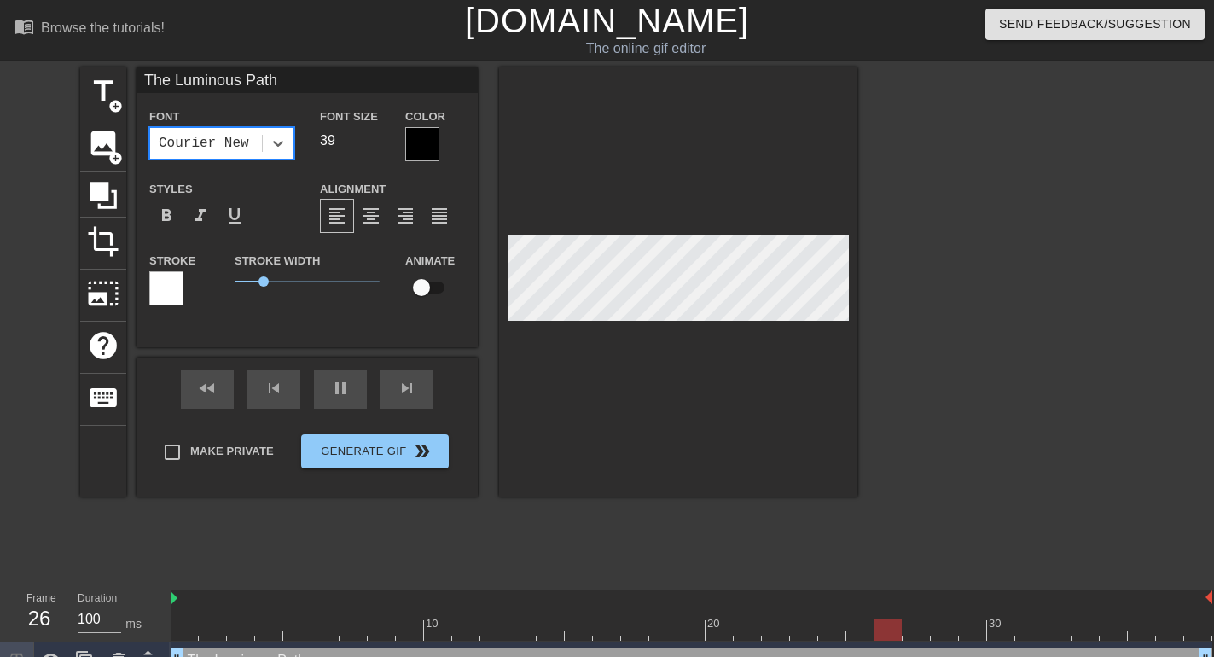
click at [373, 142] on input "39" at bounding box center [350, 140] width 60 height 27
click at [373, 142] on input "38" at bounding box center [350, 140] width 60 height 27
click at [373, 142] on input "37" at bounding box center [350, 140] width 60 height 27
click at [373, 142] on input "36" at bounding box center [350, 140] width 60 height 27
click at [373, 142] on input "35" at bounding box center [350, 140] width 60 height 27
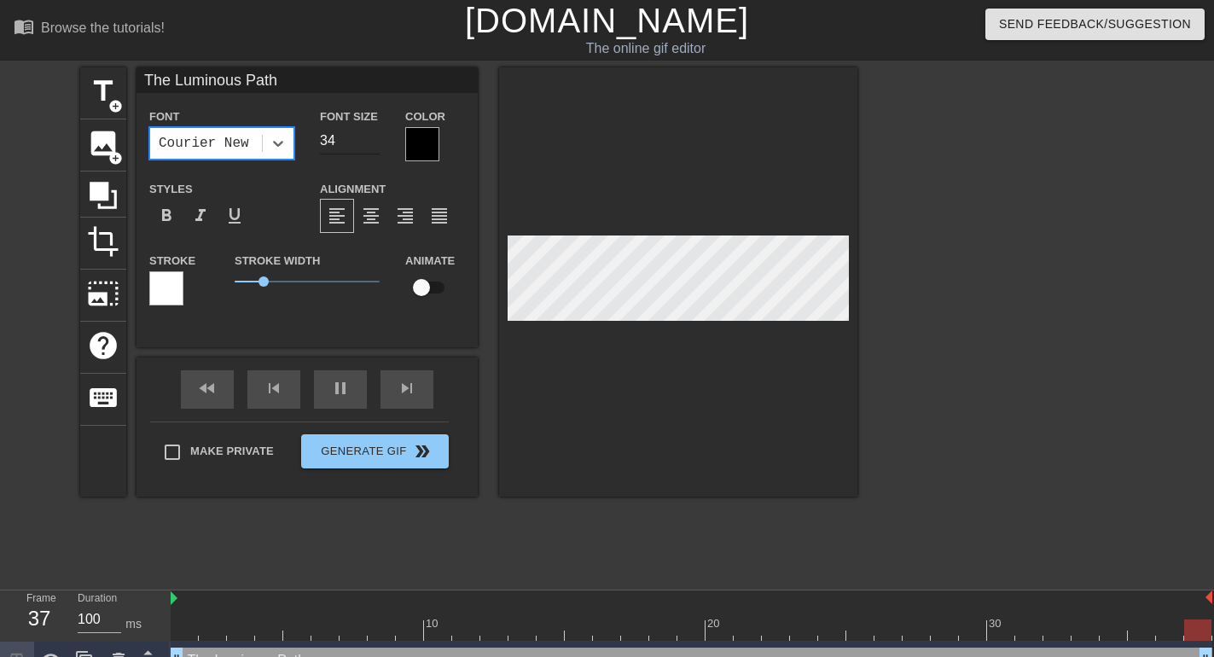
click at [373, 142] on input "34" at bounding box center [350, 140] width 60 height 27
click at [373, 142] on input "33" at bounding box center [350, 140] width 60 height 27
click at [373, 142] on input "32" at bounding box center [350, 140] width 60 height 27
click at [373, 142] on input "31" at bounding box center [350, 140] width 60 height 27
click at [373, 142] on input "30" at bounding box center [350, 140] width 60 height 27
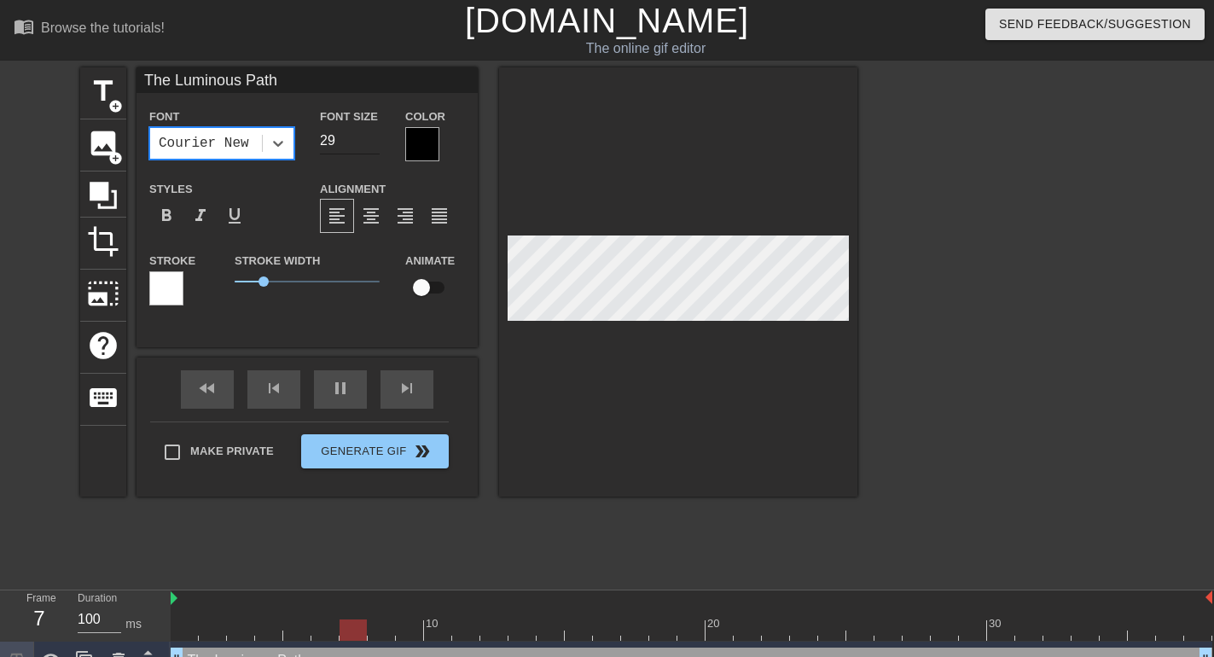
click at [373, 142] on input "29" at bounding box center [350, 140] width 60 height 27
click at [373, 142] on input "28" at bounding box center [350, 140] width 60 height 27
click at [373, 142] on input "27" at bounding box center [350, 140] width 60 height 27
click at [373, 142] on input "26" at bounding box center [350, 140] width 60 height 27
click at [373, 142] on input "25" at bounding box center [350, 140] width 60 height 27
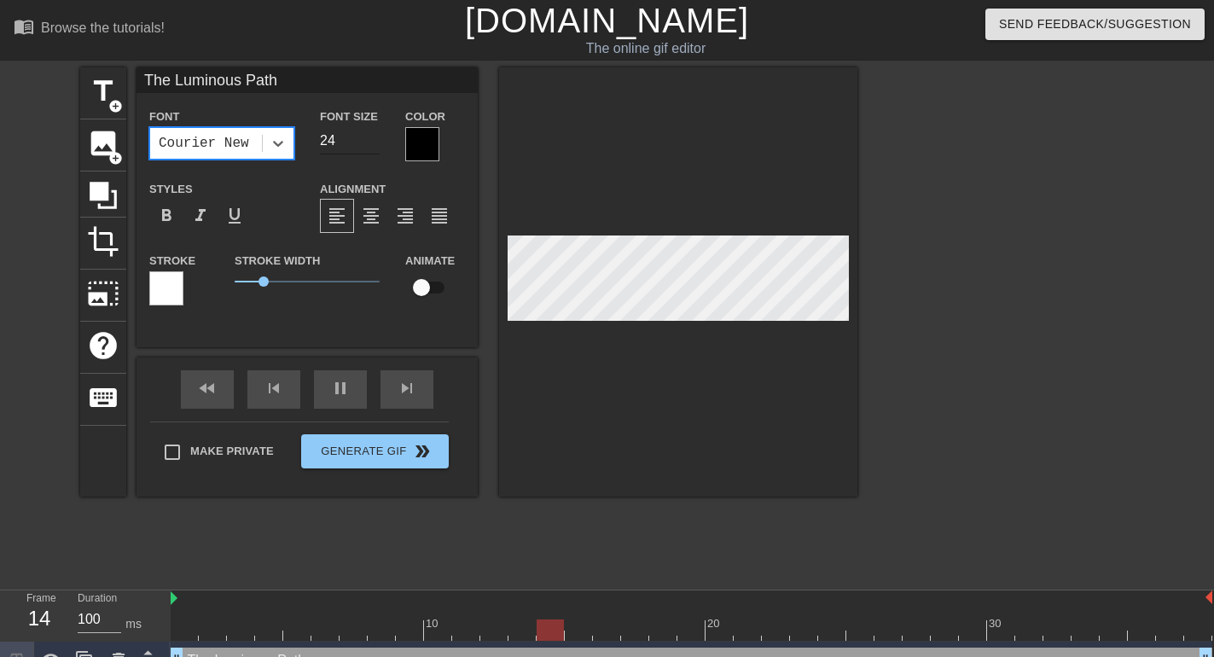
click at [373, 142] on input "24" at bounding box center [350, 140] width 60 height 27
type input "23"
click at [373, 142] on input "23" at bounding box center [350, 140] width 60 height 27
drag, startPoint x: 260, startPoint y: 283, endPoint x: 209, endPoint y: 287, distance: 51.4
click at [209, 287] on div "Stroke Stroke Width 0 Animate" at bounding box center [306, 285] width 341 height 71
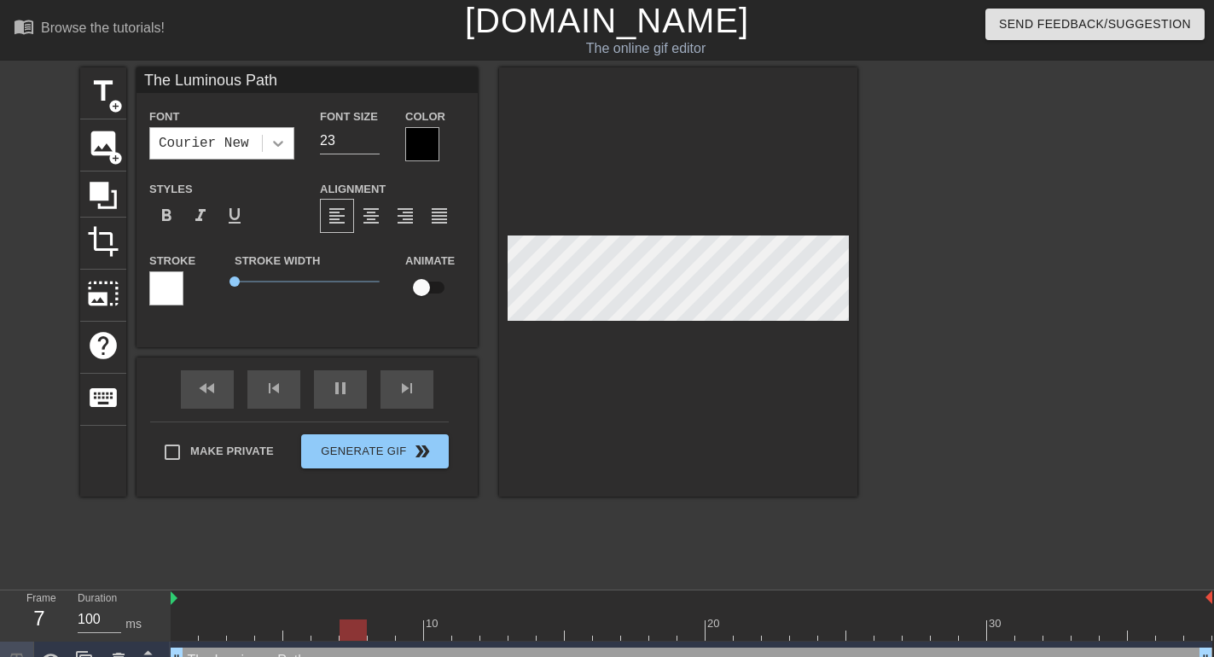
click at [285, 147] on icon at bounding box center [278, 143] width 17 height 17
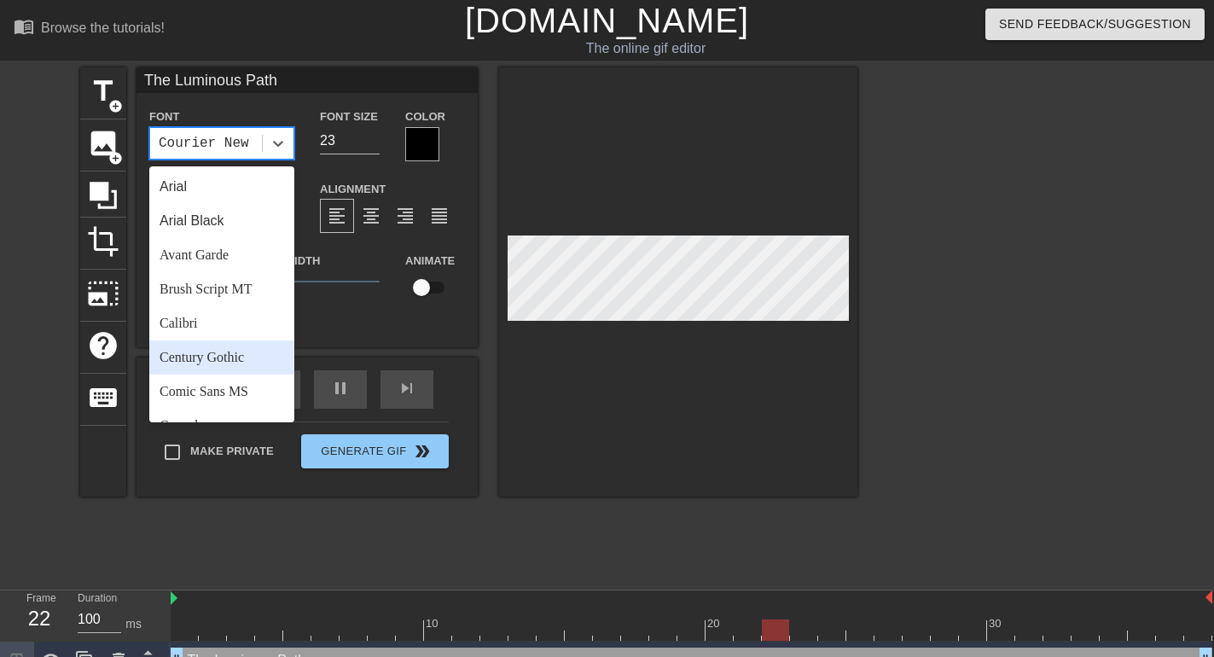
click at [238, 361] on div "Century Gothic" at bounding box center [221, 357] width 145 height 34
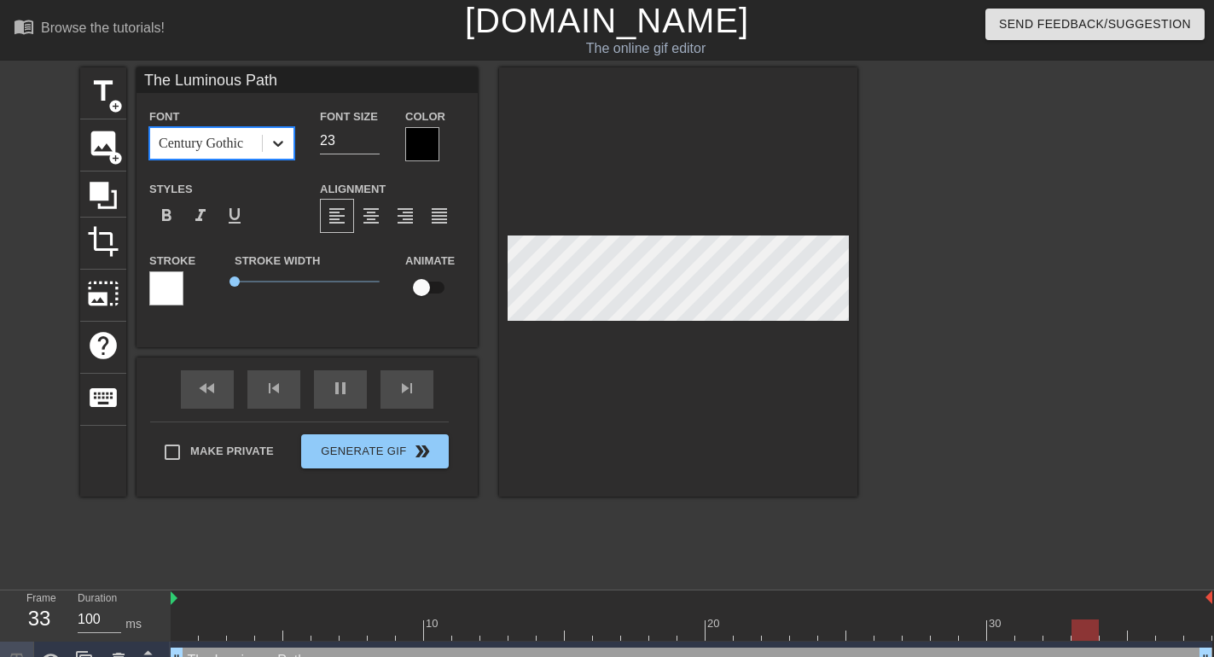
click at [276, 140] on icon at bounding box center [278, 143] width 17 height 17
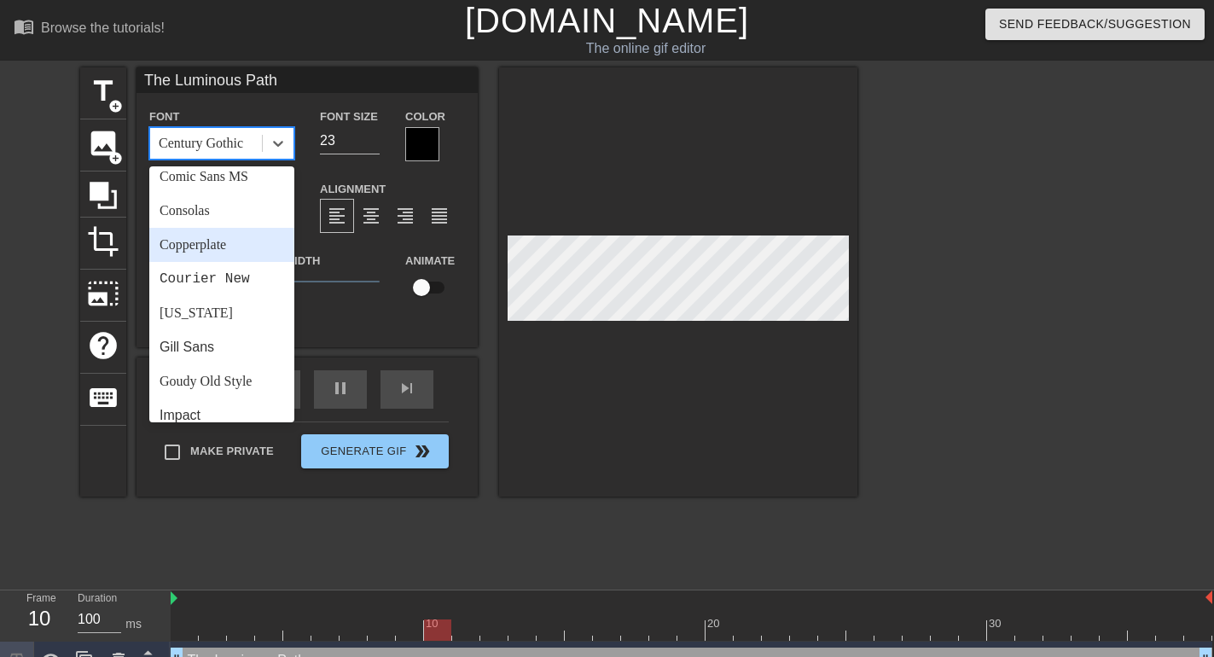
click at [200, 247] on div "Copperplate" at bounding box center [221, 245] width 145 height 34
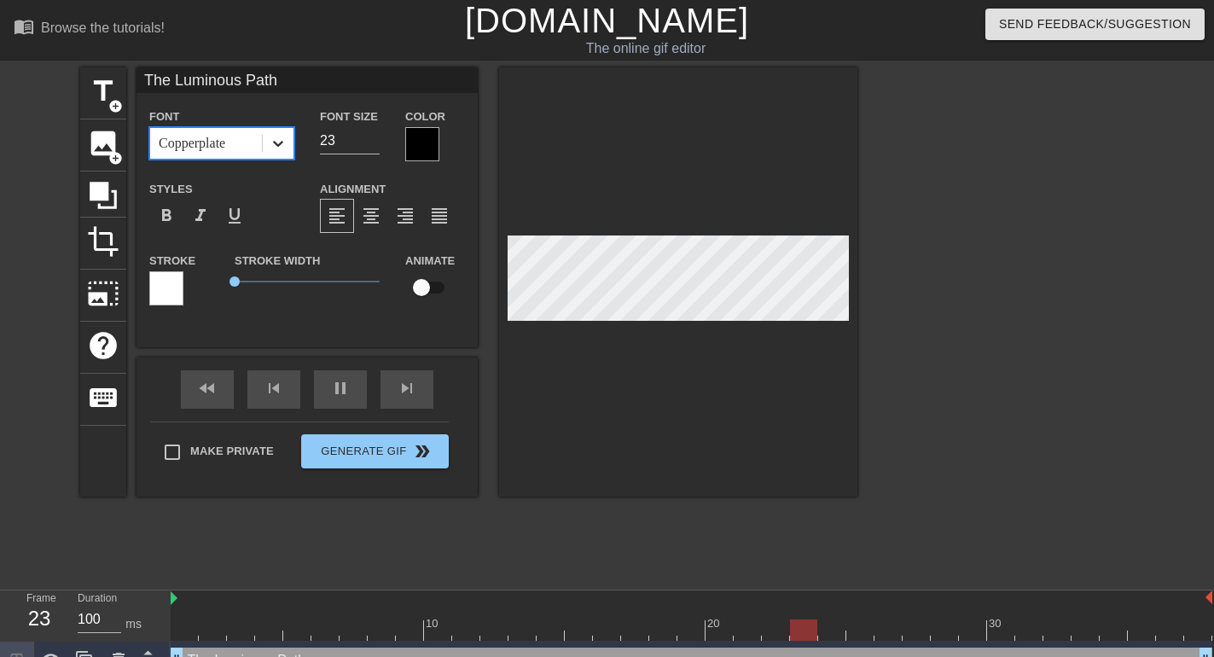
click at [290, 136] on div at bounding box center [278, 143] width 31 height 31
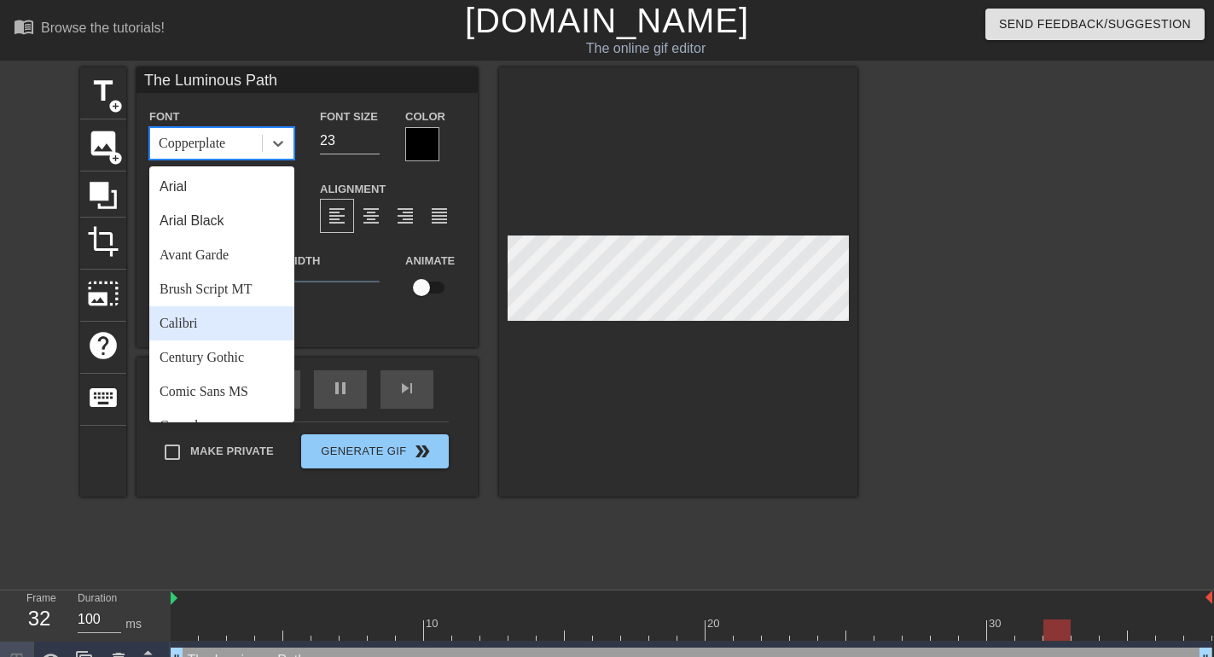
click at [207, 321] on div "Calibri" at bounding box center [221, 323] width 145 height 34
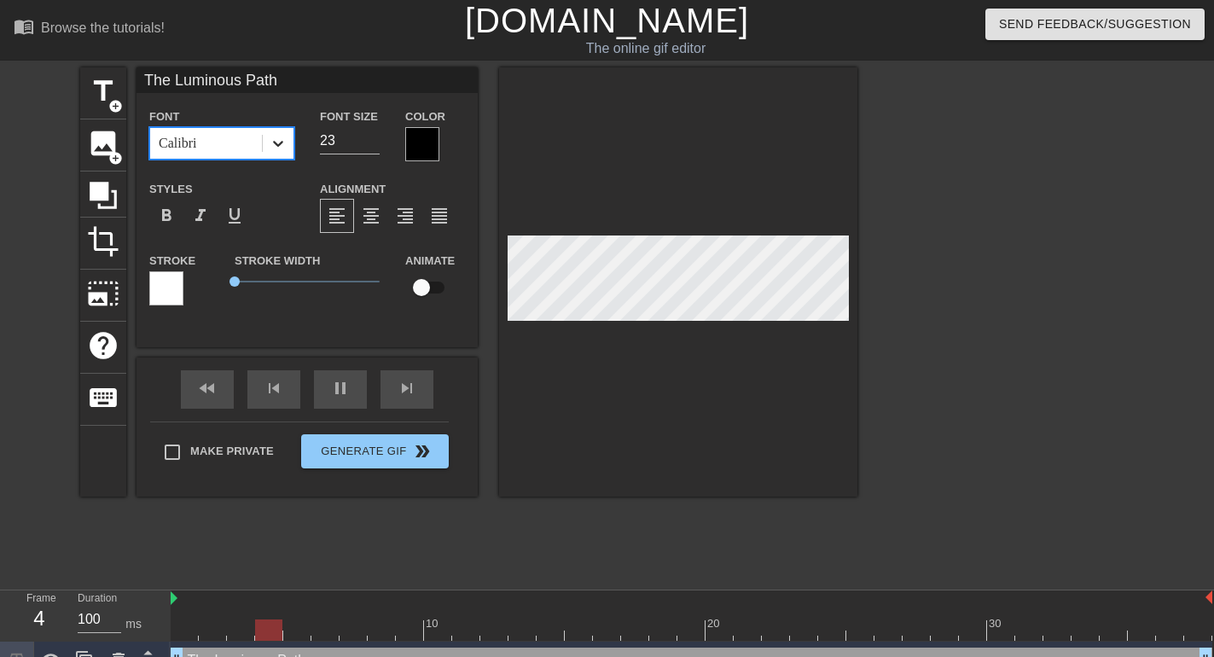
click at [275, 151] on icon at bounding box center [278, 143] width 17 height 17
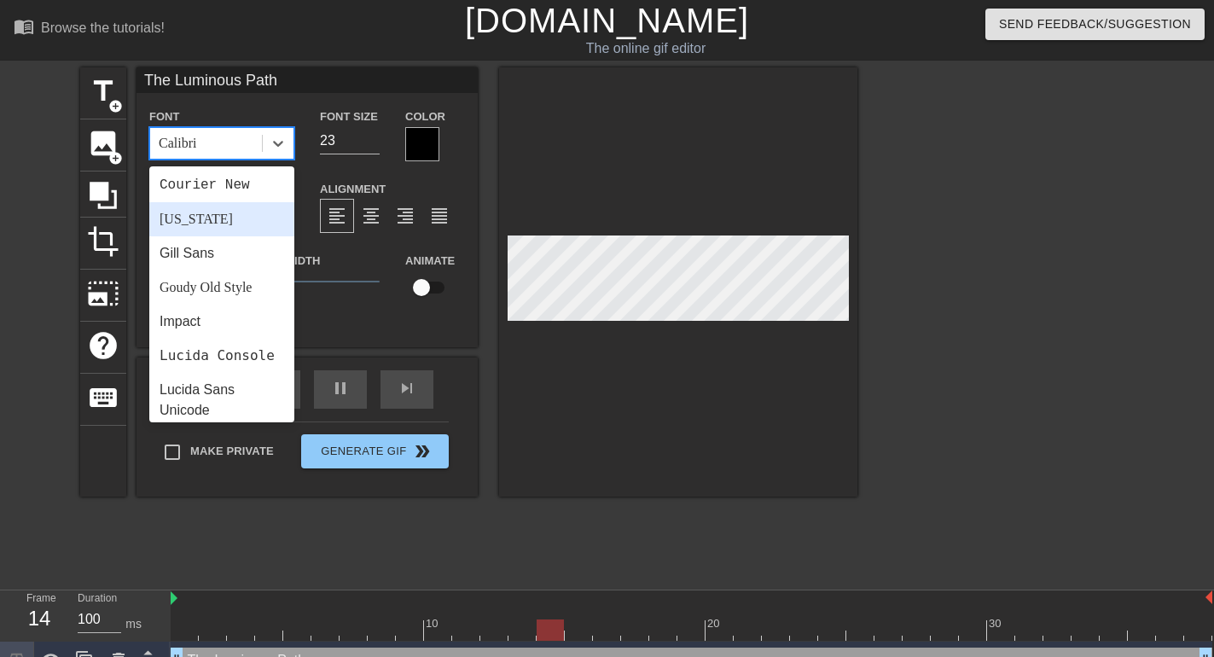
scroll to position [322, 0]
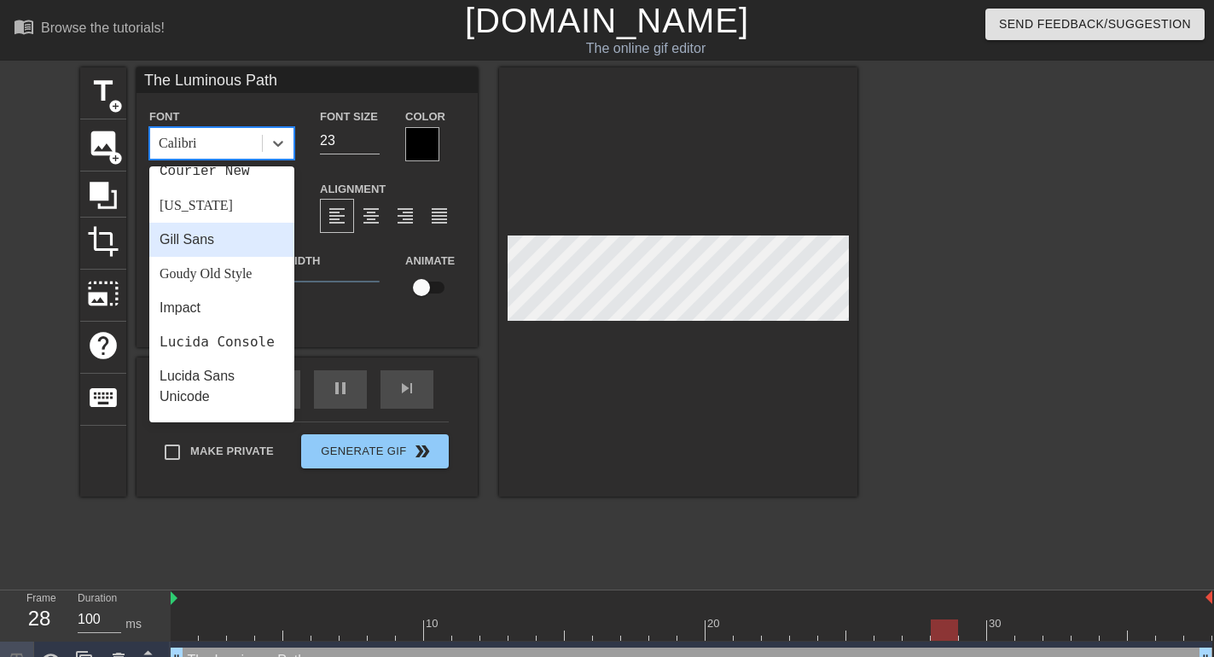
click at [219, 235] on div "Gill Sans" at bounding box center [221, 240] width 145 height 34
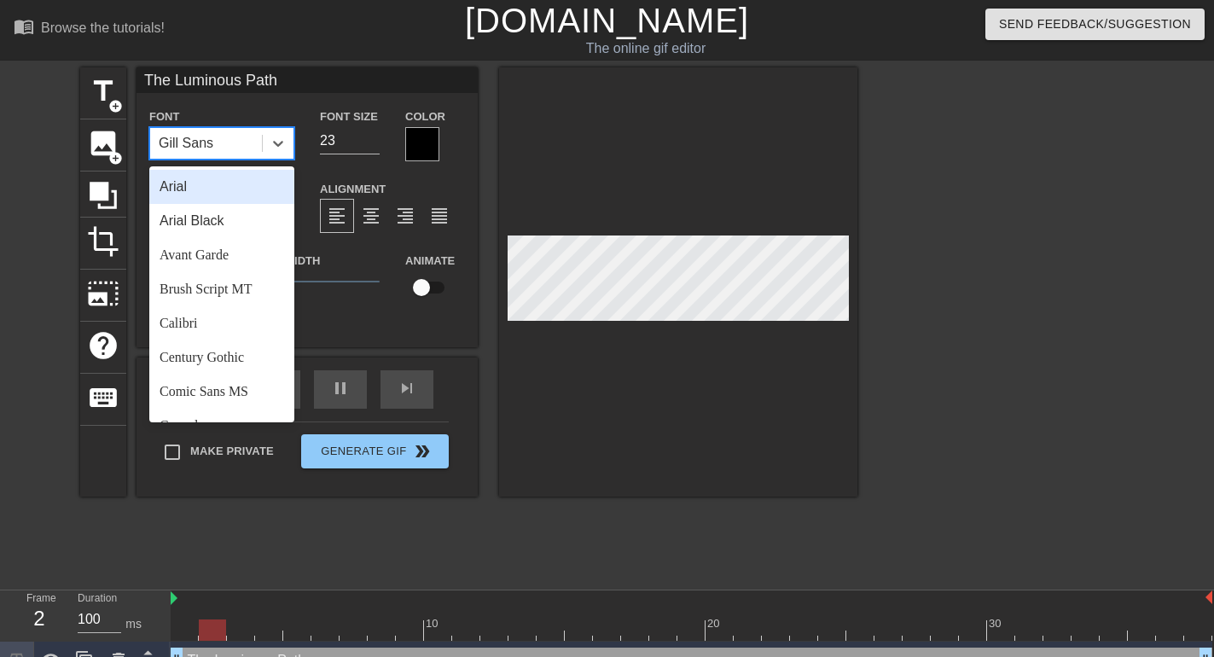
click at [246, 148] on div "Gill Sans" at bounding box center [206, 143] width 112 height 31
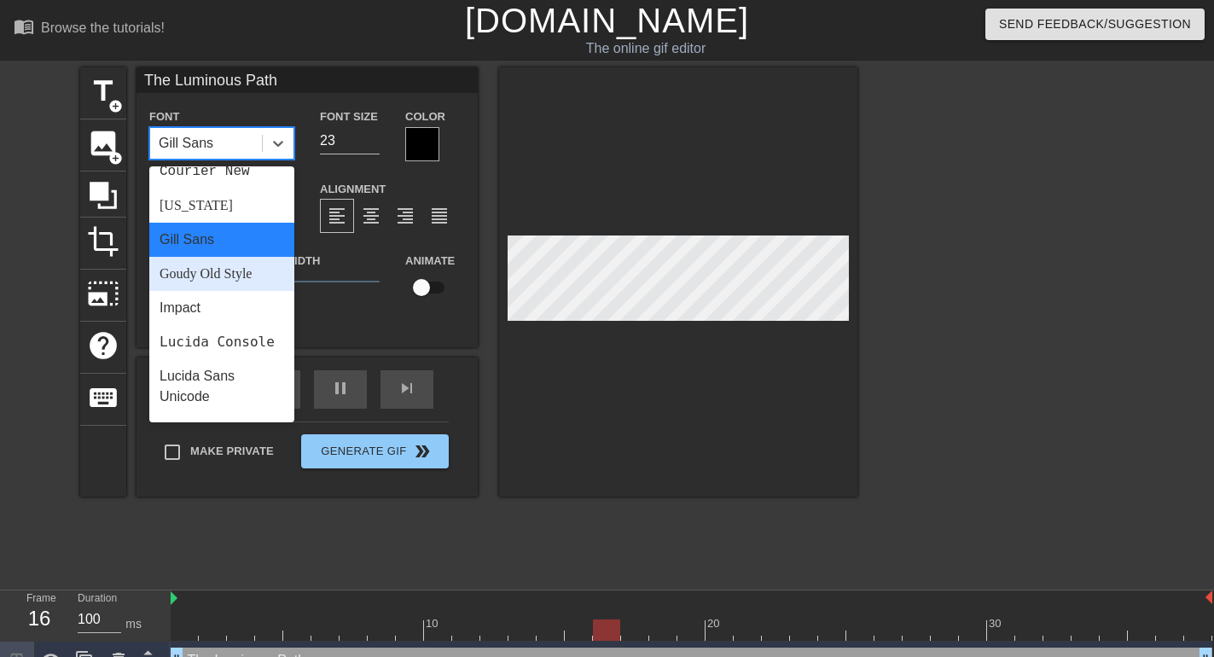
click at [233, 283] on div "Goudy Old Style" at bounding box center [221, 274] width 145 height 34
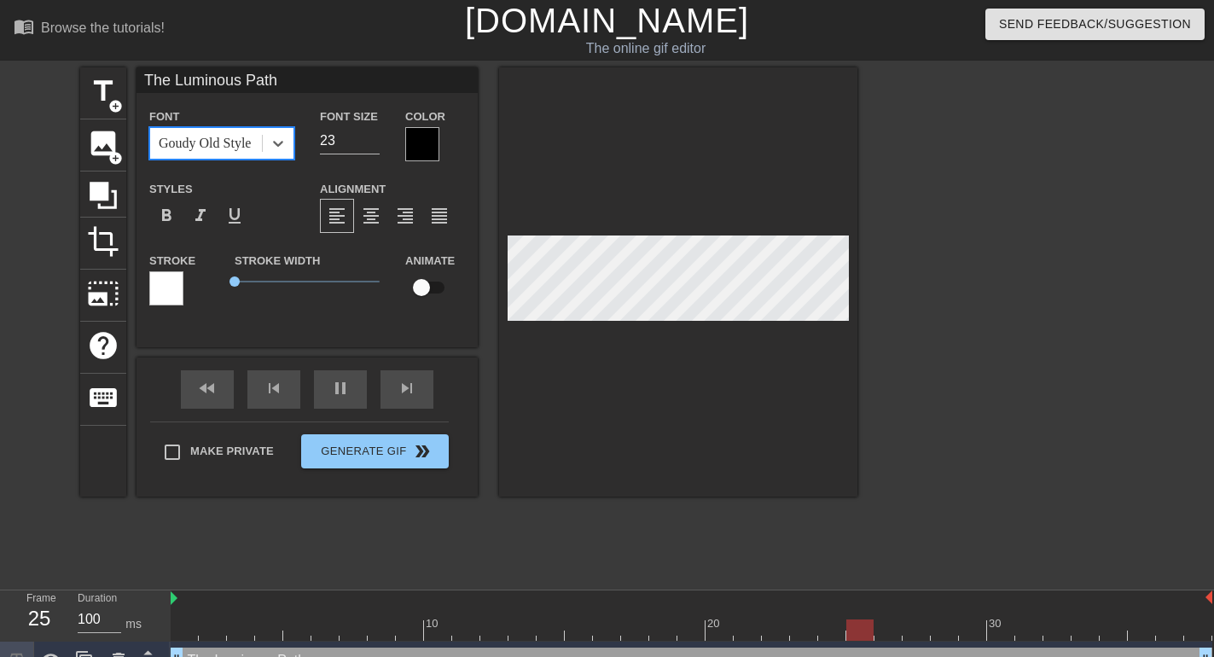
click at [250, 154] on div "Goudy Old Style" at bounding box center [206, 143] width 112 height 31
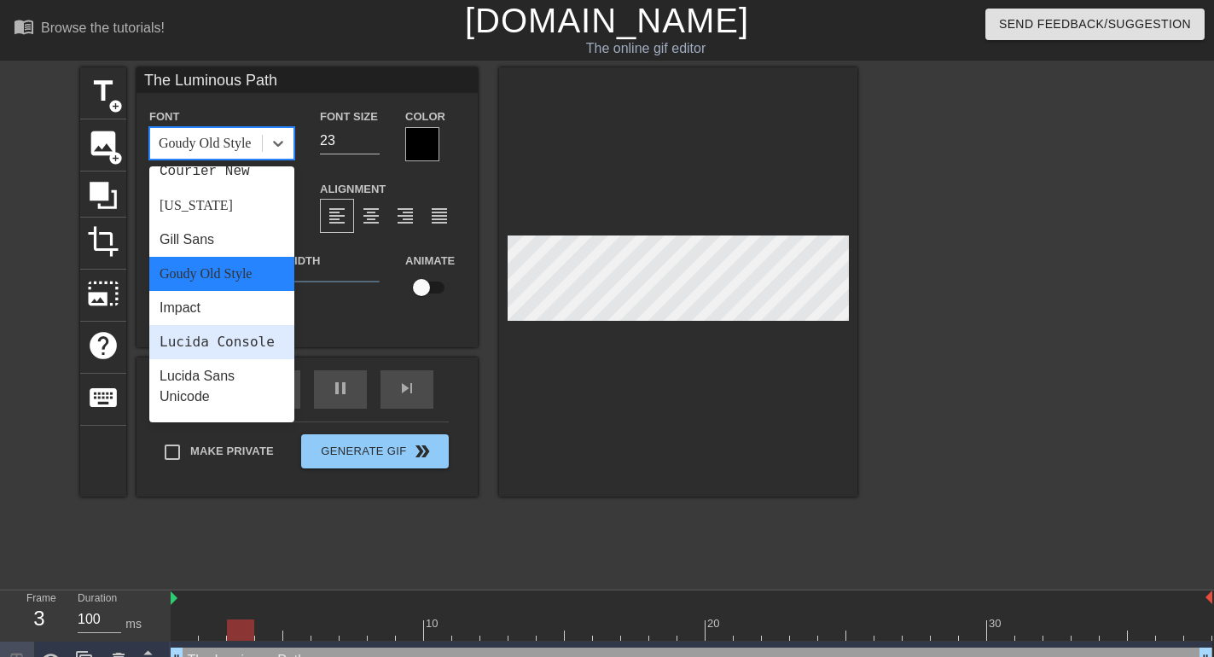
click at [213, 345] on div "Lucida Console" at bounding box center [221, 342] width 145 height 34
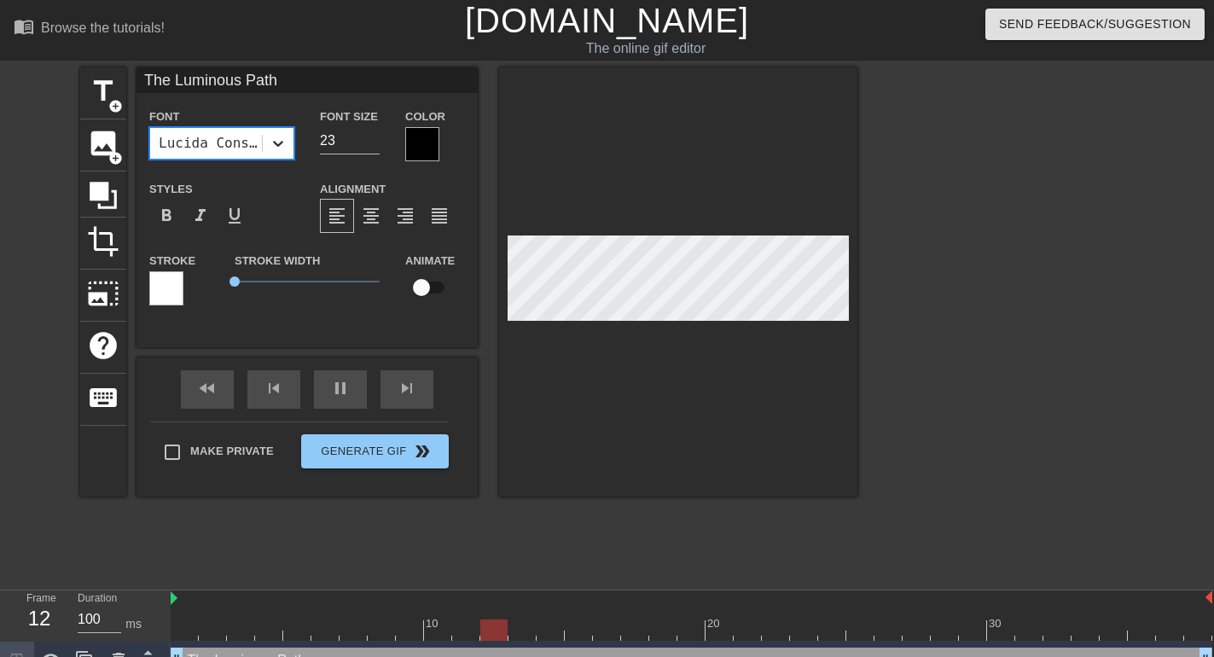
drag, startPoint x: 306, startPoint y: 154, endPoint x: 286, endPoint y: 151, distance: 20.6
click at [305, 154] on div "Font option Lucida Console, selected. 0 results available. Select is focused ,t…" at bounding box center [221, 133] width 171 height 55
click at [261, 130] on div "Lucida Console" at bounding box center [206, 143] width 112 height 31
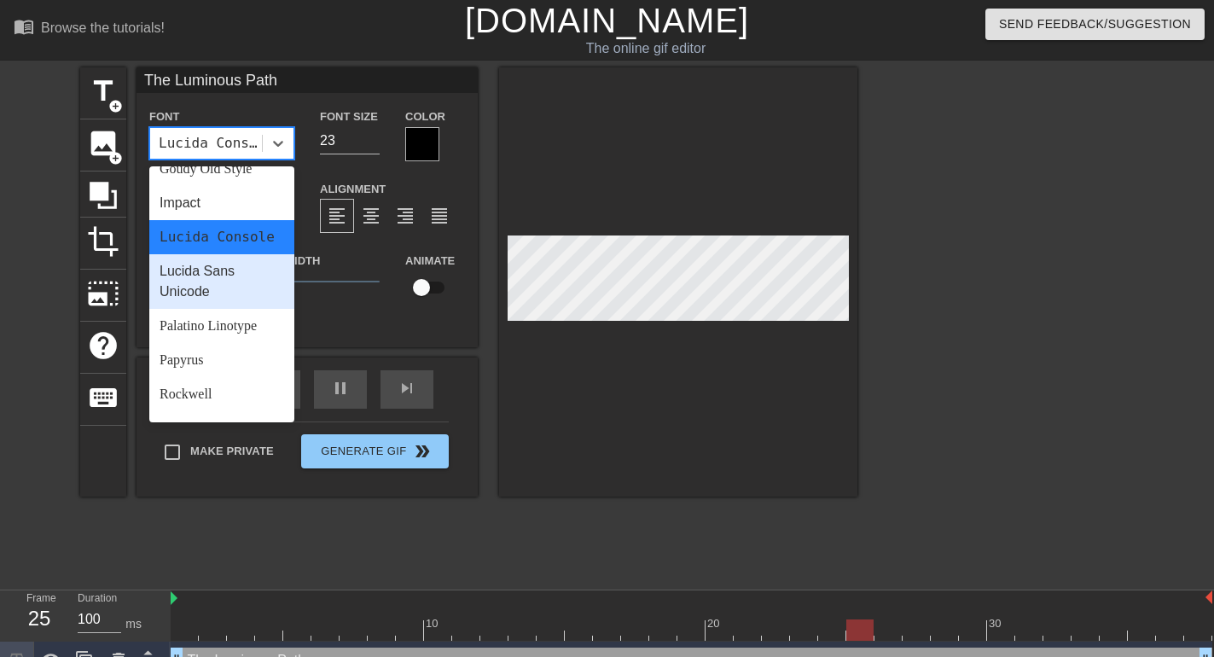
scroll to position [430, 0]
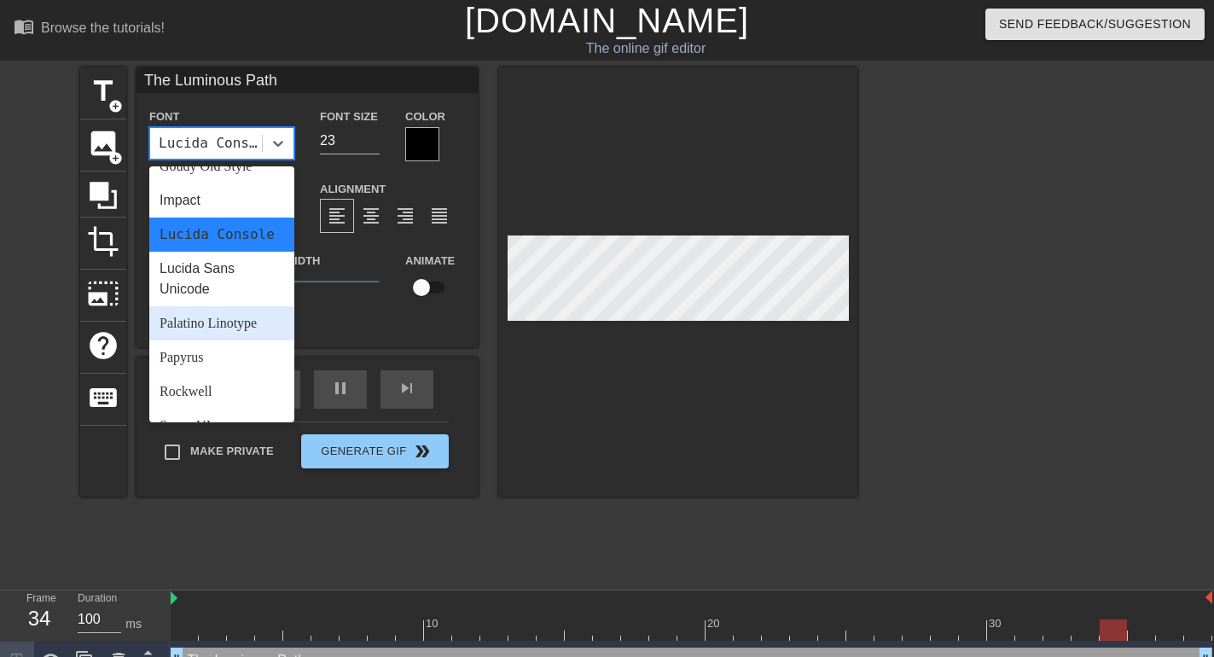
click at [222, 340] on div "Palatino Linotype" at bounding box center [221, 323] width 145 height 34
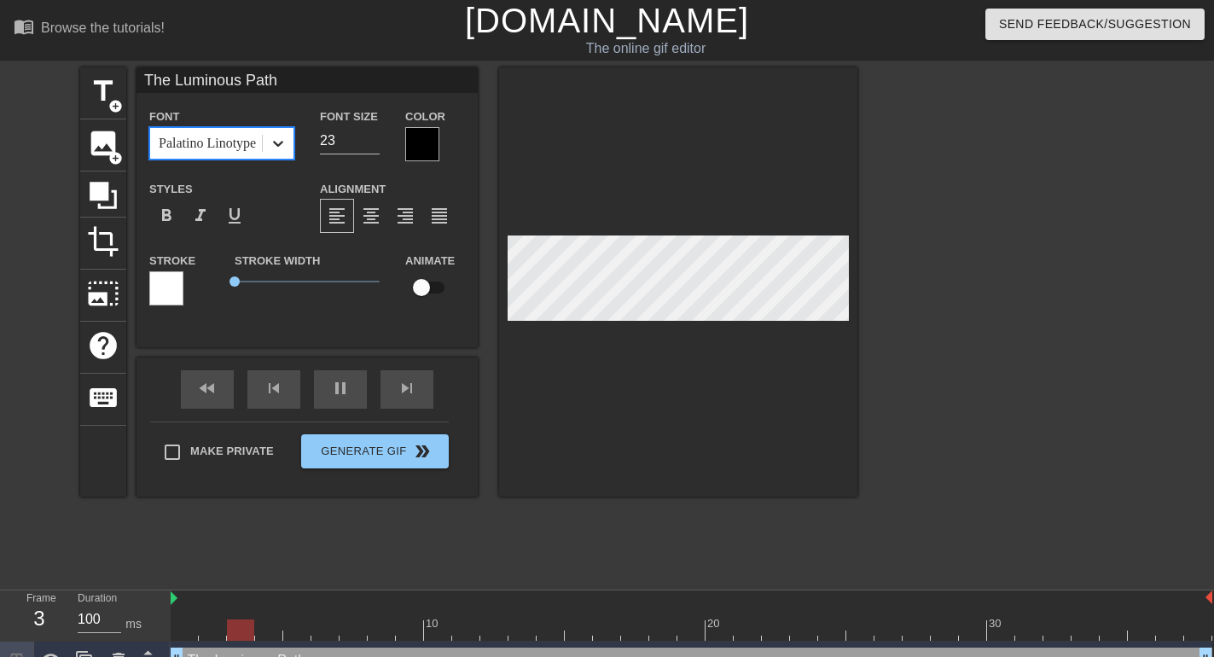
click at [288, 150] on div at bounding box center [278, 143] width 31 height 31
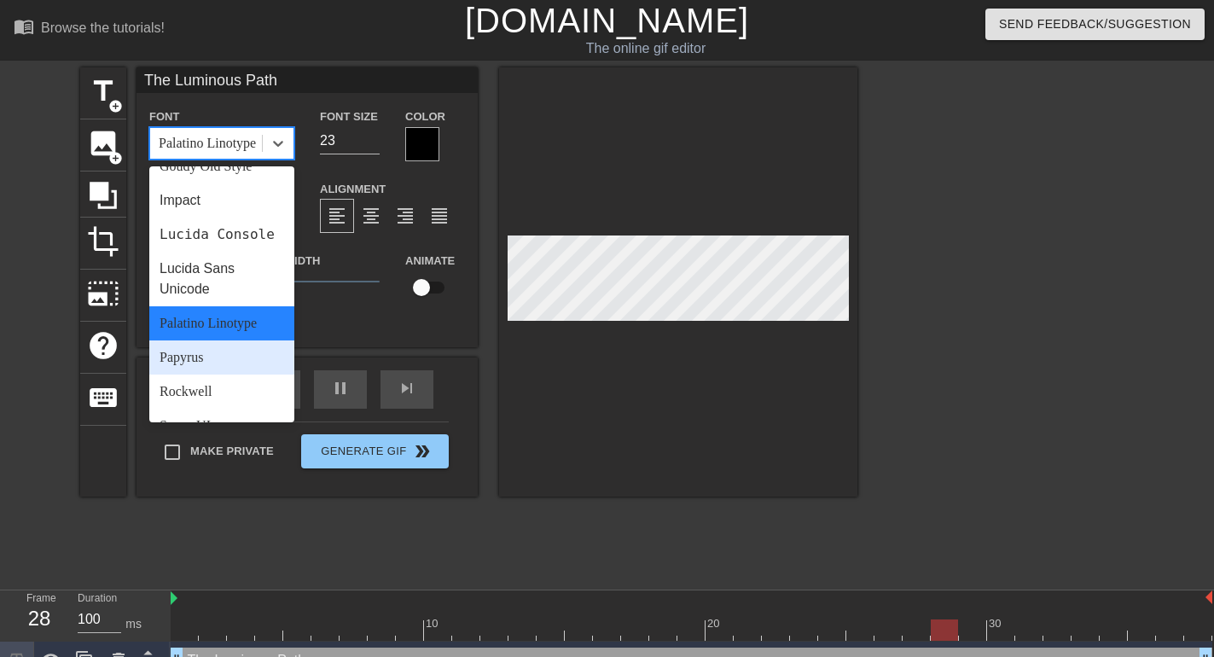
click at [205, 374] on div "Papyrus" at bounding box center [221, 357] width 145 height 34
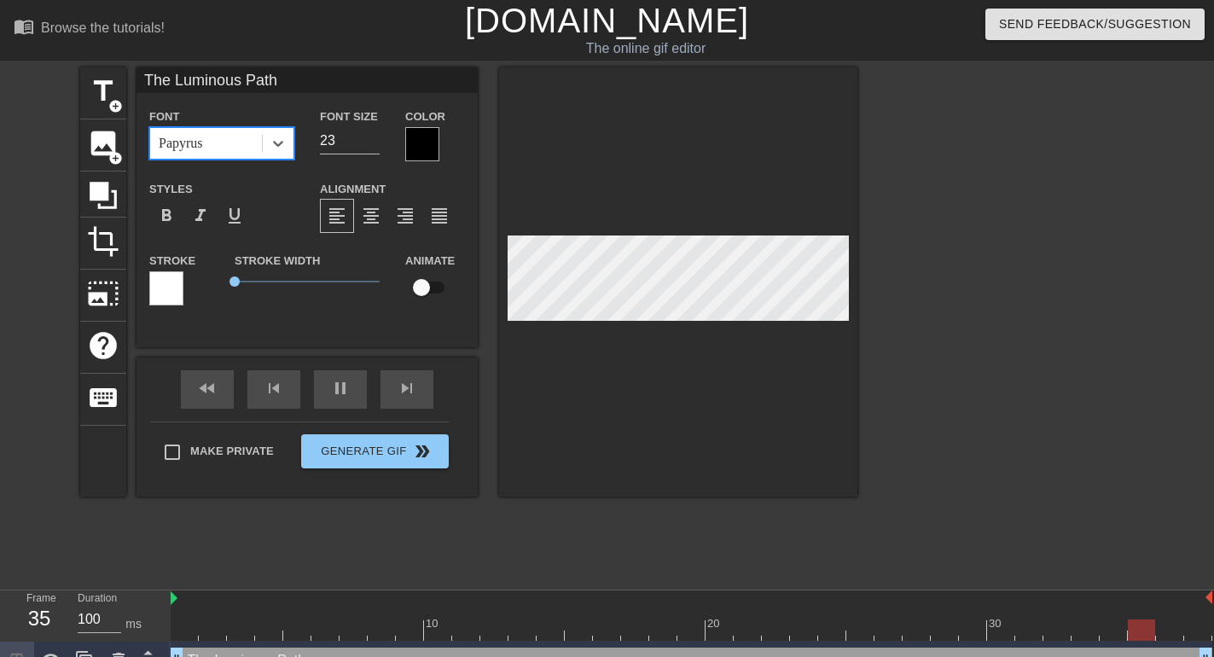
click at [263, 168] on div "Font option Papyrus, selected. 0 results available. Select is focused ,type to …" at bounding box center [307, 213] width 316 height 215
drag, startPoint x: 246, startPoint y: 184, endPoint x: 268, endPoint y: 141, distance: 48.8
click at [246, 183] on div "Styles format_bold format_italic format_underline" at bounding box center [221, 205] width 171 height 55
click at [268, 141] on div at bounding box center [278, 143] width 31 height 31
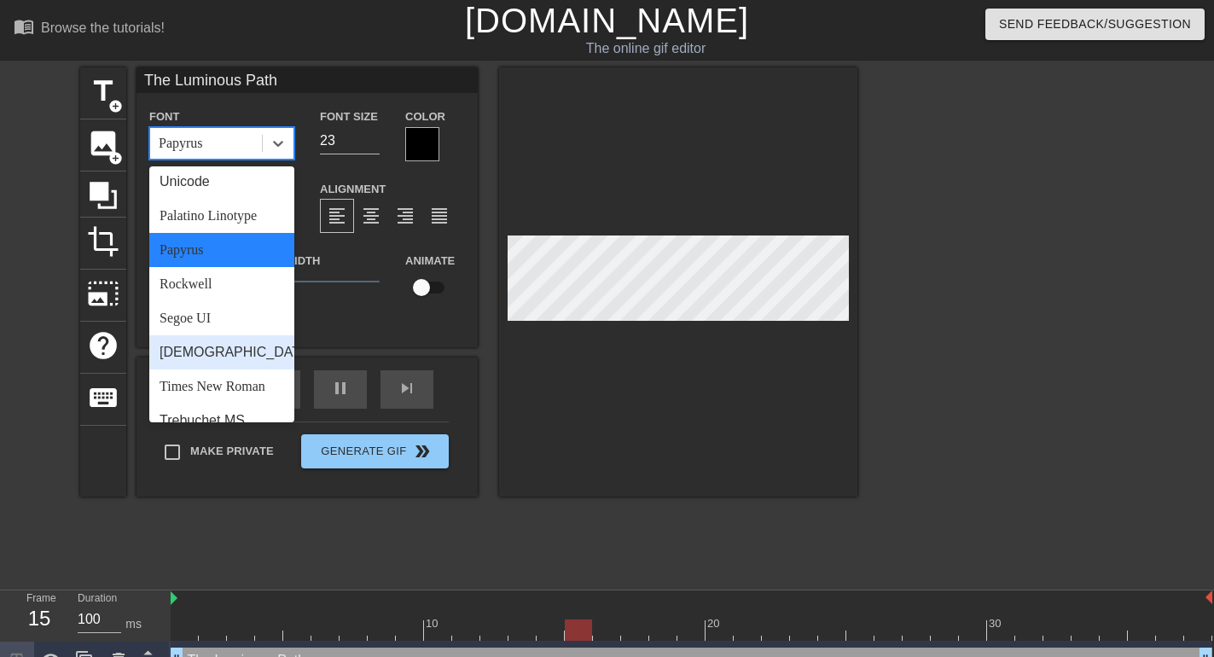
scroll to position [611, 0]
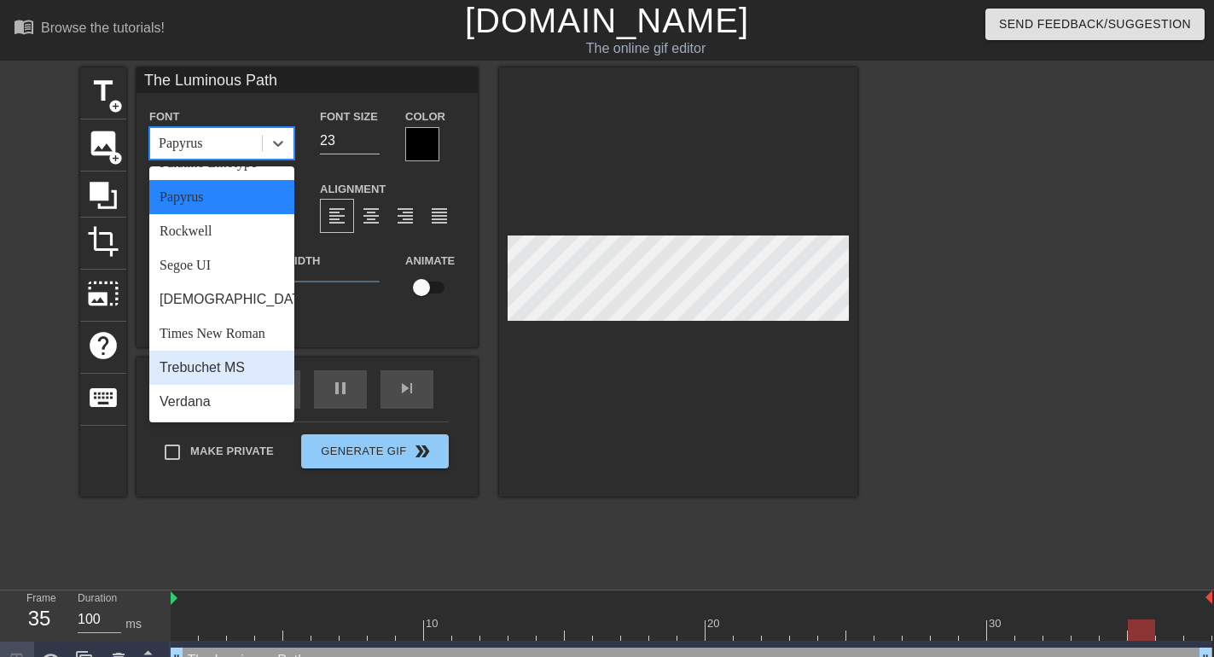
click at [212, 368] on div "Trebuchet MS" at bounding box center [221, 368] width 145 height 34
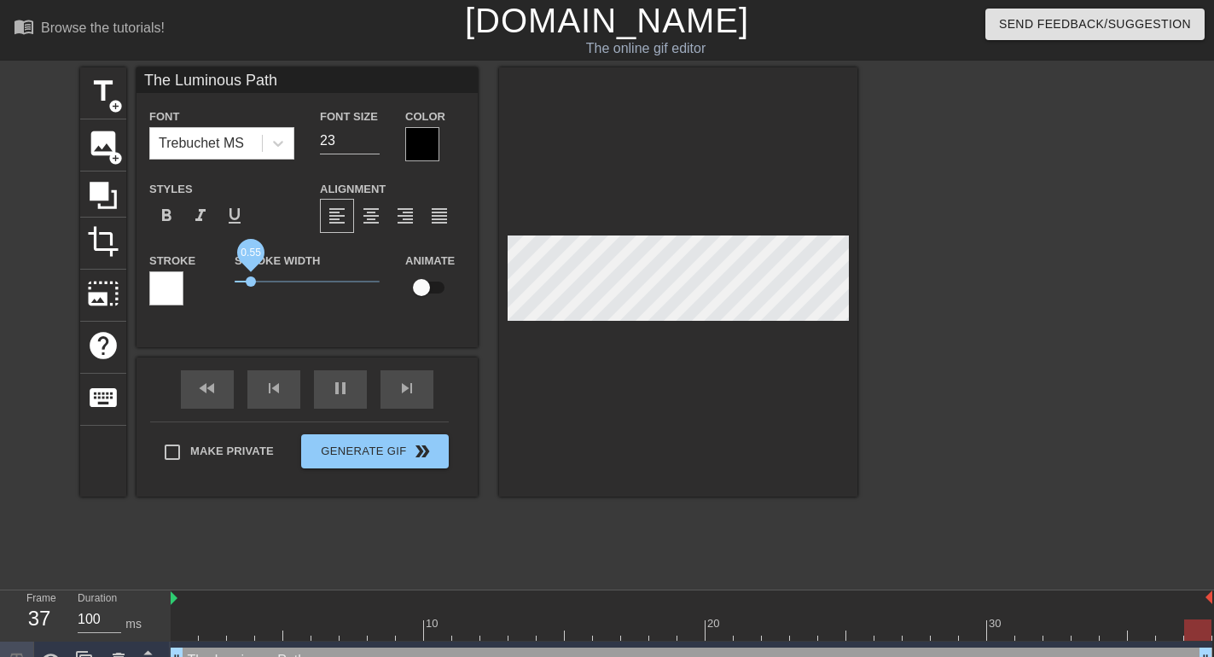
drag, startPoint x: 231, startPoint y: 281, endPoint x: 250, endPoint y: 281, distance: 18.8
click at [250, 281] on span "0.55" at bounding box center [251, 281] width 10 height 10
click at [166, 296] on div at bounding box center [166, 288] width 34 height 34
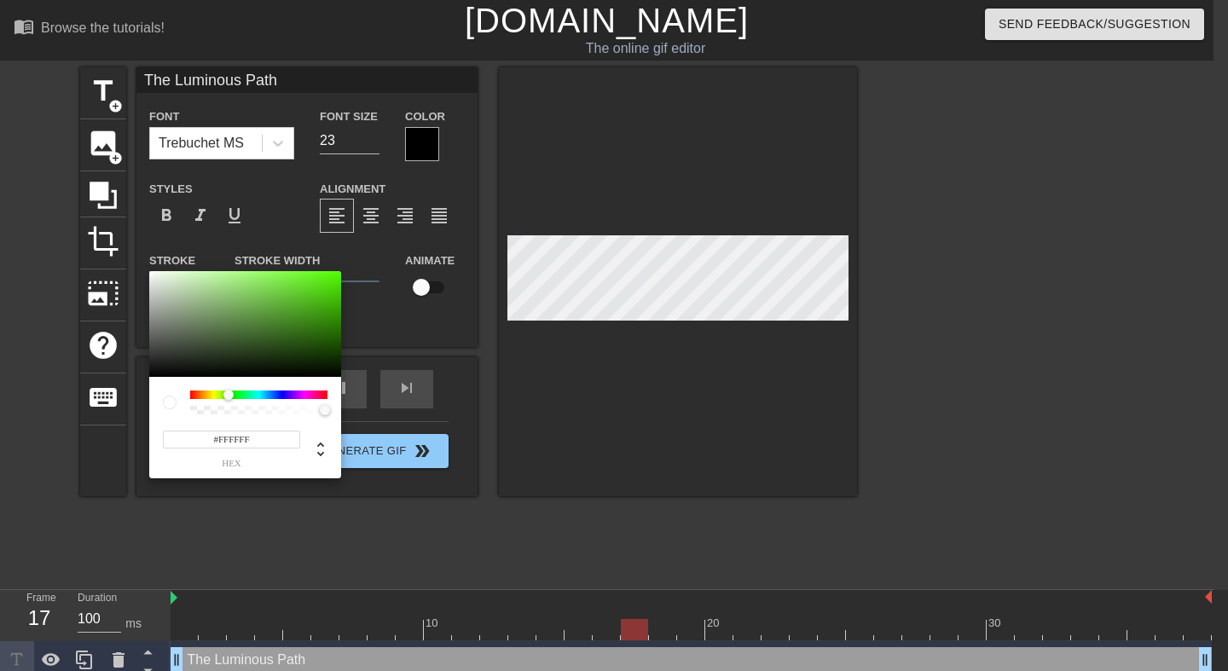
drag, startPoint x: 192, startPoint y: 396, endPoint x: 235, endPoint y: 394, distance: 43.5
click at [230, 394] on div at bounding box center [228, 395] width 10 height 10
type input "#2C900A"
drag, startPoint x: 292, startPoint y: 325, endPoint x: 328, endPoint y: 317, distance: 37.5
click at [328, 317] on div at bounding box center [245, 324] width 192 height 106
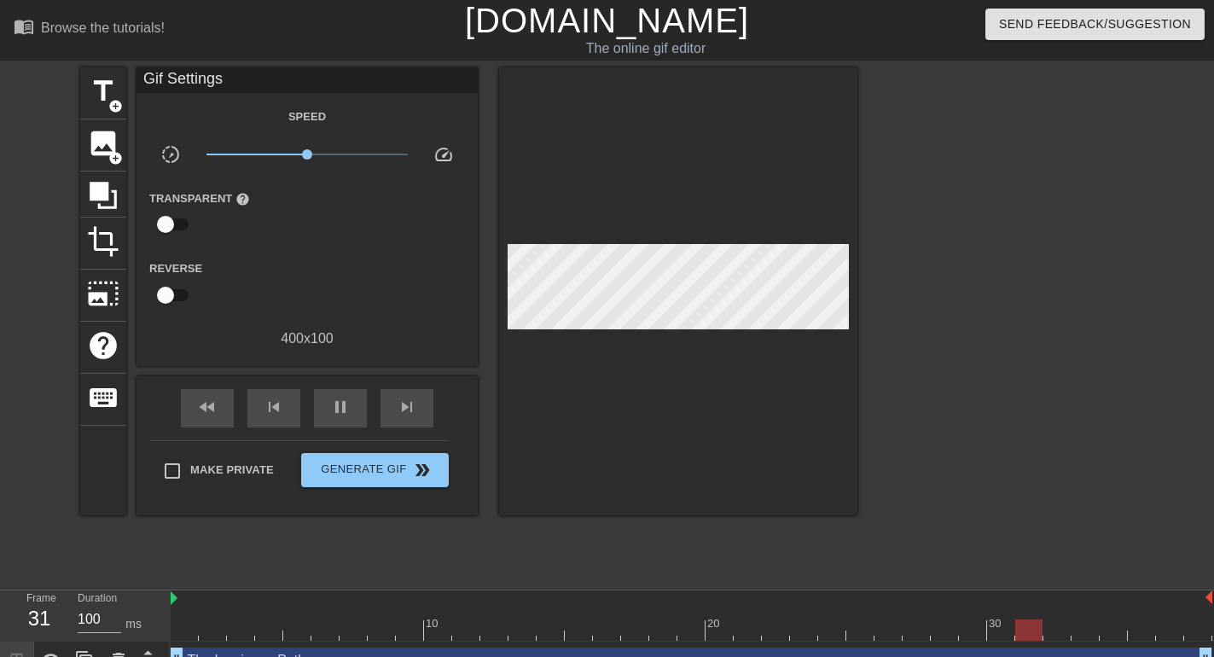
click at [472, 650] on div "The Luminous Path drag_handle drag_handle" at bounding box center [691, 660] width 1041 height 26
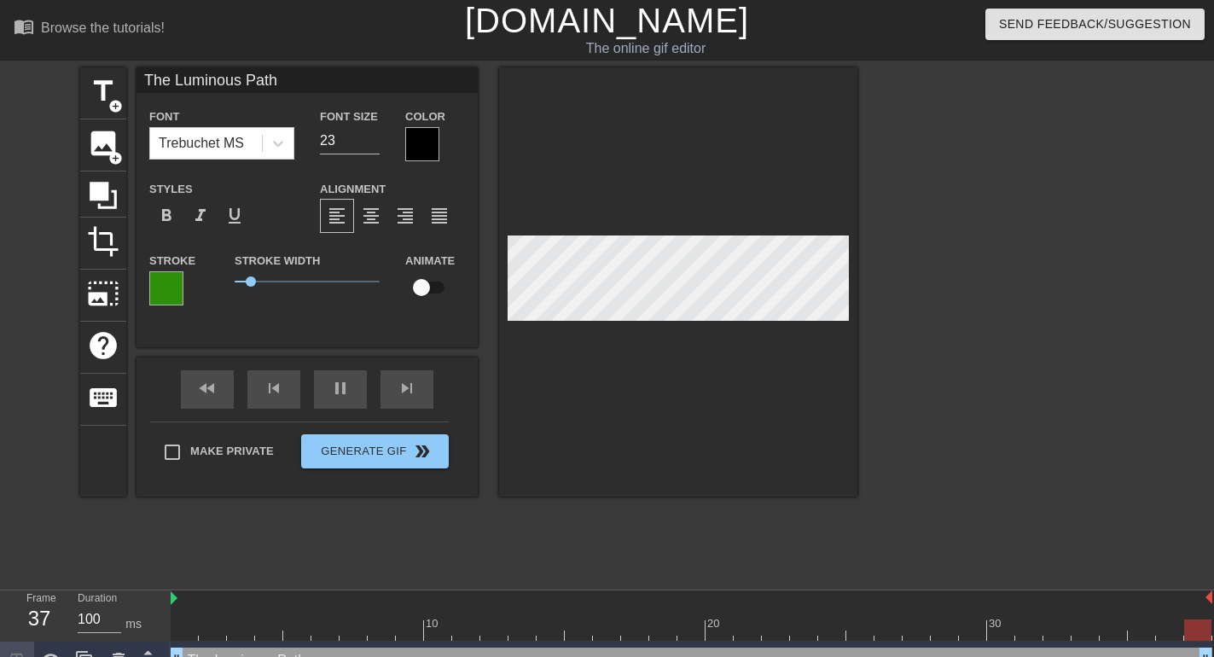
click at [415, 142] on div at bounding box center [422, 144] width 34 height 34
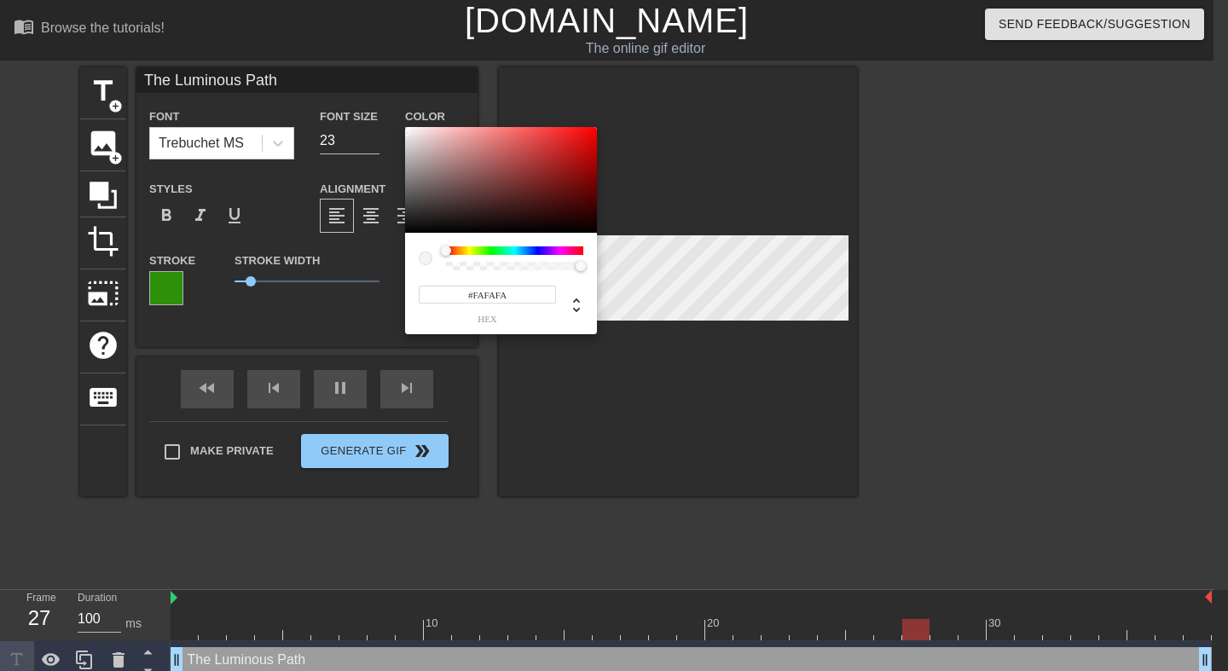
type input "#FFFFFF"
drag, startPoint x: 429, startPoint y: 154, endPoint x: 392, endPoint y: 117, distance: 52.5
click at [405, 127] on div at bounding box center [501, 180] width 192 height 106
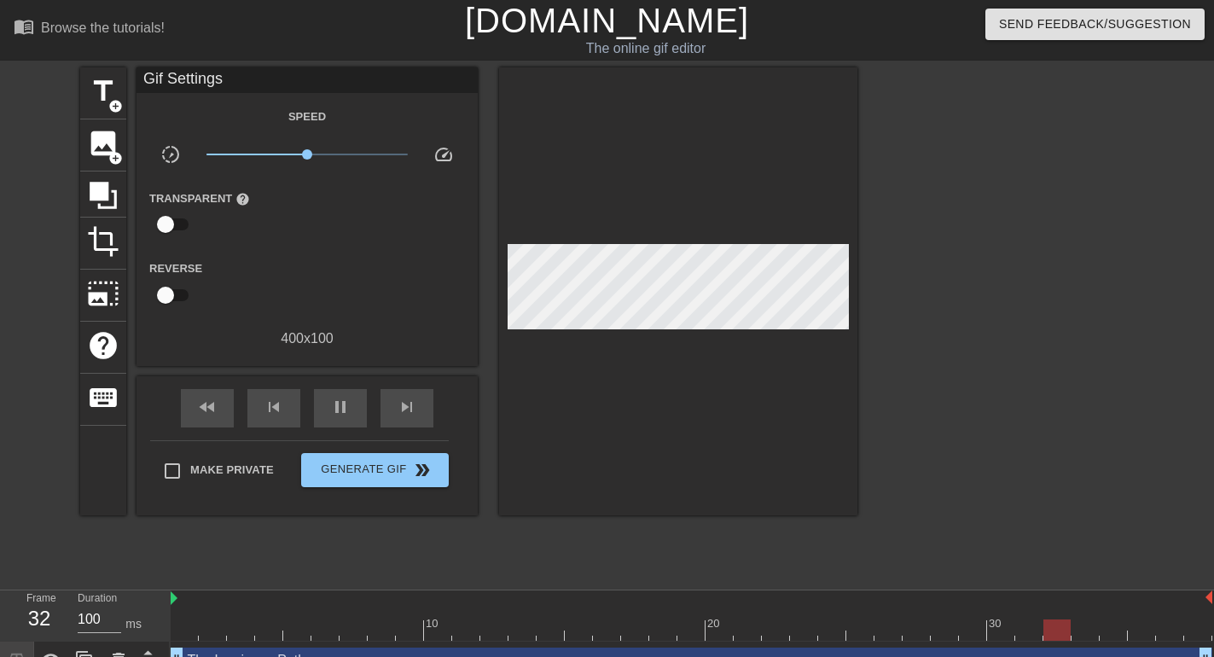
click at [426, 651] on div "The Luminous Path drag_handle drag_handle" at bounding box center [691, 660] width 1041 height 26
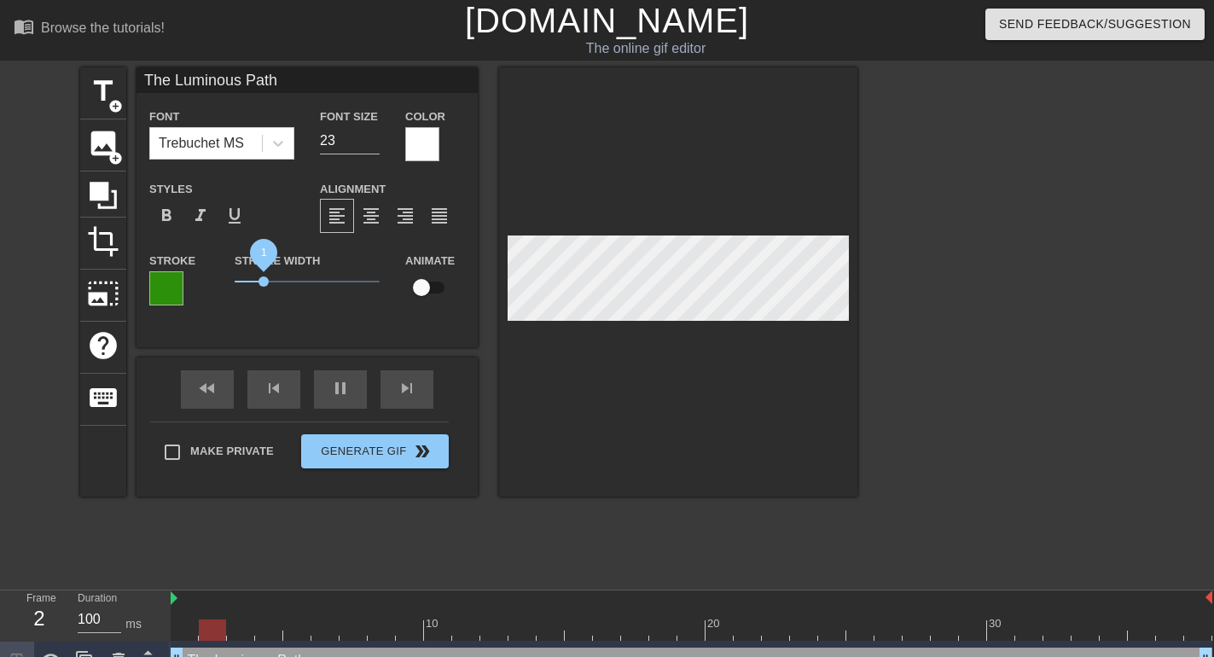
drag, startPoint x: 248, startPoint y: 279, endPoint x: 264, endPoint y: 282, distance: 15.7
click at [264, 282] on span "1" at bounding box center [263, 281] width 10 height 10
click at [254, 279] on span "0.7" at bounding box center [255, 281] width 10 height 10
click at [369, 134] on input "24" at bounding box center [350, 140] width 60 height 27
click at [369, 134] on input "25" at bounding box center [350, 140] width 60 height 27
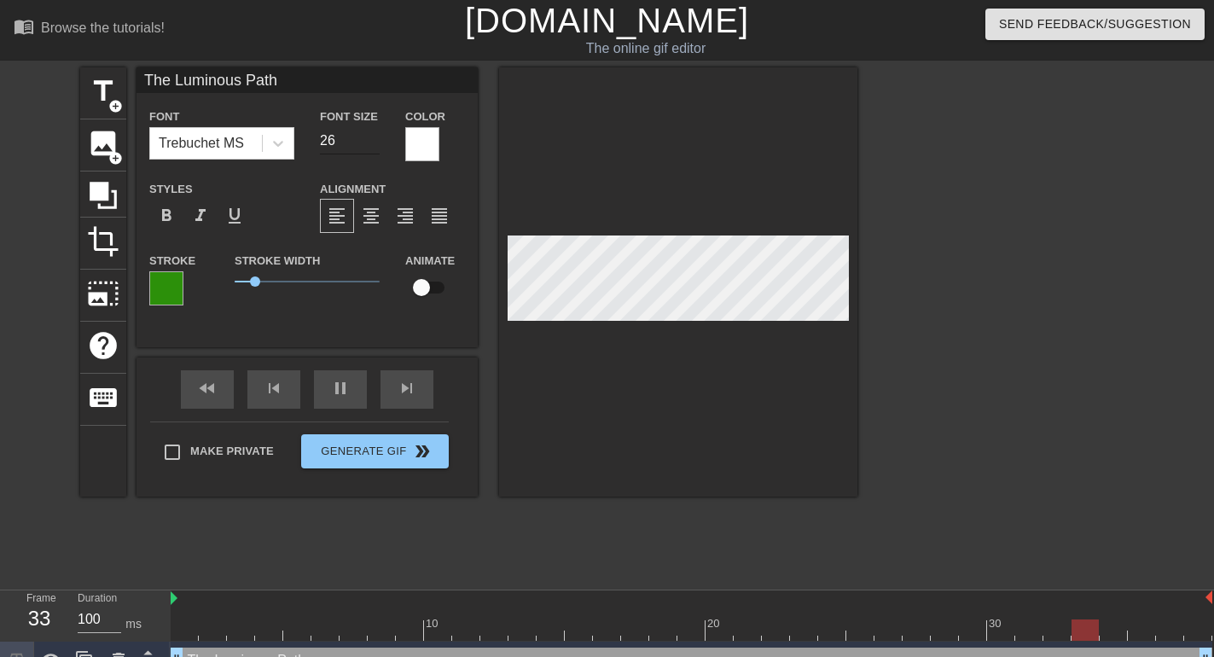
click at [369, 134] on input "26" at bounding box center [350, 140] width 60 height 27
click at [369, 134] on input "27" at bounding box center [350, 140] width 60 height 27
click at [369, 134] on input "28" at bounding box center [350, 140] width 60 height 27
click at [369, 134] on input "29" at bounding box center [350, 140] width 60 height 27
click at [369, 134] on input "30" at bounding box center [350, 140] width 60 height 27
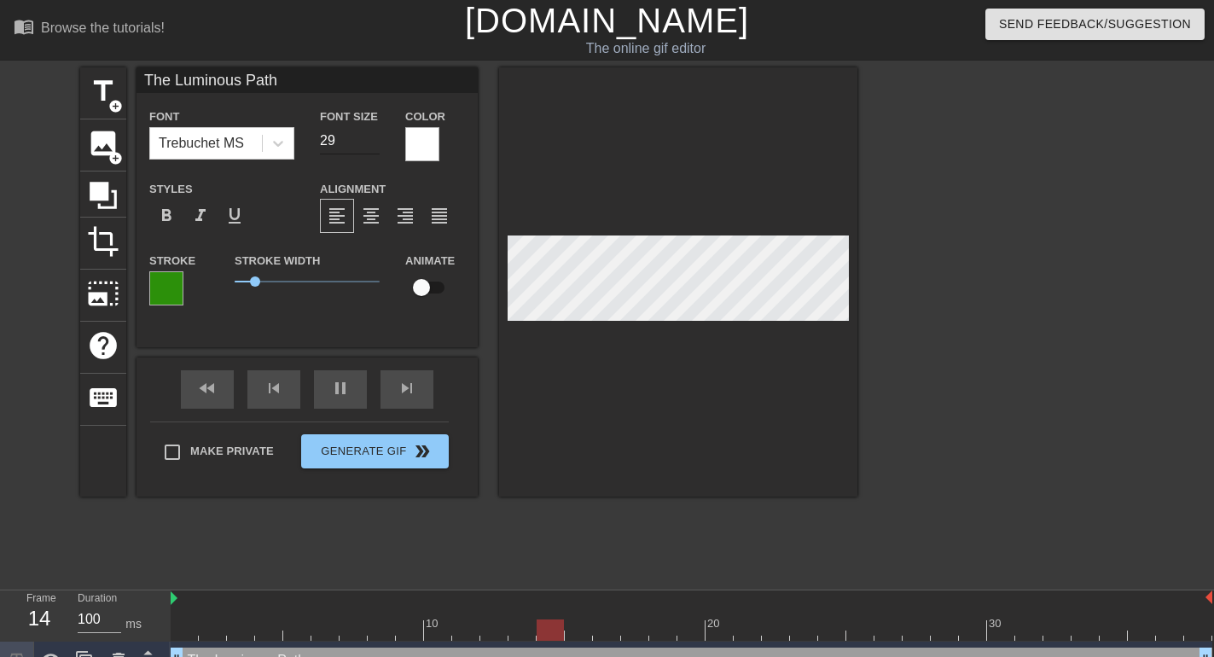
click at [370, 146] on input "29" at bounding box center [350, 140] width 60 height 27
click at [370, 146] on input "28" at bounding box center [350, 140] width 60 height 27
click at [370, 146] on input "27" at bounding box center [350, 140] width 60 height 27
type input "28"
click at [368, 134] on input "28" at bounding box center [350, 140] width 60 height 27
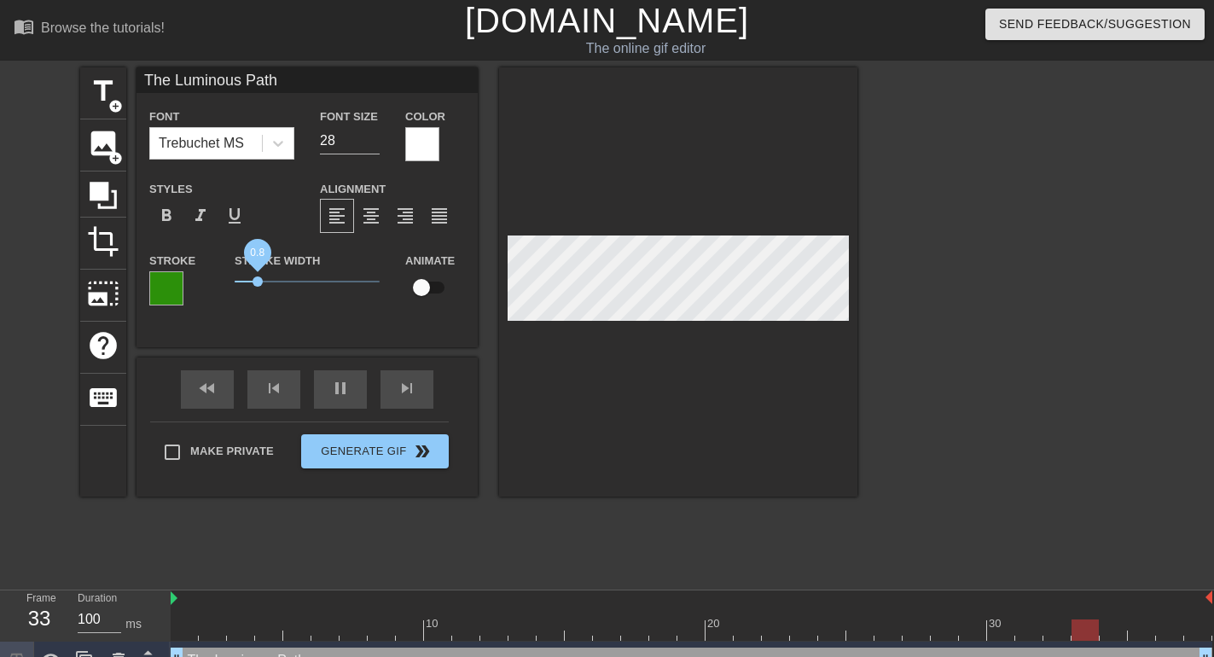
click at [258, 280] on span "0.8" at bounding box center [257, 281] width 10 height 10
drag, startPoint x: 174, startPoint y: 82, endPoint x: 91, endPoint y: 79, distance: 82.8
click at [136, 79] on input "The Luminous Path" at bounding box center [306, 80] width 341 height 26
type input "Luminous Path"
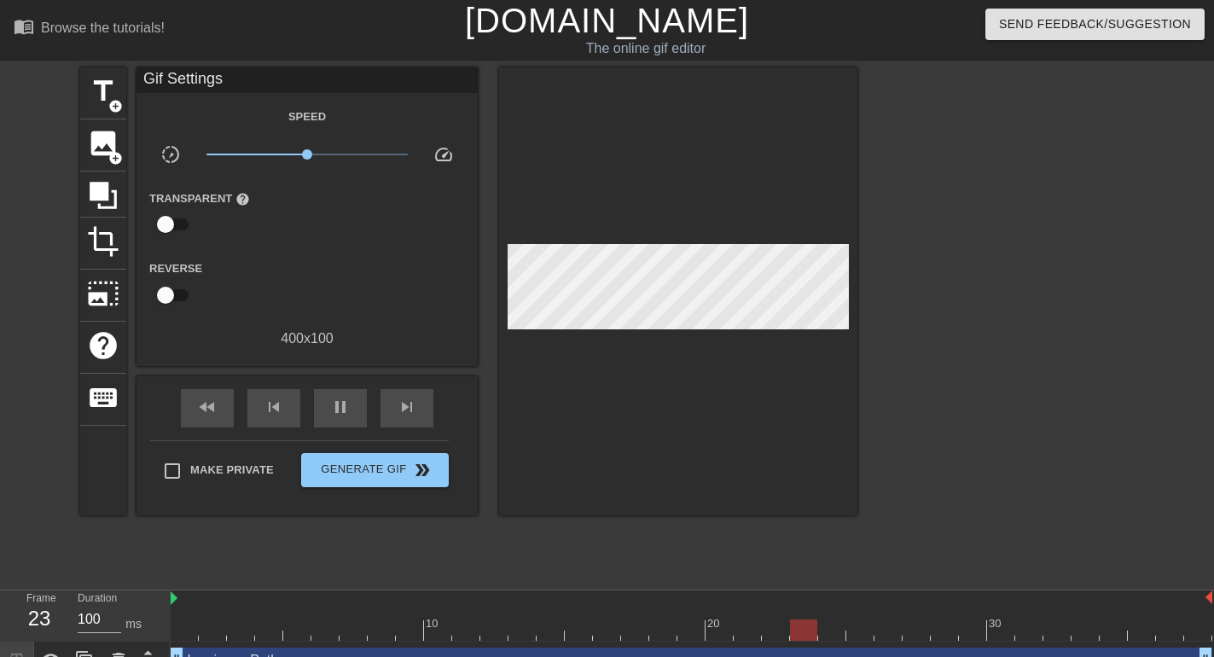
click at [740, 171] on div at bounding box center [678, 291] width 358 height 448
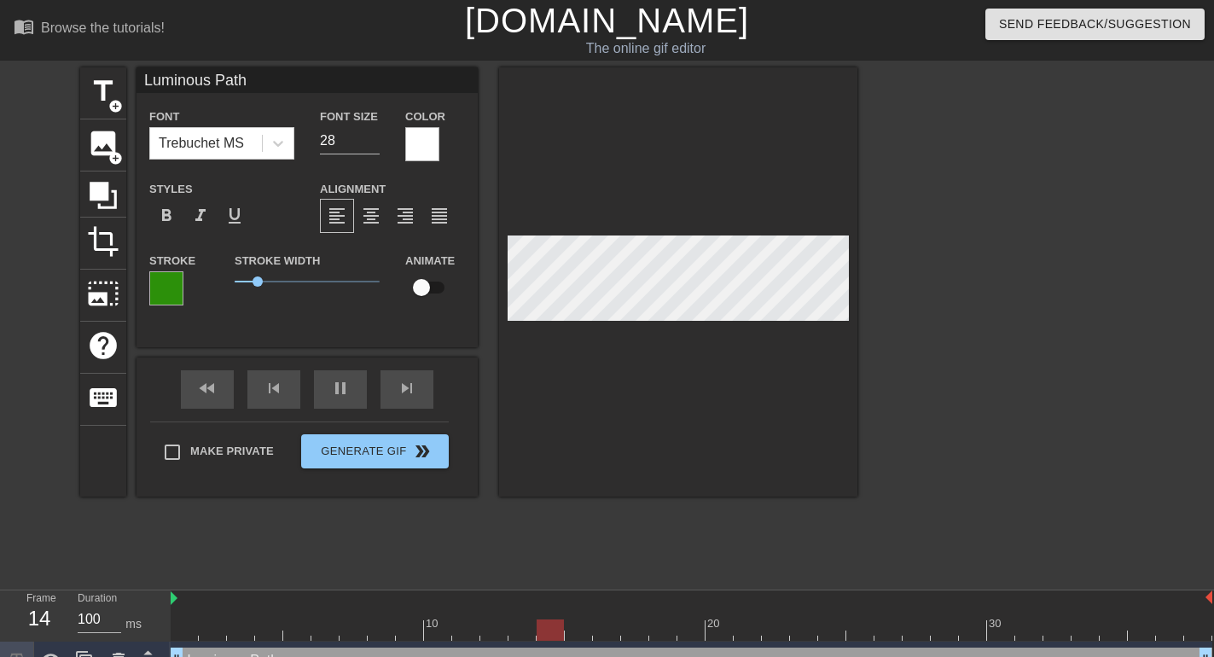
click at [757, 189] on div at bounding box center [678, 281] width 358 height 429
click at [750, 159] on div at bounding box center [678, 281] width 358 height 429
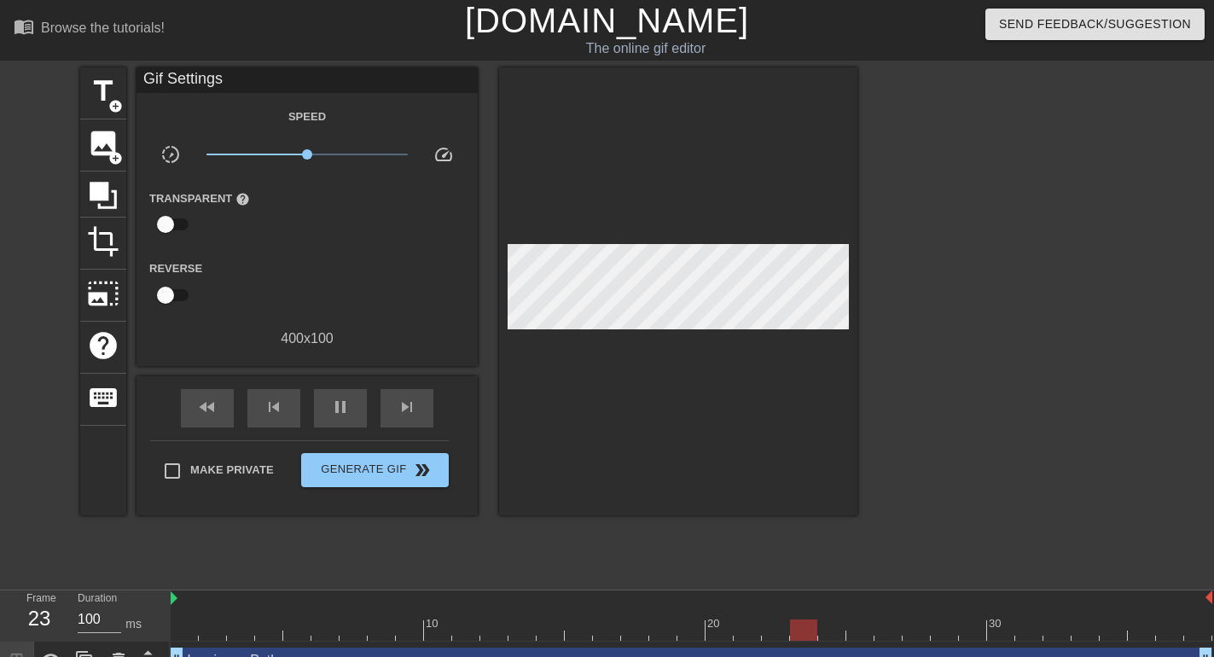
click at [757, 157] on div at bounding box center [678, 291] width 358 height 448
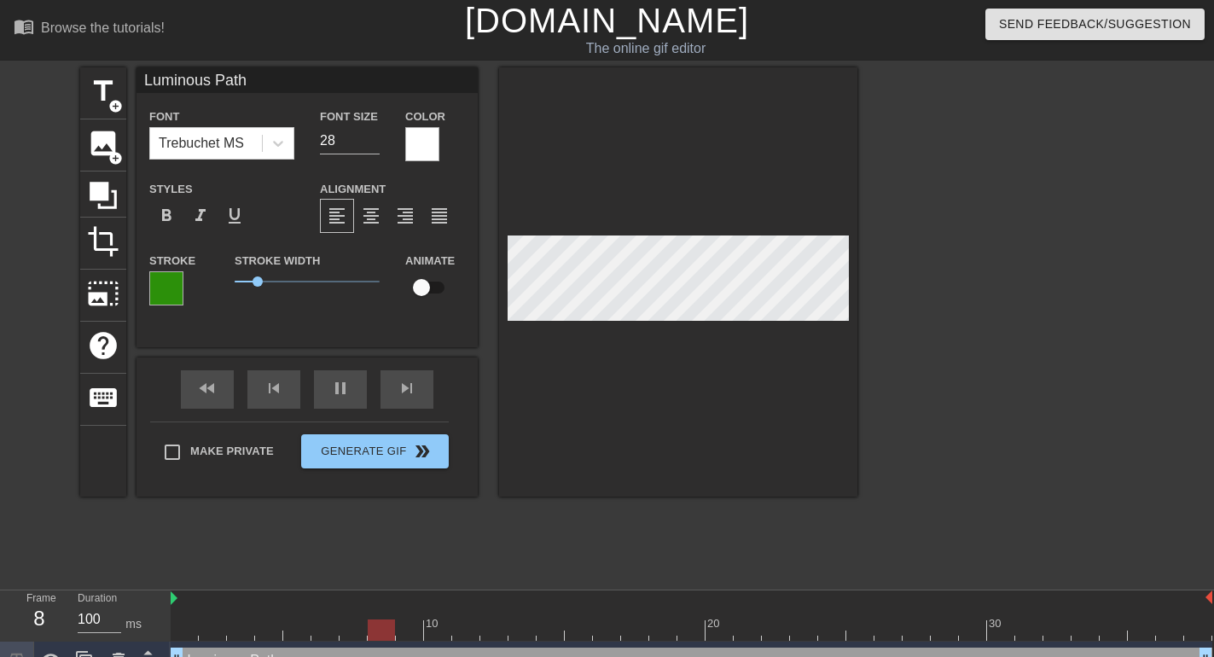
click at [143, 78] on input "Luminous Path" at bounding box center [306, 80] width 341 height 26
type input "the Luminous Path"
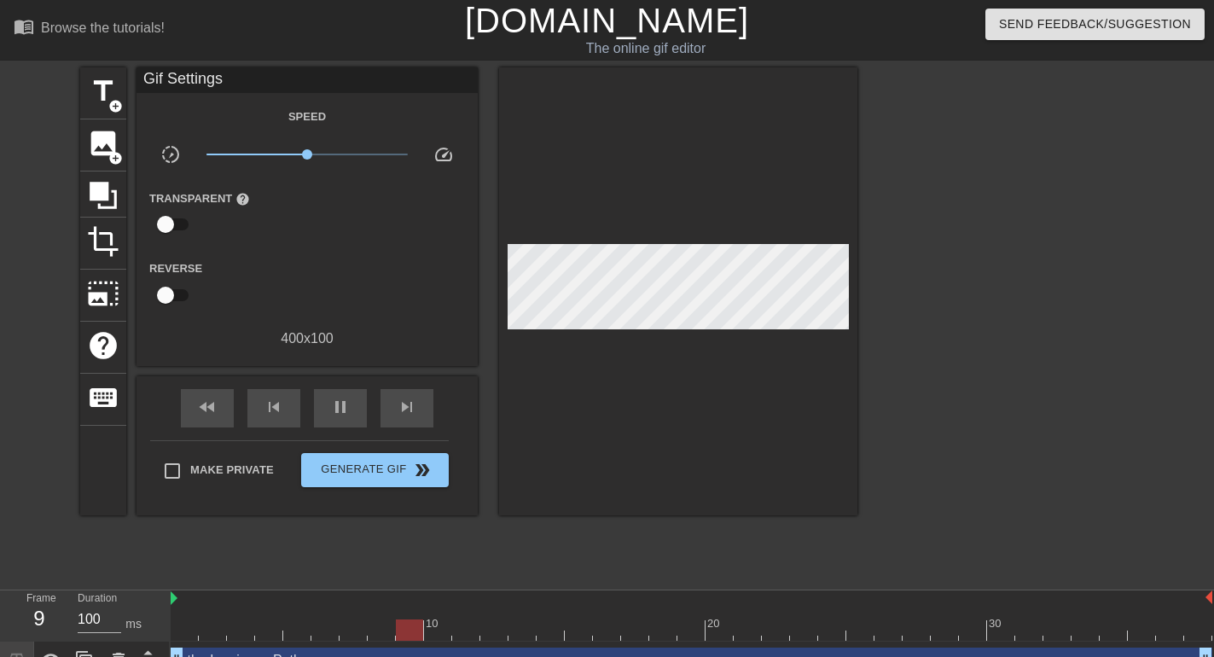
click at [727, 159] on div at bounding box center [678, 291] width 358 height 448
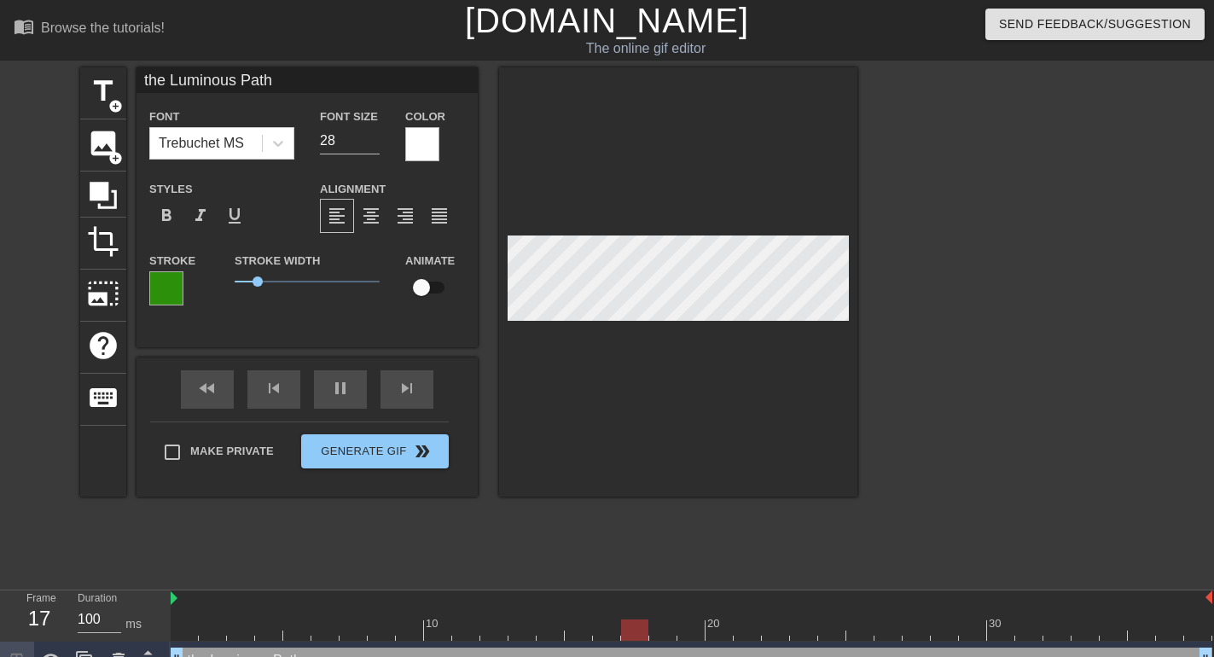
drag, startPoint x: 169, startPoint y: 73, endPoint x: 110, endPoint y: 83, distance: 59.6
click at [136, 83] on input "the Luminous Path" at bounding box center [306, 80] width 341 height 26
click at [172, 81] on input "the Luminous Path" at bounding box center [306, 80] width 341 height 26
click at [246, 79] on input "the luminous Path" at bounding box center [306, 80] width 341 height 26
type input "the luminous path"
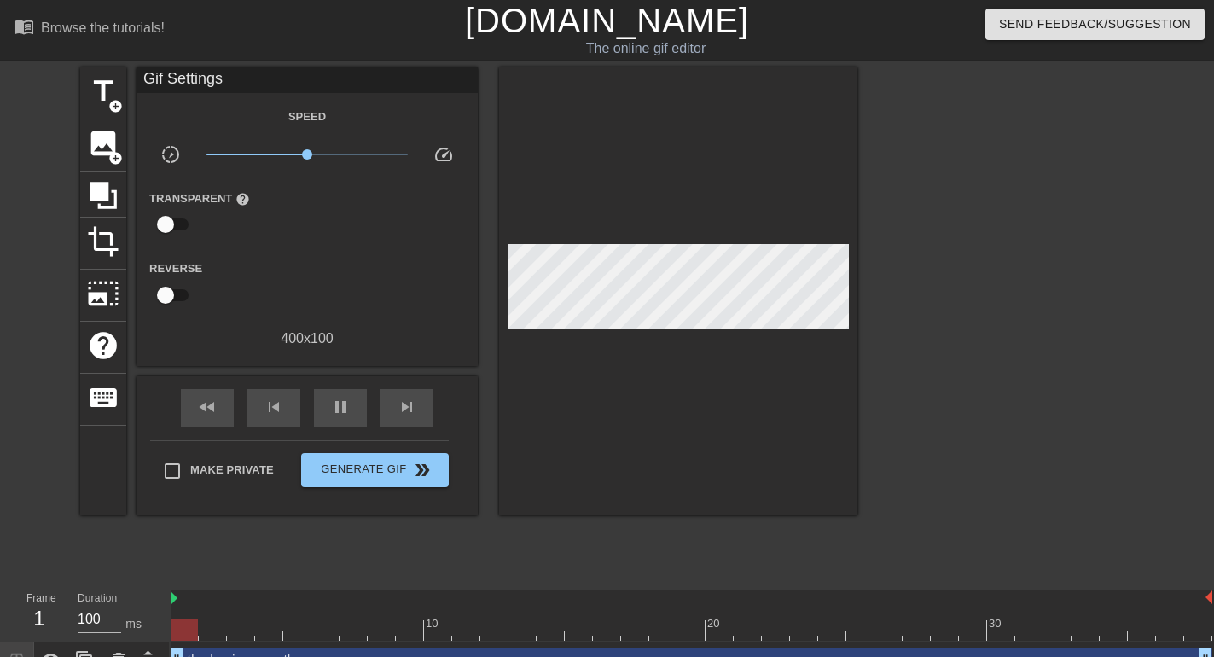
click at [765, 148] on div at bounding box center [678, 291] width 358 height 448
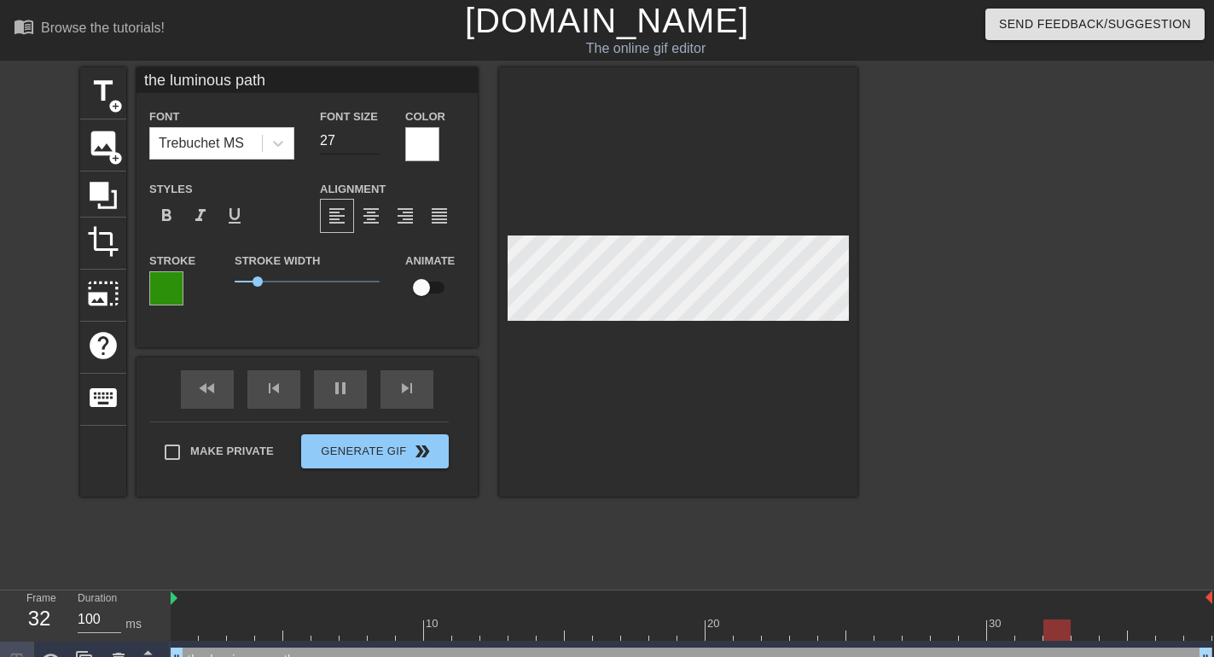
type input "27"
click at [373, 146] on input "27" at bounding box center [350, 140] width 60 height 27
click at [804, 180] on div at bounding box center [678, 281] width 358 height 429
click at [807, 140] on div at bounding box center [678, 281] width 358 height 429
click at [791, 160] on div at bounding box center [678, 281] width 358 height 429
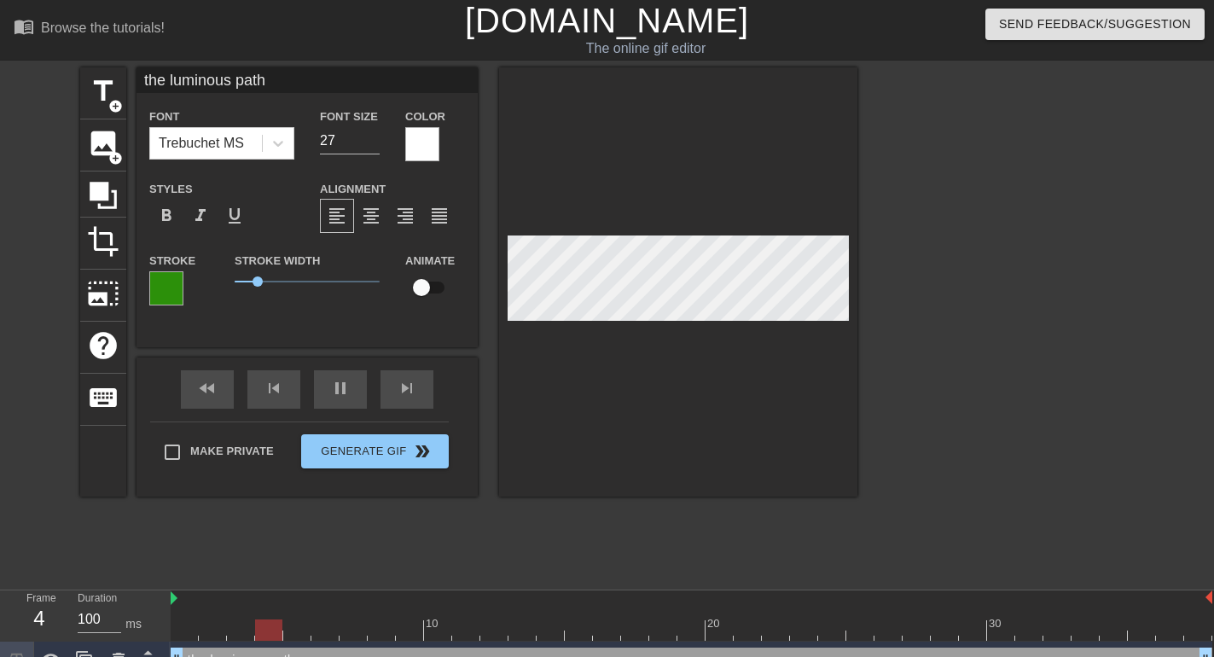
click at [734, 322] on div at bounding box center [678, 281] width 358 height 429
type input "luminous path"
type textarea "luminous path"
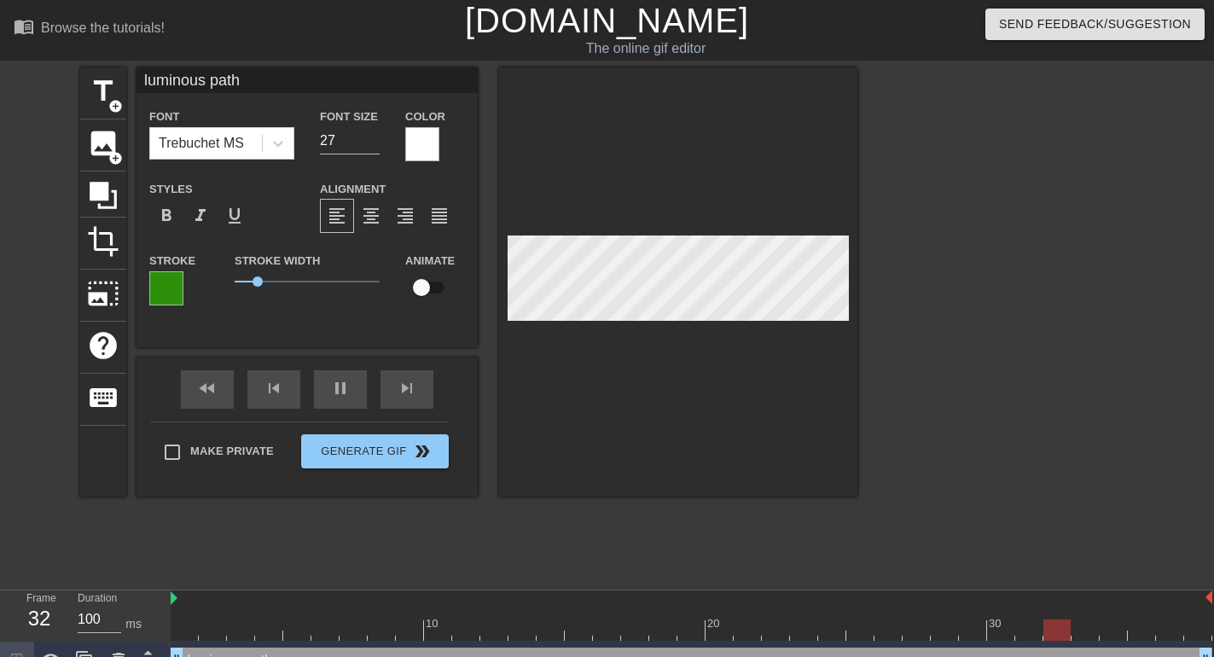
type input "luminous path"
type textarea "luminous path"
type input "lminous path"
type textarea "lminous path"
type input "minous path"
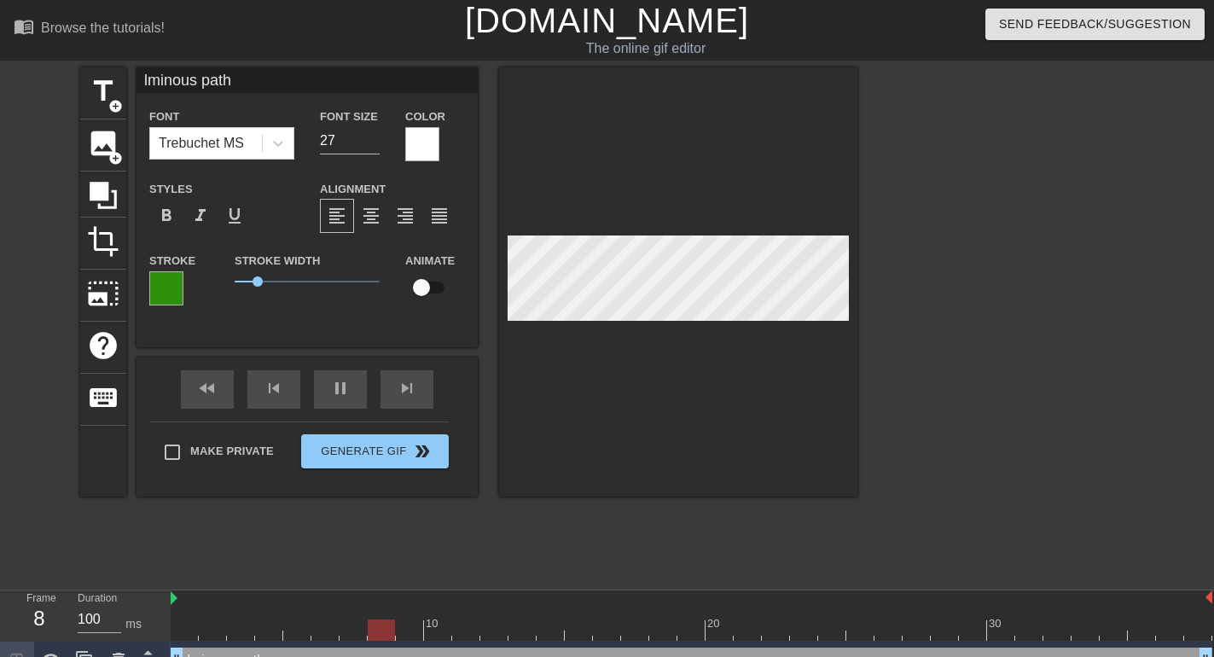
type textarea "minous path"
type input "Lminous path"
type textarea "Lminous path"
type input "Luminous path"
type textarea "Luminous path"
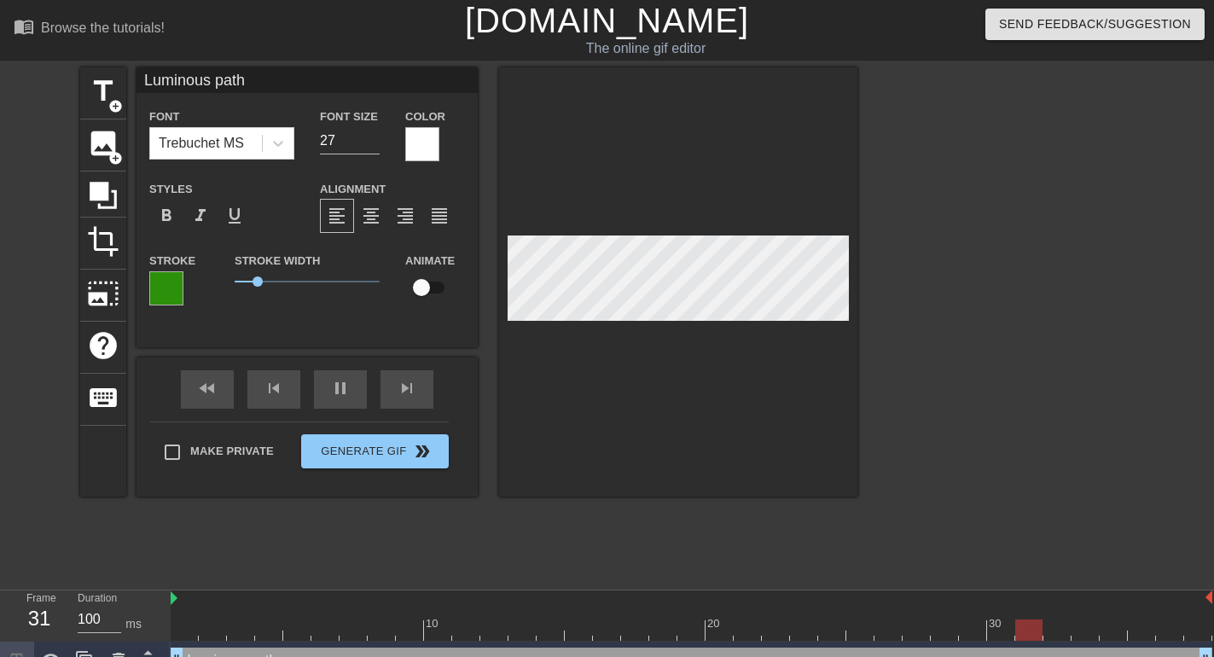
type input "Luminous ath"
type textarea "Luminous ath"
type input "Luminous Path"
type textarea "Luminous Path"
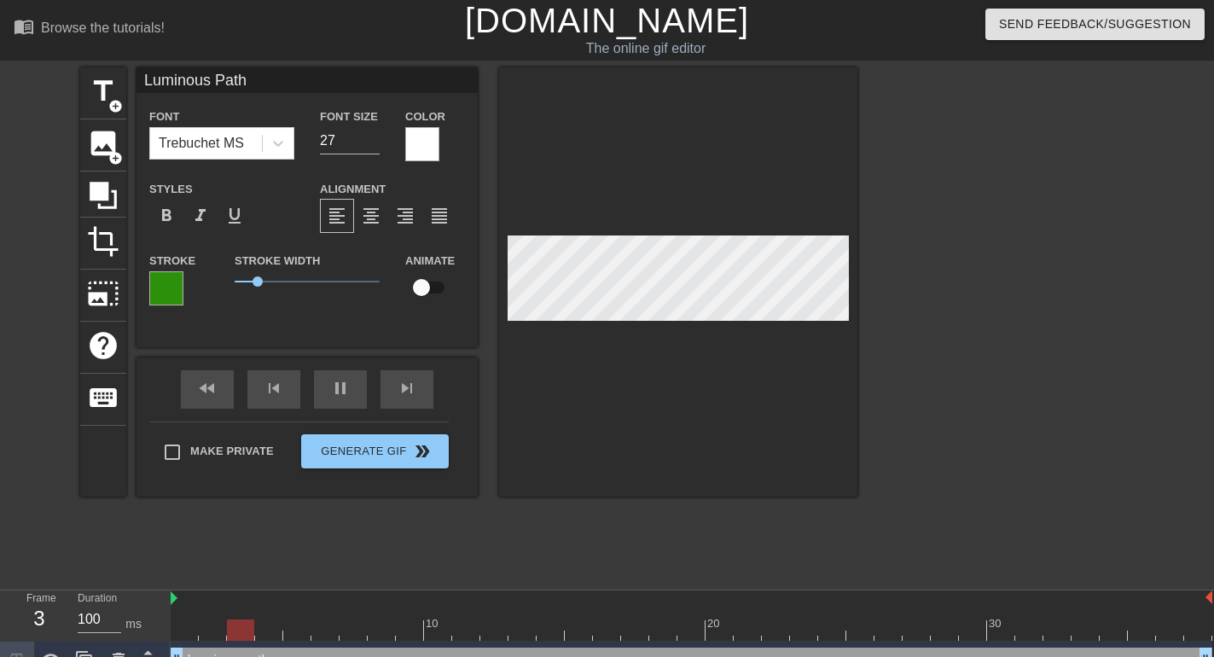
scroll to position [0, 3]
click at [828, 160] on div at bounding box center [678, 281] width 358 height 429
click at [750, 174] on div at bounding box center [678, 281] width 358 height 429
click at [263, 281] on span "0.95" at bounding box center [262, 281] width 10 height 10
click at [261, 281] on span "0.9" at bounding box center [261, 281] width 10 height 10
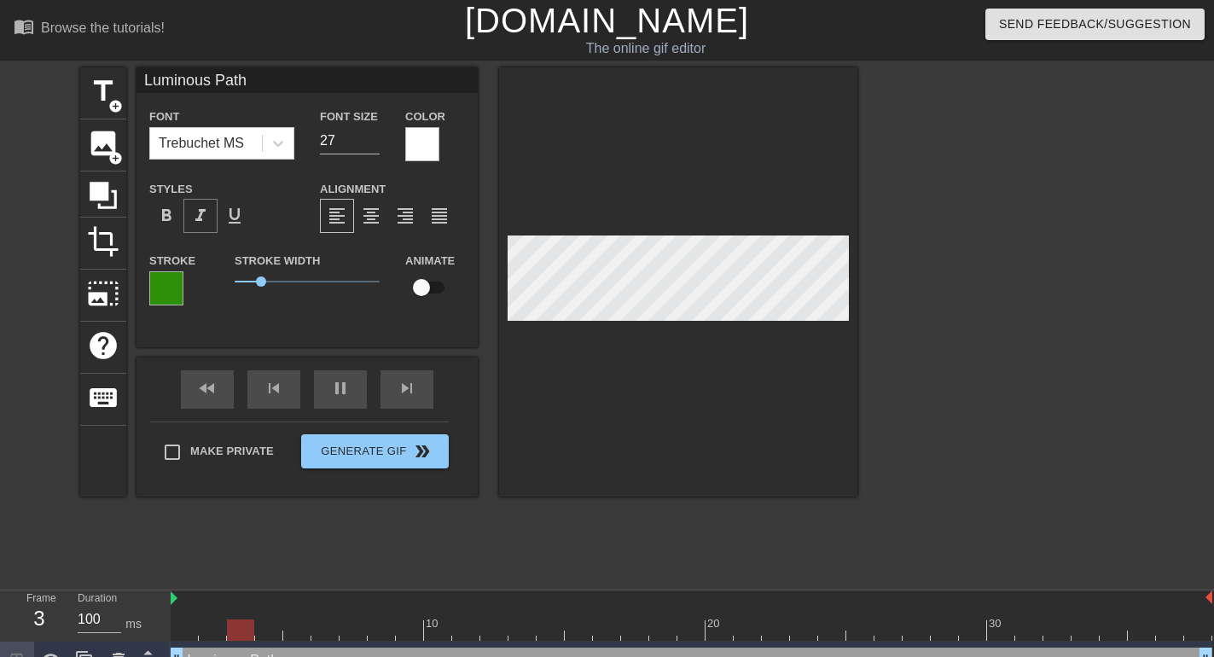
click at [200, 214] on span "format_italic" at bounding box center [200, 216] width 20 height 20
click at [200, 218] on span "format_italic" at bounding box center [200, 216] width 20 height 20
type input "28"
click at [374, 135] on input "28" at bounding box center [350, 140] width 60 height 27
click at [429, 286] on input "checkbox" at bounding box center [421, 287] width 97 height 32
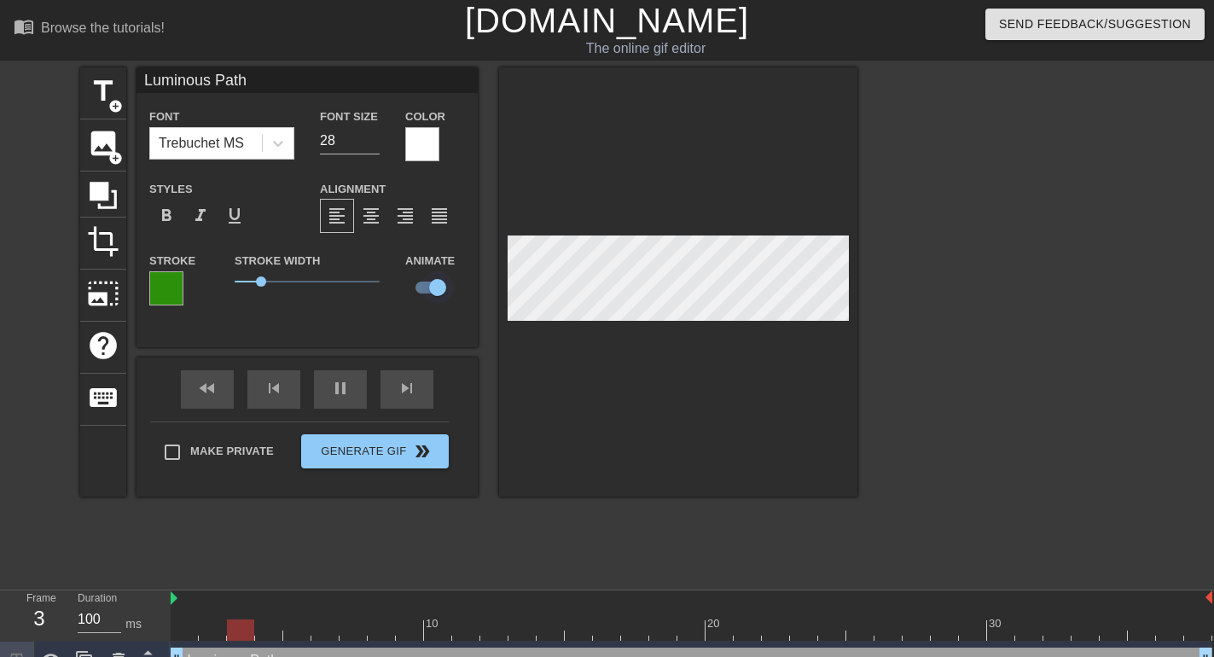
click at [421, 287] on input "checkbox" at bounding box center [437, 287] width 97 height 32
click at [421, 287] on input "checkbox" at bounding box center [421, 287] width 97 height 32
checkbox input "true"
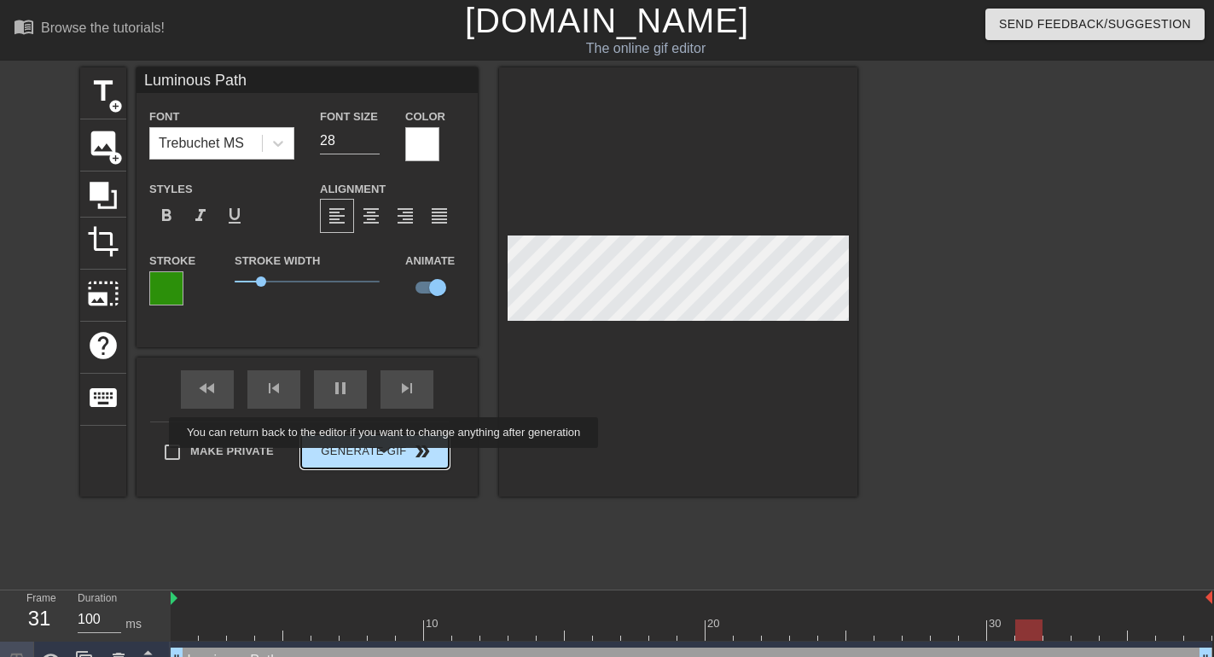
click at [386, 460] on span "Generate Gif double_arrow" at bounding box center [375, 451] width 134 height 20
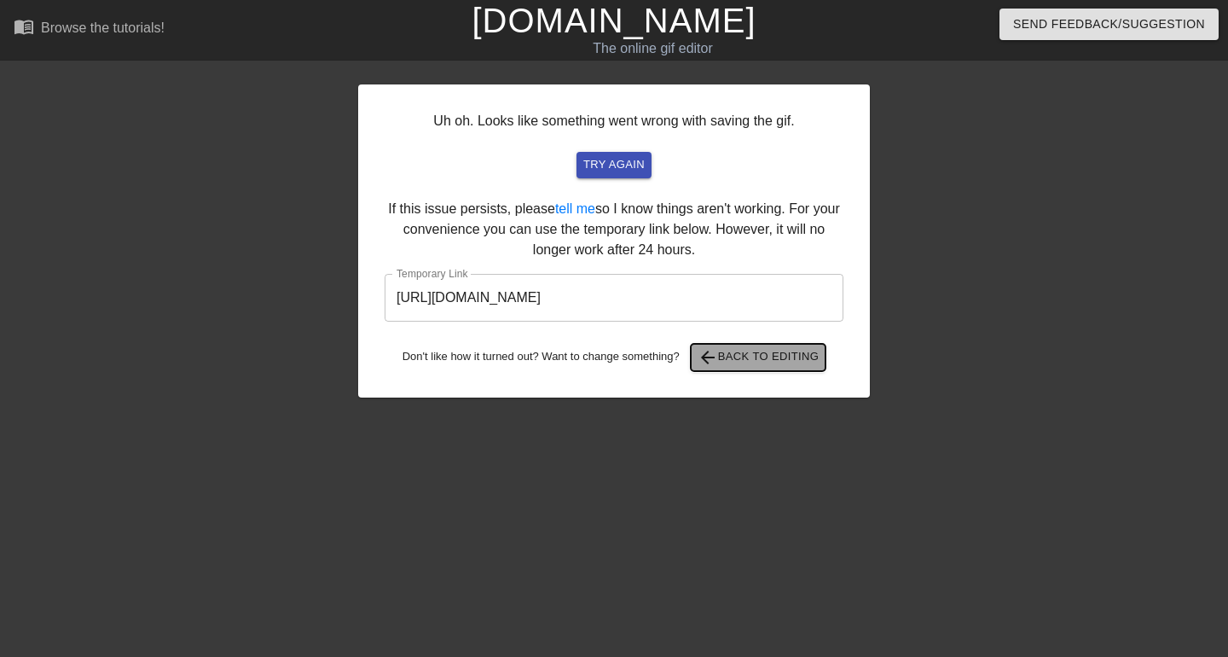
click at [729, 349] on span "arrow_back Back to Editing" at bounding box center [759, 357] width 122 height 20
